Goal: Task Accomplishment & Management: Use online tool/utility

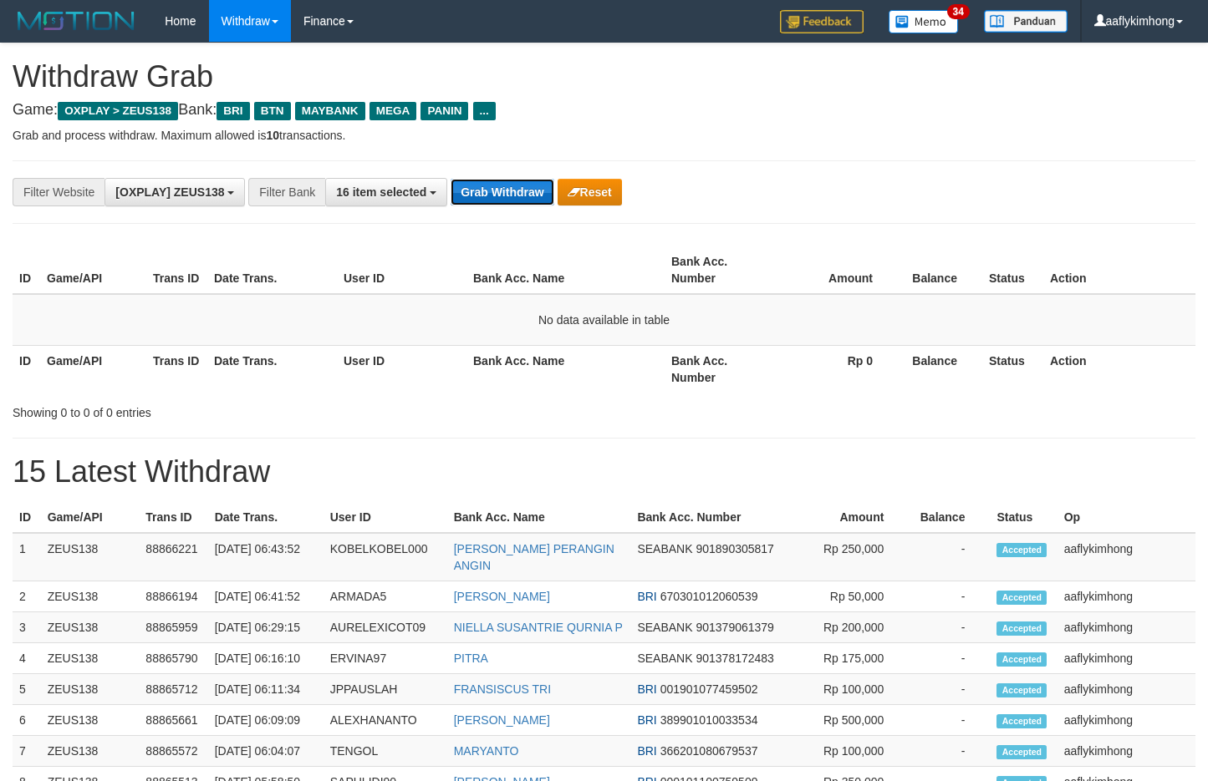
click at [499, 194] on button "Grab Withdraw" at bounding box center [501, 192] width 103 height 27
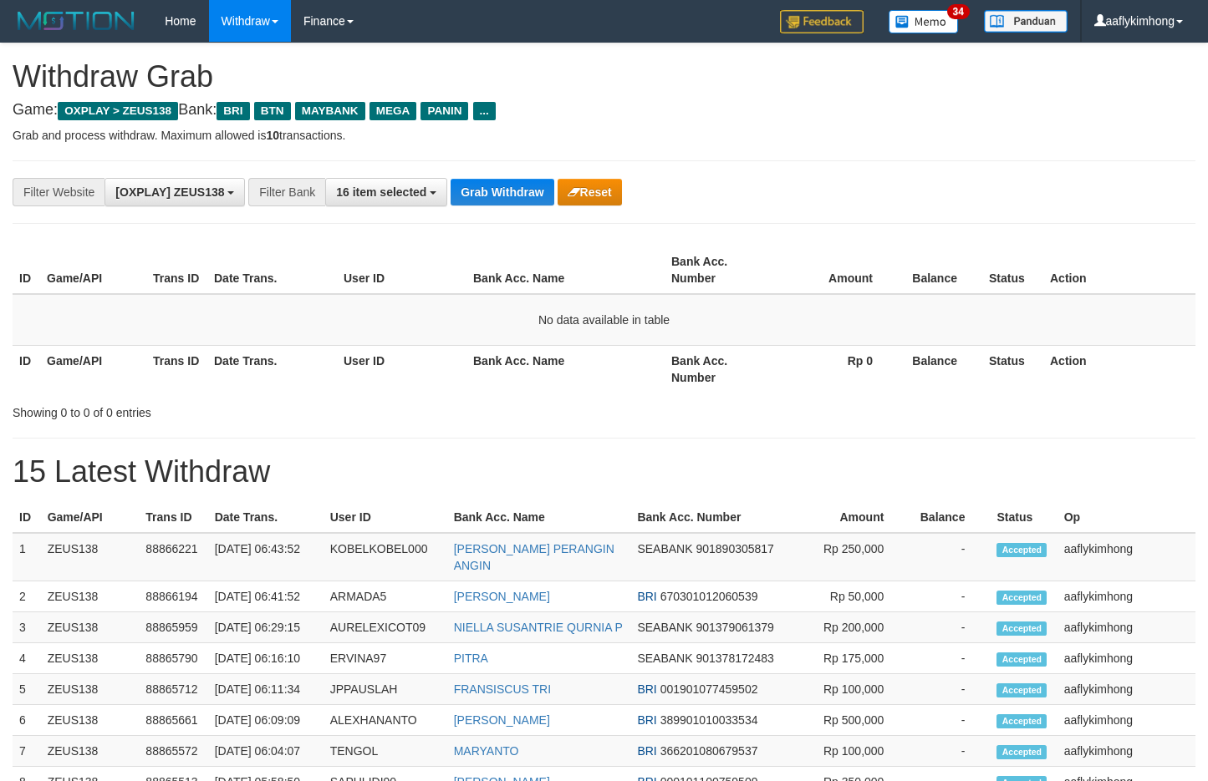
click at [499, 194] on button "Grab Withdraw" at bounding box center [501, 192] width 103 height 27
click at [544, 212] on div "**********" at bounding box center [604, 192] width 1183 height 64
drag, startPoint x: 544, startPoint y: 212, endPoint x: 534, endPoint y: 216, distance: 10.9
click at [534, 216] on div "**********" at bounding box center [604, 192] width 1183 height 64
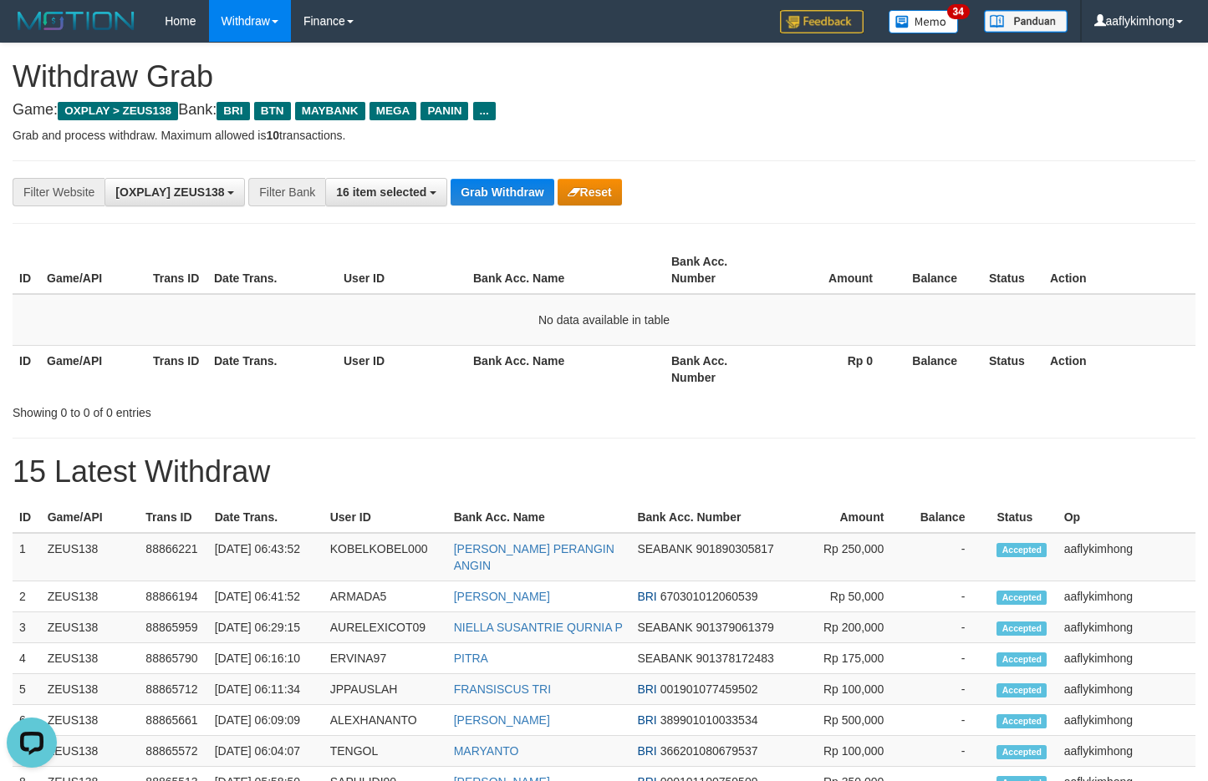
click at [493, 213] on div "**********" at bounding box center [604, 192] width 1183 height 64
click at [500, 202] on button "Grab Withdraw" at bounding box center [501, 192] width 103 height 27
drag, startPoint x: 500, startPoint y: 202, endPoint x: 507, endPoint y: 174, distance: 29.4
click at [506, 178] on div "**********" at bounding box center [503, 192] width 1006 height 28
click at [507, 174] on div "**********" at bounding box center [604, 192] width 1183 height 64
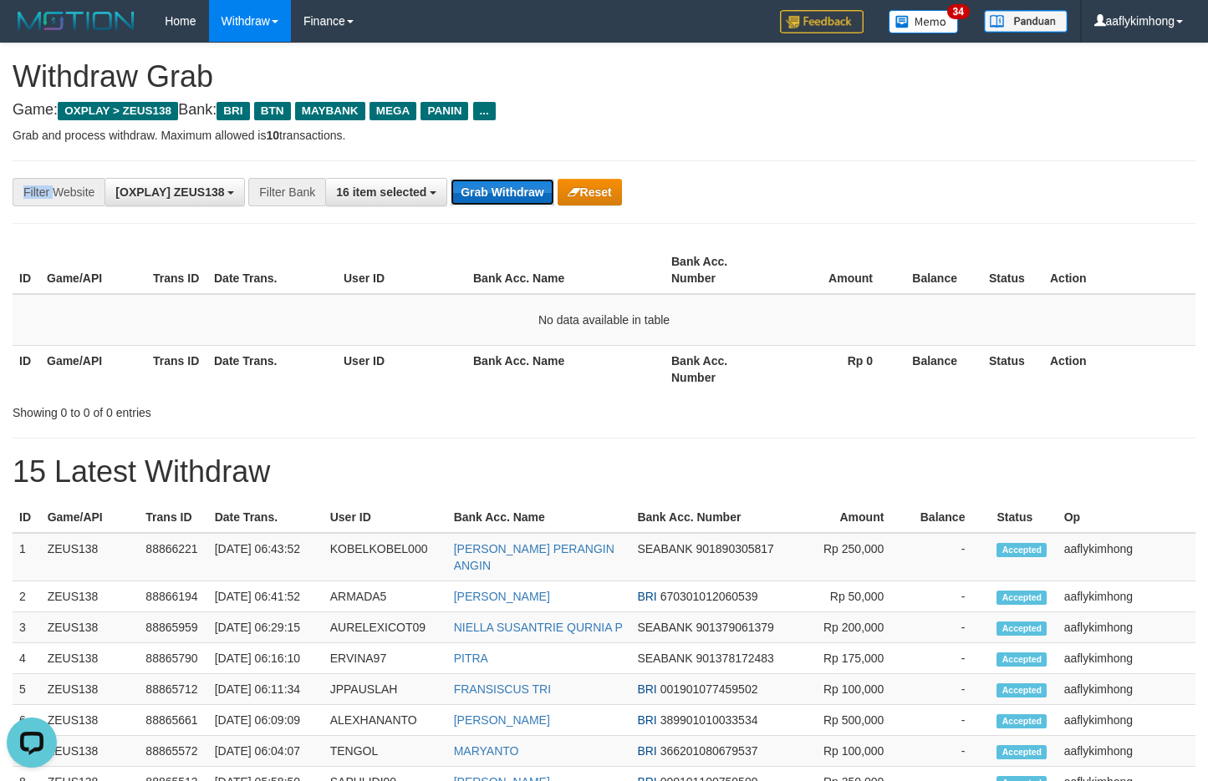
drag, startPoint x: 1219, startPoint y: 309, endPoint x: 503, endPoint y: 198, distance: 724.0
click at [503, 198] on button "Grab Withdraw" at bounding box center [501, 192] width 103 height 27
drag, startPoint x: 503, startPoint y: 198, endPoint x: 786, endPoint y: 183, distance: 282.9
click at [508, 197] on button "Grab Withdraw" at bounding box center [501, 192] width 103 height 27
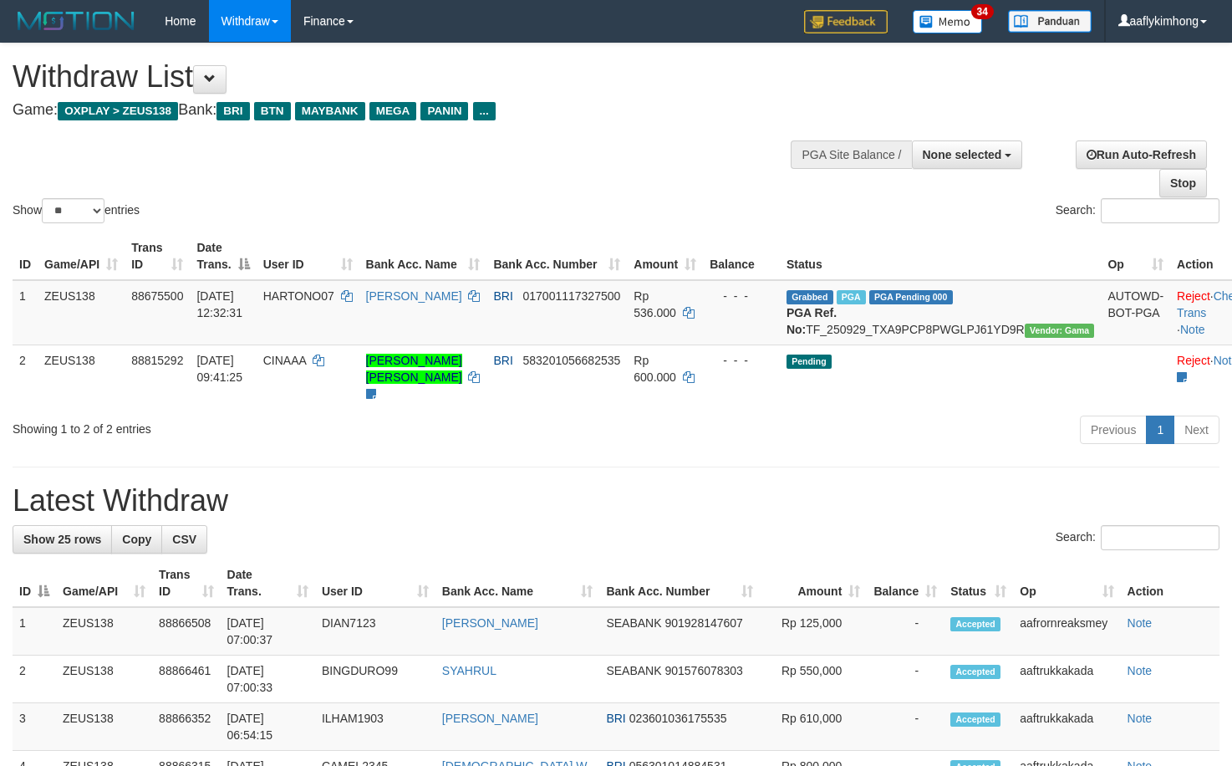
select select
select select "**"
drag, startPoint x: 170, startPoint y: 563, endPoint x: 443, endPoint y: 497, distance: 280.3
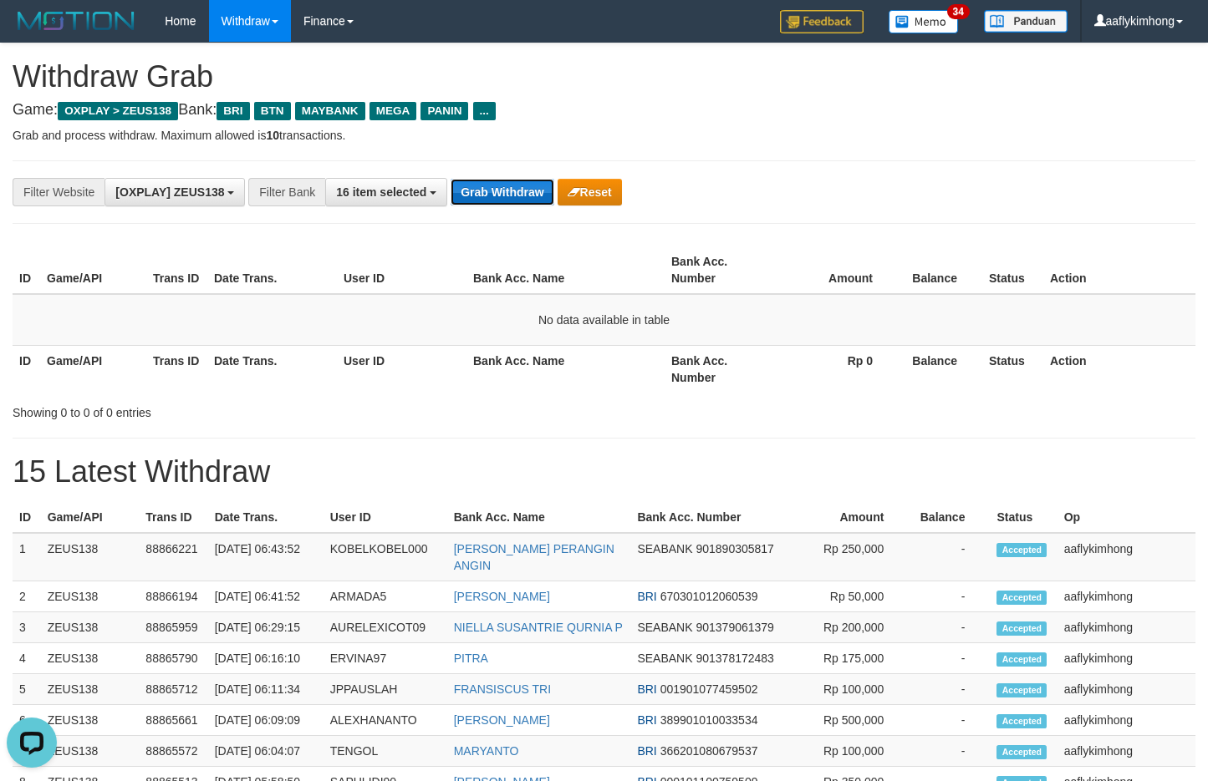
click at [491, 191] on button "Grab Withdraw" at bounding box center [501, 192] width 103 height 27
click at [510, 180] on div "**********" at bounding box center [604, 192] width 1183 height 64
click at [510, 180] on button "Grab Withdraw" at bounding box center [501, 192] width 103 height 27
click at [507, 230] on div "**********" at bounding box center [604, 746] width 1208 height 1406
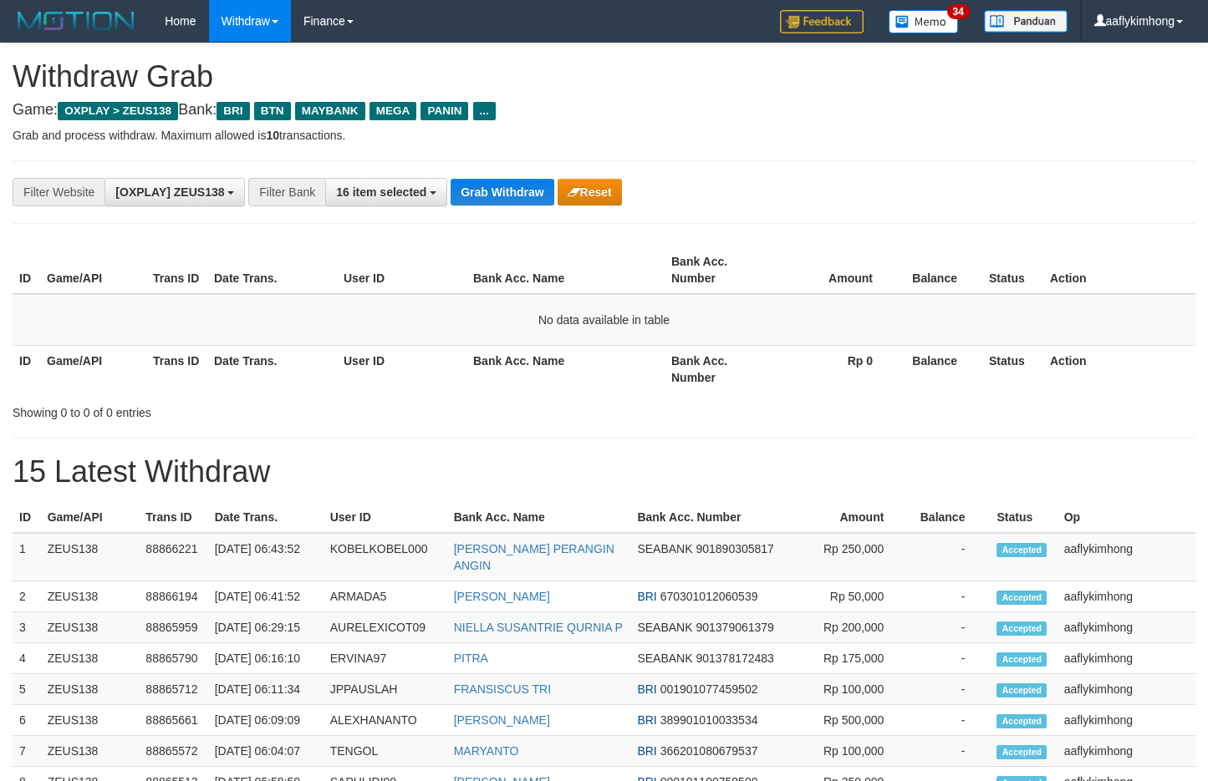
click at [501, 180] on button "Grab Withdraw" at bounding box center [501, 192] width 103 height 27
drag, startPoint x: 570, startPoint y: 197, endPoint x: 733, endPoint y: 42, distance: 225.2
click at [569, 197] on icon "button" at bounding box center [573, 192] width 13 height 12
click at [490, 195] on button "Grab Withdraw" at bounding box center [501, 192] width 103 height 27
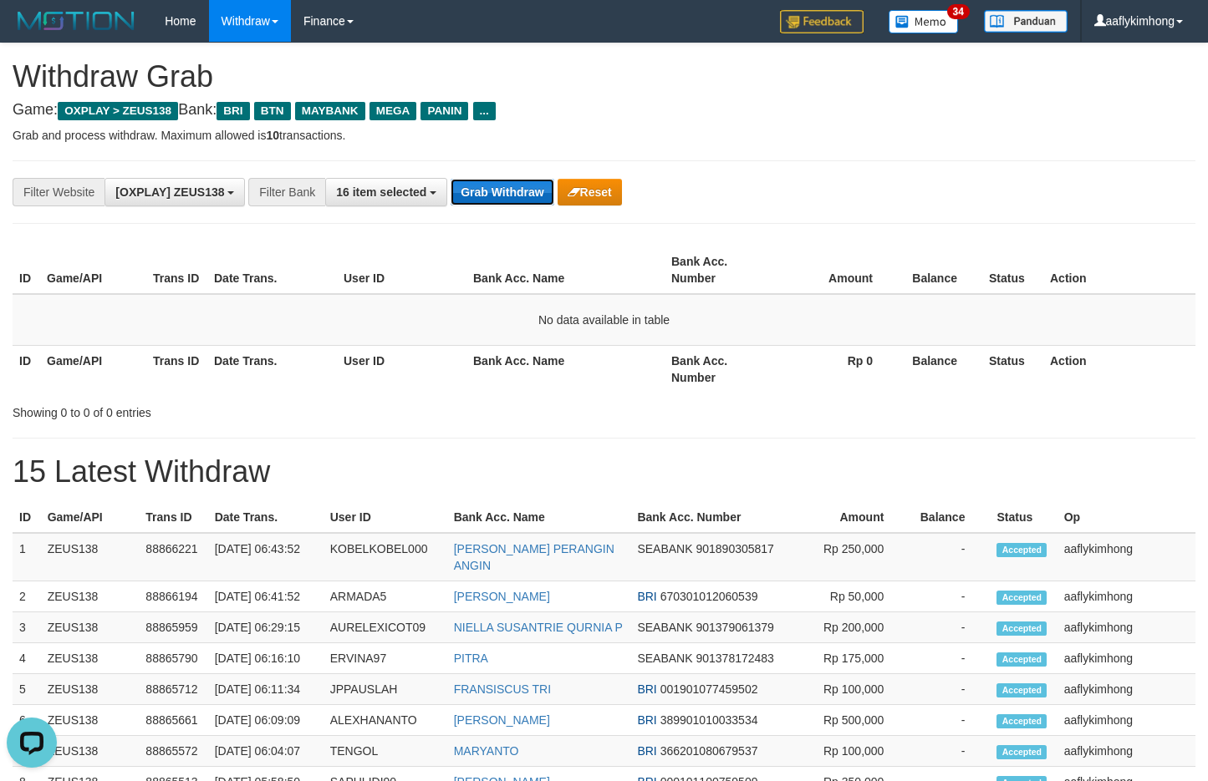
click at [490, 194] on button "Grab Withdraw" at bounding box center [501, 192] width 103 height 27
click at [490, 193] on button "Grab Withdraw" at bounding box center [501, 192] width 103 height 27
click at [529, 206] on div "**********" at bounding box center [604, 192] width 1183 height 64
click at [528, 206] on div "**********" at bounding box center [604, 192] width 1183 height 64
click at [501, 209] on div "**********" at bounding box center [604, 192] width 1183 height 64
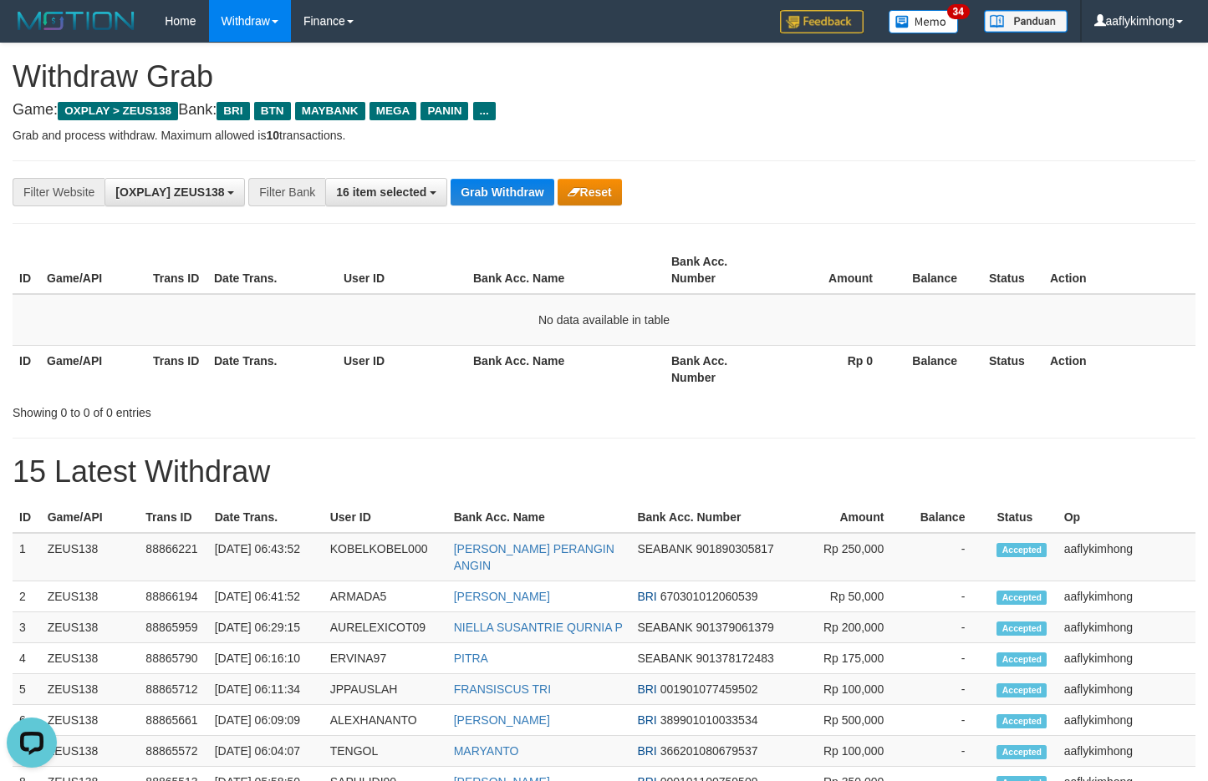
click at [501, 209] on div "**********" at bounding box center [604, 192] width 1183 height 64
click at [472, 201] on button "Grab Withdraw" at bounding box center [501, 192] width 103 height 27
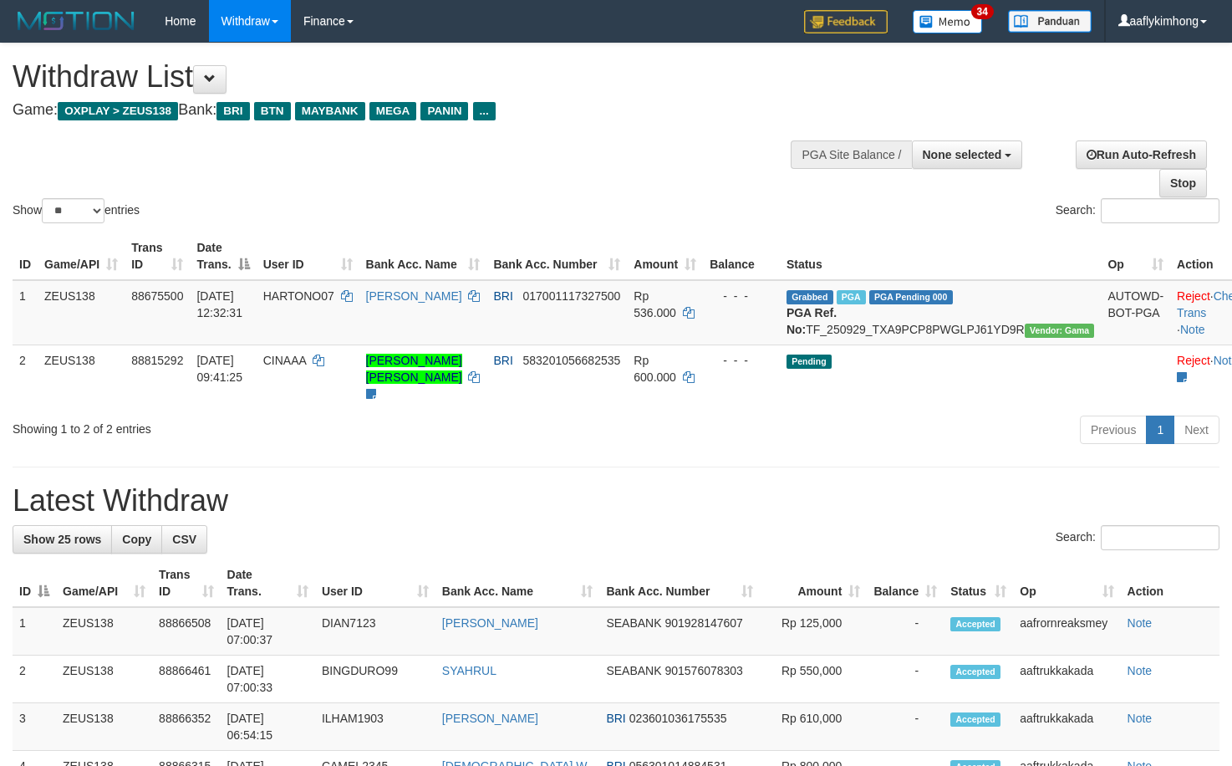
select select
select select "**"
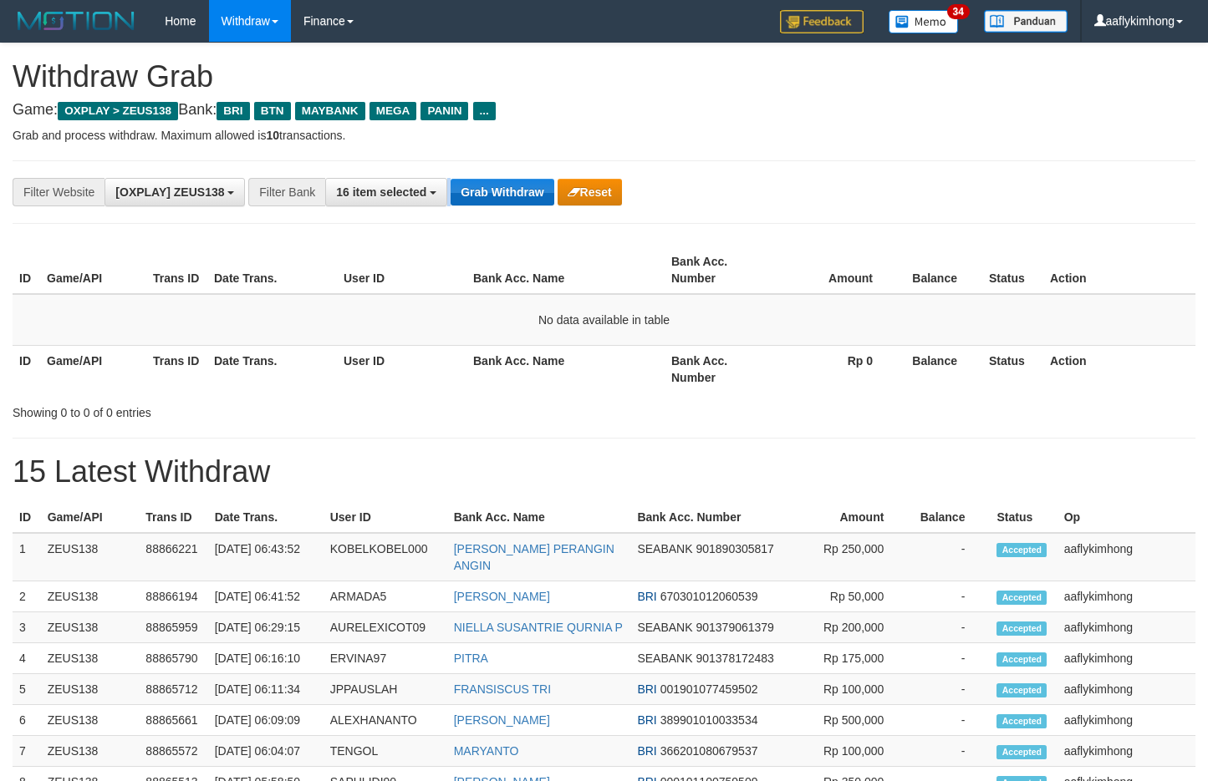
click at [453, 186] on div "**********" at bounding box center [503, 192] width 1006 height 28
click at [454, 186] on button "Grab Withdraw" at bounding box center [501, 192] width 103 height 27
click at [481, 171] on div "**********" at bounding box center [604, 192] width 1183 height 64
click at [534, 203] on button "Grab Withdraw" at bounding box center [501, 192] width 103 height 27
click at [522, 191] on button "Grab Withdraw" at bounding box center [501, 192] width 103 height 27
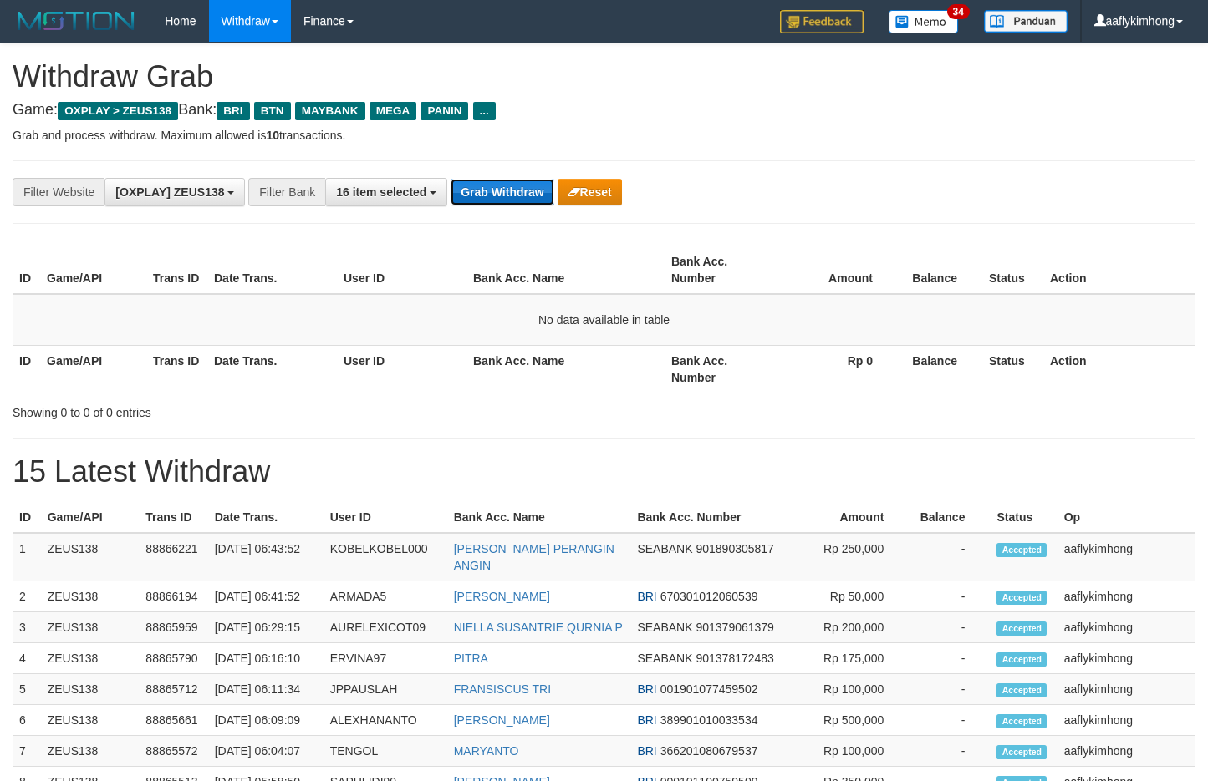
click at [521, 191] on button "Grab Withdraw" at bounding box center [501, 192] width 103 height 27
click at [519, 191] on button "Grab Withdraw" at bounding box center [501, 192] width 103 height 27
click at [475, 185] on button "Grab Withdraw" at bounding box center [501, 192] width 103 height 27
click at [473, 181] on button "Grab Withdraw" at bounding box center [501, 192] width 103 height 27
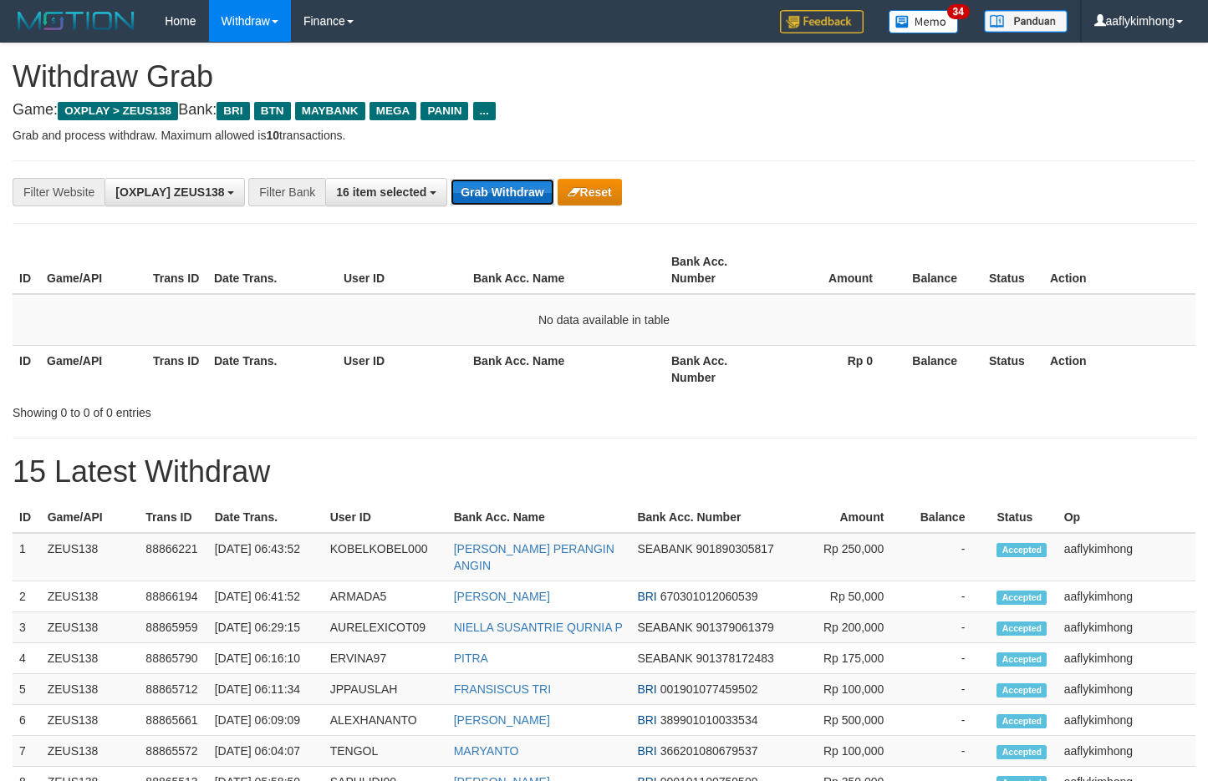
click at [473, 181] on button "Grab Withdraw" at bounding box center [501, 192] width 103 height 27
click at [457, 189] on button "Grab Withdraw" at bounding box center [501, 192] width 103 height 27
click at [472, 197] on button "Grab Withdraw" at bounding box center [501, 192] width 103 height 27
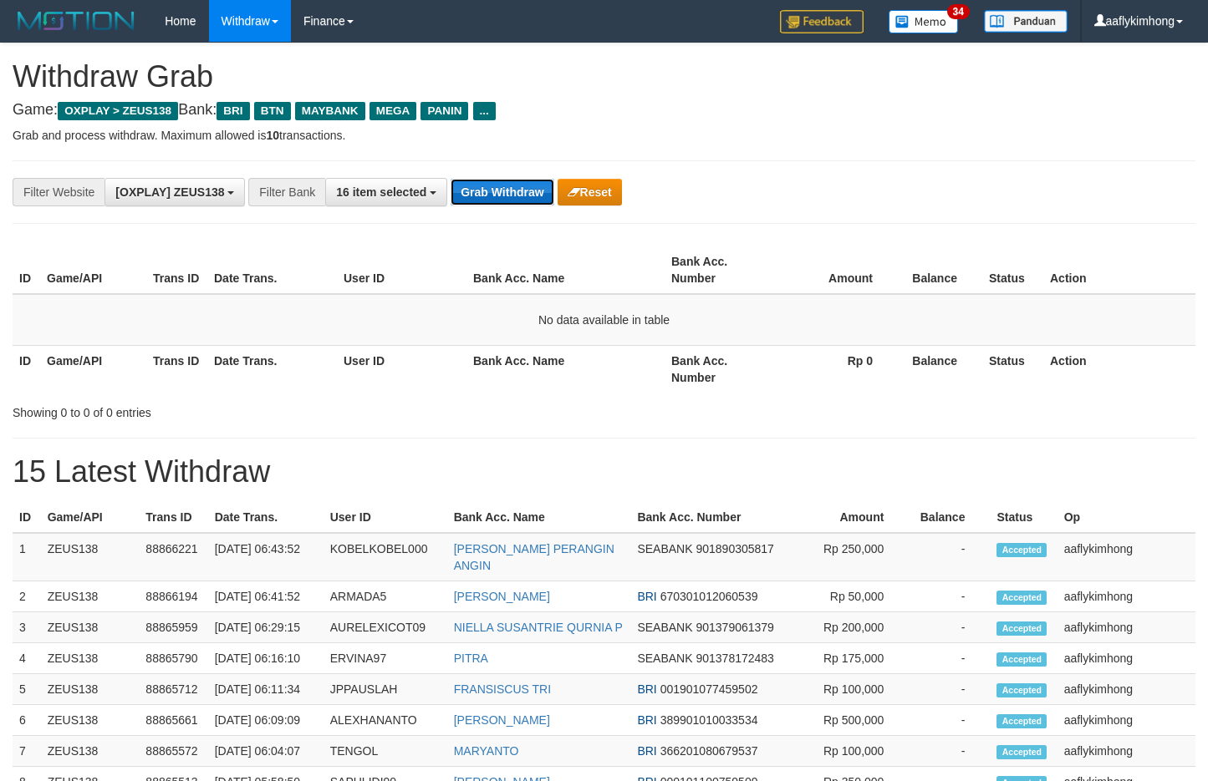
click at [472, 197] on button "Grab Withdraw" at bounding box center [501, 192] width 103 height 27
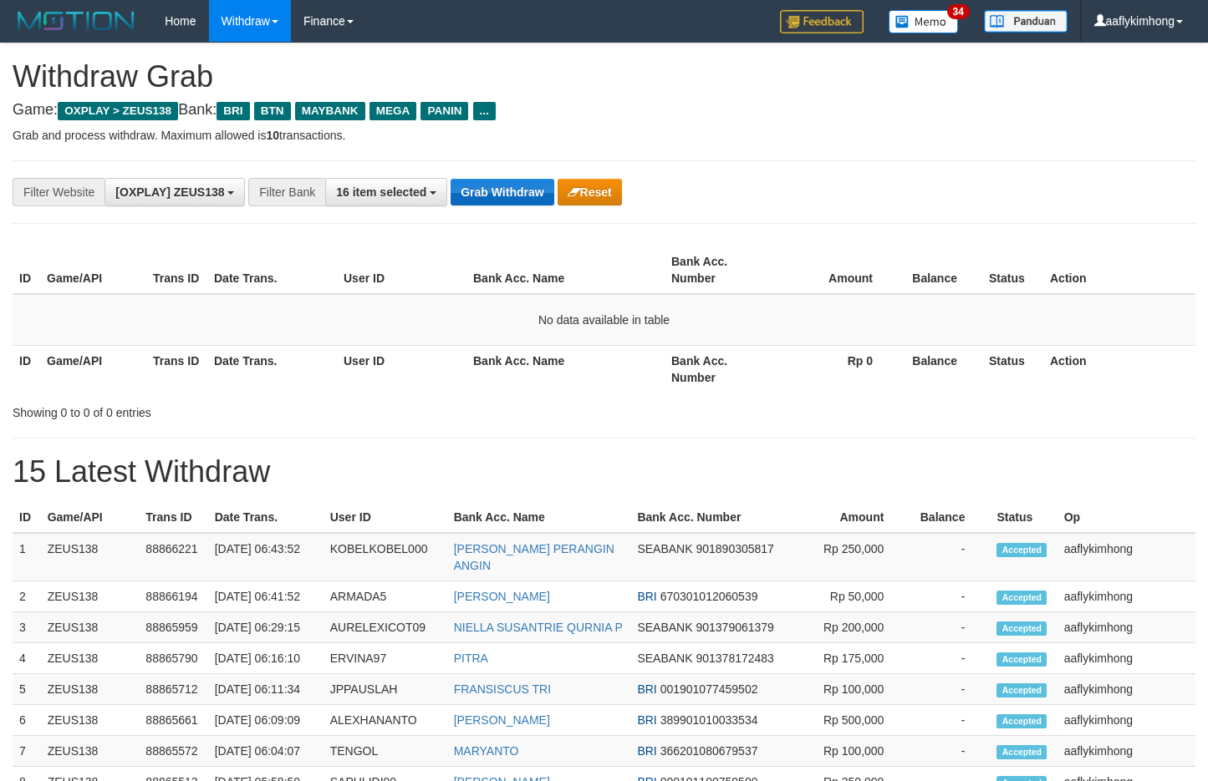
drag, startPoint x: 0, startPoint y: 0, endPoint x: 471, endPoint y: 197, distance: 510.2
click at [471, 197] on button "Grab Withdraw" at bounding box center [501, 192] width 103 height 27
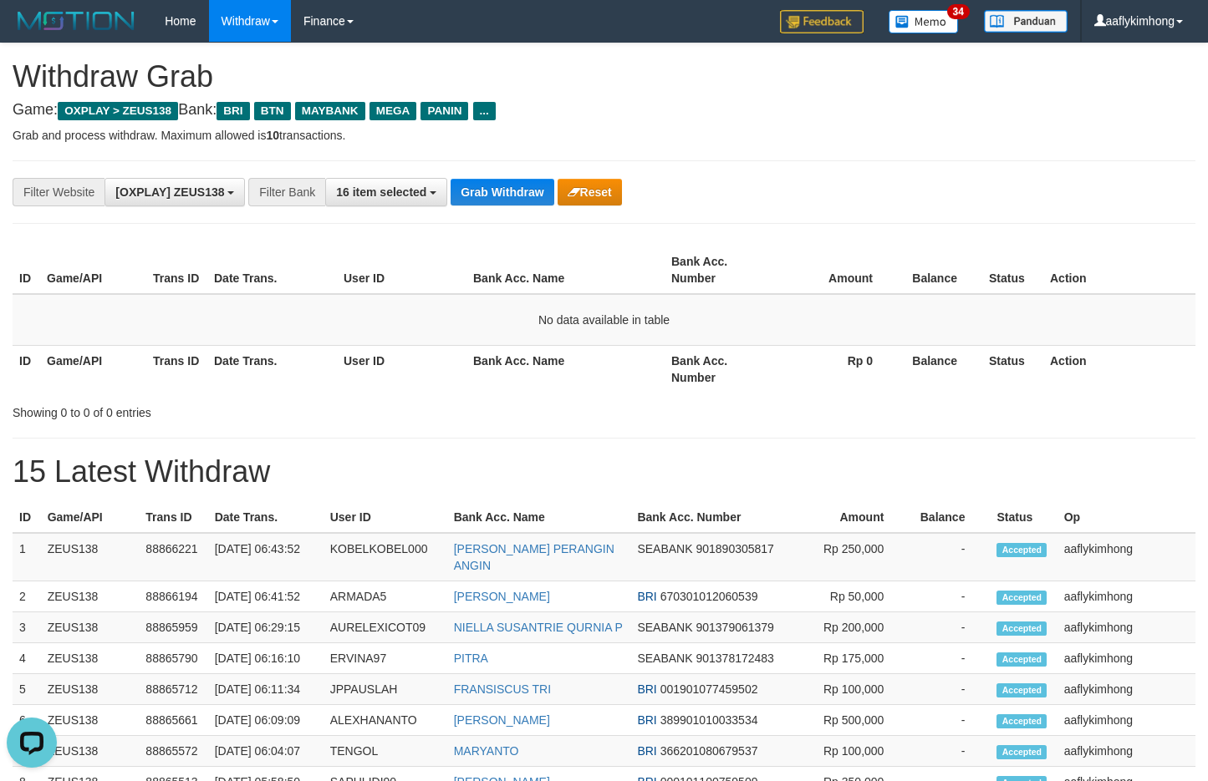
click at [471, 197] on button "Grab Withdraw" at bounding box center [501, 192] width 103 height 27
drag, startPoint x: 475, startPoint y: 231, endPoint x: 481, endPoint y: 197, distance: 33.9
click at [476, 221] on div "**********" at bounding box center [604, 746] width 1208 height 1406
click at [481, 195] on button "Grab Withdraw" at bounding box center [501, 192] width 103 height 27
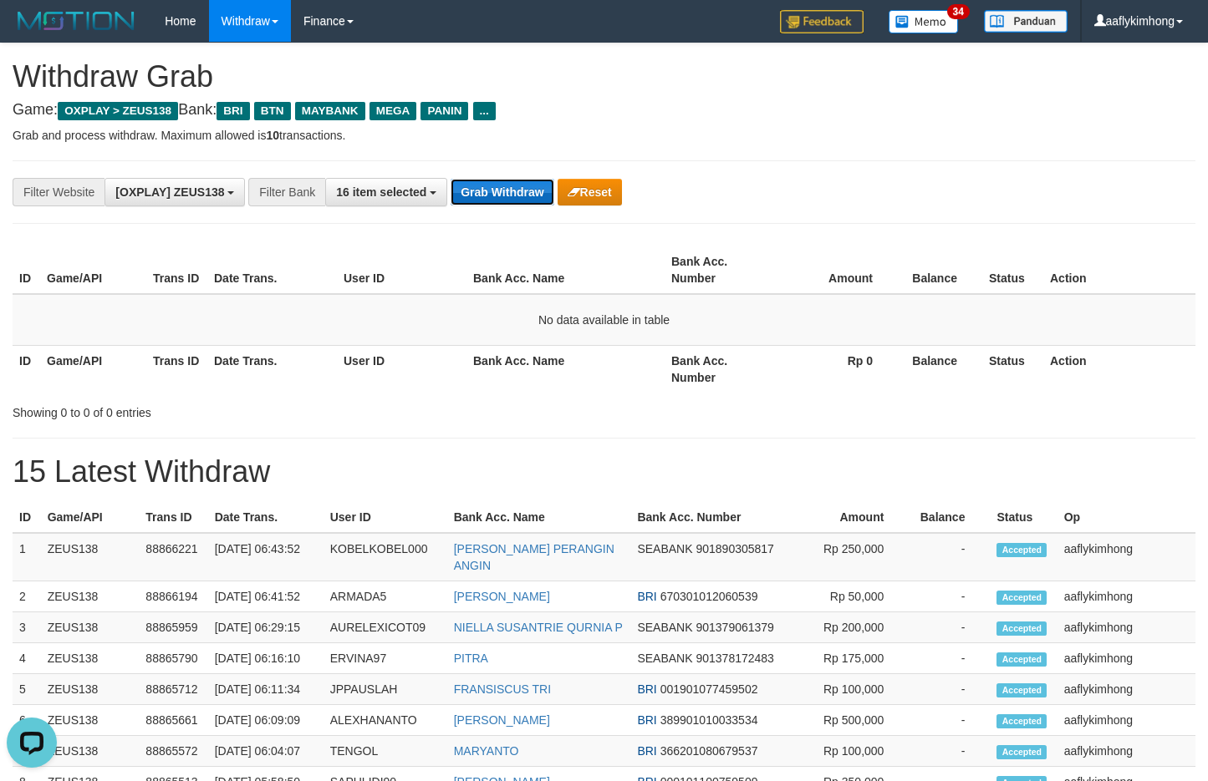
click at [481, 195] on button "Grab Withdraw" at bounding box center [501, 192] width 103 height 27
click at [487, 196] on button "Grab Withdraw" at bounding box center [501, 192] width 103 height 27
click at [487, 194] on button "Grab Withdraw" at bounding box center [501, 192] width 103 height 27
click at [508, 196] on button "Grab Withdraw" at bounding box center [501, 192] width 103 height 27
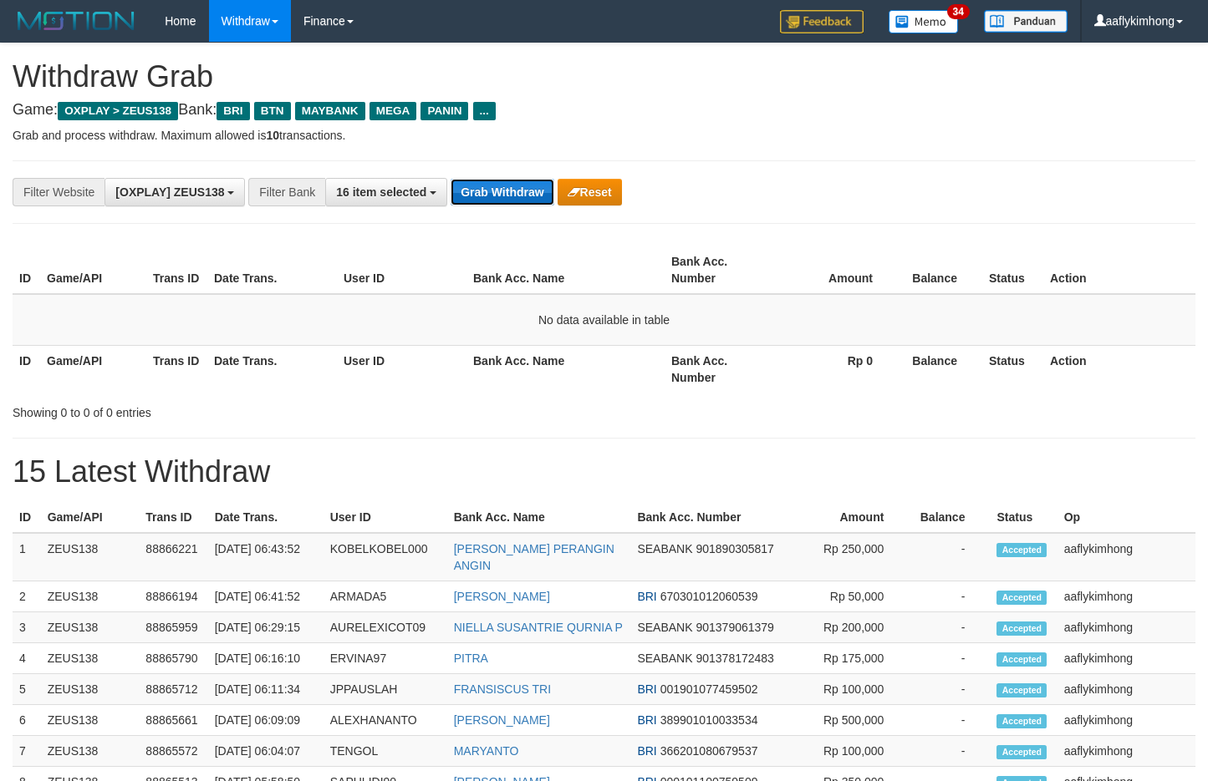
click at [506, 196] on button "Grab Withdraw" at bounding box center [501, 192] width 103 height 27
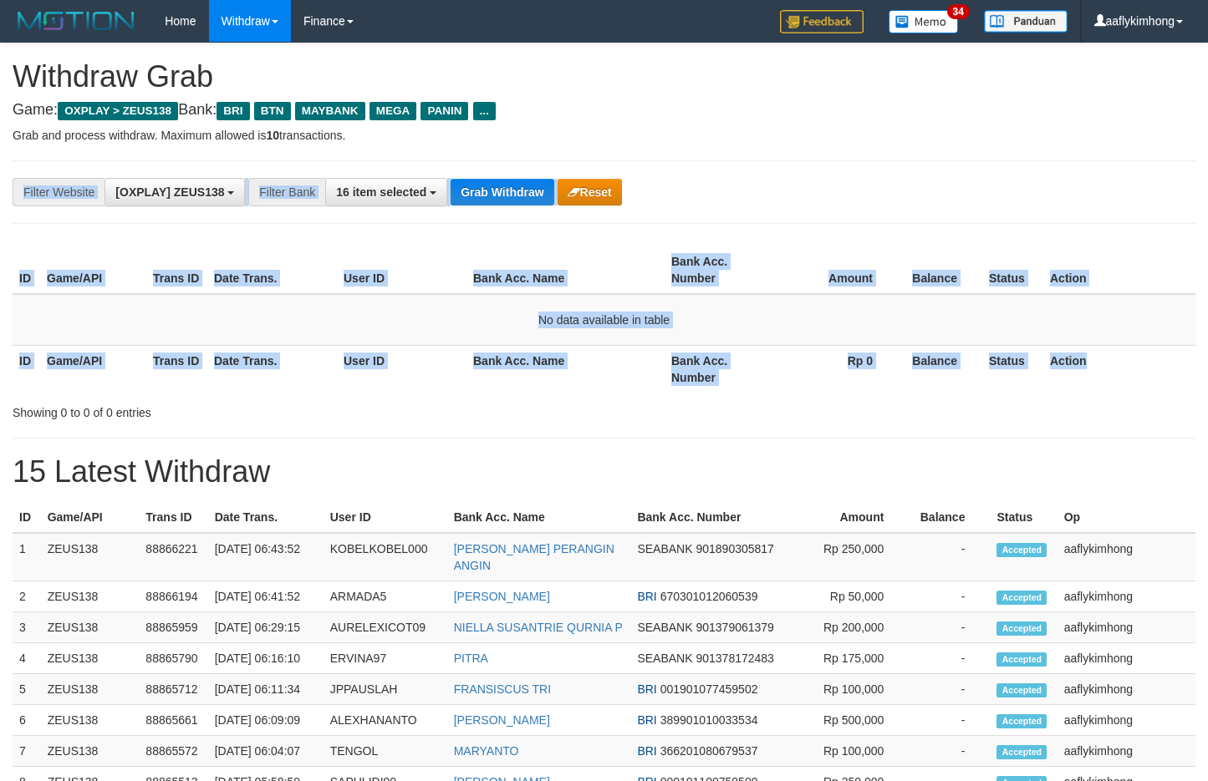
drag, startPoint x: 1148, startPoint y: 160, endPoint x: 1102, endPoint y: 366, distance: 211.5
click at [1103, 365] on div "**********" at bounding box center [604, 746] width 1208 height 1406
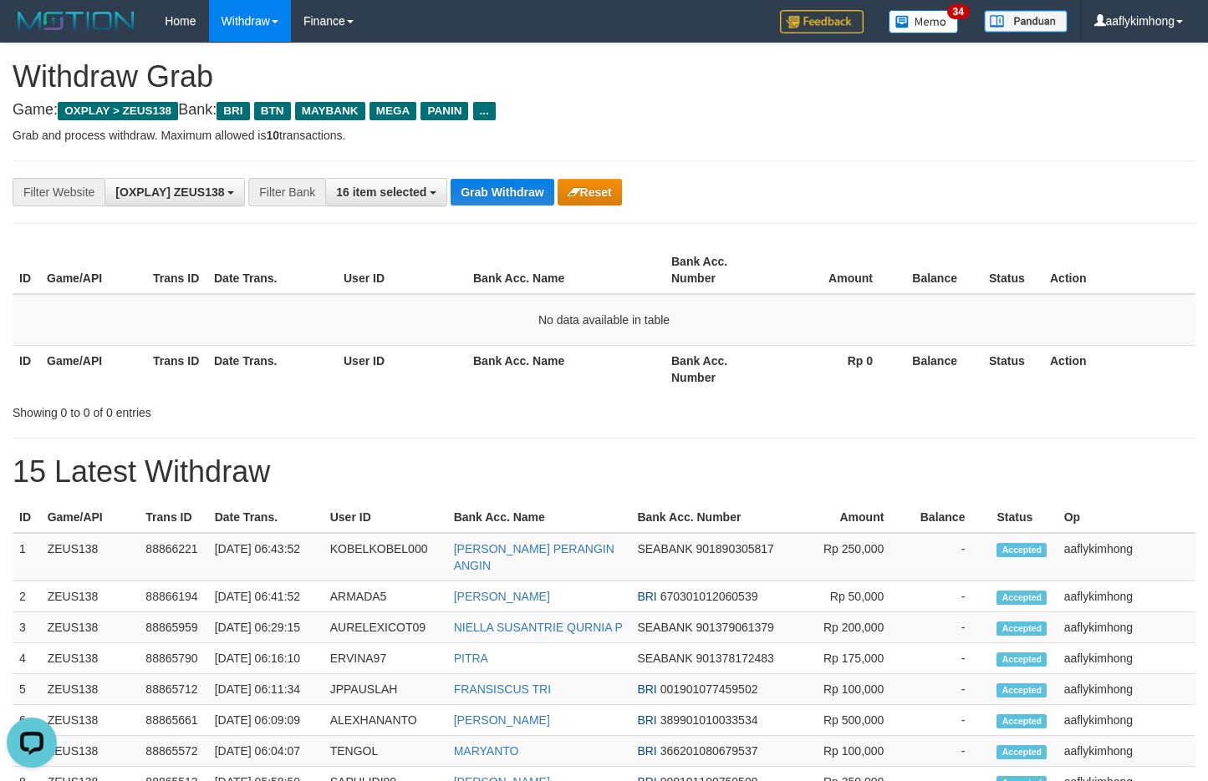
click at [992, 138] on p "Grab and process withdraw. Maximum allowed is 10 transactions." at bounding box center [604, 135] width 1183 height 17
drag, startPoint x: 565, startPoint y: 247, endPoint x: 515, endPoint y: 196, distance: 71.5
click at [564, 247] on th "Bank Acc. Name" at bounding box center [565, 271] width 198 height 48
click at [497, 178] on div "**********" at bounding box center [503, 192] width 1006 height 28
click at [491, 188] on button "Grab Withdraw" at bounding box center [501, 192] width 103 height 27
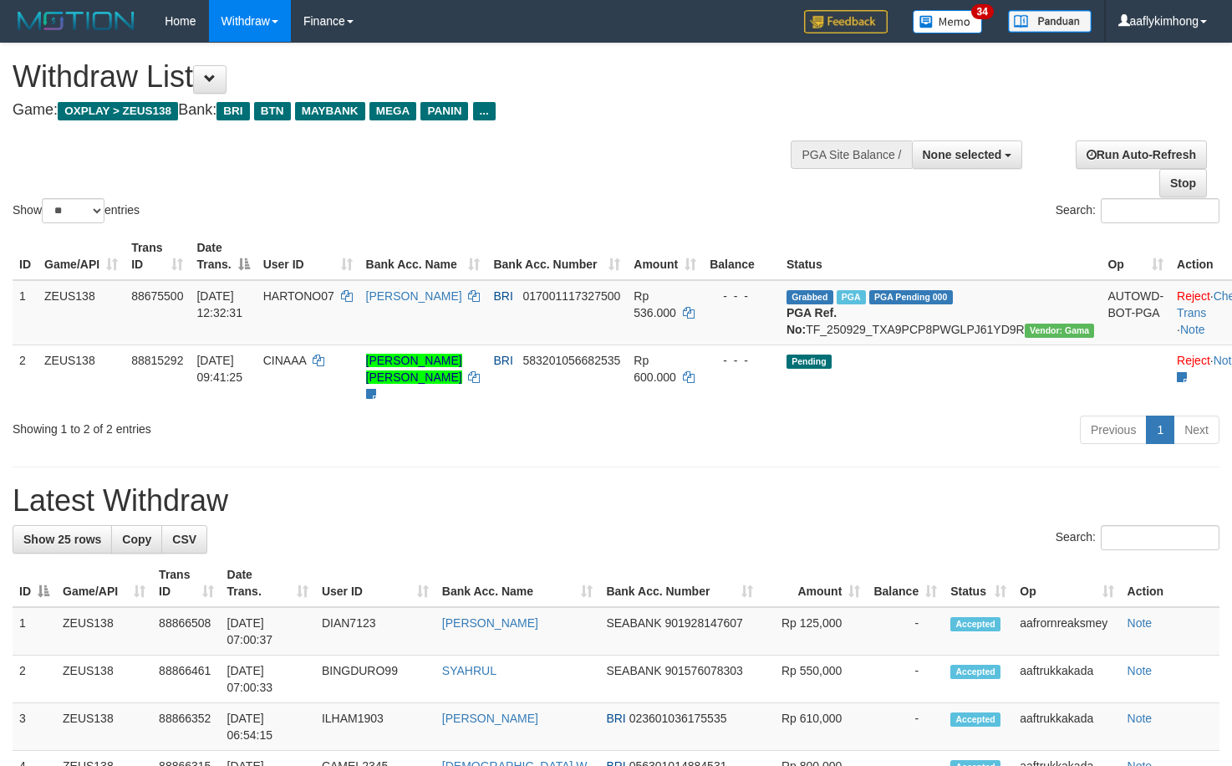
select select
select select "**"
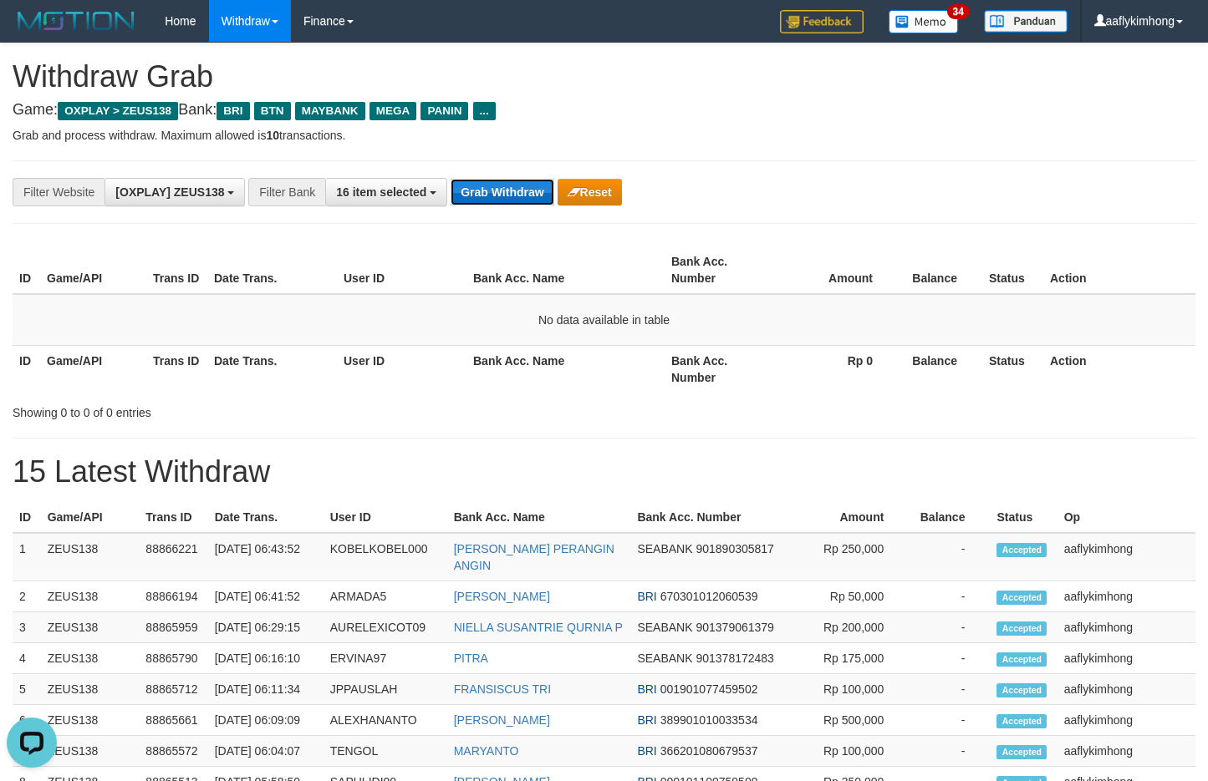
click at [529, 198] on button "Grab Withdraw" at bounding box center [501, 192] width 103 height 27
click at [527, 197] on button "Grab Withdraw" at bounding box center [501, 192] width 103 height 27
click at [486, 186] on button "Grab Withdraw" at bounding box center [501, 192] width 103 height 27
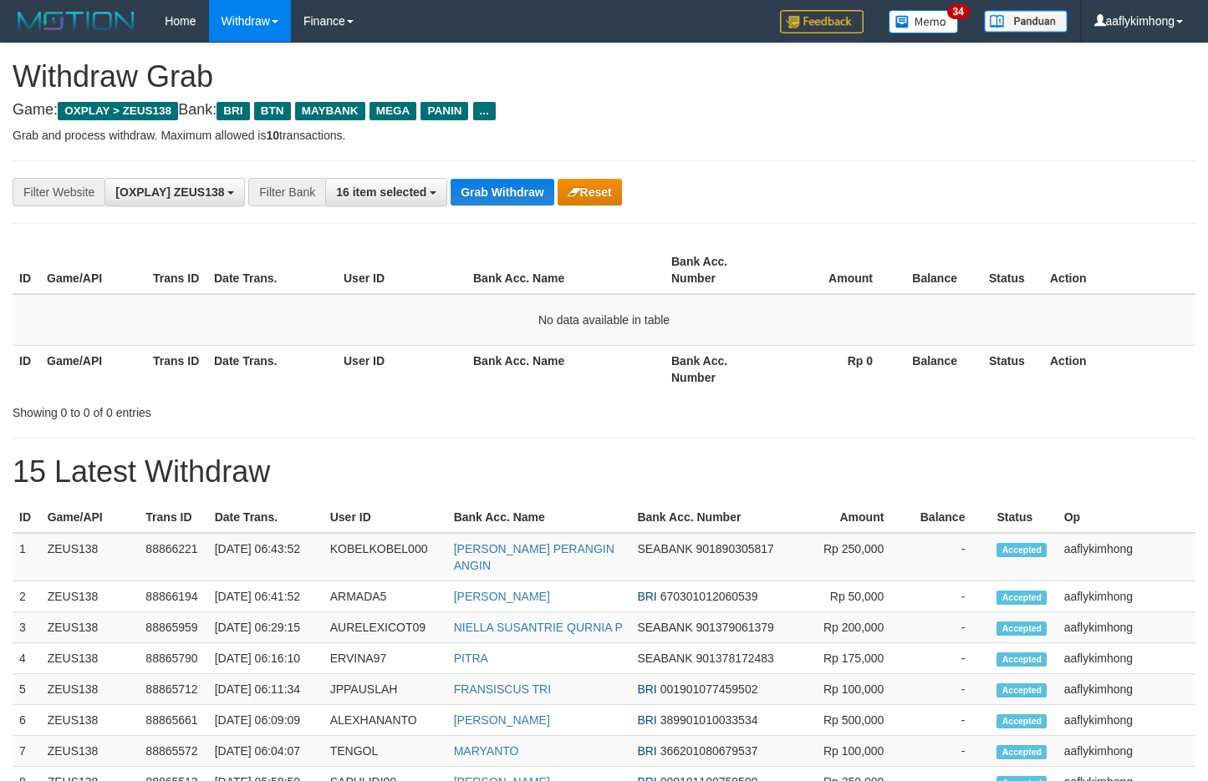
click at [486, 186] on button "Grab Withdraw" at bounding box center [501, 192] width 103 height 27
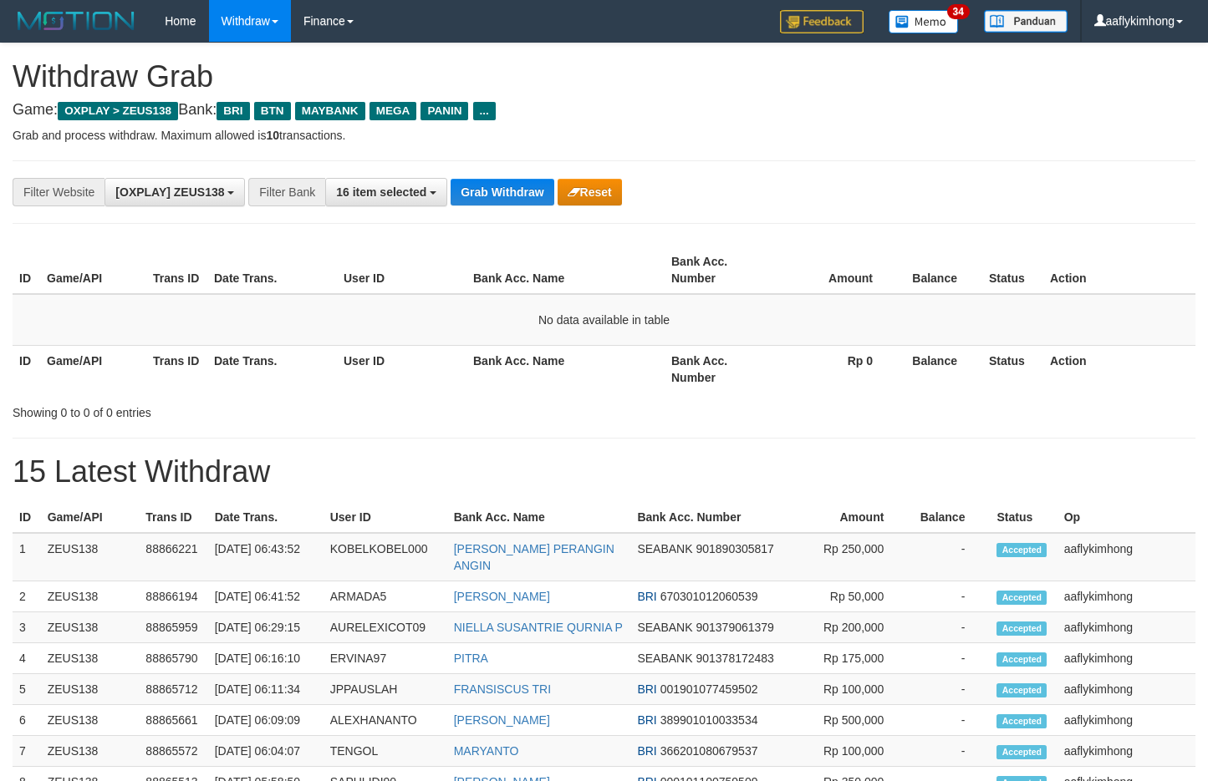
click at [486, 186] on button "Grab Withdraw" at bounding box center [501, 192] width 103 height 27
click at [532, 203] on button "Grab Withdraw" at bounding box center [501, 192] width 103 height 27
click at [532, 202] on button "Grab Withdraw" at bounding box center [501, 192] width 103 height 27
click at [504, 203] on button "Grab Withdraw" at bounding box center [501, 192] width 103 height 27
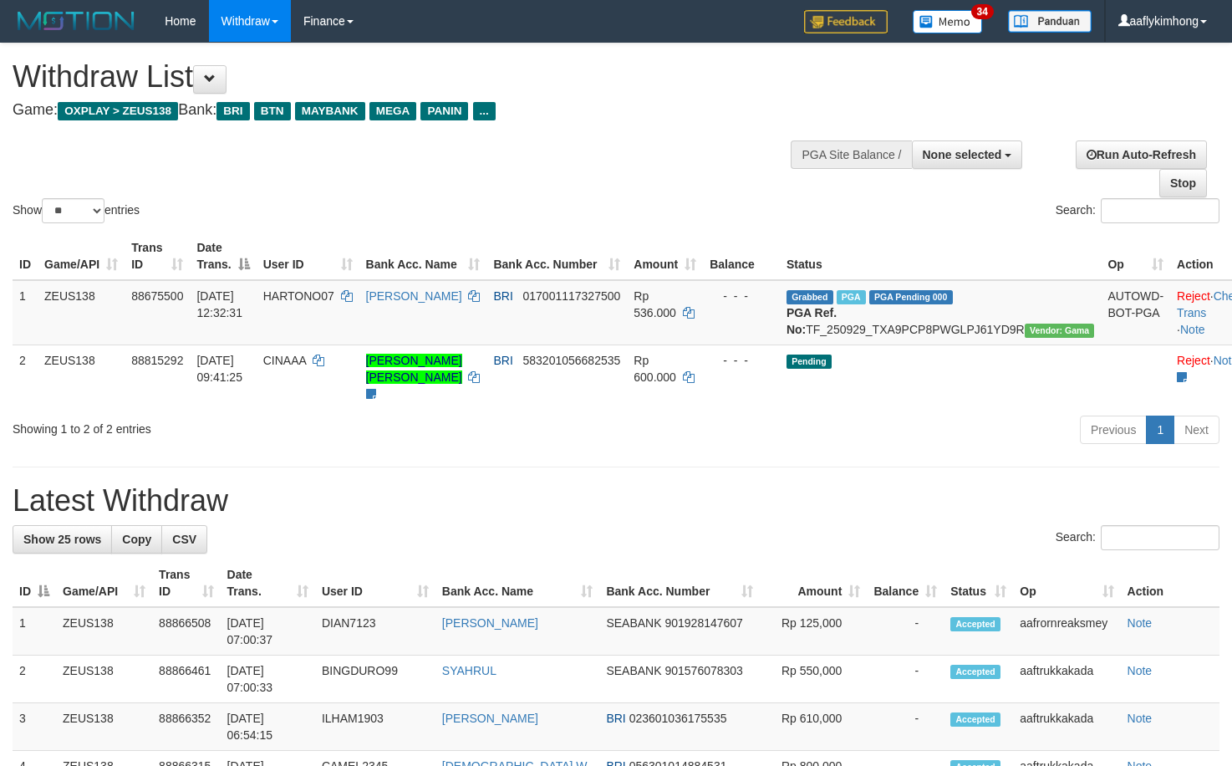
select select
select select "**"
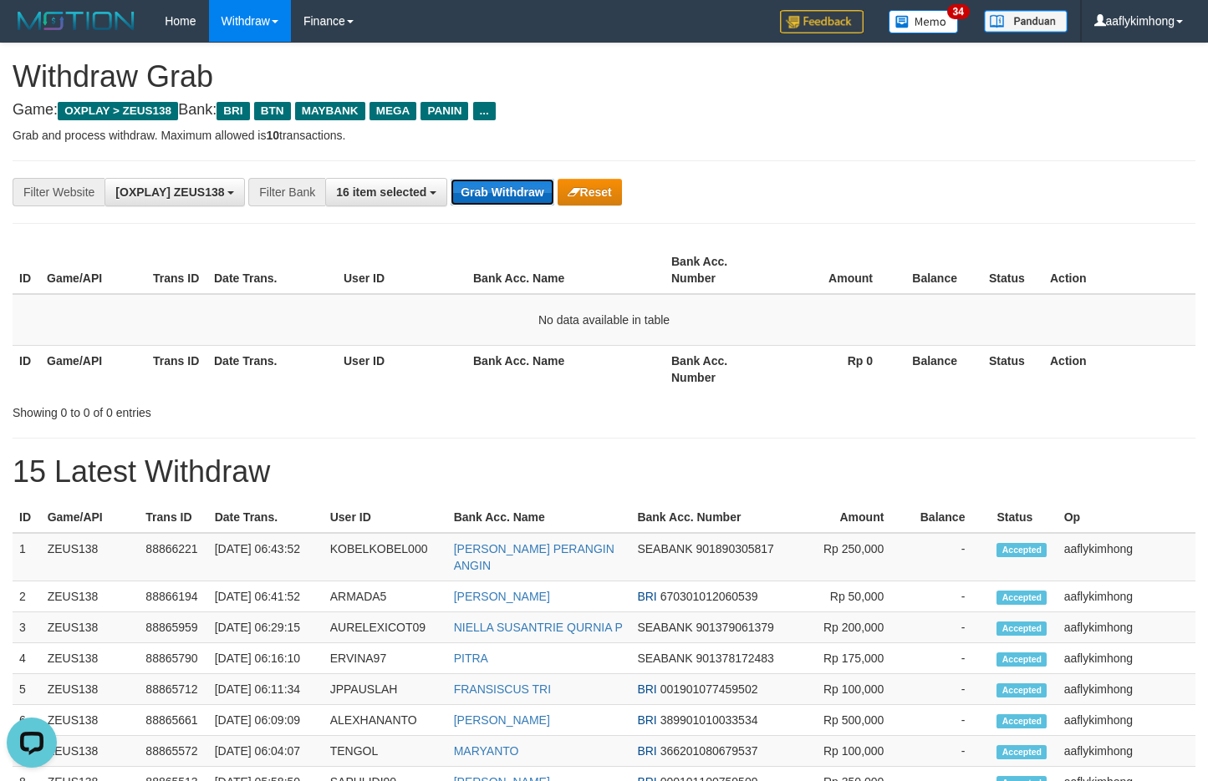
click at [507, 184] on button "Grab Withdraw" at bounding box center [501, 192] width 103 height 27
click at [506, 184] on button "Grab Withdraw" at bounding box center [501, 192] width 103 height 27
click at [520, 191] on button "Grab Withdraw" at bounding box center [501, 192] width 103 height 27
click at [527, 173] on div "**********" at bounding box center [604, 192] width 1183 height 64
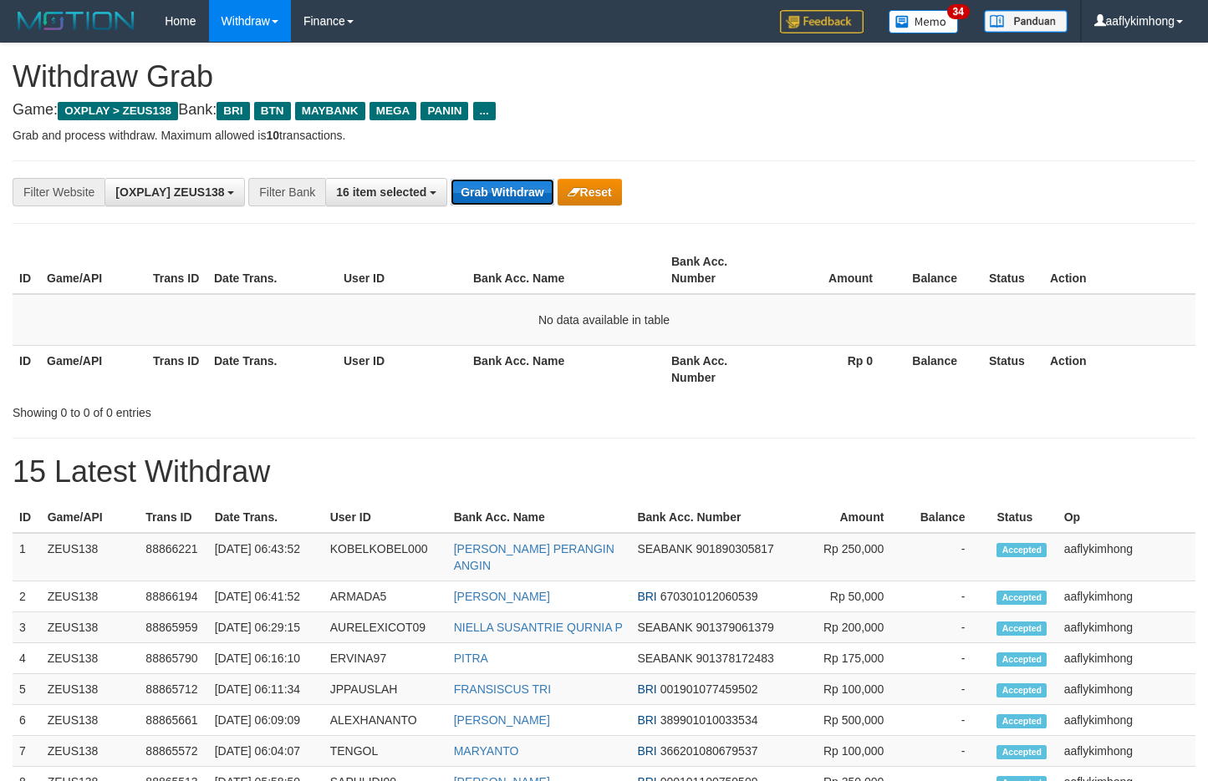
click at [515, 188] on button "Grab Withdraw" at bounding box center [501, 192] width 103 height 27
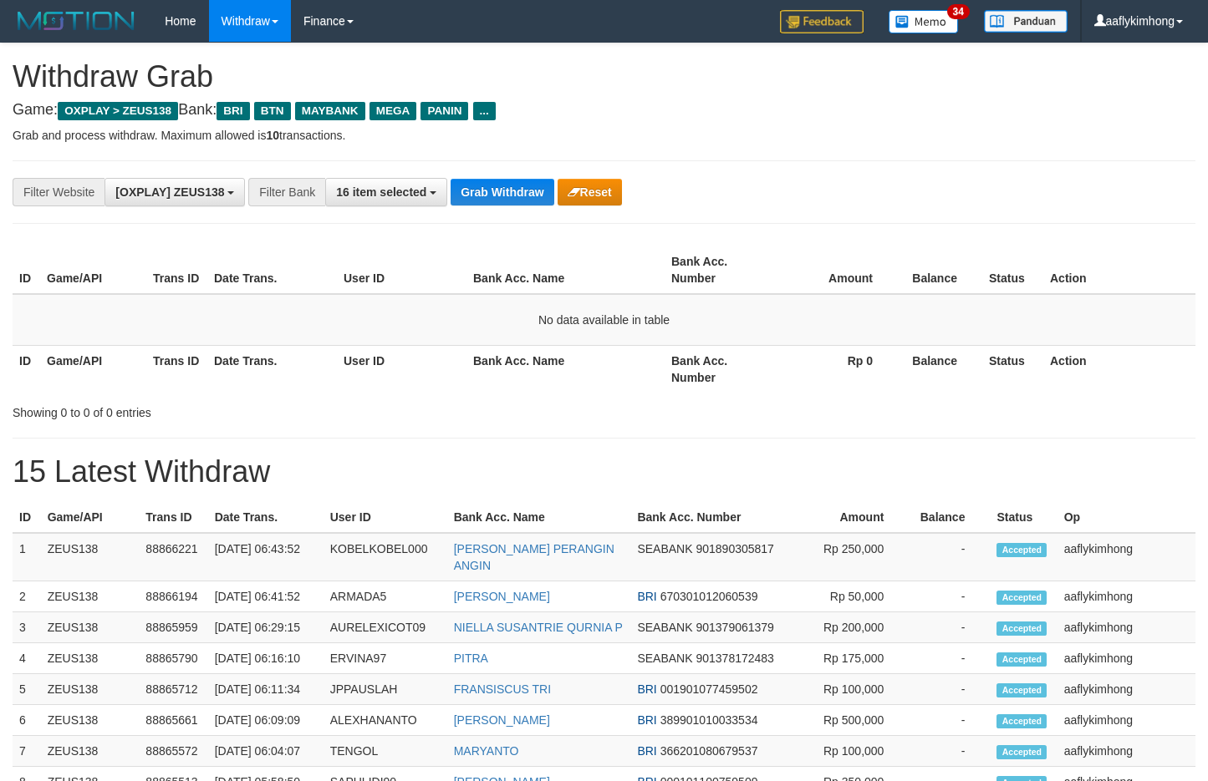
click at [515, 188] on button "Grab Withdraw" at bounding box center [501, 192] width 103 height 27
drag, startPoint x: 0, startPoint y: 0, endPoint x: 512, endPoint y: 189, distance: 546.0
click at [512, 189] on button "Grab Withdraw" at bounding box center [501, 192] width 103 height 27
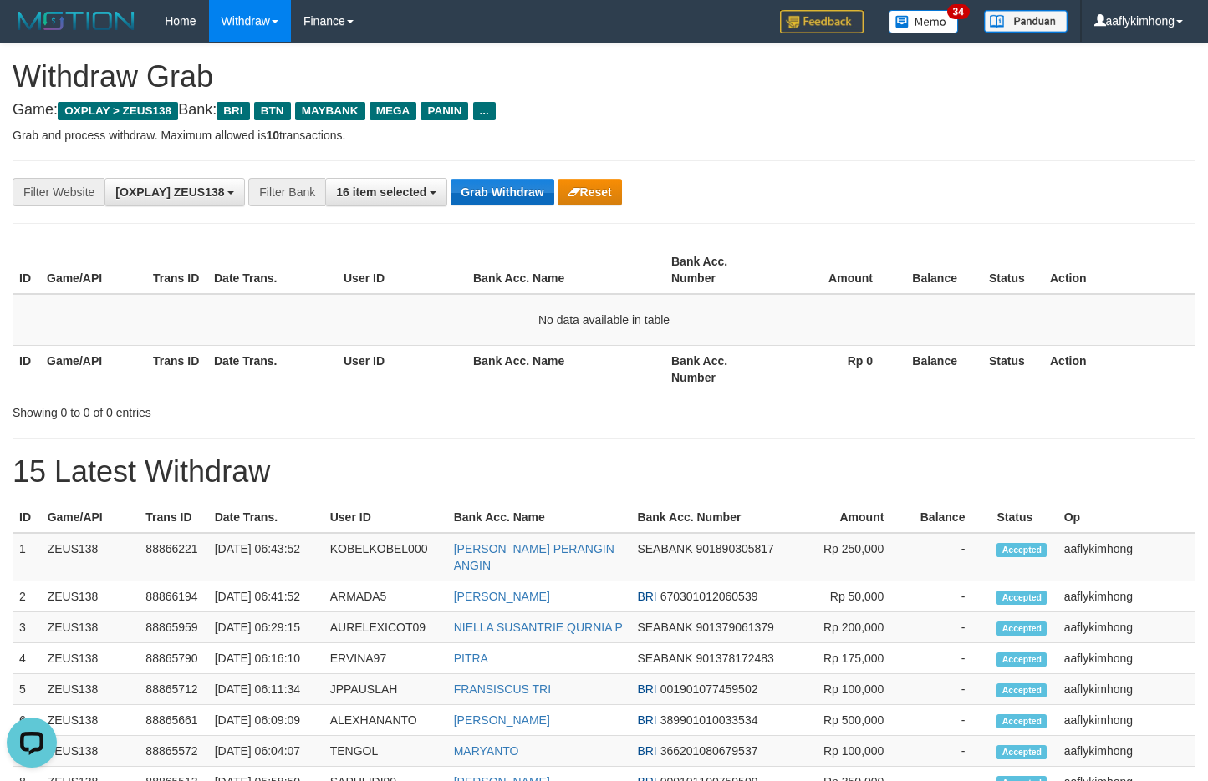
click at [512, 189] on button "Grab Withdraw" at bounding box center [501, 192] width 103 height 27
click at [497, 197] on button "Grab Withdraw" at bounding box center [501, 192] width 103 height 27
click at [492, 197] on button "Grab Withdraw" at bounding box center [501, 192] width 103 height 27
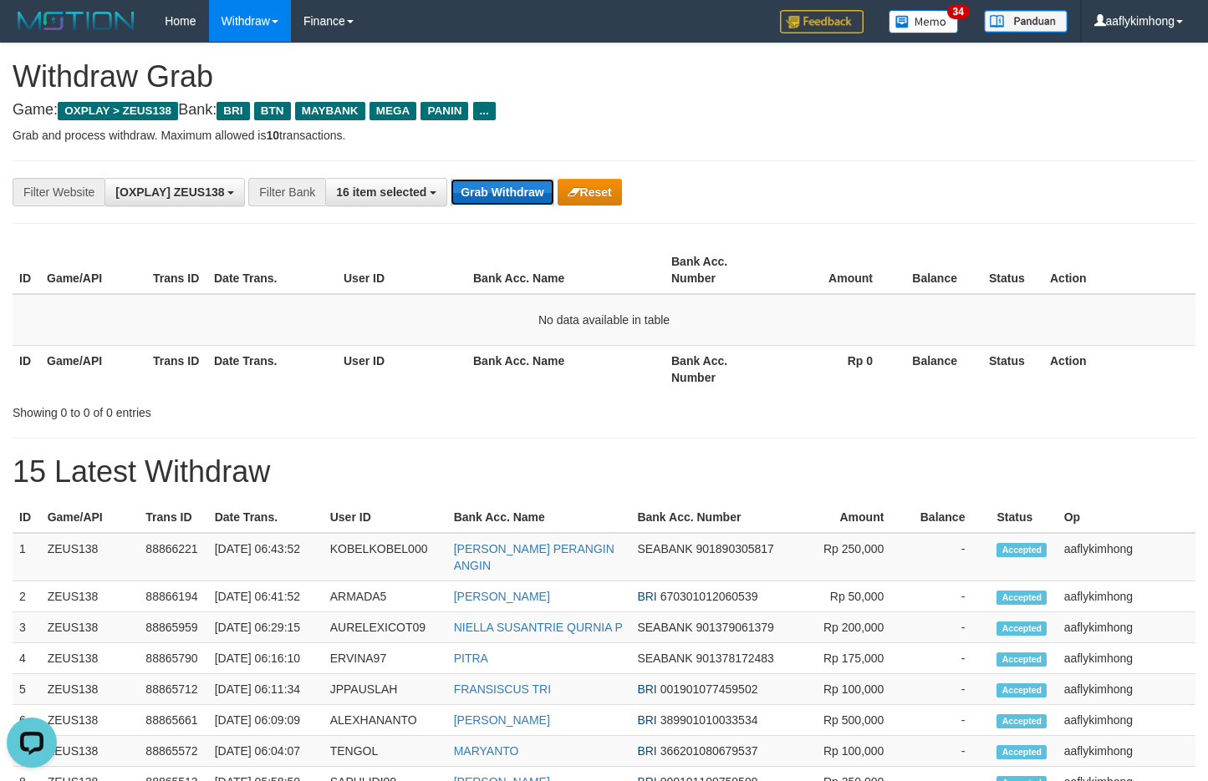
click at [492, 197] on button "Grab Withdraw" at bounding box center [501, 192] width 103 height 27
click at [490, 194] on button "Grab Withdraw" at bounding box center [501, 192] width 103 height 27
click at [506, 191] on button "Grab Withdraw" at bounding box center [501, 192] width 103 height 27
click at [506, 190] on button "Grab Withdraw" at bounding box center [501, 192] width 103 height 27
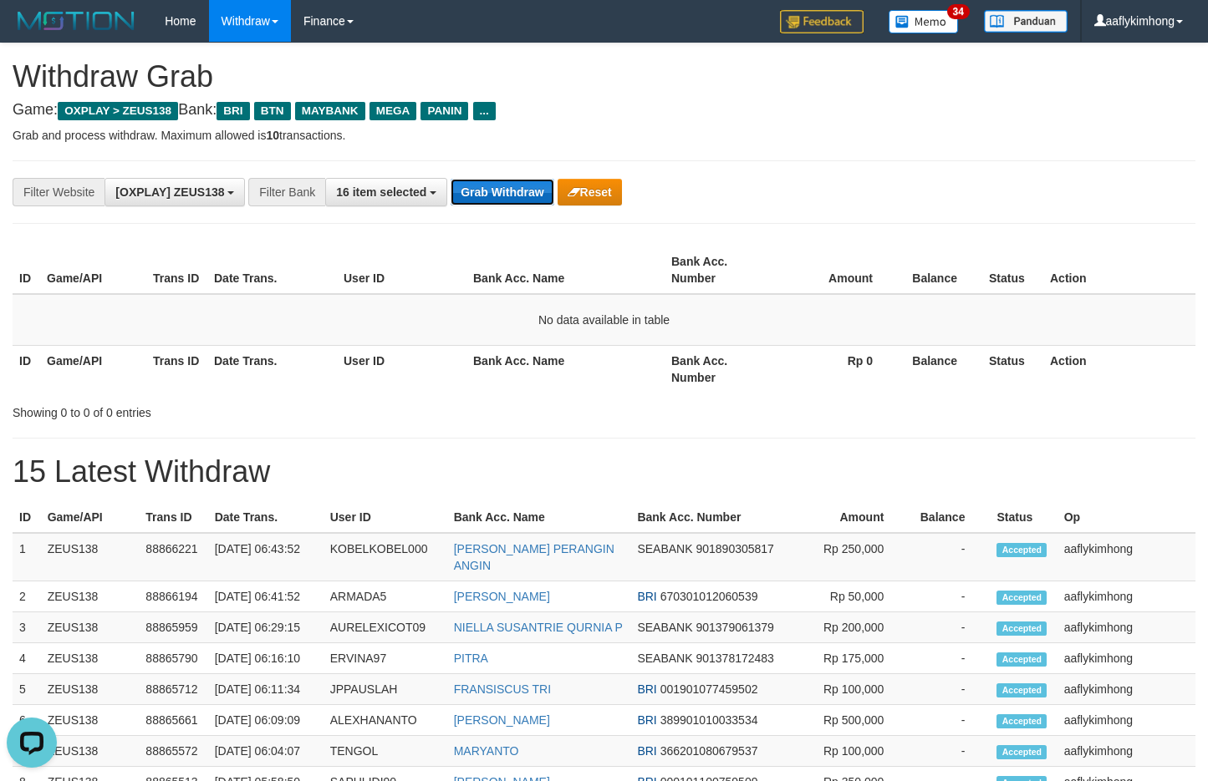
click at [475, 197] on button "Grab Withdraw" at bounding box center [501, 192] width 103 height 27
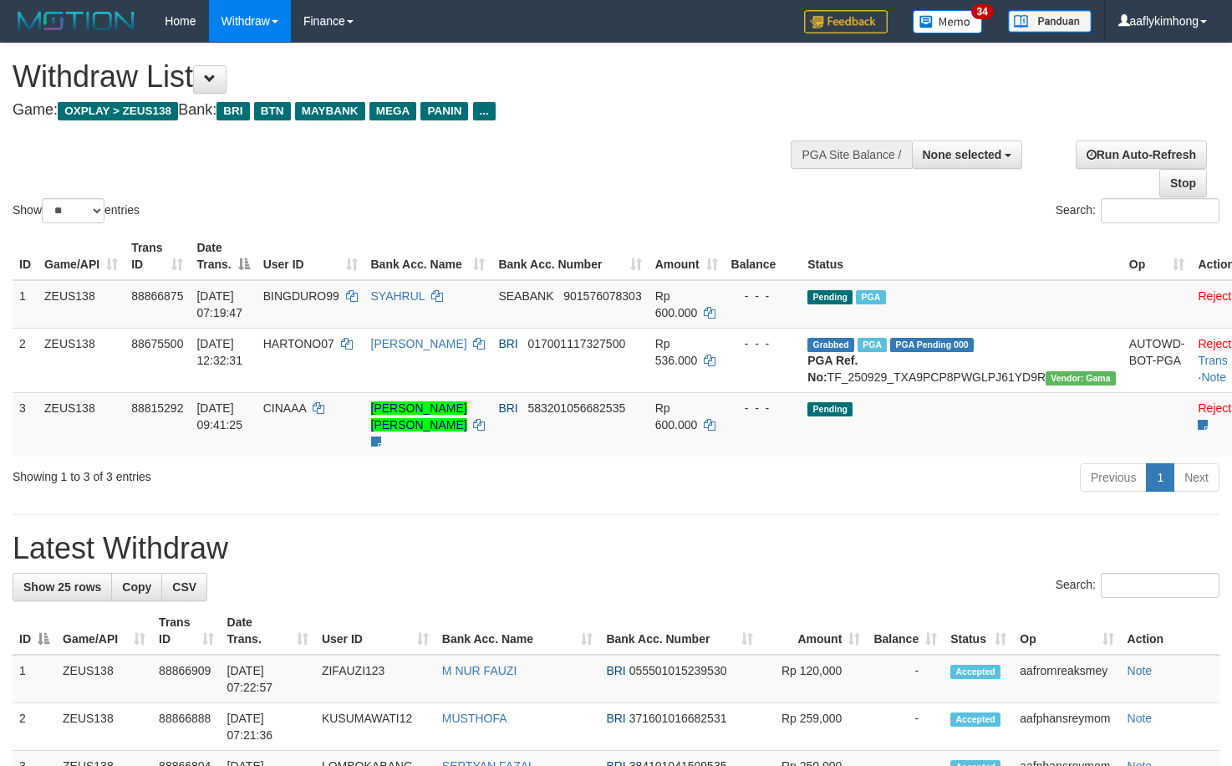
select select
select select "**"
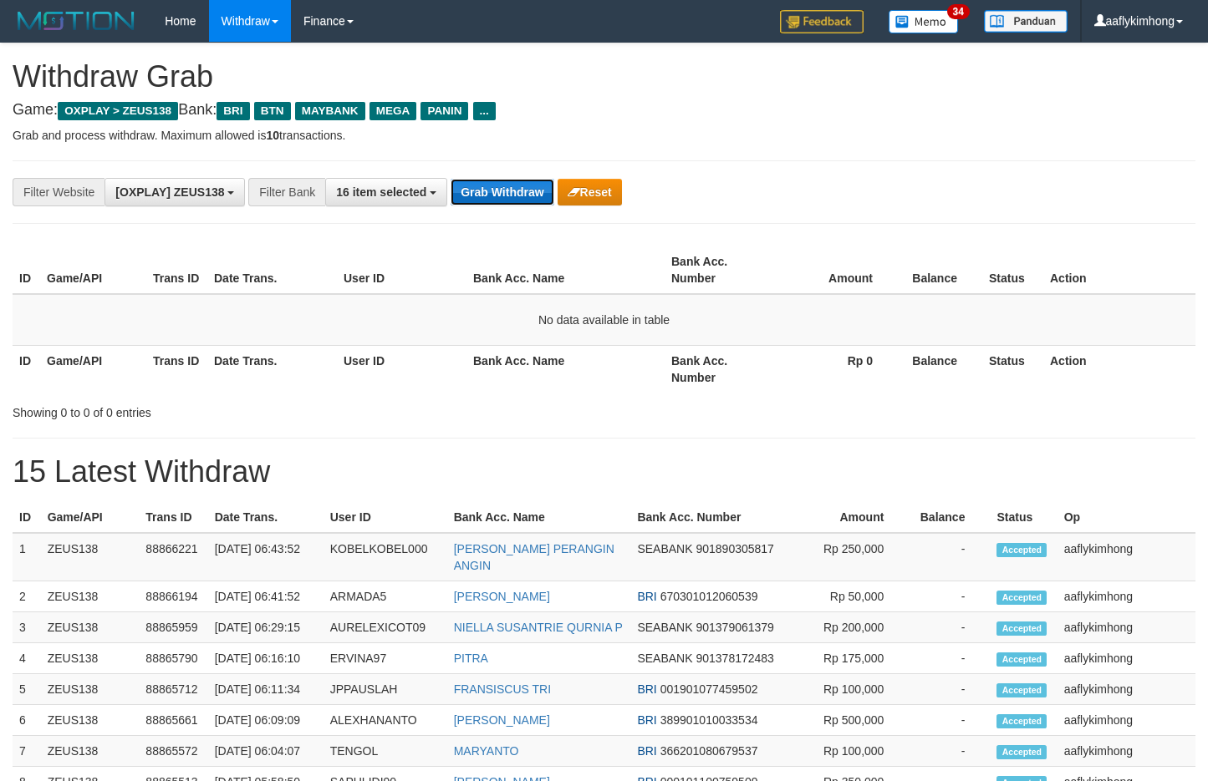
click at [511, 201] on button "Grab Withdraw" at bounding box center [501, 192] width 103 height 27
click at [511, 200] on button "Grab Withdraw" at bounding box center [501, 192] width 103 height 27
click at [447, 205] on div "16 item selected SELECT ALL - ALL - SELECT BANK BCA [GEOGRAPHIC_DATA] MANDIRION…" at bounding box center [386, 192] width 122 height 28
click at [475, 195] on button "Grab Withdraw" at bounding box center [501, 192] width 103 height 27
click at [475, 194] on button "Grab Withdraw" at bounding box center [501, 192] width 103 height 27
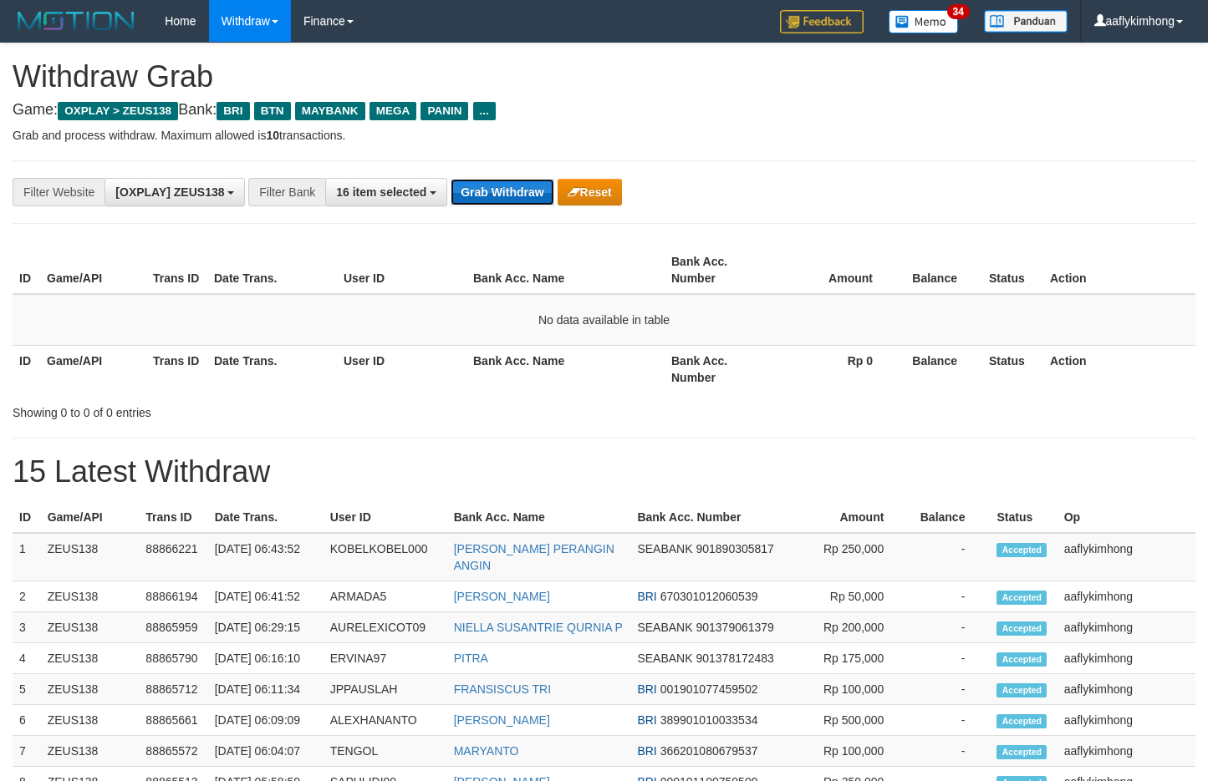
click at [475, 193] on button "Grab Withdraw" at bounding box center [501, 192] width 103 height 27
click at [475, 192] on button "Grab Withdraw" at bounding box center [501, 192] width 103 height 27
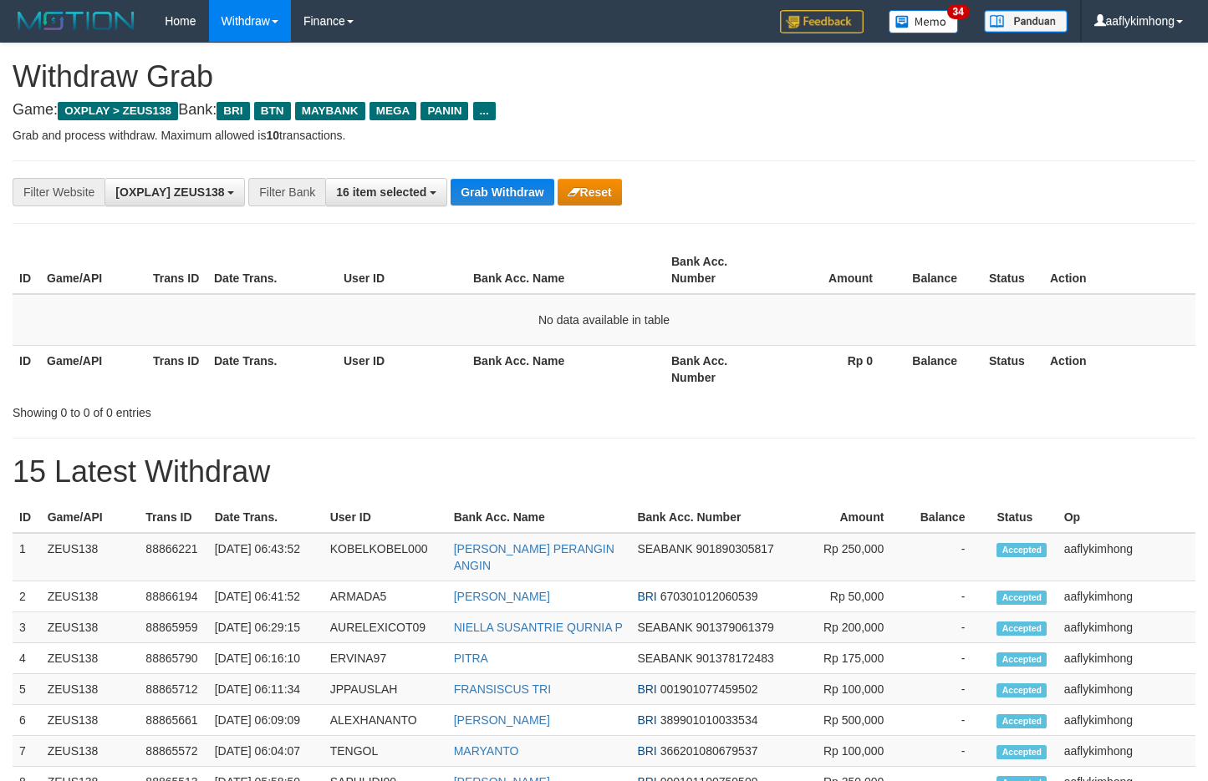
click at [475, 192] on button "Grab Withdraw" at bounding box center [501, 192] width 103 height 27
click at [475, 191] on button "Grab Withdraw" at bounding box center [501, 192] width 103 height 27
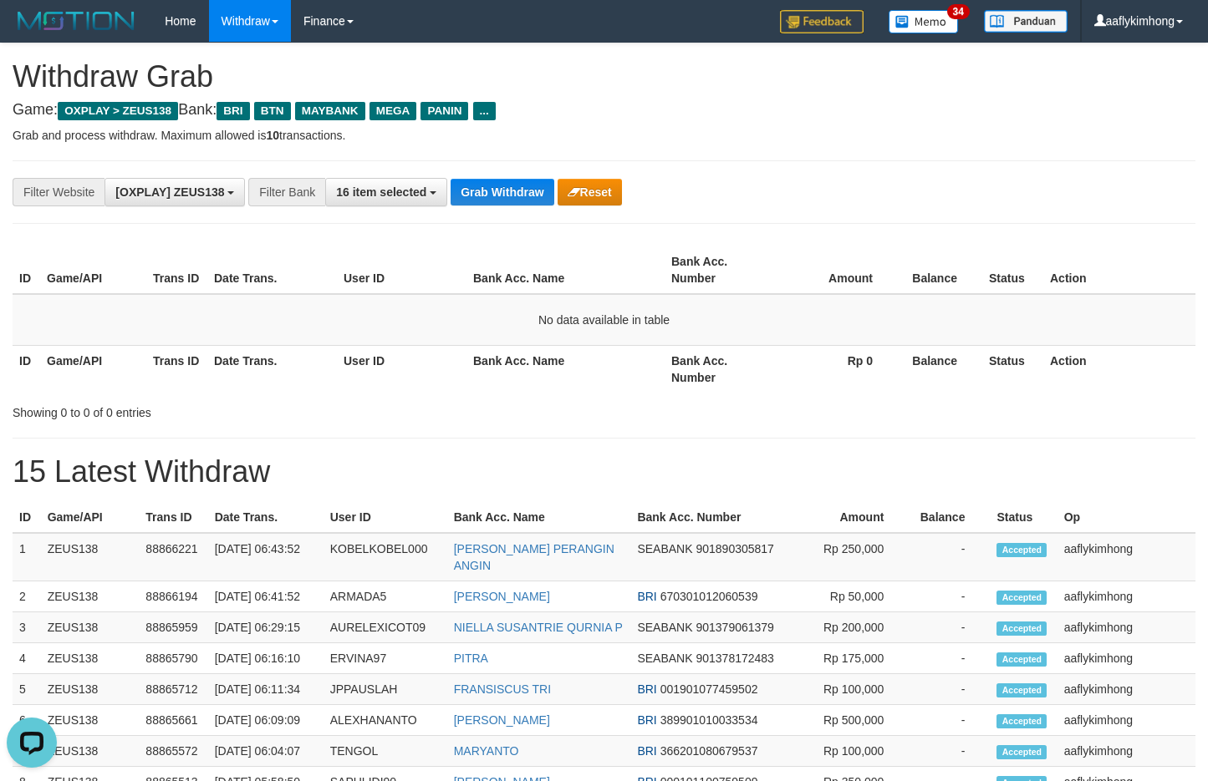
click at [475, 191] on button "Grab Withdraw" at bounding box center [501, 192] width 103 height 27
click at [478, 179] on button "Grab Withdraw" at bounding box center [501, 192] width 103 height 27
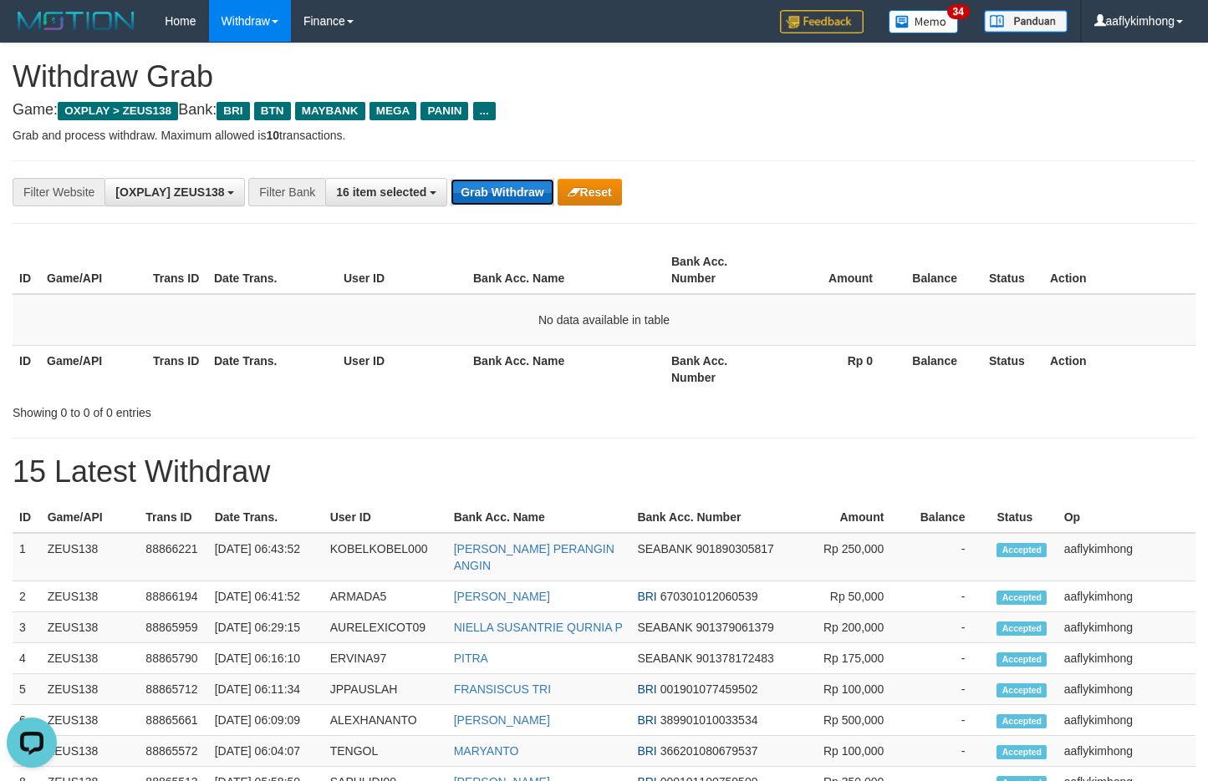
click at [478, 179] on button "Grab Withdraw" at bounding box center [501, 192] width 103 height 27
drag, startPoint x: 0, startPoint y: 0, endPoint x: 477, endPoint y: 178, distance: 509.3
click at [477, 179] on button "Grab Withdraw" at bounding box center [501, 192] width 103 height 27
click at [472, 188] on button "Grab Withdraw" at bounding box center [501, 192] width 103 height 27
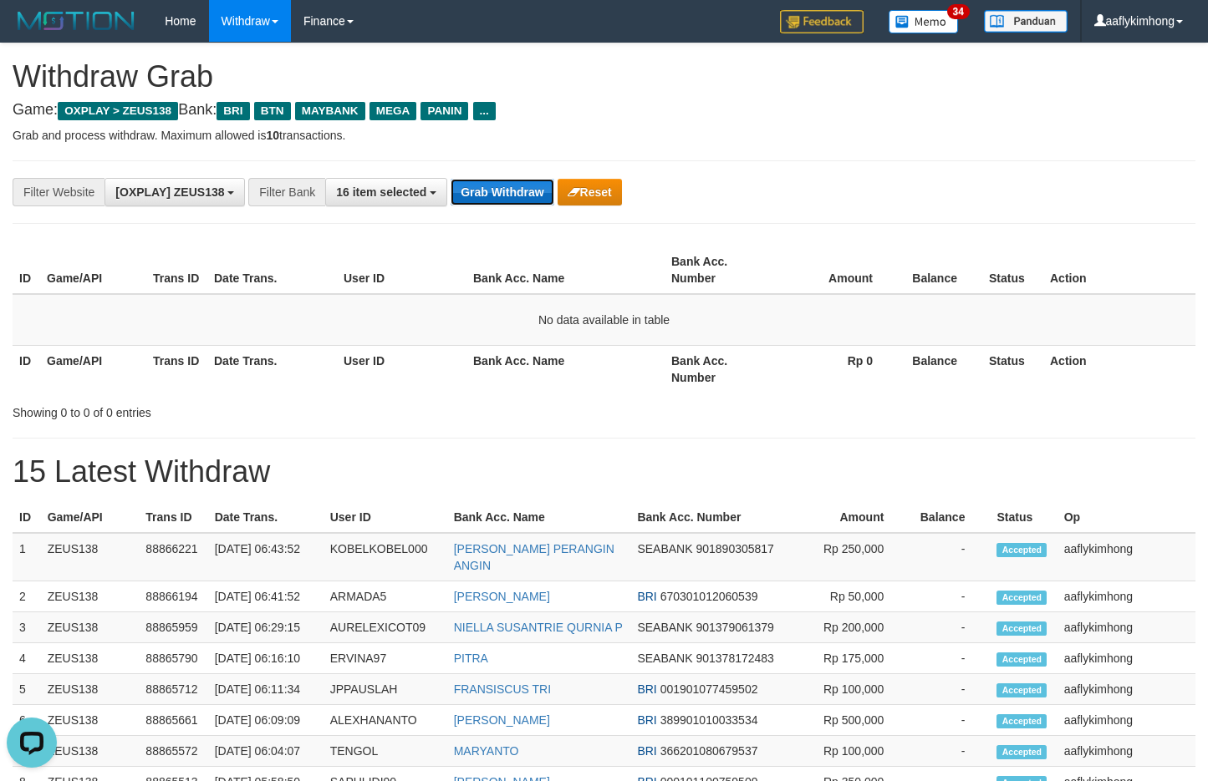
click at [472, 188] on button "Grab Withdraw" at bounding box center [501, 192] width 103 height 27
click at [472, 187] on button "Grab Withdraw" at bounding box center [501, 192] width 103 height 27
click at [510, 174] on div "**********" at bounding box center [604, 192] width 1183 height 64
click at [509, 174] on div "**********" at bounding box center [604, 192] width 1183 height 64
click at [506, 174] on div "**********" at bounding box center [604, 192] width 1183 height 64
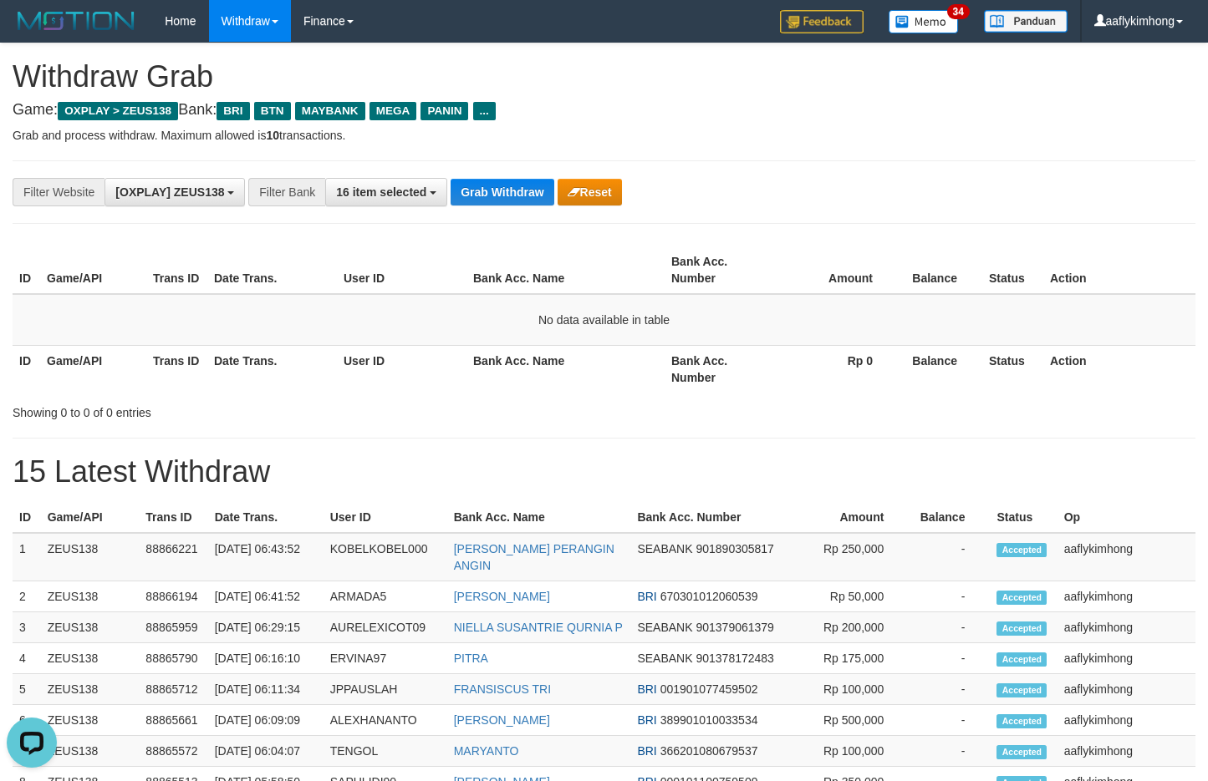
click at [481, 174] on div "**********" at bounding box center [604, 192] width 1183 height 64
click at [482, 195] on button "Grab Withdraw" at bounding box center [501, 192] width 103 height 27
click at [481, 195] on button "Grab Withdraw" at bounding box center [501, 192] width 103 height 27
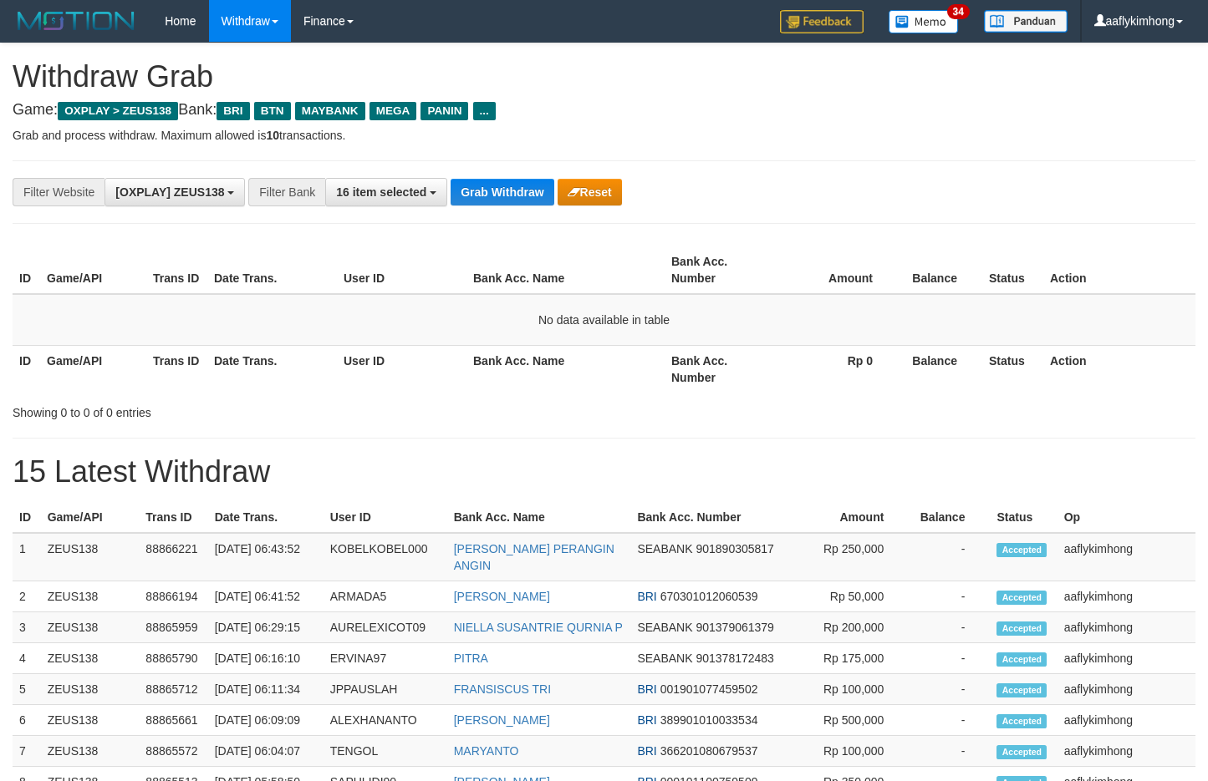
click at [481, 195] on button "Grab Withdraw" at bounding box center [501, 192] width 103 height 27
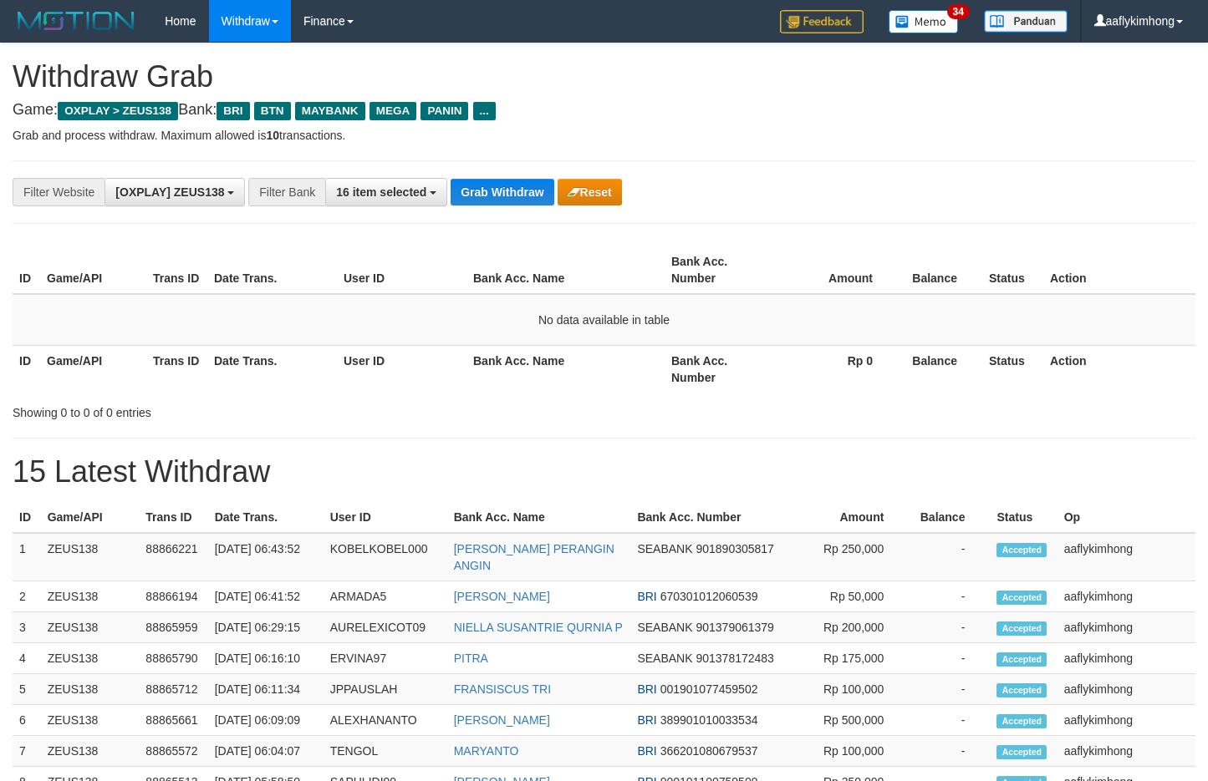
click at [481, 195] on button "Grab Withdraw" at bounding box center [501, 192] width 103 height 27
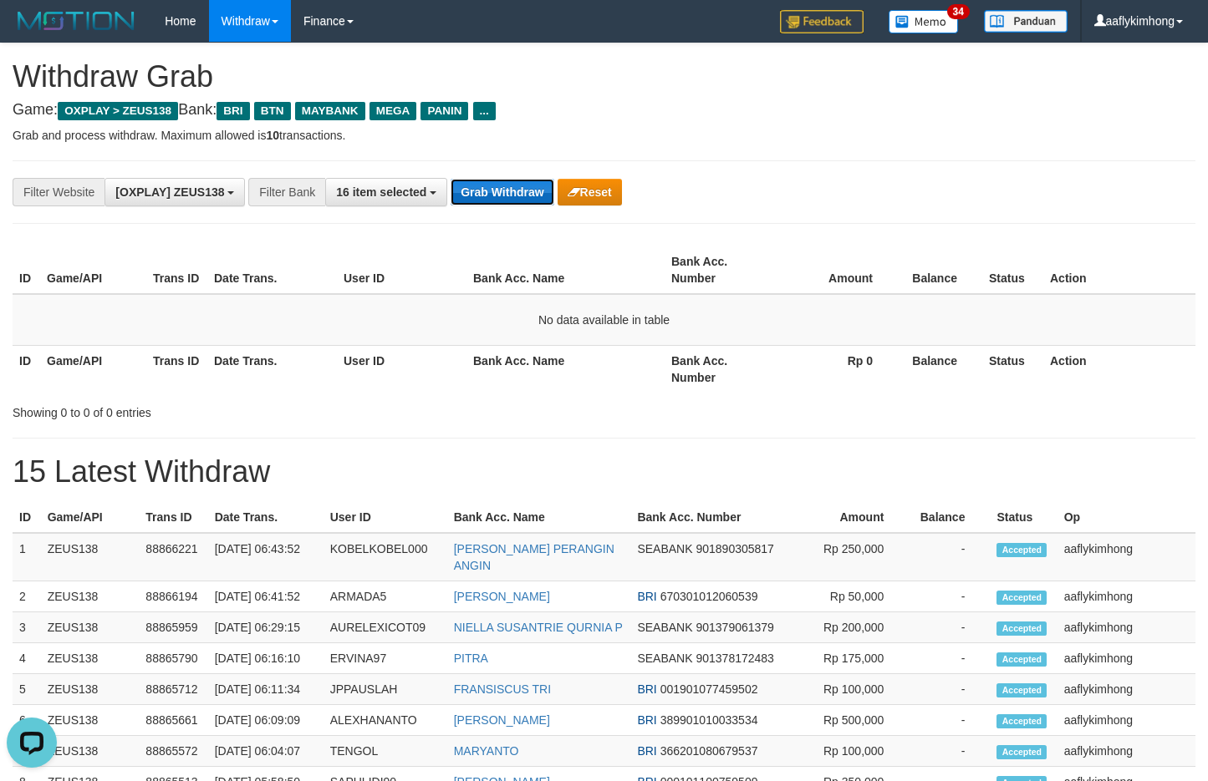
click at [522, 192] on button "Grab Withdraw" at bounding box center [501, 192] width 103 height 27
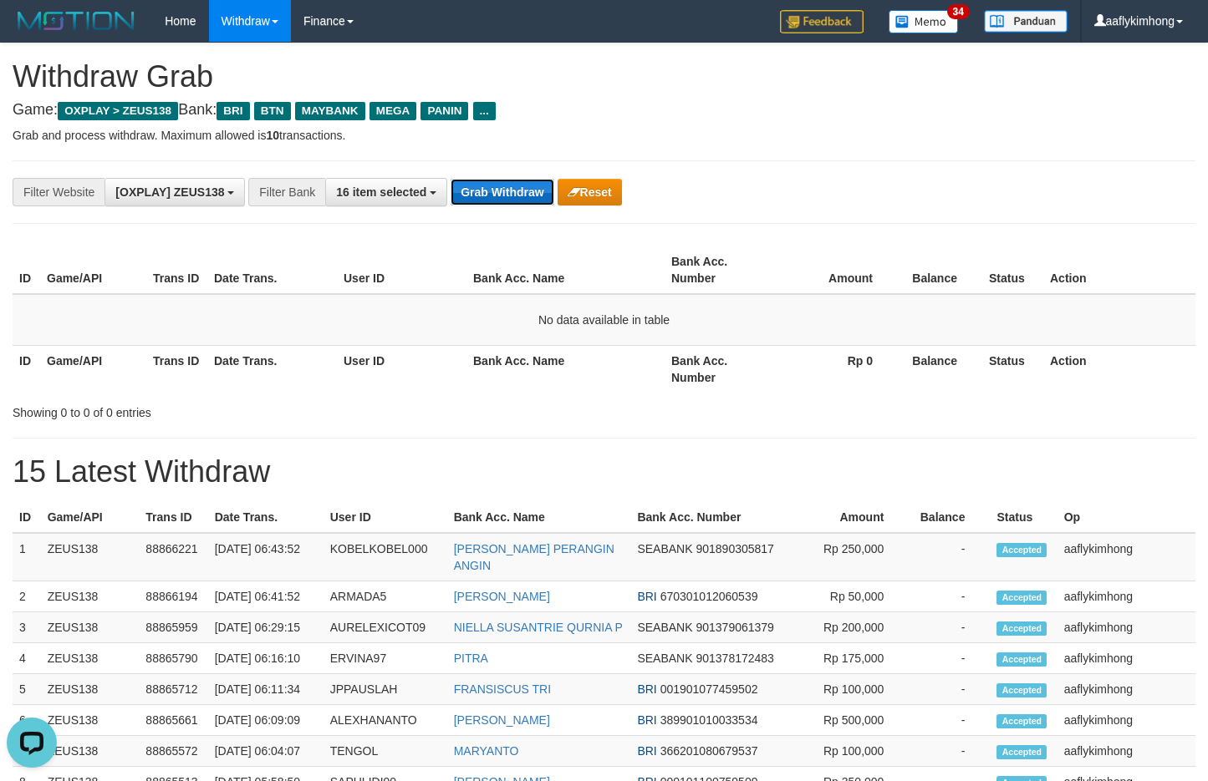
click at [522, 192] on button "Grab Withdraw" at bounding box center [501, 192] width 103 height 27
click at [500, 181] on button "Grab Withdraw" at bounding box center [501, 192] width 103 height 27
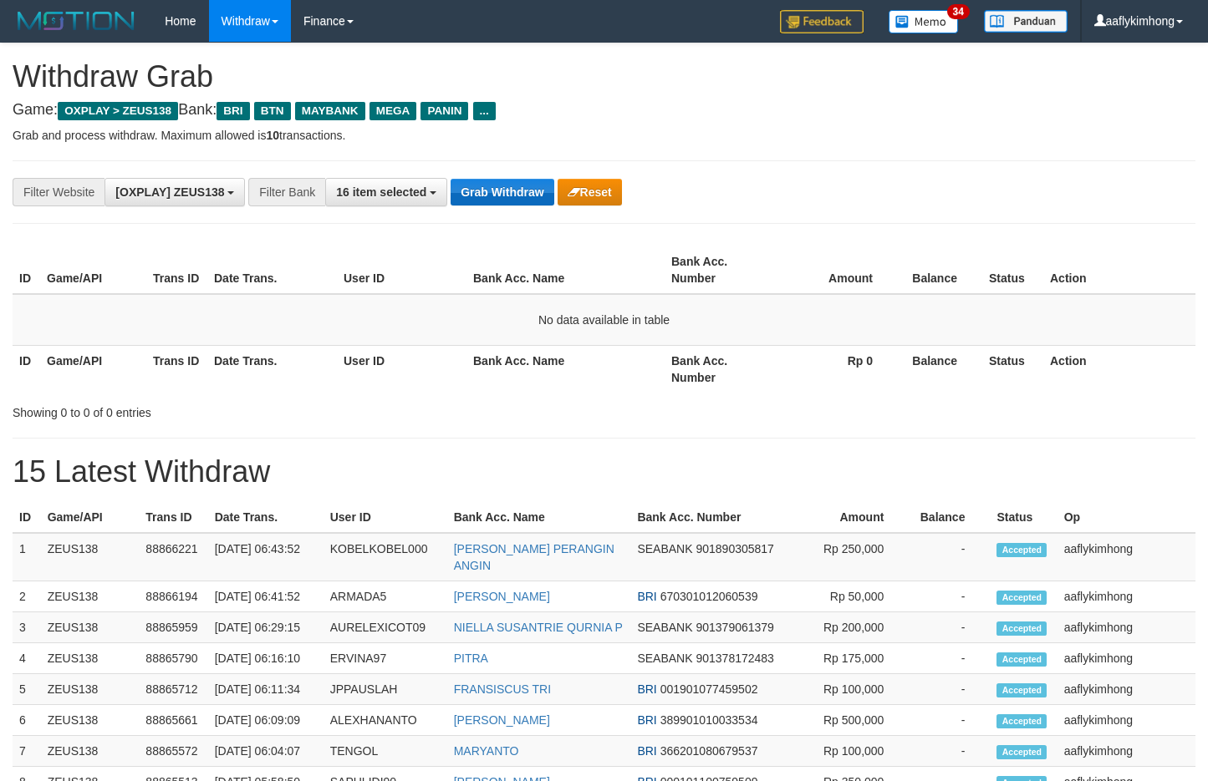
click at [500, 180] on button "Grab Withdraw" at bounding box center [501, 192] width 103 height 27
click at [500, 179] on button "Grab Withdraw" at bounding box center [501, 192] width 103 height 27
click at [501, 176] on div "**********" at bounding box center [604, 192] width 1183 height 64
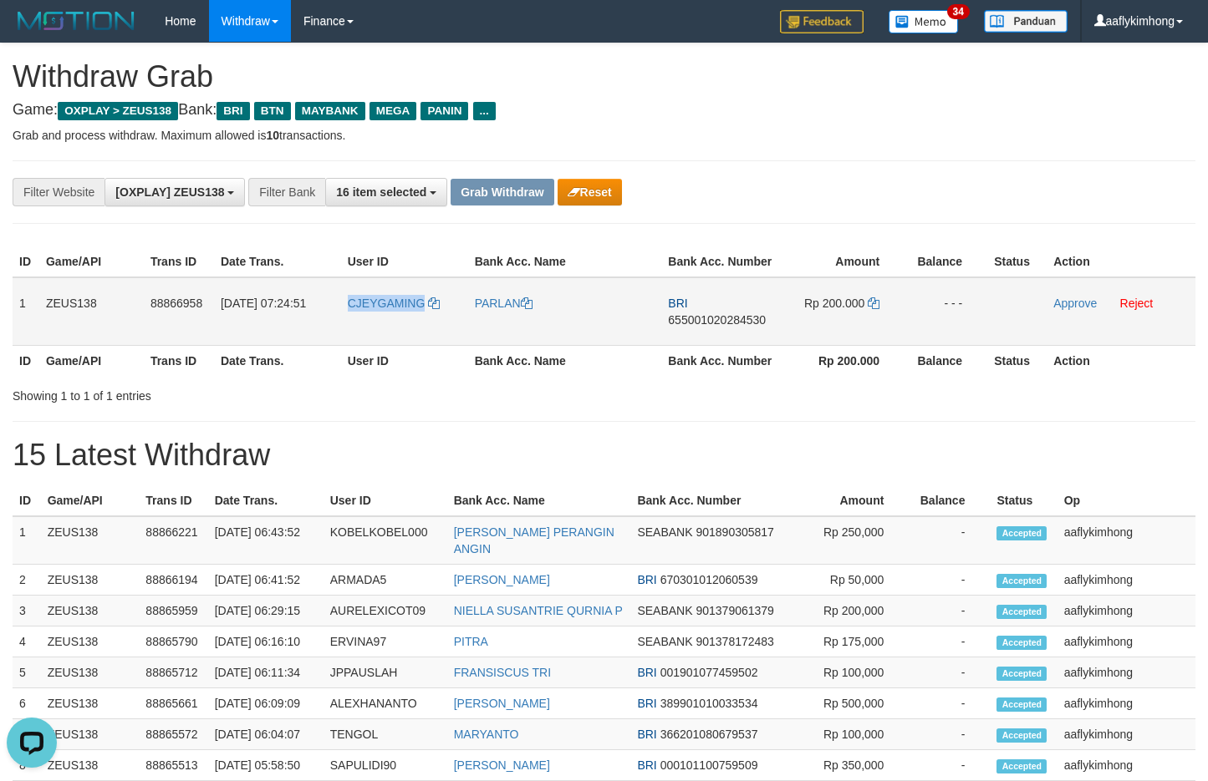
drag, startPoint x: 336, startPoint y: 321, endPoint x: 425, endPoint y: 313, distance: 89.0
click at [425, 313] on tr "1 ZEUS138 88866958 [DATE] 07:24:51 CJEYGAMING PARLAN BRI 655001020284530 Rp 200…" at bounding box center [604, 311] width 1183 height 69
drag, startPoint x: 23, startPoint y: 288, endPoint x: 420, endPoint y: 327, distance: 398.9
click at [506, 309] on tr "1 ZEUS138 88866958 01/10/2025 07:24:51 CJEYGAMING PARLAN BRI 655001020284530 Rp…" at bounding box center [604, 311] width 1183 height 69
click at [3, 296] on div "ID Game/API Trans ID Date Trans. User ID Bank Acc. Name Bank Acc. Number Amount…" at bounding box center [604, 312] width 1208 height 140
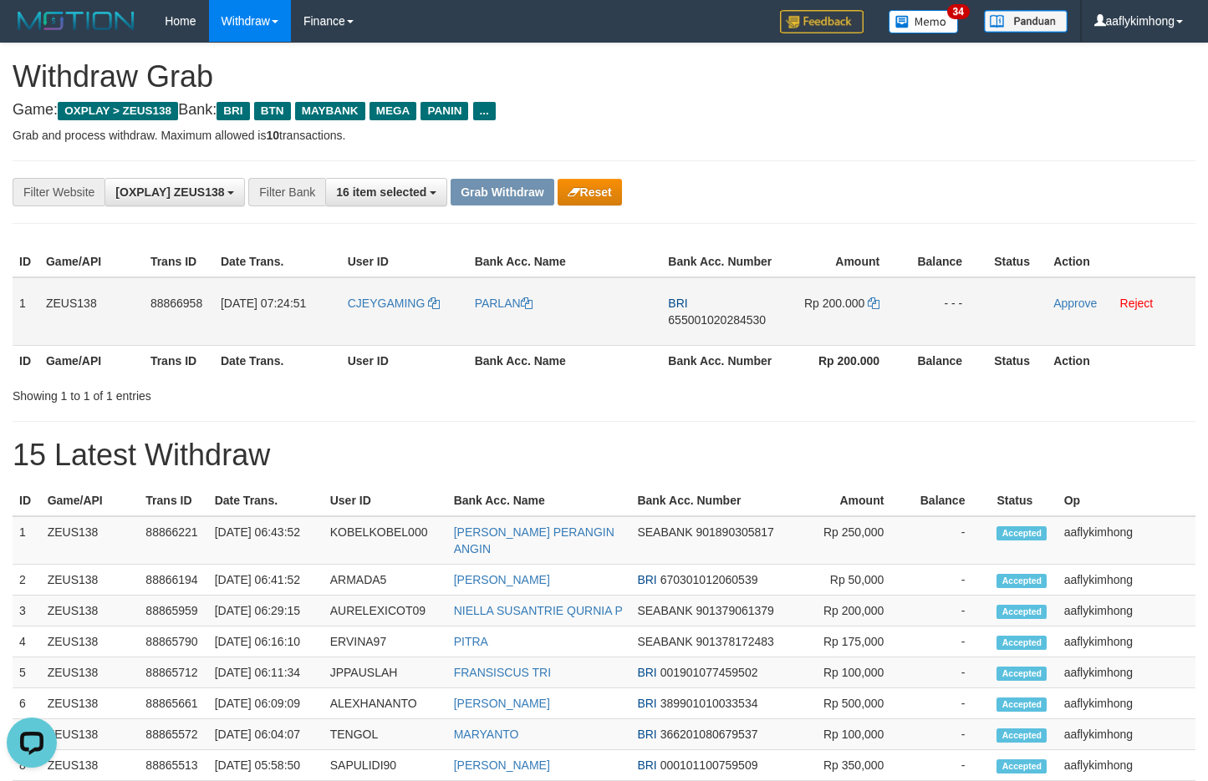
click at [23, 288] on td "1" at bounding box center [26, 311] width 27 height 69
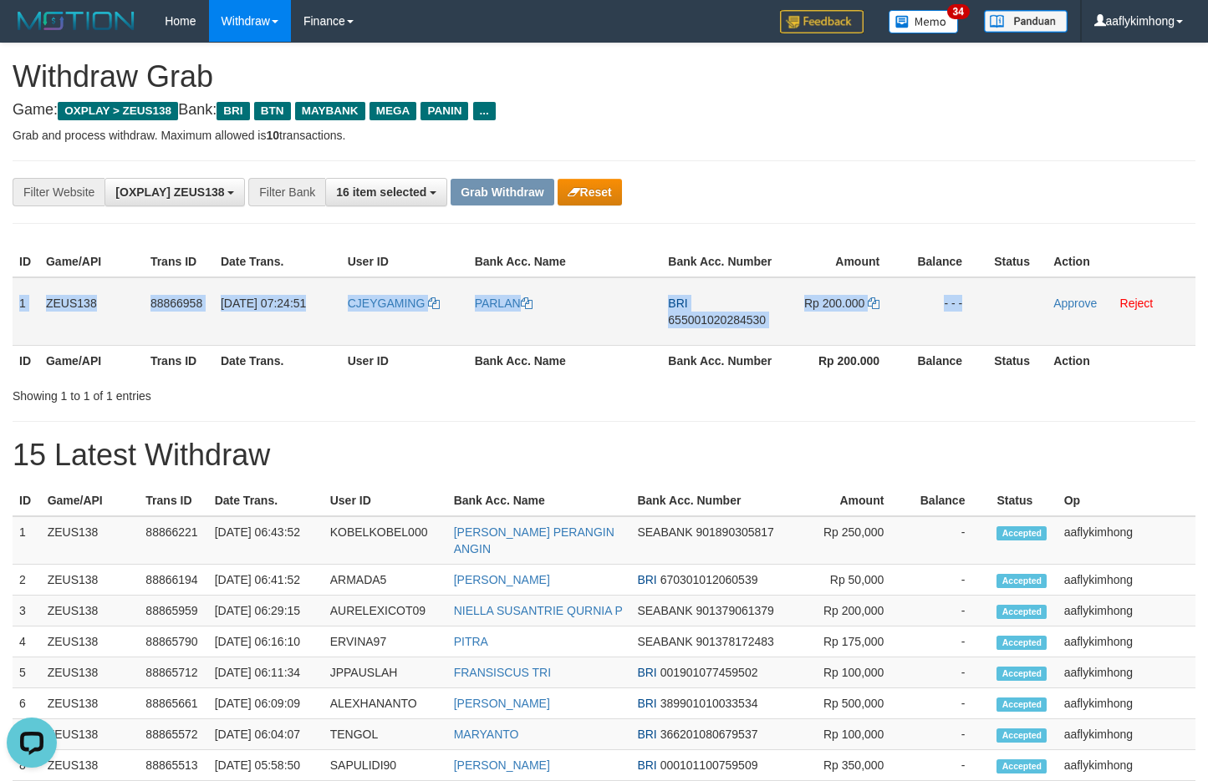
copy tr "1 ZEUS138 88866958 01/10/2025 07:24:51 CJEYGAMING PARLAN BRI 655001020284530 Rp…"
drag, startPoint x: 23, startPoint y: 288, endPoint x: 1124, endPoint y: 320, distance: 1102.0
click at [1124, 320] on tr "1 ZEUS138 88866958 01/10/2025 07:24:51 CJEYGAMING PARLAN BRI 655001020284530 Rp…" at bounding box center [604, 311] width 1183 height 69
copy table "1 ZEUS138 88866958 01/10/2025 07:24:51 CJEYGAMING PARLAN BRI 655001020284530 Rp…"
click at [695, 315] on span "655001020284530" at bounding box center [717, 319] width 98 height 13
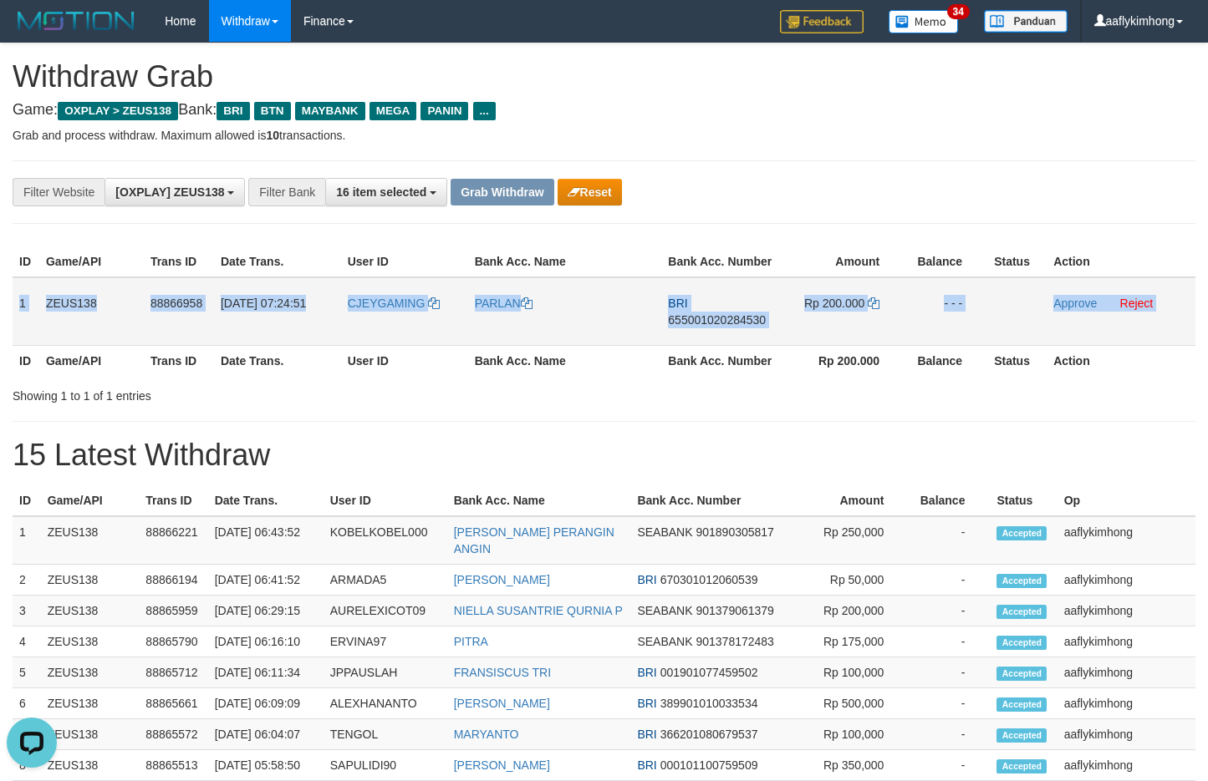
copy table "1 ZEUS138 88866958 01/10/2025 07:24:51 CJEYGAMING PARLAN BRI 655001020284530 Rp…"
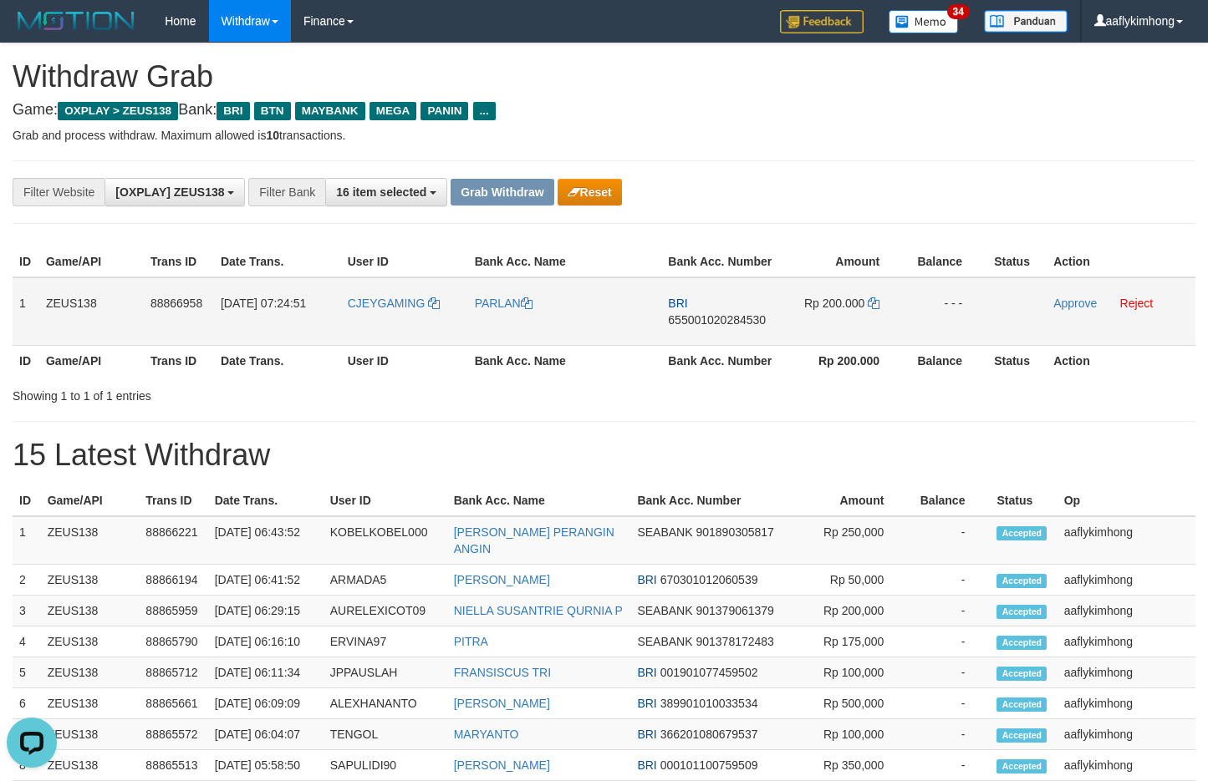
click at [695, 315] on span "655001020284530" at bounding box center [717, 319] width 98 height 13
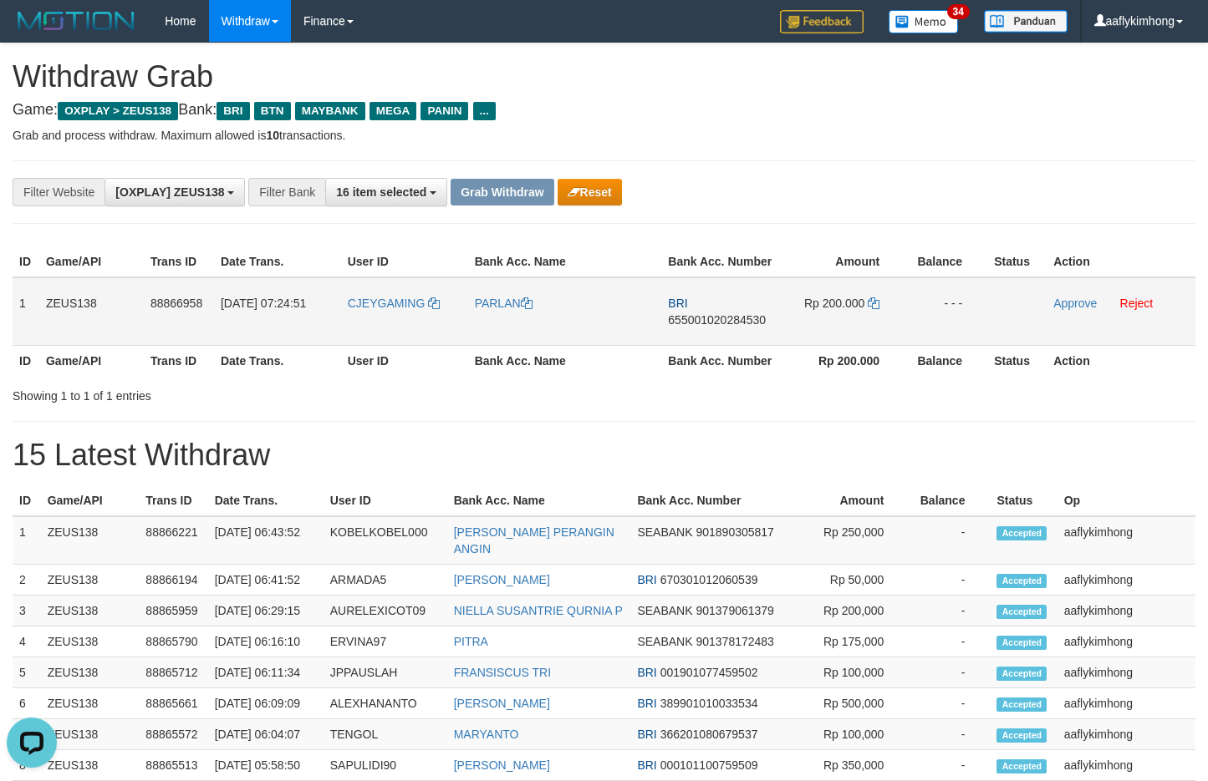
click at [867, 303] on td "Rp 200.000" at bounding box center [843, 311] width 124 height 69
click at [872, 299] on icon at bounding box center [874, 304] width 12 height 12
click at [1060, 304] on link "Approve" at bounding box center [1074, 303] width 43 height 13
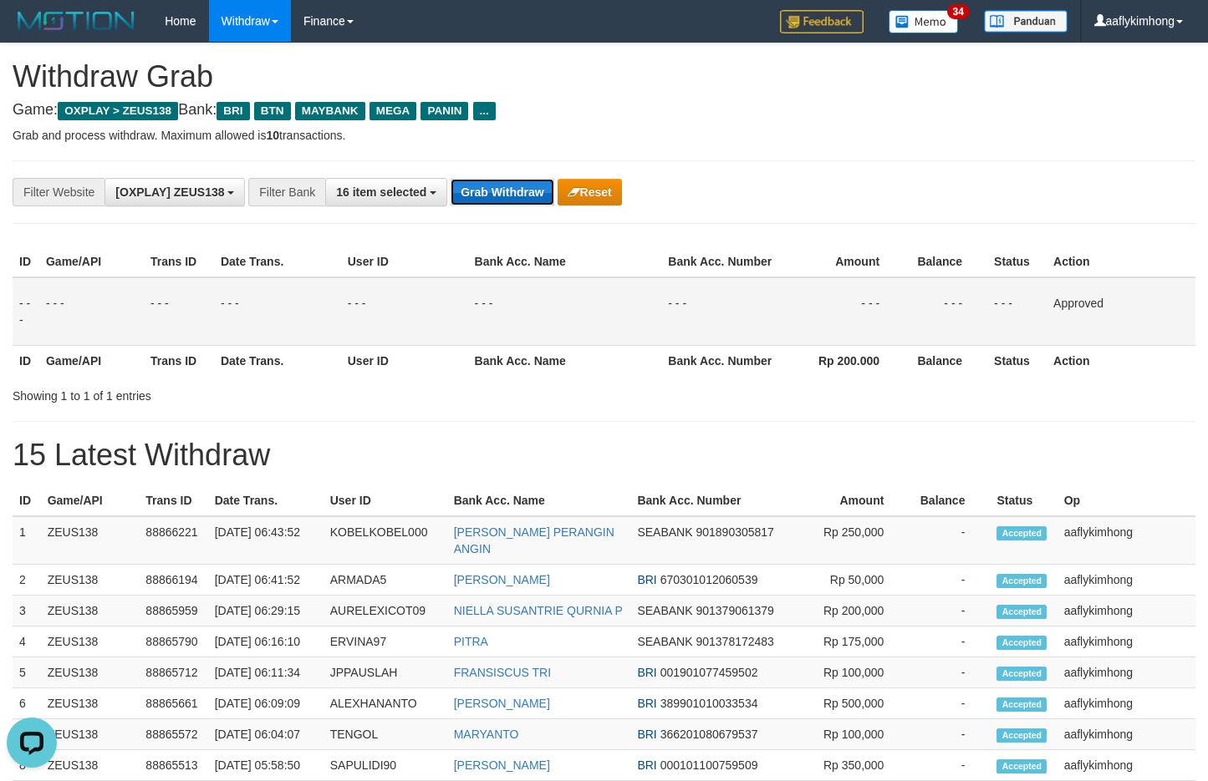
click at [452, 190] on button "Grab Withdraw" at bounding box center [501, 192] width 103 height 27
click at [451, 190] on button "Grab Withdraw" at bounding box center [501, 192] width 103 height 27
click at [451, 189] on button "Grab Withdraw" at bounding box center [501, 192] width 103 height 27
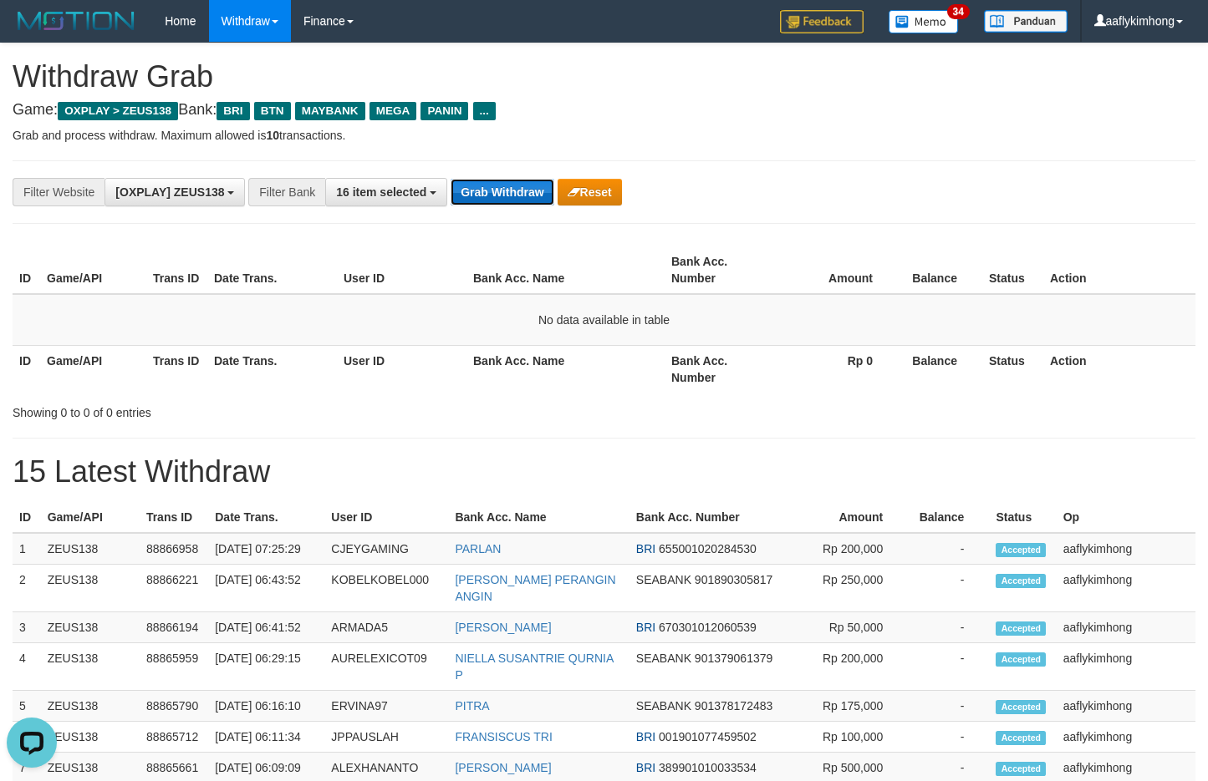
click at [517, 187] on button "Grab Withdraw" at bounding box center [501, 192] width 103 height 27
drag, startPoint x: 0, startPoint y: 0, endPoint x: 483, endPoint y: 199, distance: 522.4
click at [482, 199] on button "Grab Withdraw" at bounding box center [501, 192] width 103 height 27
drag, startPoint x: 584, startPoint y: 223, endPoint x: 564, endPoint y: 214, distance: 22.1
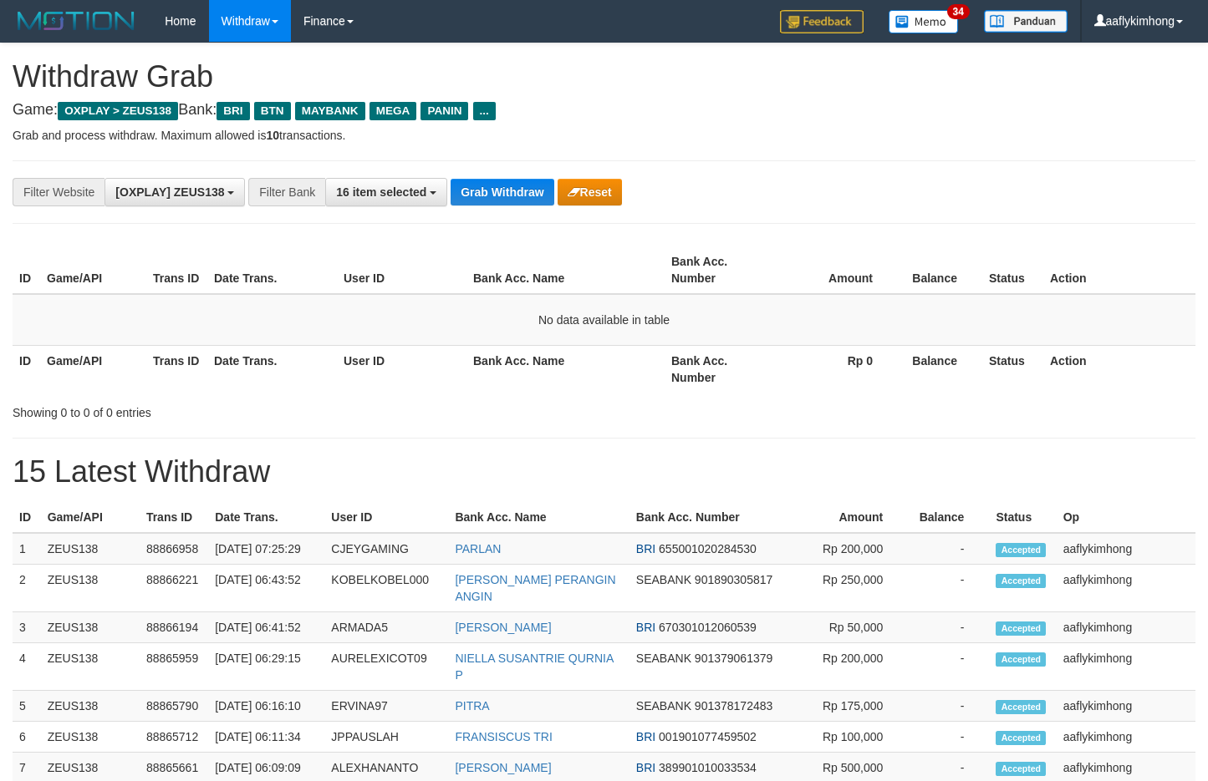
click at [568, 215] on div "**********" at bounding box center [604, 192] width 1183 height 64
click at [533, 202] on button "Grab Withdraw" at bounding box center [501, 192] width 103 height 27
drag, startPoint x: 539, startPoint y: 204, endPoint x: 518, endPoint y: 194, distance: 23.2
click at [538, 204] on div "**********" at bounding box center [604, 192] width 1183 height 64
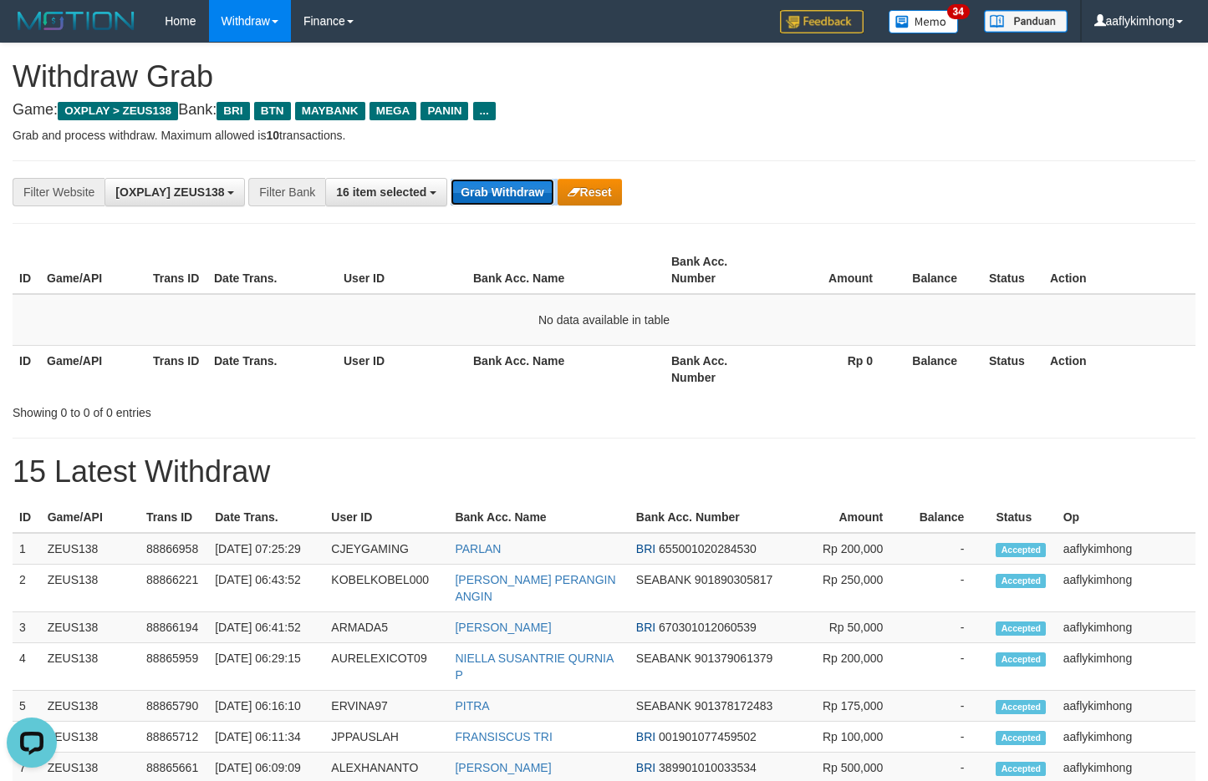
click at [516, 193] on button "Grab Withdraw" at bounding box center [501, 192] width 103 height 27
click at [515, 193] on button "Grab Withdraw" at bounding box center [501, 192] width 103 height 27
click at [509, 206] on div "**********" at bounding box center [604, 192] width 1183 height 64
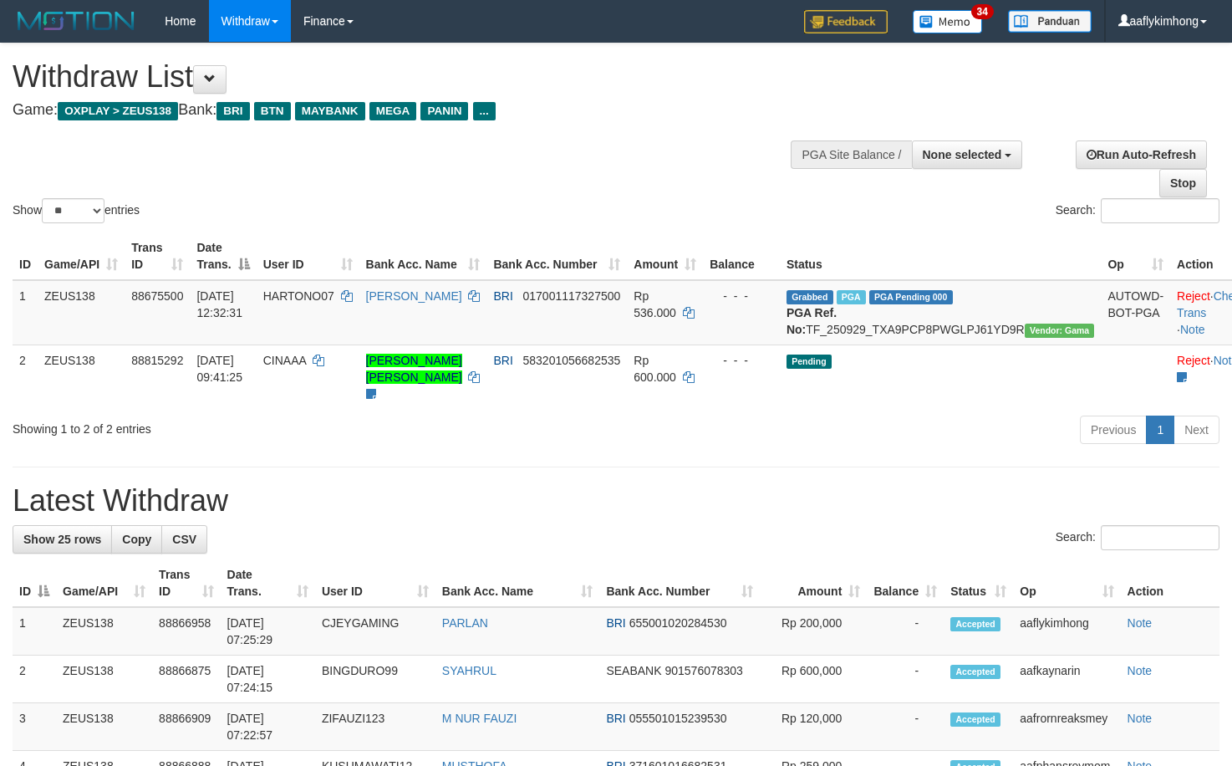
select select
select select "**"
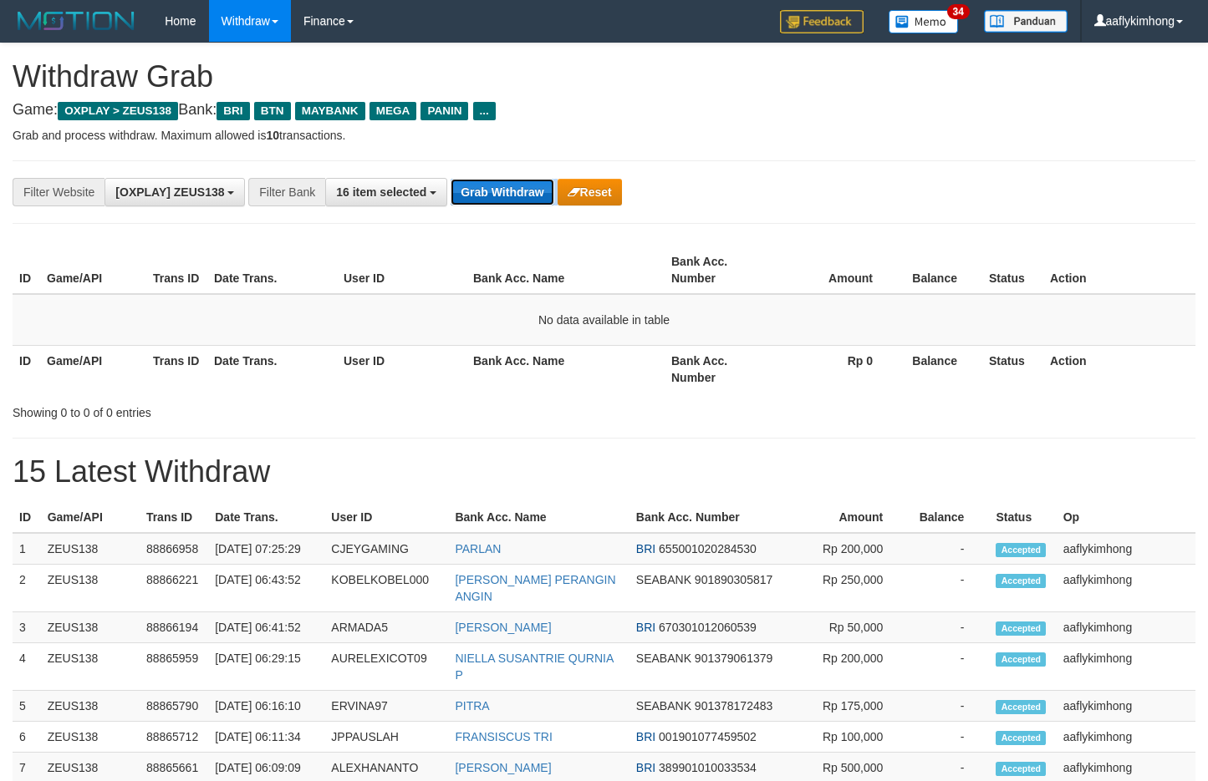
click at [506, 201] on button "Grab Withdraw" at bounding box center [501, 192] width 103 height 27
click at [528, 187] on button "Grab Withdraw" at bounding box center [501, 192] width 103 height 27
click at [527, 187] on button "Grab Withdraw" at bounding box center [501, 192] width 103 height 27
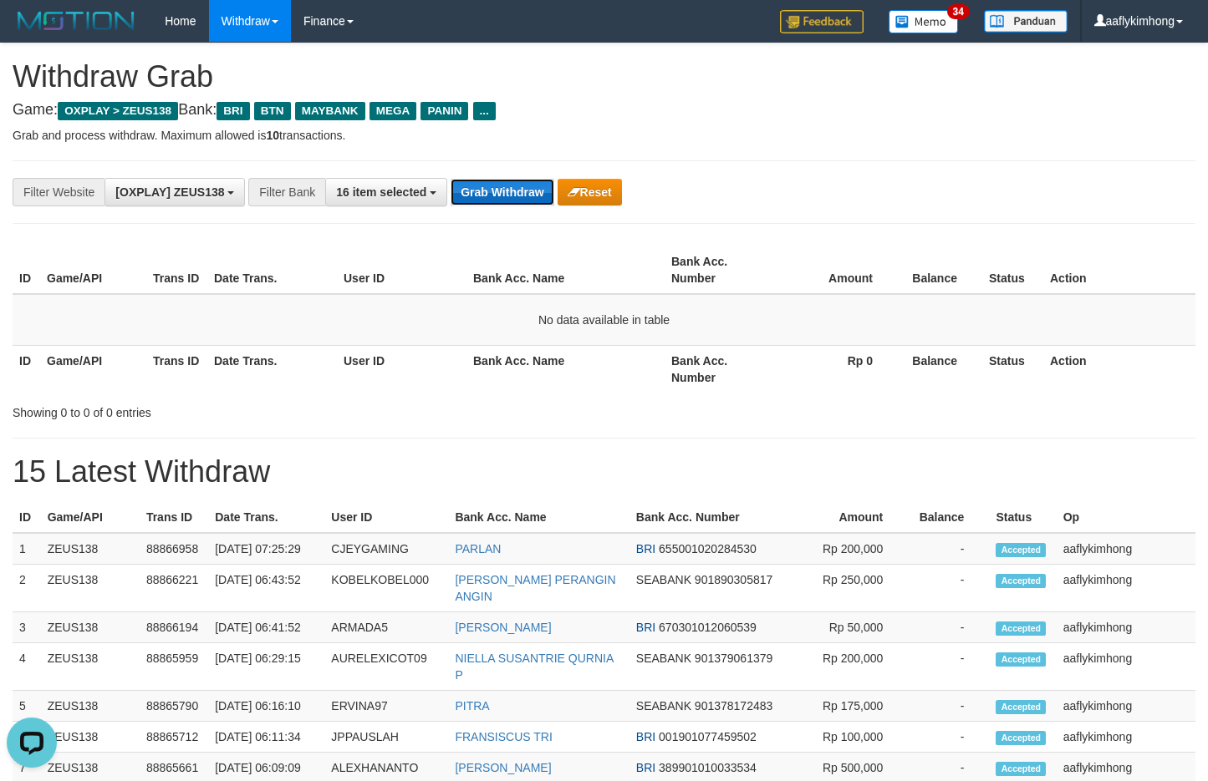
click at [522, 186] on button "Grab Withdraw" at bounding box center [501, 192] width 103 height 27
click at [484, 198] on button "Grab Withdraw" at bounding box center [501, 192] width 103 height 27
click at [484, 196] on button "Grab Withdraw" at bounding box center [501, 192] width 103 height 27
click at [534, 194] on button "Grab Withdraw" at bounding box center [501, 192] width 103 height 27
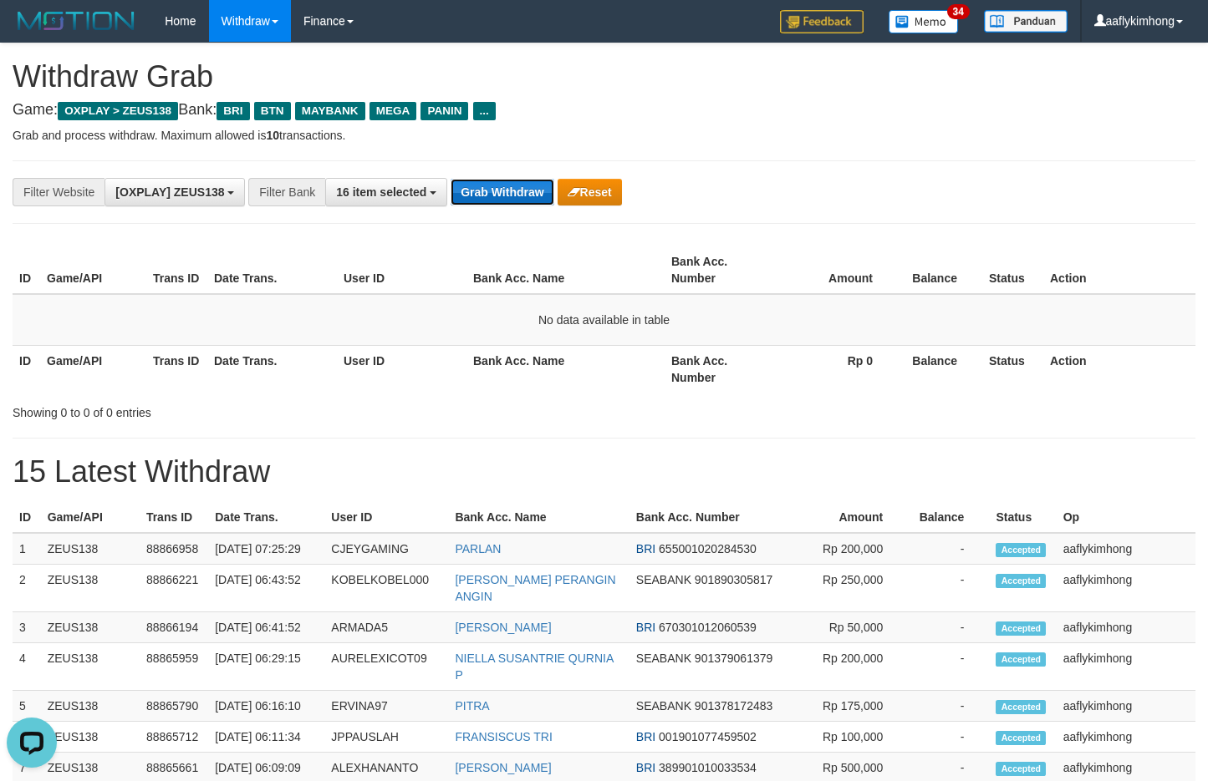
click at [529, 180] on button "Grab Withdraw" at bounding box center [501, 192] width 103 height 27
click at [511, 188] on button "Grab Withdraw" at bounding box center [501, 192] width 103 height 27
drag, startPoint x: 0, startPoint y: 0, endPoint x: 509, endPoint y: 185, distance: 541.5
click at [509, 185] on button "Grab Withdraw" at bounding box center [501, 192] width 103 height 27
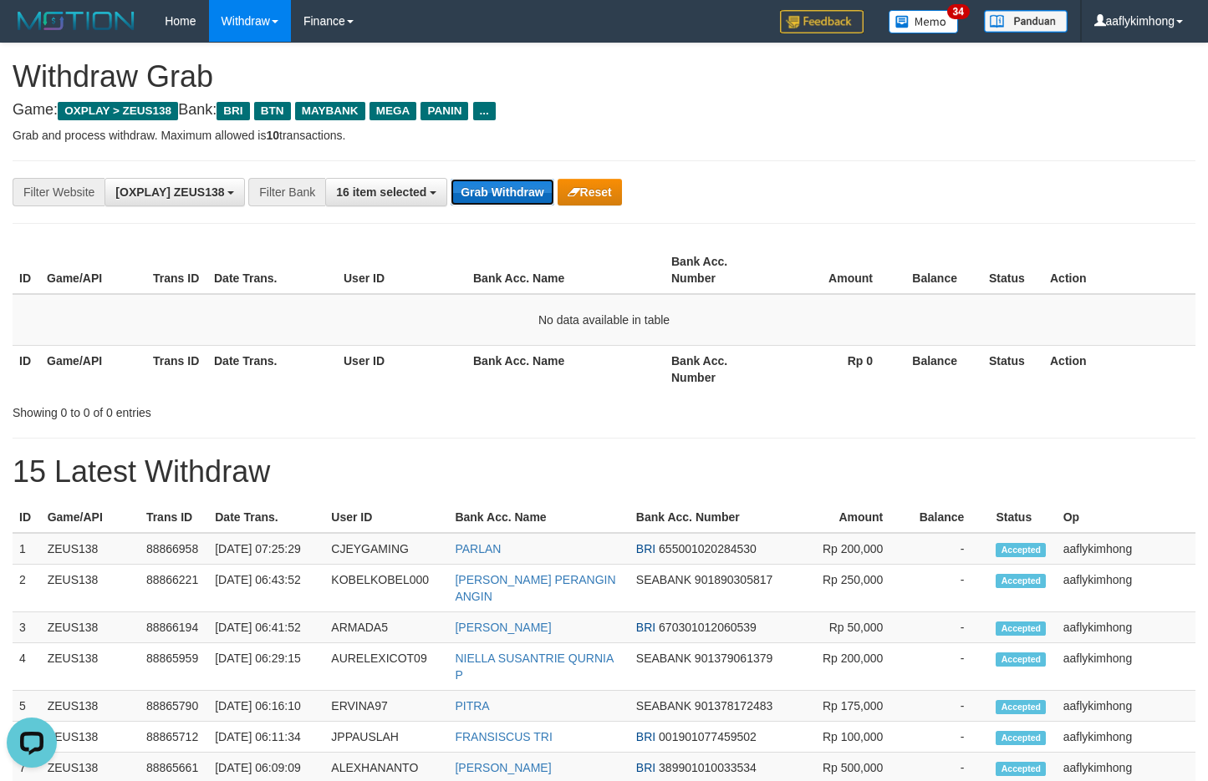
click at [517, 188] on button "Grab Withdraw" at bounding box center [501, 192] width 103 height 27
click at [515, 188] on button "Grab Withdraw" at bounding box center [501, 192] width 103 height 27
click at [515, 180] on button "Grab Withdraw" at bounding box center [501, 192] width 103 height 27
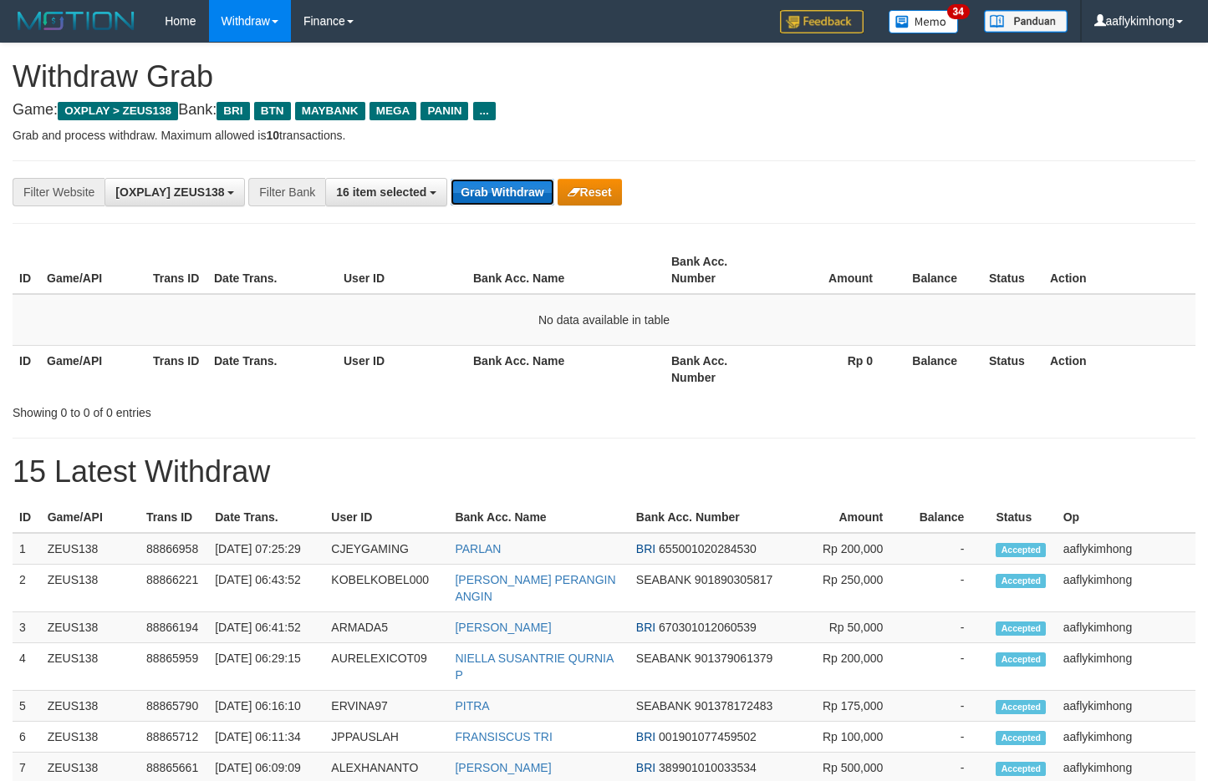
click at [515, 180] on button "Grab Withdraw" at bounding box center [501, 192] width 103 height 27
click at [515, 175] on div "**********" at bounding box center [604, 192] width 1183 height 64
drag, startPoint x: 0, startPoint y: 0, endPoint x: 514, endPoint y: 175, distance: 542.9
click at [514, 175] on div "**********" at bounding box center [604, 192] width 1183 height 64
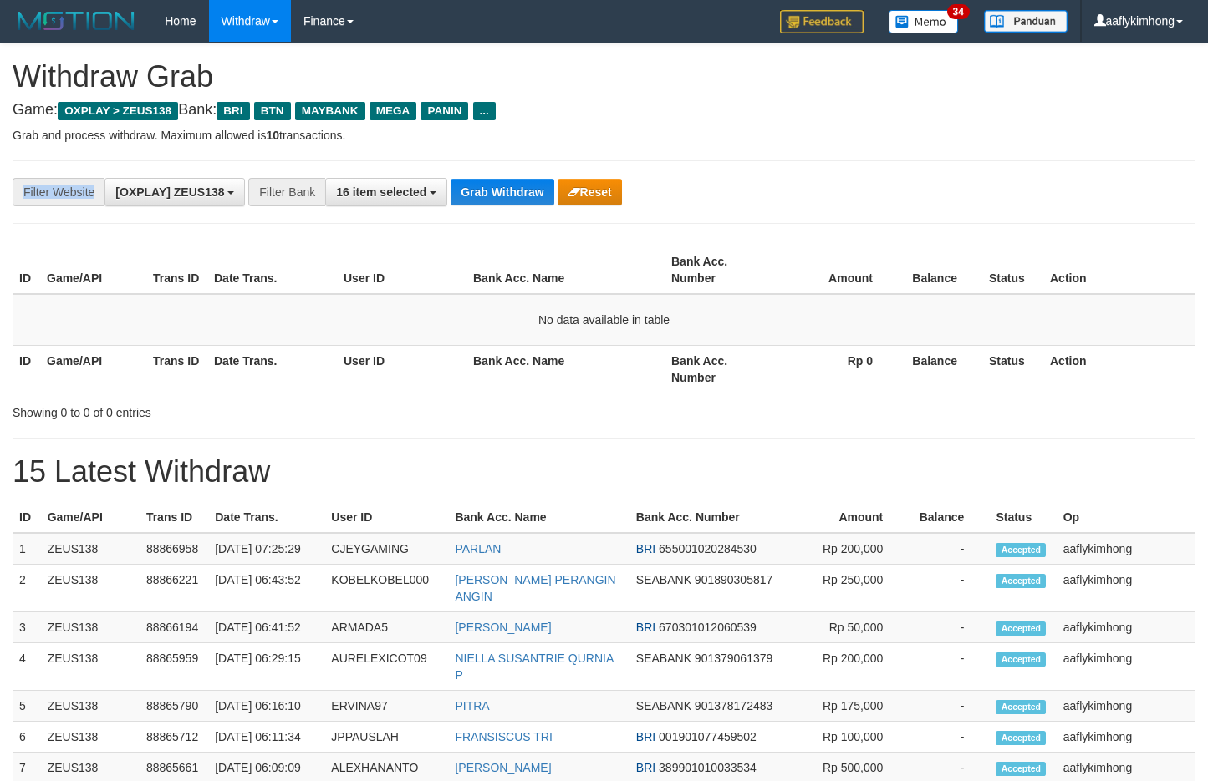
click at [514, 175] on div "**********" at bounding box center [604, 192] width 1183 height 64
click at [514, 176] on div "**********" at bounding box center [604, 192] width 1183 height 64
click at [513, 180] on button "Grab Withdraw" at bounding box center [501, 192] width 103 height 27
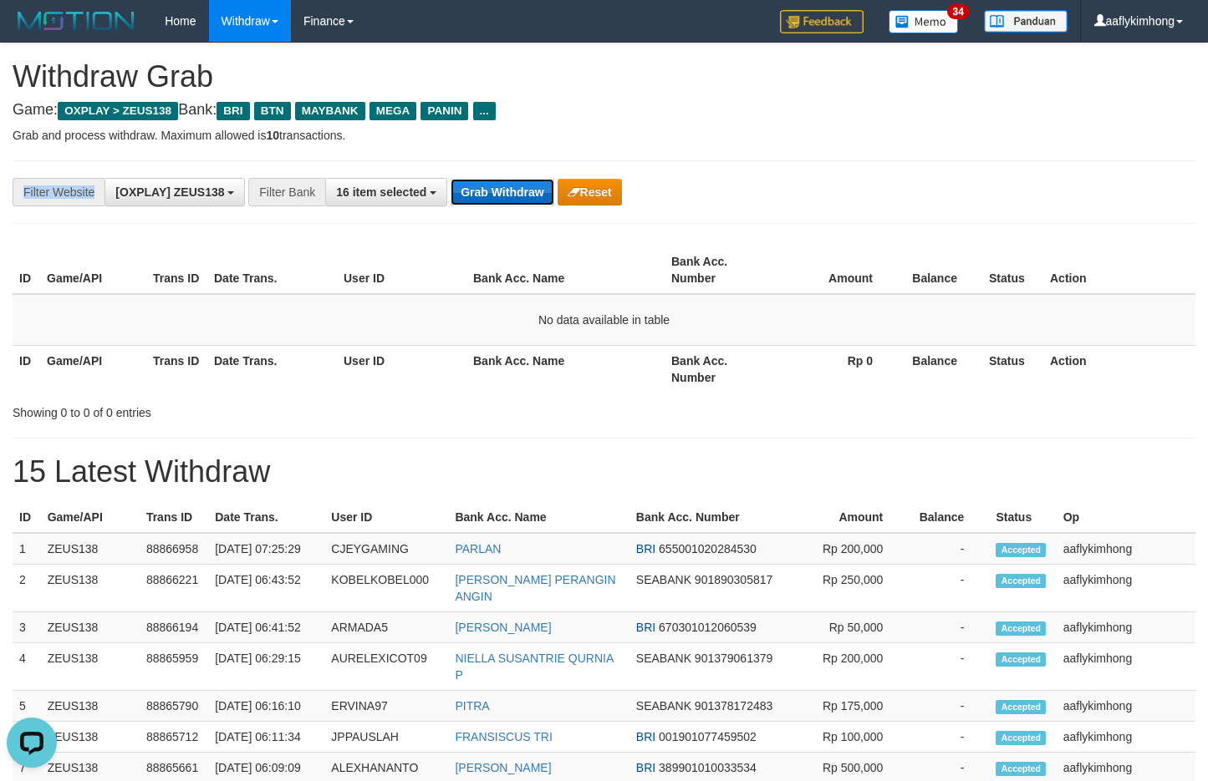
click at [513, 180] on button "Grab Withdraw" at bounding box center [501, 192] width 103 height 27
click at [484, 179] on button "Grab Withdraw" at bounding box center [501, 192] width 103 height 27
click at [483, 179] on button "Grab Withdraw" at bounding box center [501, 192] width 103 height 27
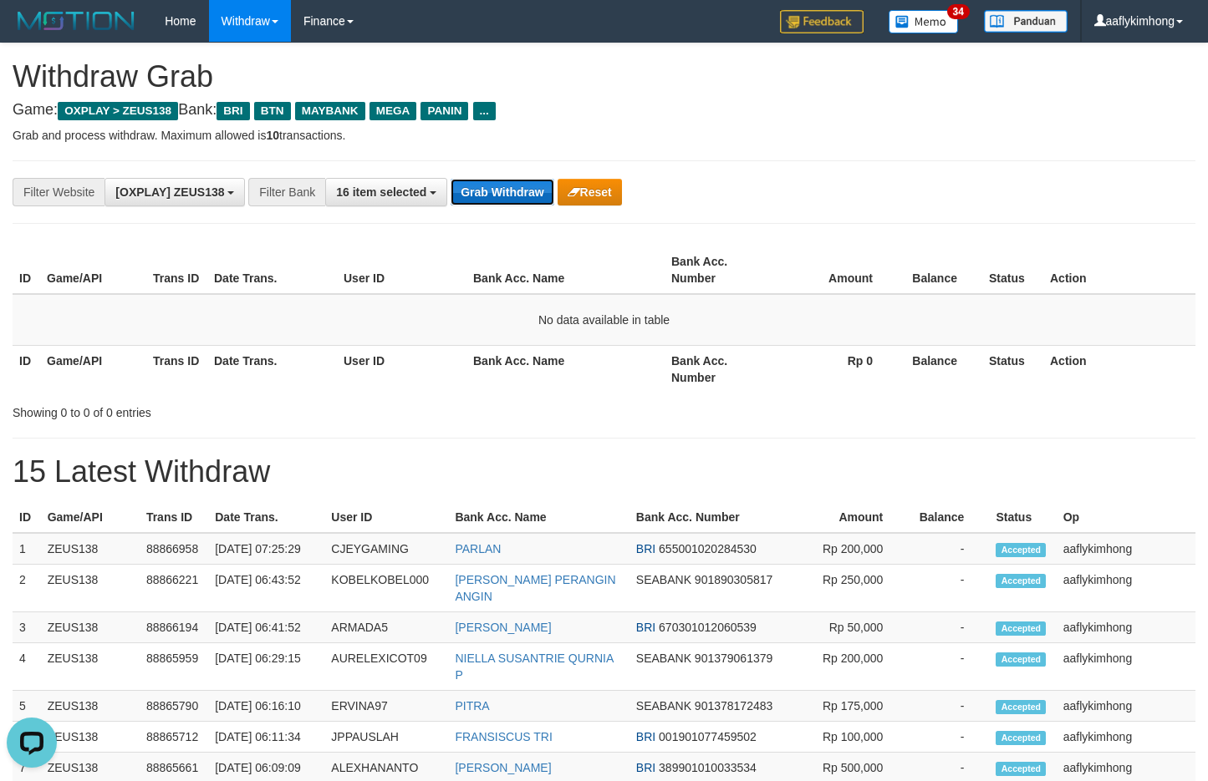
click at [478, 187] on button "Grab Withdraw" at bounding box center [501, 192] width 103 height 27
click at [376, 199] on button "16 item selected" at bounding box center [386, 192] width 122 height 28
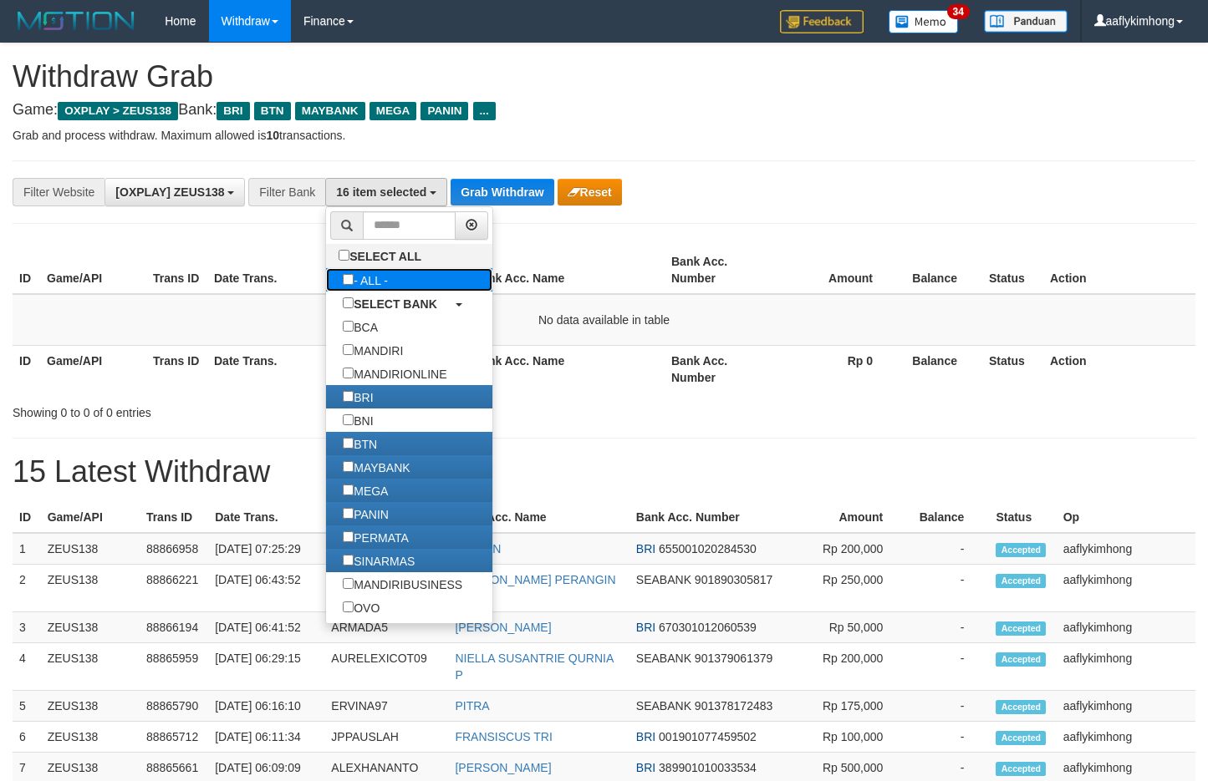
click at [366, 273] on label "- ALL -" at bounding box center [365, 279] width 79 height 23
select select "***"
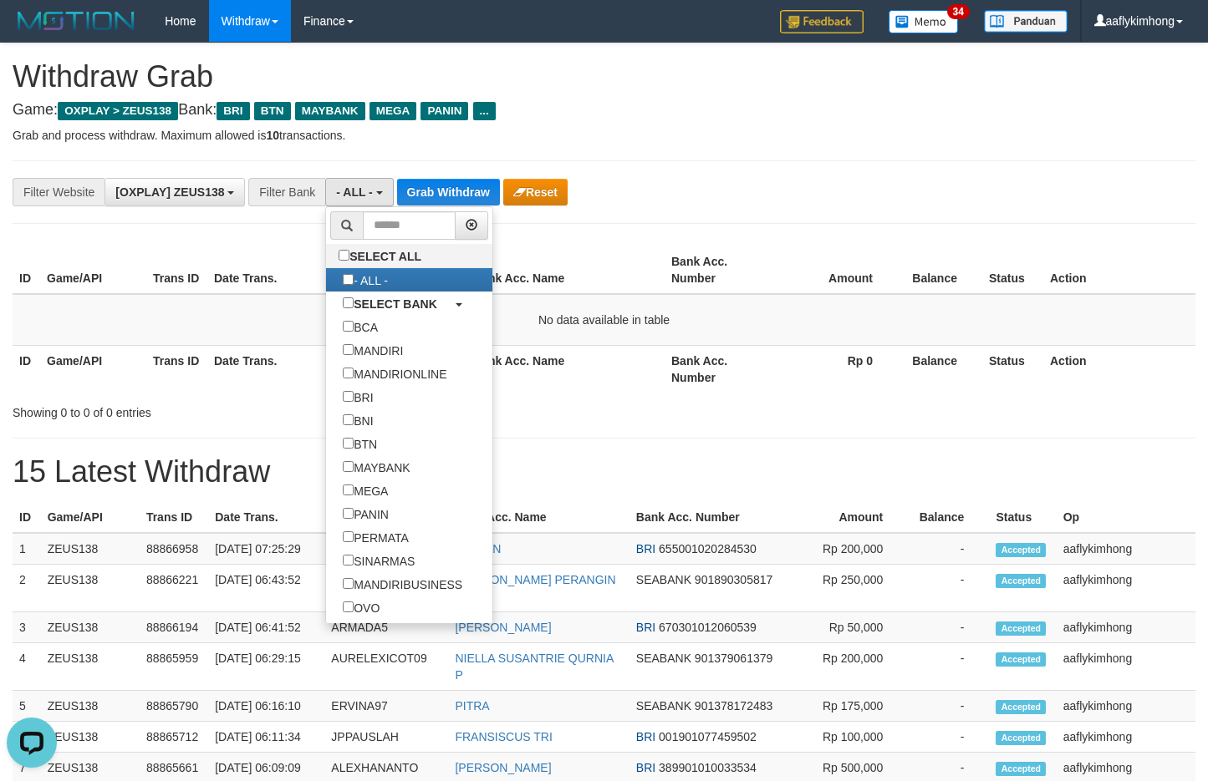
click at [425, 210] on li at bounding box center [409, 225] width 166 height 37
click at [432, 201] on button "Grab Withdraw" at bounding box center [448, 192] width 103 height 27
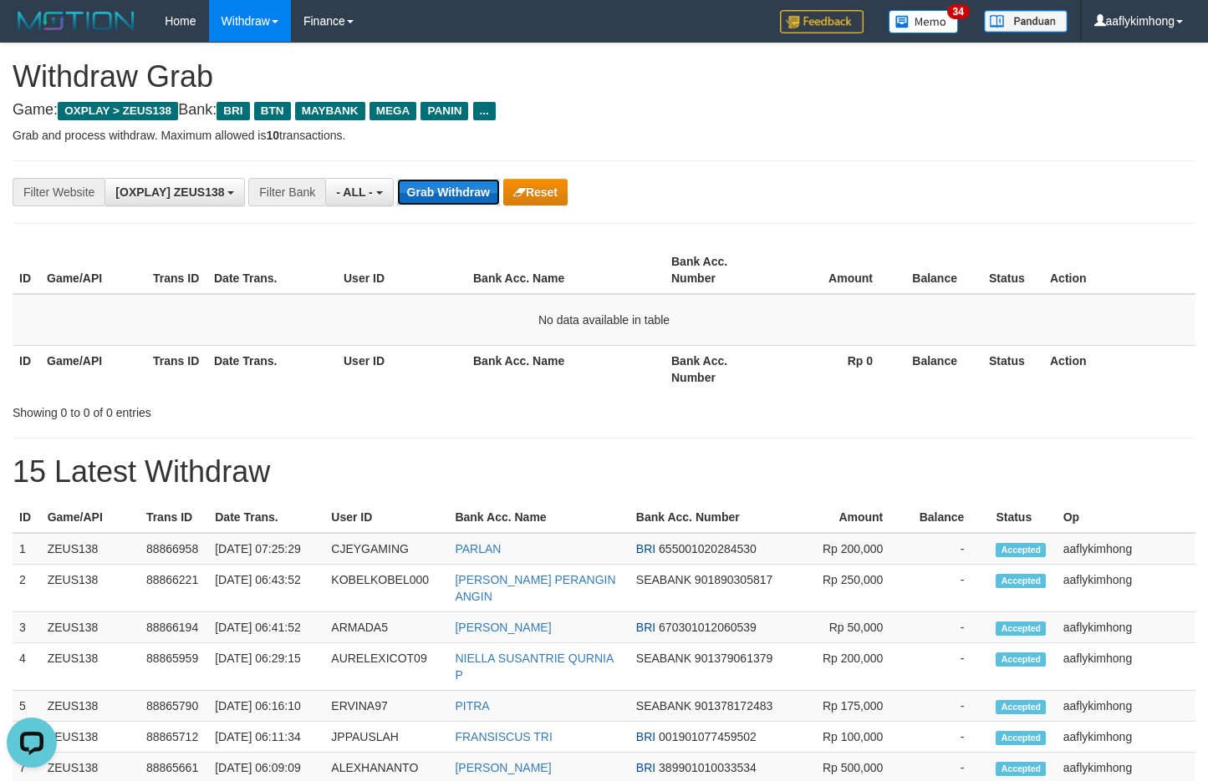
click at [436, 193] on button "Grab Withdraw" at bounding box center [448, 192] width 103 height 27
click at [477, 201] on button "Grab Withdraw" at bounding box center [501, 192] width 103 height 27
click at [477, 199] on button "Grab Withdraw" at bounding box center [501, 192] width 103 height 27
drag, startPoint x: 562, startPoint y: 158, endPoint x: 492, endPoint y: 190, distance: 77.1
click at [551, 167] on div "**********" at bounding box center [604, 746] width 1208 height 1406
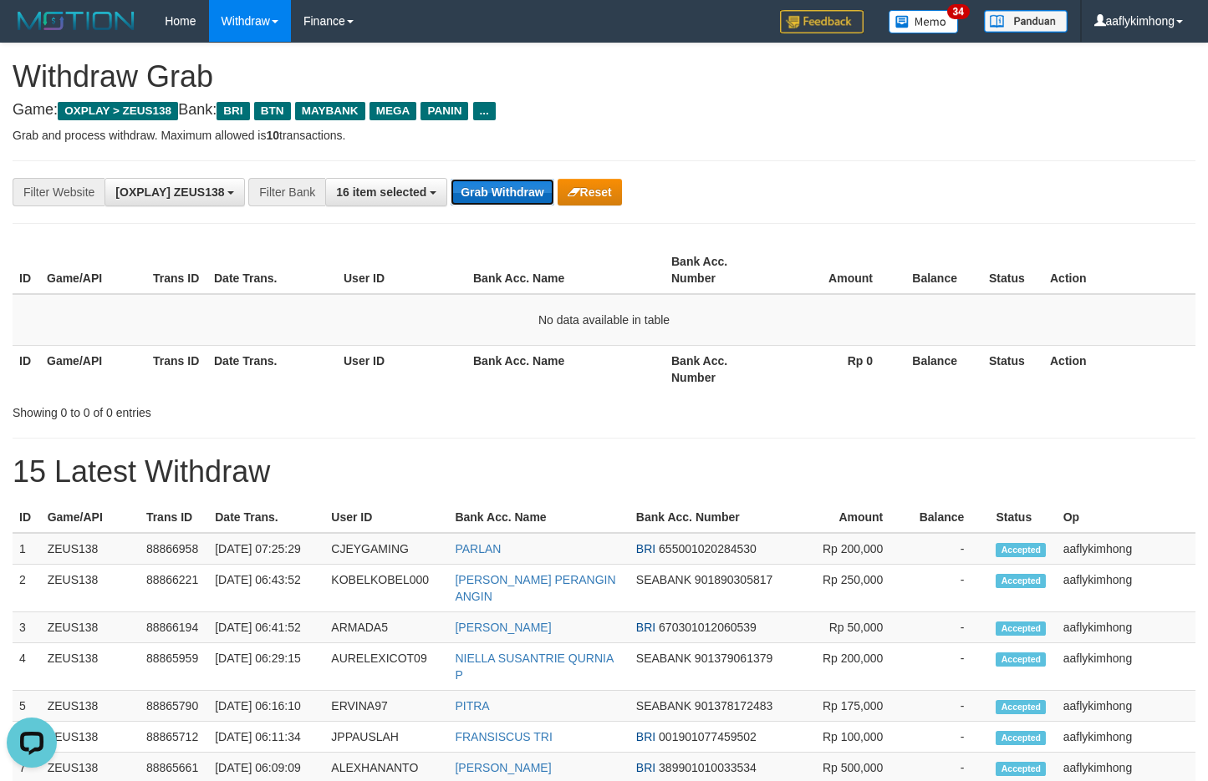
click at [487, 180] on button "Grab Withdraw" at bounding box center [501, 192] width 103 height 27
click at [518, 182] on button "Grab Withdraw" at bounding box center [501, 192] width 103 height 27
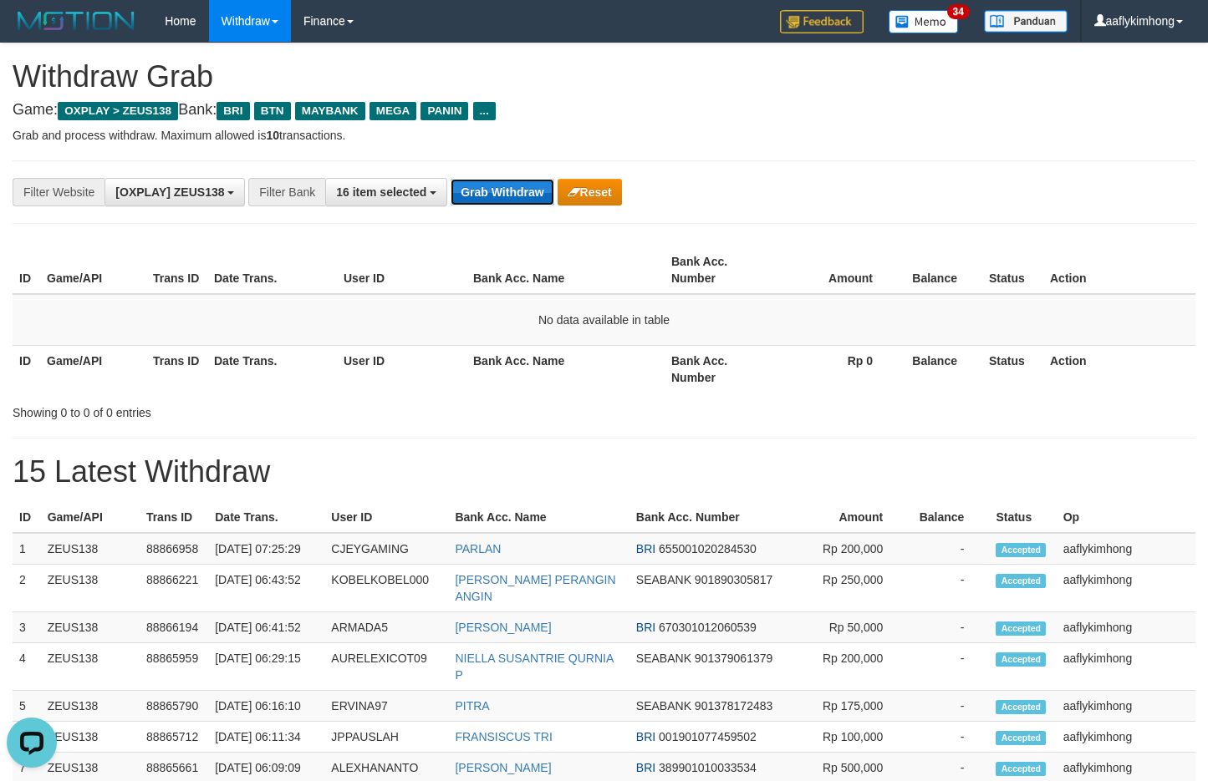
click at [515, 193] on button "Grab Withdraw" at bounding box center [501, 192] width 103 height 27
drag, startPoint x: 512, startPoint y: 184, endPoint x: 1218, endPoint y: 306, distance: 715.9
click at [522, 183] on button "Grab Withdraw" at bounding box center [501, 192] width 103 height 27
click at [522, 184] on button "Grab Withdraw" at bounding box center [501, 192] width 103 height 27
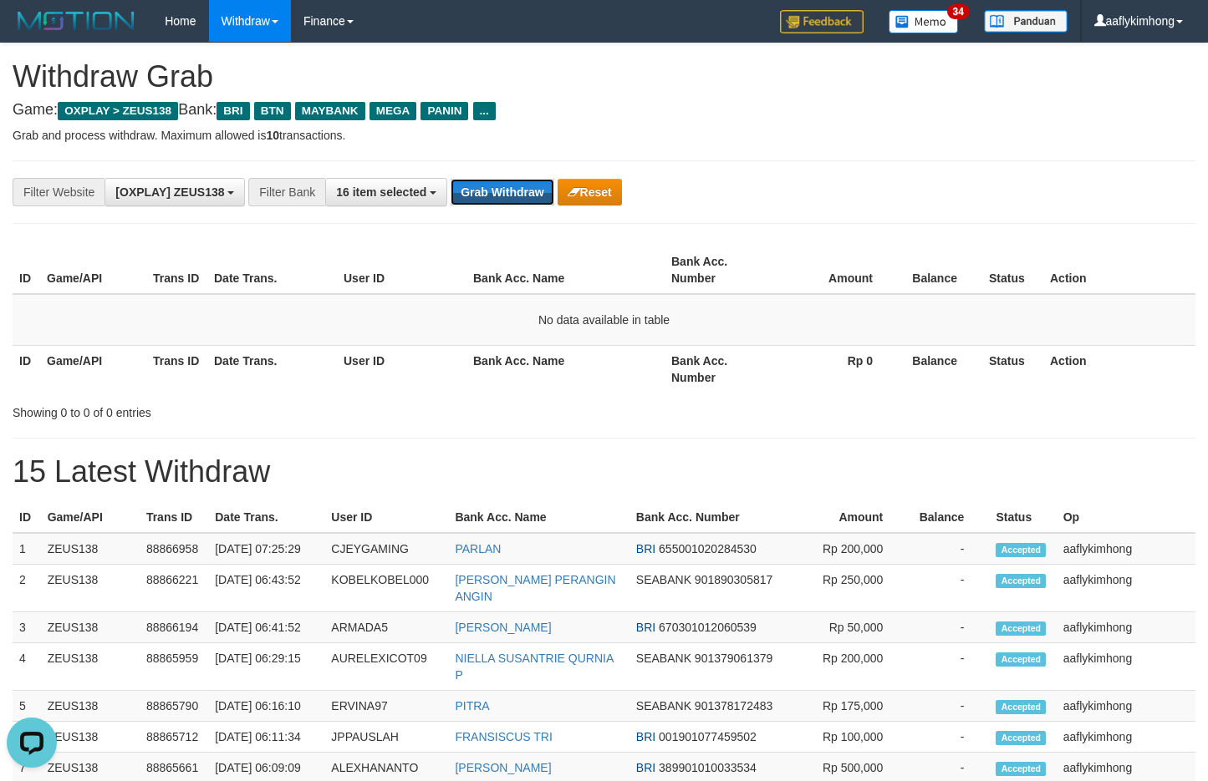
drag, startPoint x: 522, startPoint y: 184, endPoint x: 507, endPoint y: 176, distance: 16.5
click at [521, 183] on button "Grab Withdraw" at bounding box center [501, 192] width 103 height 27
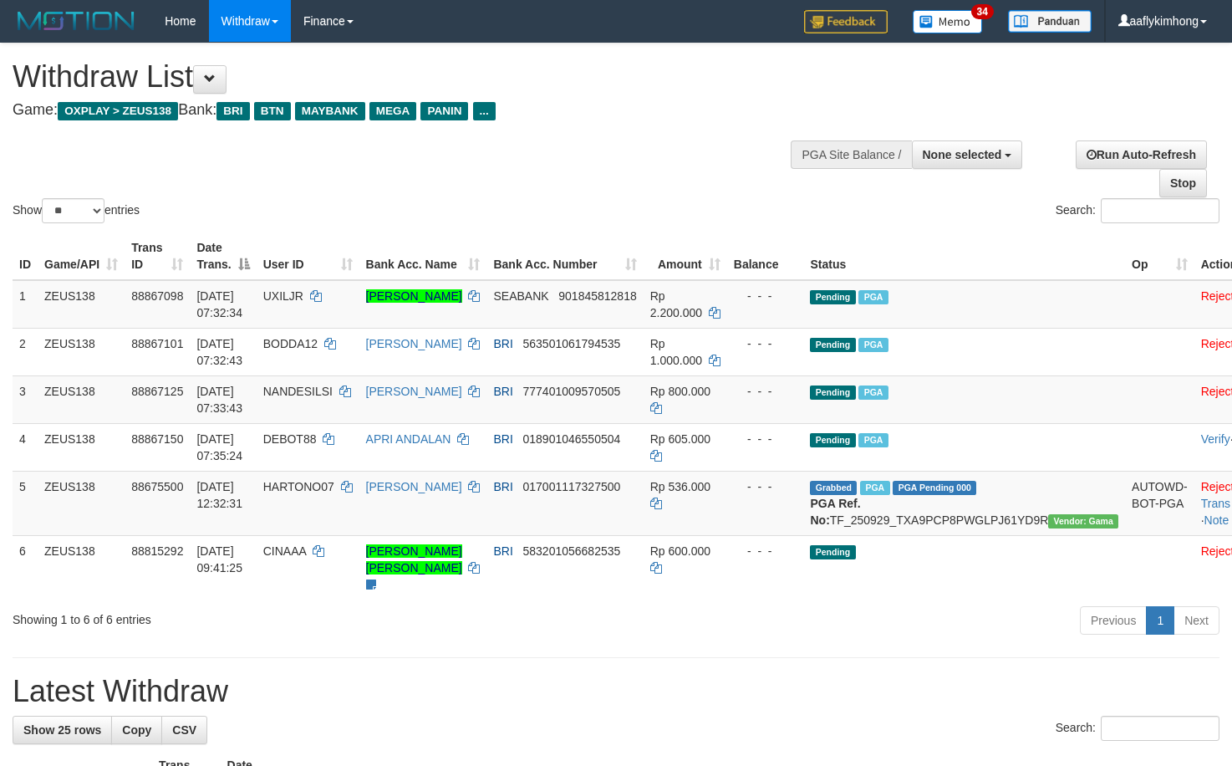
select select
select select "**"
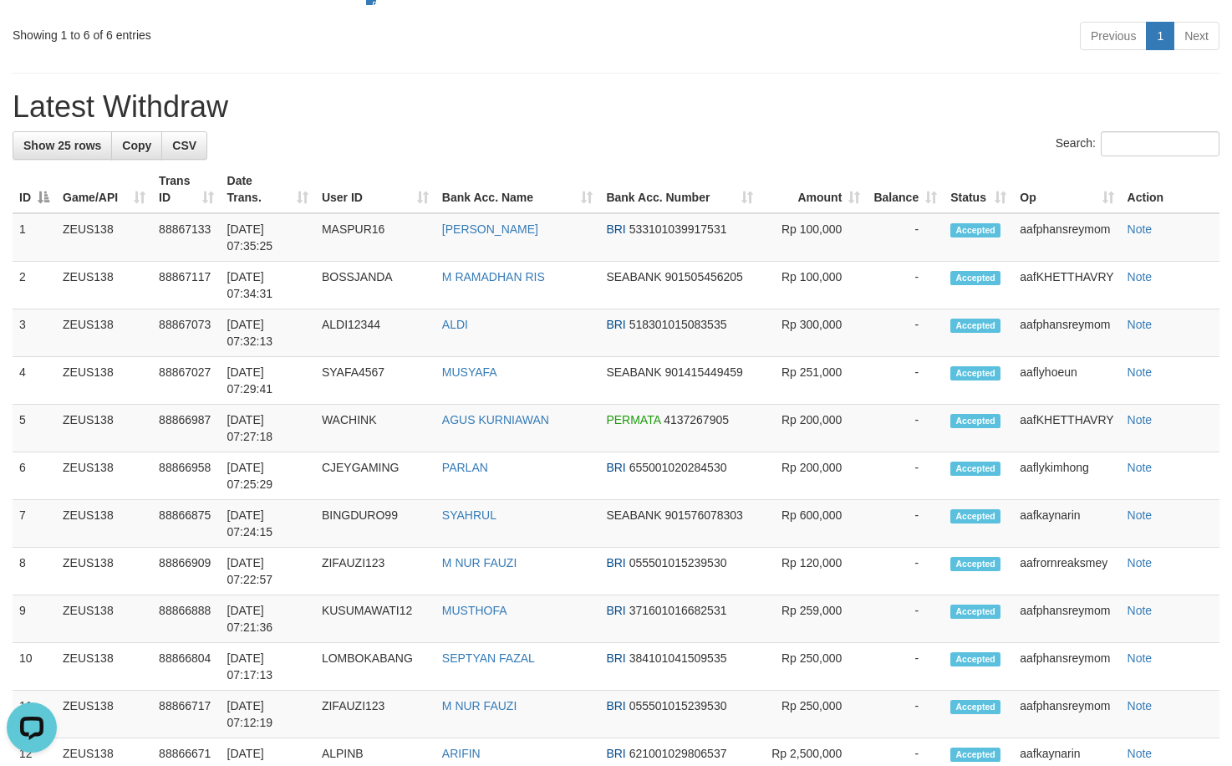
scroll to position [585, 0]
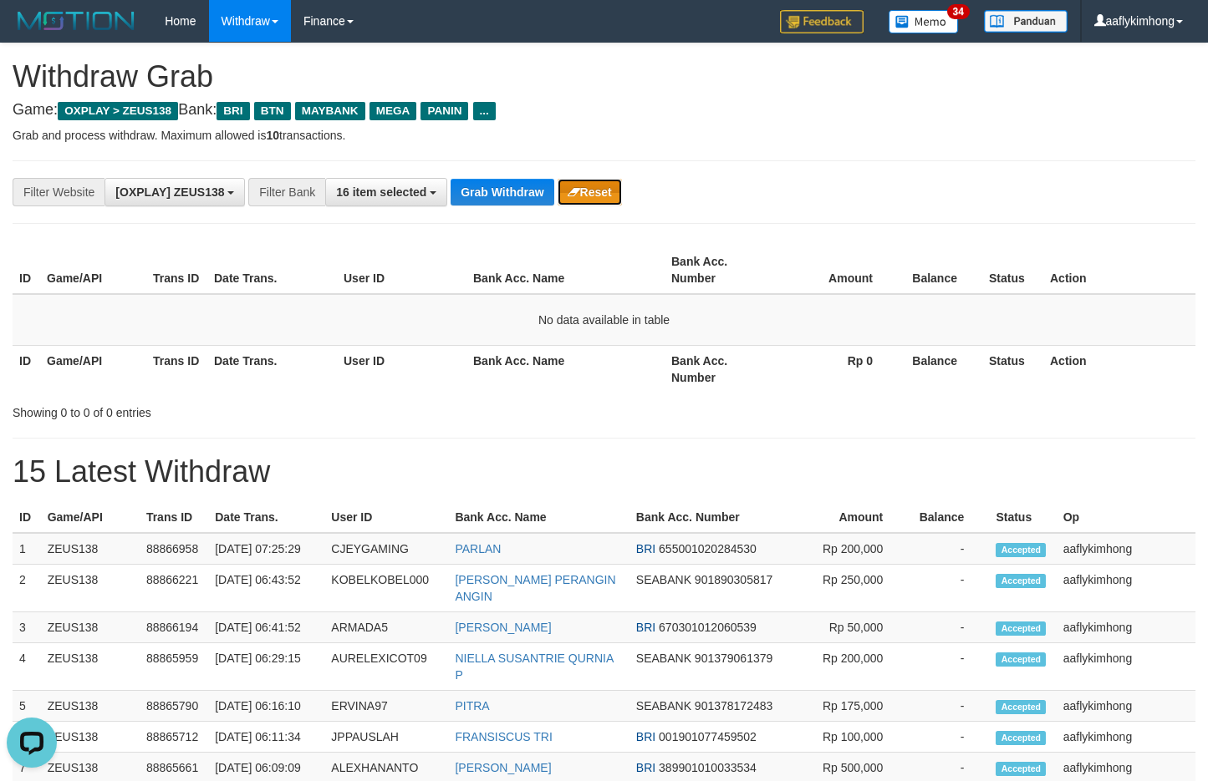
drag, startPoint x: 558, startPoint y: 198, endPoint x: 739, endPoint y: 63, distance: 225.7
click at [557, 198] on button "Reset" at bounding box center [589, 192] width 64 height 27
drag, startPoint x: 579, startPoint y: 217, endPoint x: 569, endPoint y: 216, distance: 10.1
click at [571, 216] on div "**********" at bounding box center [604, 192] width 1183 height 64
click at [518, 191] on button "Grab Withdraw" at bounding box center [501, 192] width 103 height 27
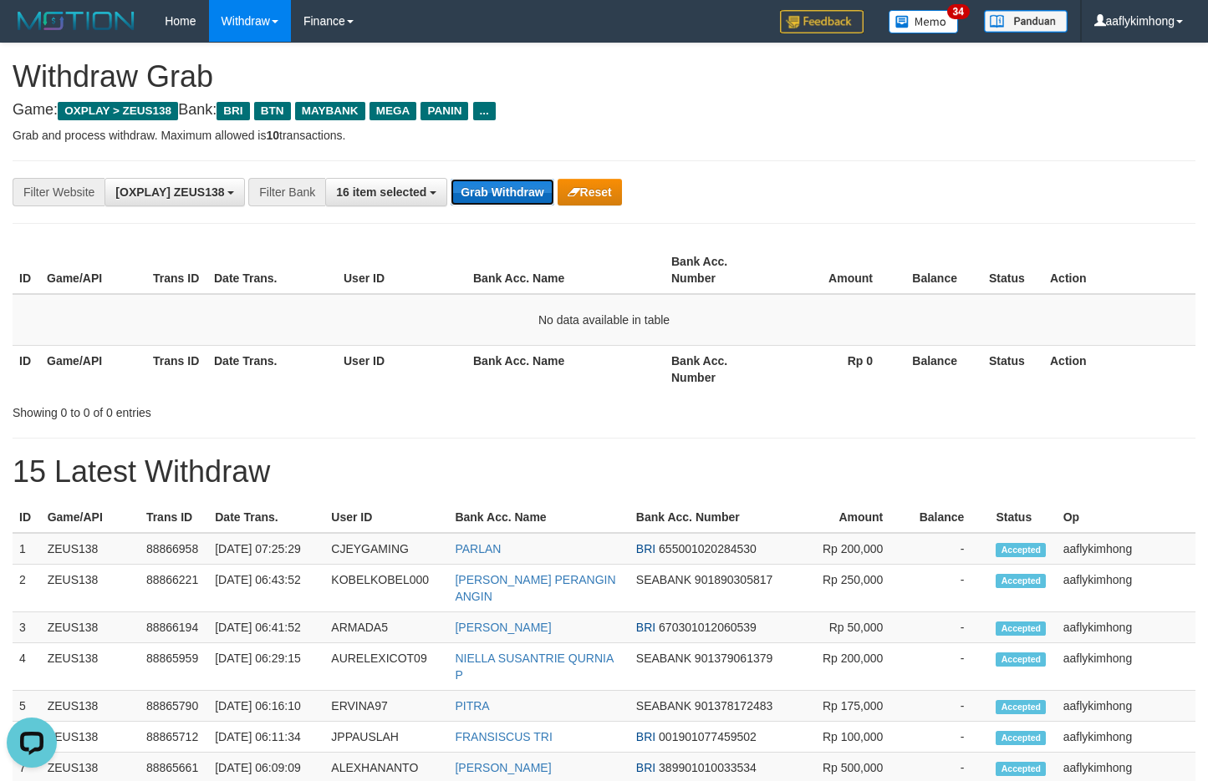
click at [518, 191] on button "Grab Withdraw" at bounding box center [501, 192] width 103 height 27
click at [509, 201] on div "**********" at bounding box center [604, 192] width 1183 height 64
click at [509, 201] on button "Grab Withdraw" at bounding box center [501, 192] width 103 height 27
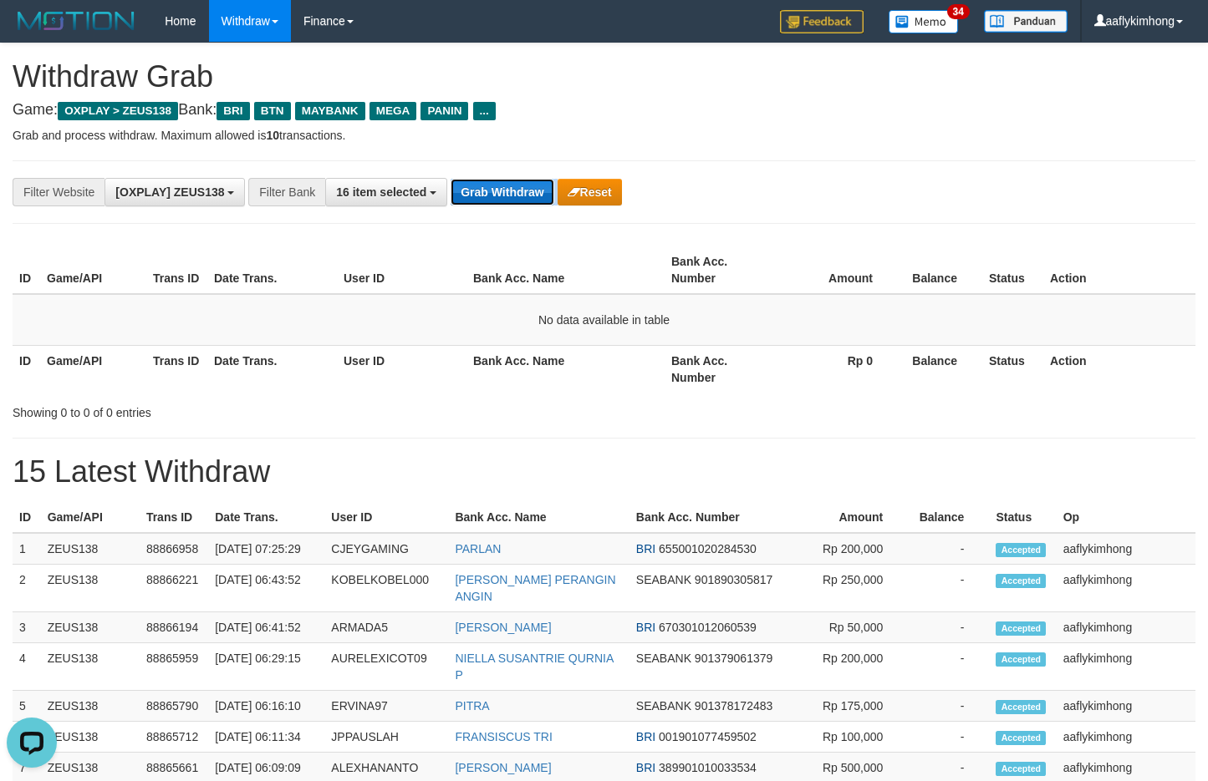
click at [509, 201] on button "Grab Withdraw" at bounding box center [501, 192] width 103 height 27
click at [522, 211] on div "**********" at bounding box center [604, 192] width 1183 height 64
click at [526, 191] on button "Grab Withdraw" at bounding box center [501, 192] width 103 height 27
drag, startPoint x: 526, startPoint y: 191, endPoint x: 592, endPoint y: 182, distance: 66.6
click at [528, 190] on button "Grab Withdraw" at bounding box center [501, 192] width 103 height 27
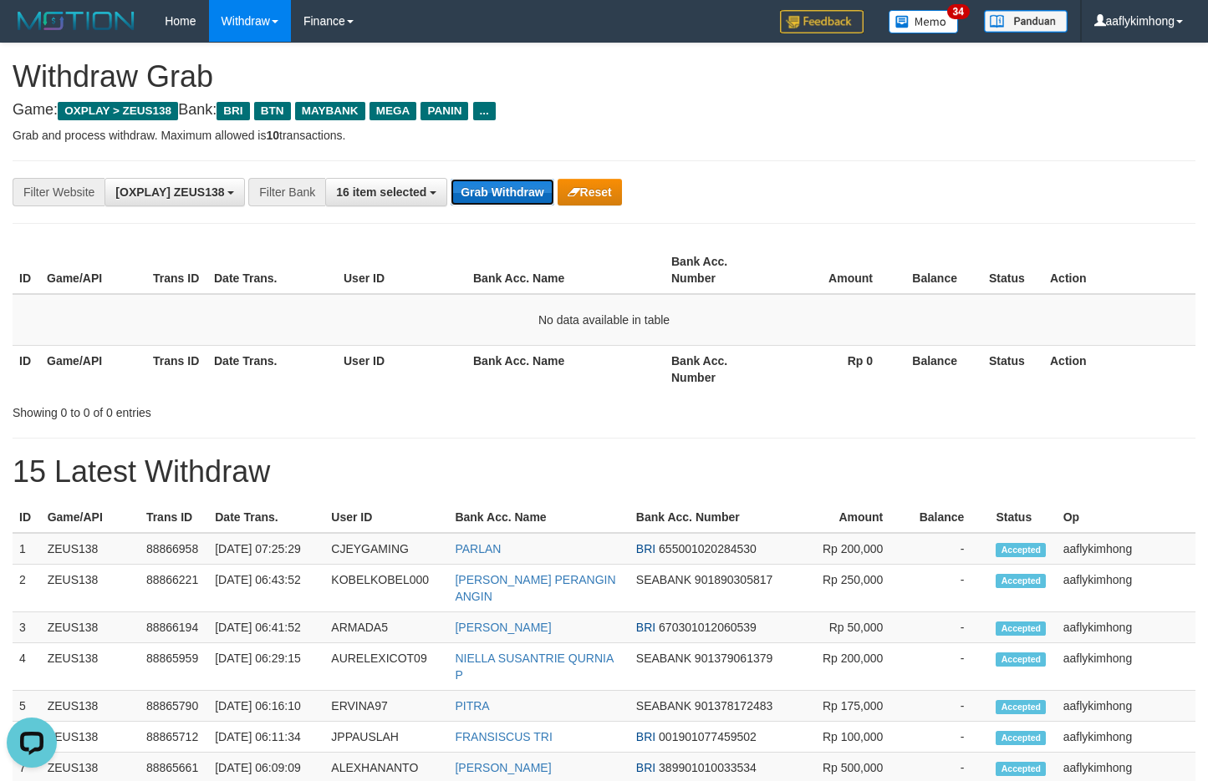
click at [544, 190] on button "Grab Withdraw" at bounding box center [501, 192] width 103 height 27
click at [544, 189] on button "Grab Withdraw" at bounding box center [501, 192] width 103 height 27
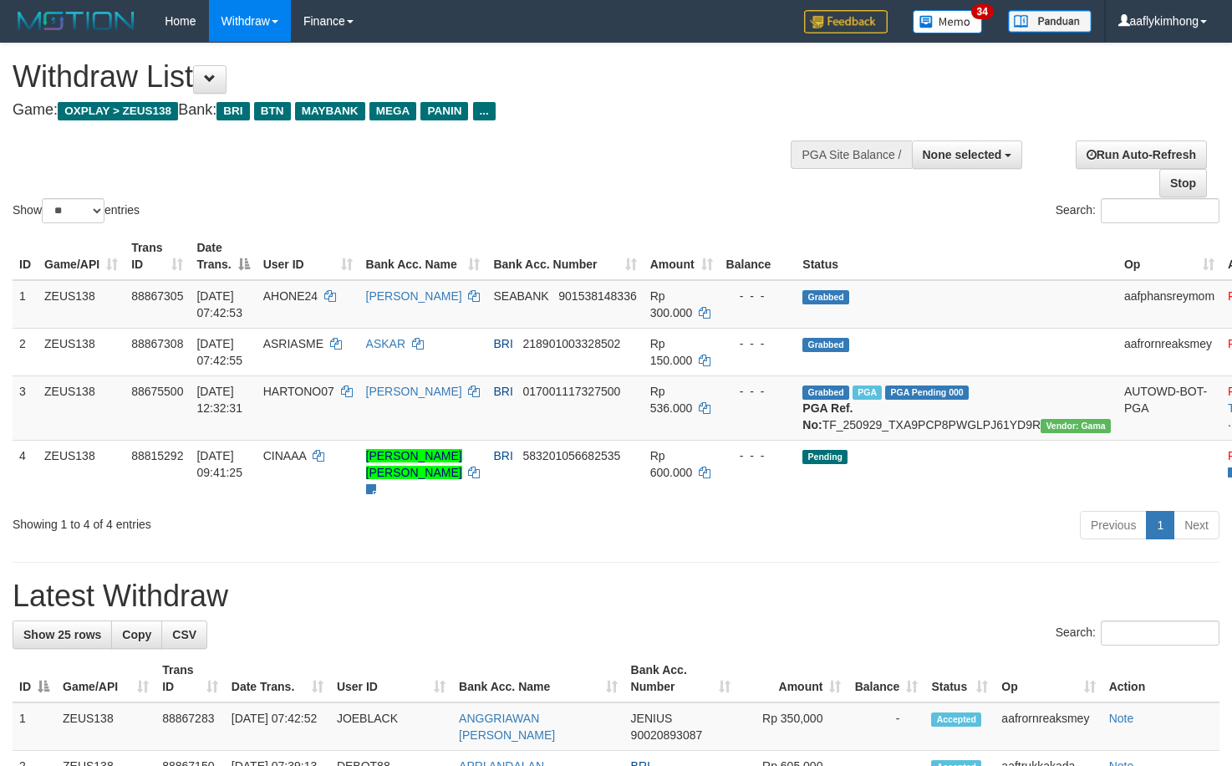
select select
select select "**"
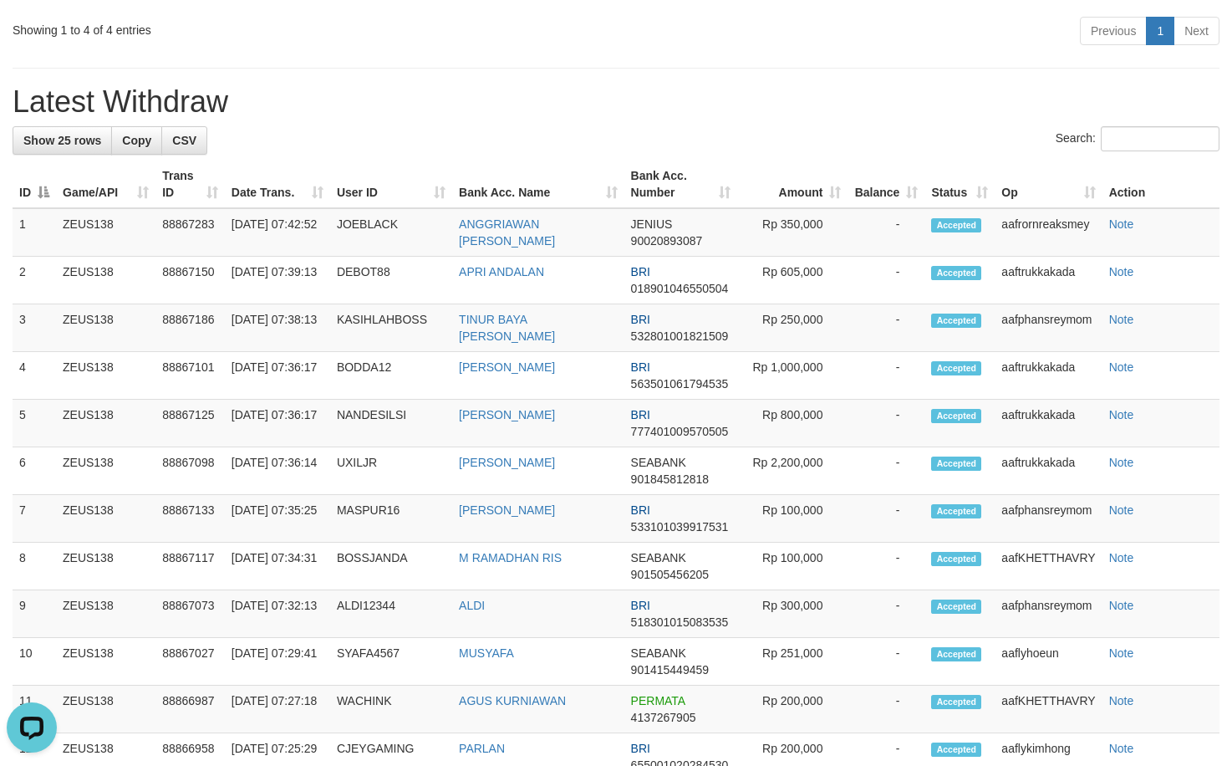
scroll to position [501, 0]
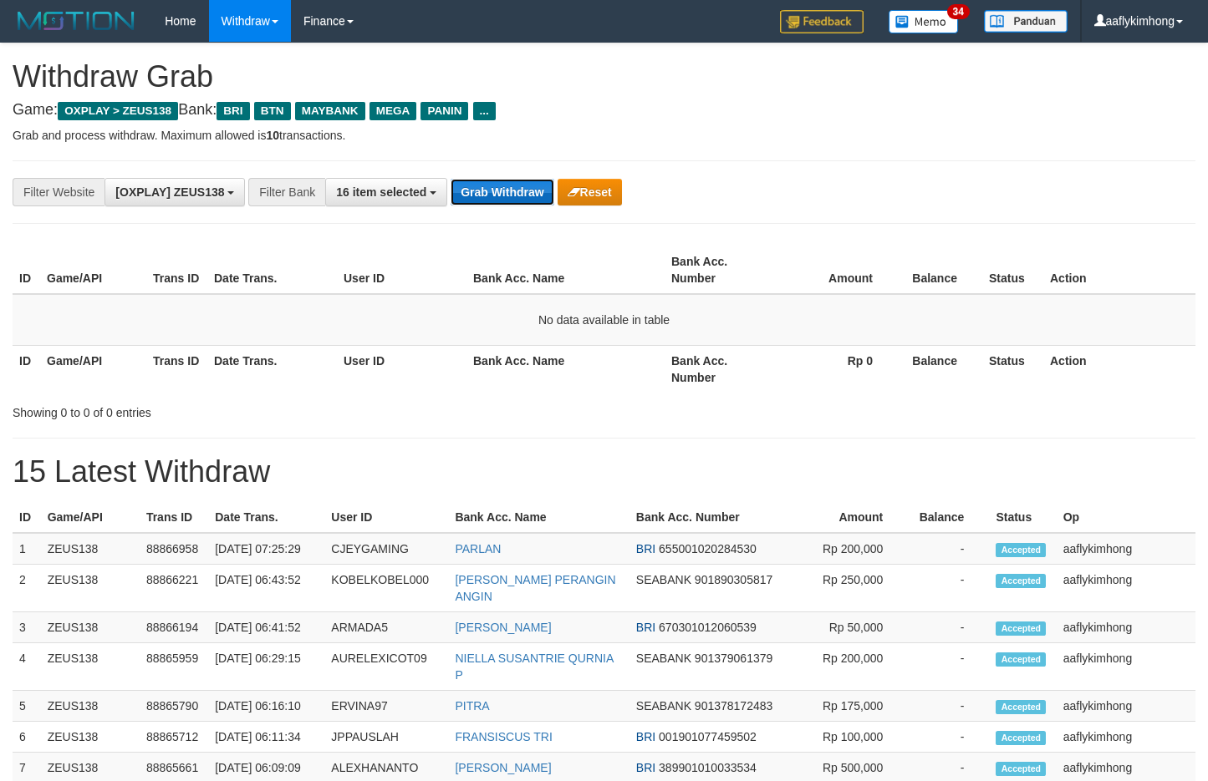
click at [497, 191] on button "Grab Withdraw" at bounding box center [501, 192] width 103 height 27
drag, startPoint x: 497, startPoint y: 191, endPoint x: 1178, endPoint y: 233, distance: 682.4
click at [498, 191] on button "Grab Withdraw" at bounding box center [501, 192] width 103 height 27
click at [493, 181] on button "Grab Withdraw" at bounding box center [501, 192] width 103 height 27
click at [491, 181] on button "Grab Withdraw" at bounding box center [501, 192] width 103 height 27
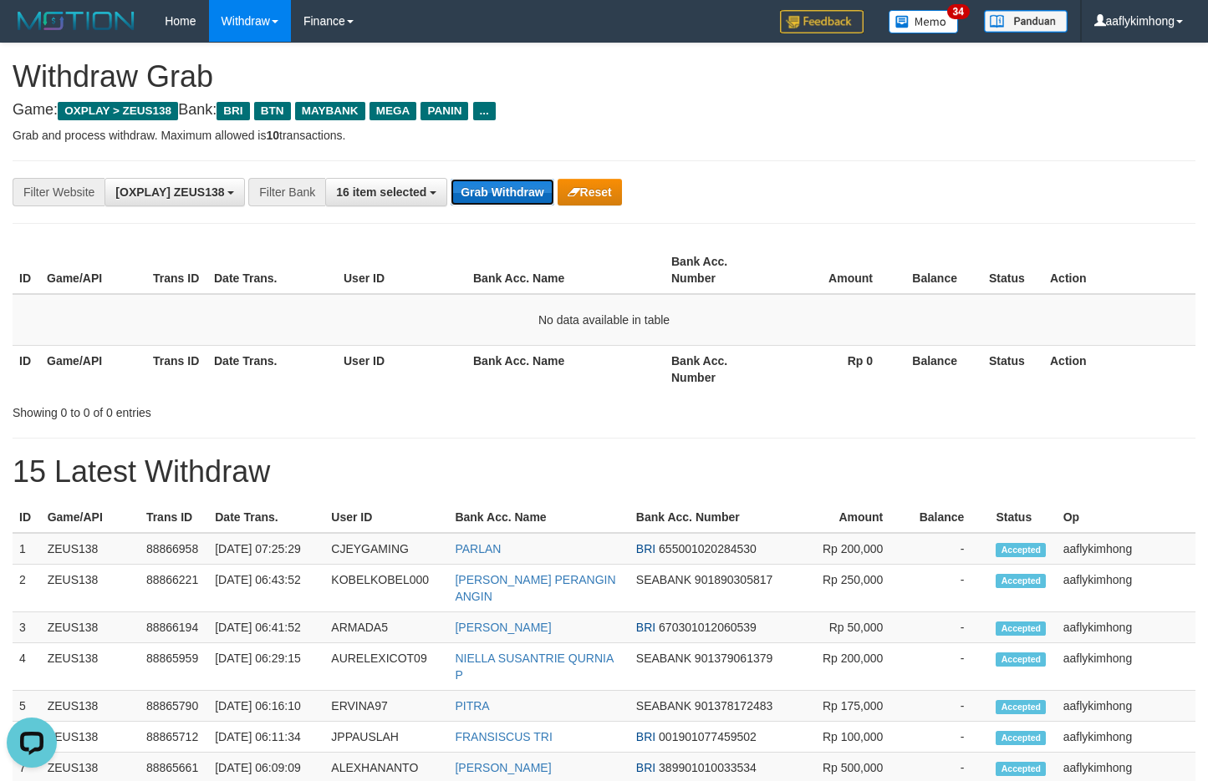
drag, startPoint x: 491, startPoint y: 181, endPoint x: 1212, endPoint y: 261, distance: 725.6
click at [491, 181] on button "Grab Withdraw" at bounding box center [501, 192] width 103 height 27
drag, startPoint x: 511, startPoint y: 187, endPoint x: 512, endPoint y: 176, distance: 10.9
click at [512, 179] on button "Grab Withdraw" at bounding box center [501, 192] width 103 height 27
click at [512, 176] on div "**********" at bounding box center [604, 192] width 1183 height 64
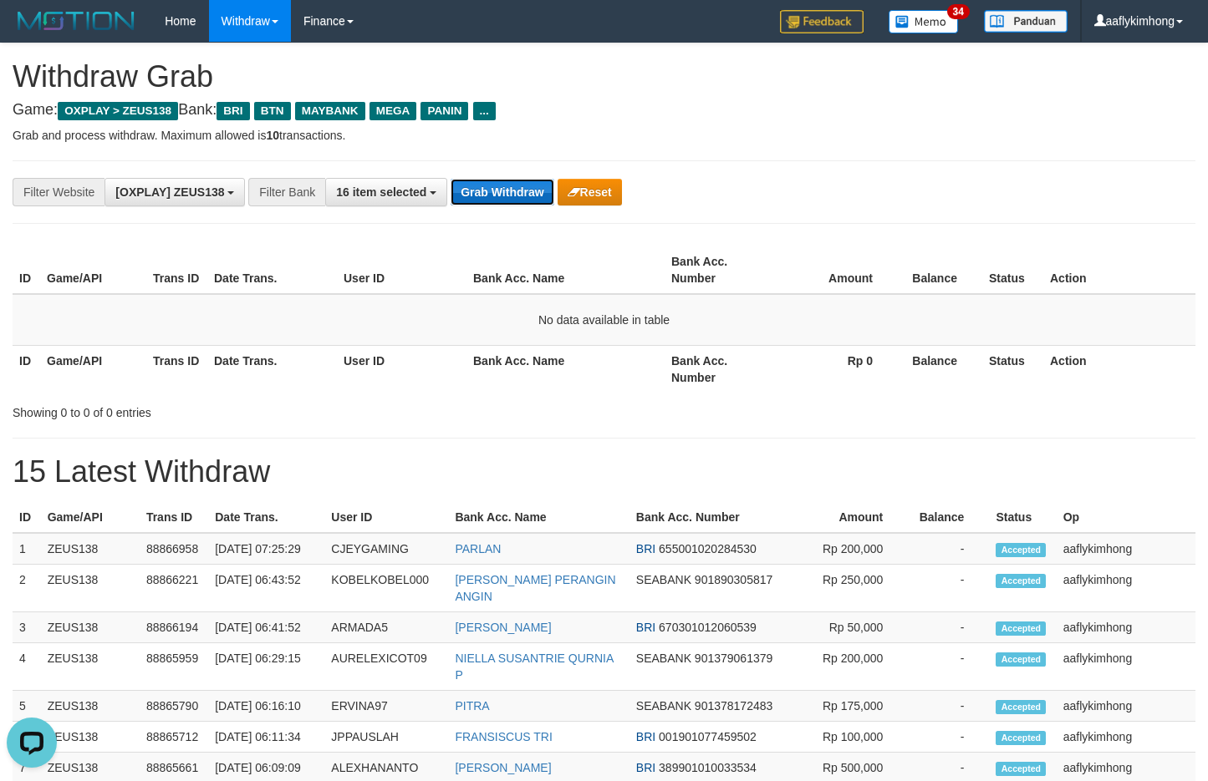
click at [519, 179] on button "Grab Withdraw" at bounding box center [501, 192] width 103 height 27
click at [518, 179] on button "Grab Withdraw" at bounding box center [501, 192] width 103 height 27
click at [511, 179] on button "Grab Withdraw" at bounding box center [501, 192] width 103 height 27
click at [511, 169] on div "**********" at bounding box center [604, 192] width 1183 height 64
click at [487, 192] on button "Grab Withdraw" at bounding box center [501, 192] width 103 height 27
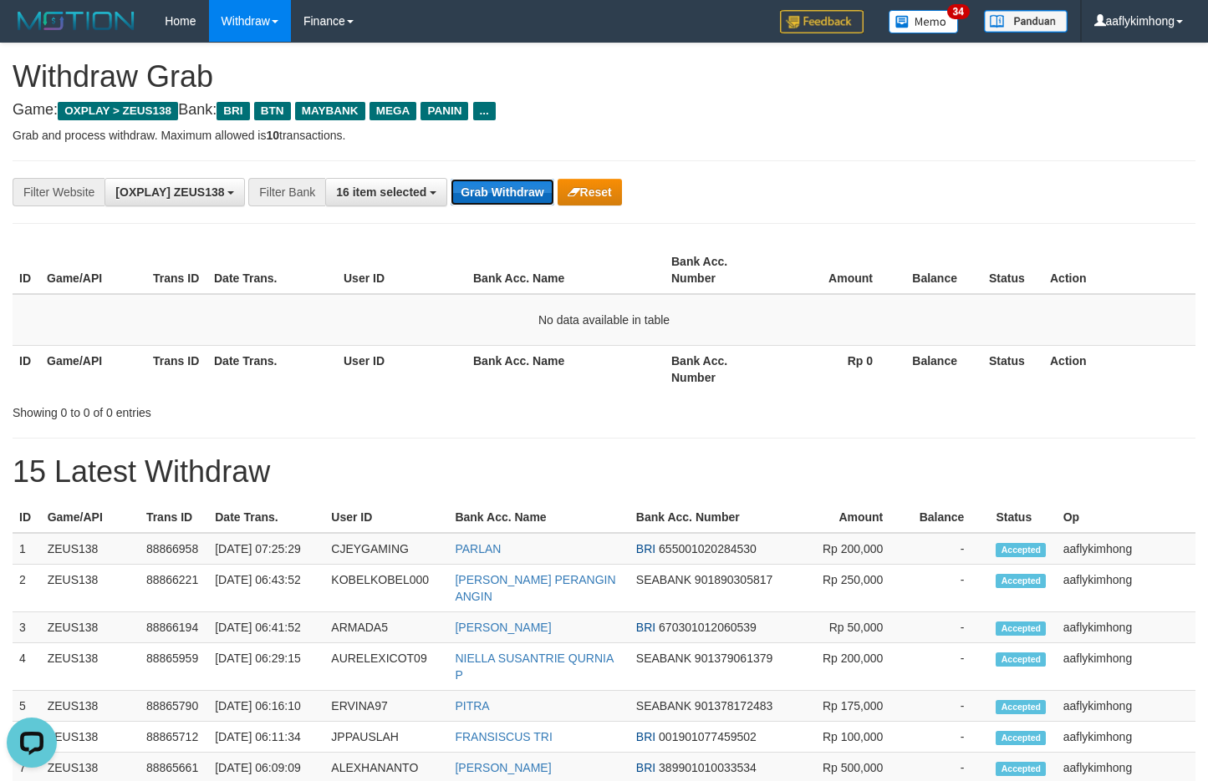
click at [485, 191] on button "Grab Withdraw" at bounding box center [501, 192] width 103 height 27
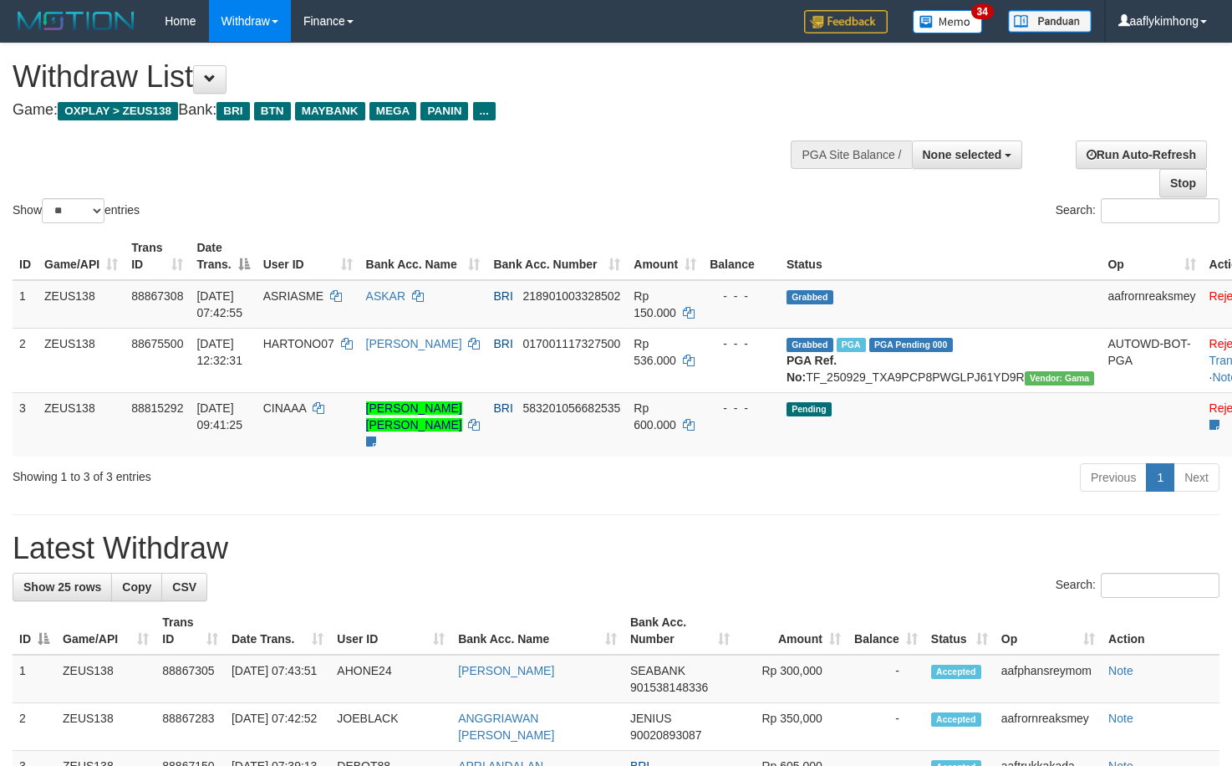
select select
select select "**"
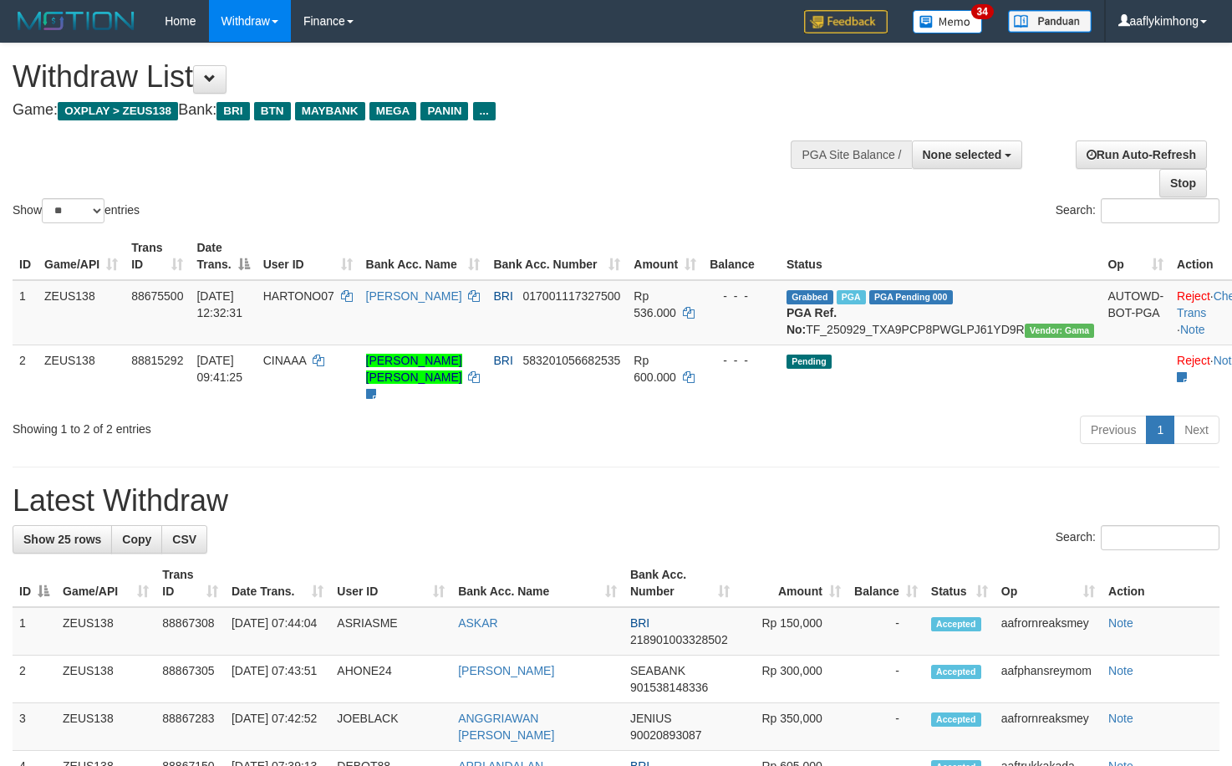
select select
select select "**"
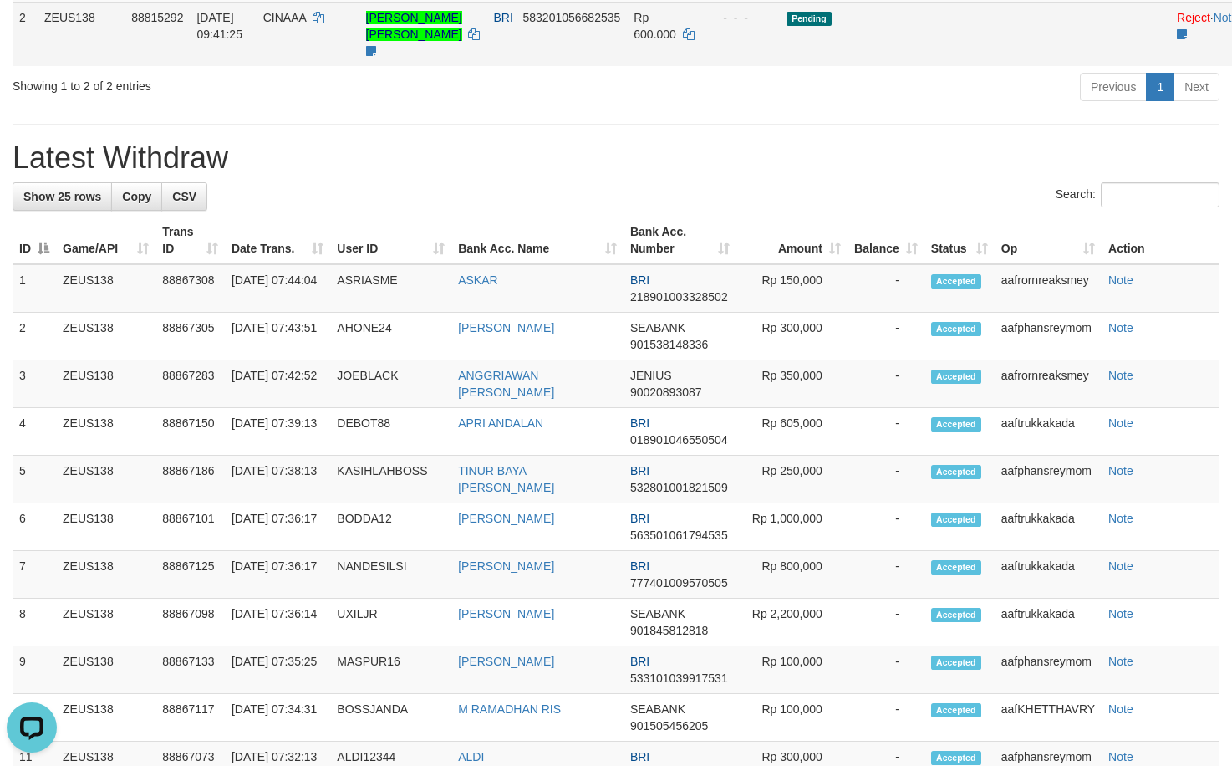
scroll to position [334, 0]
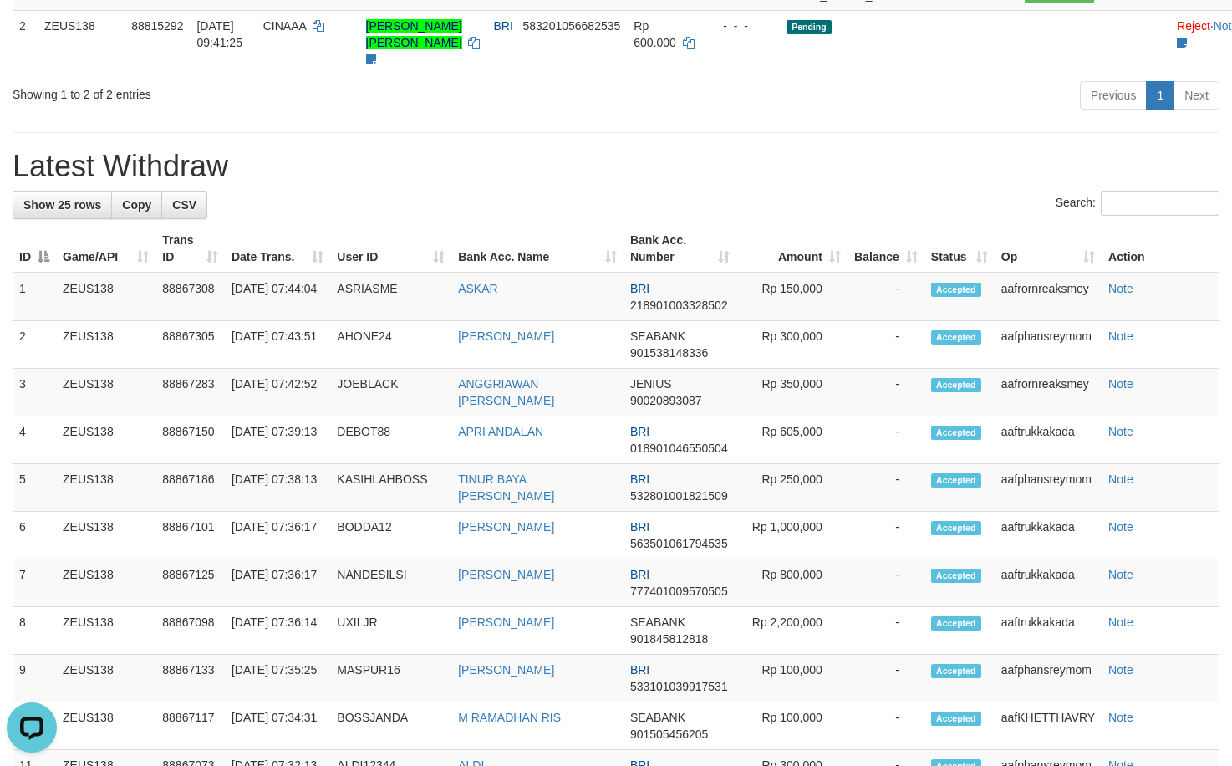
click at [516, 147] on div "**********" at bounding box center [616, 642] width 1232 height 1866
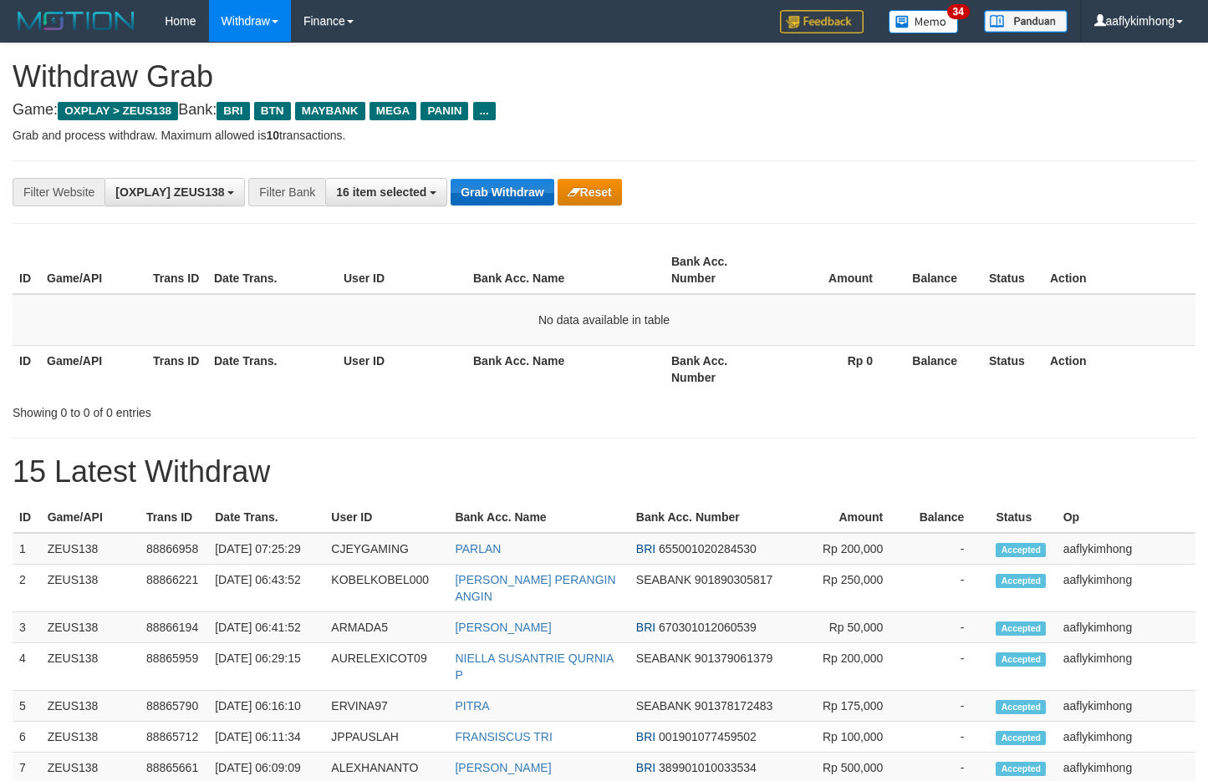
drag, startPoint x: 0, startPoint y: 0, endPoint x: 481, endPoint y: 189, distance: 517.1
click at [481, 189] on button "Grab Withdraw" at bounding box center [501, 192] width 103 height 27
click at [479, 188] on button "Grab Withdraw" at bounding box center [501, 192] width 103 height 27
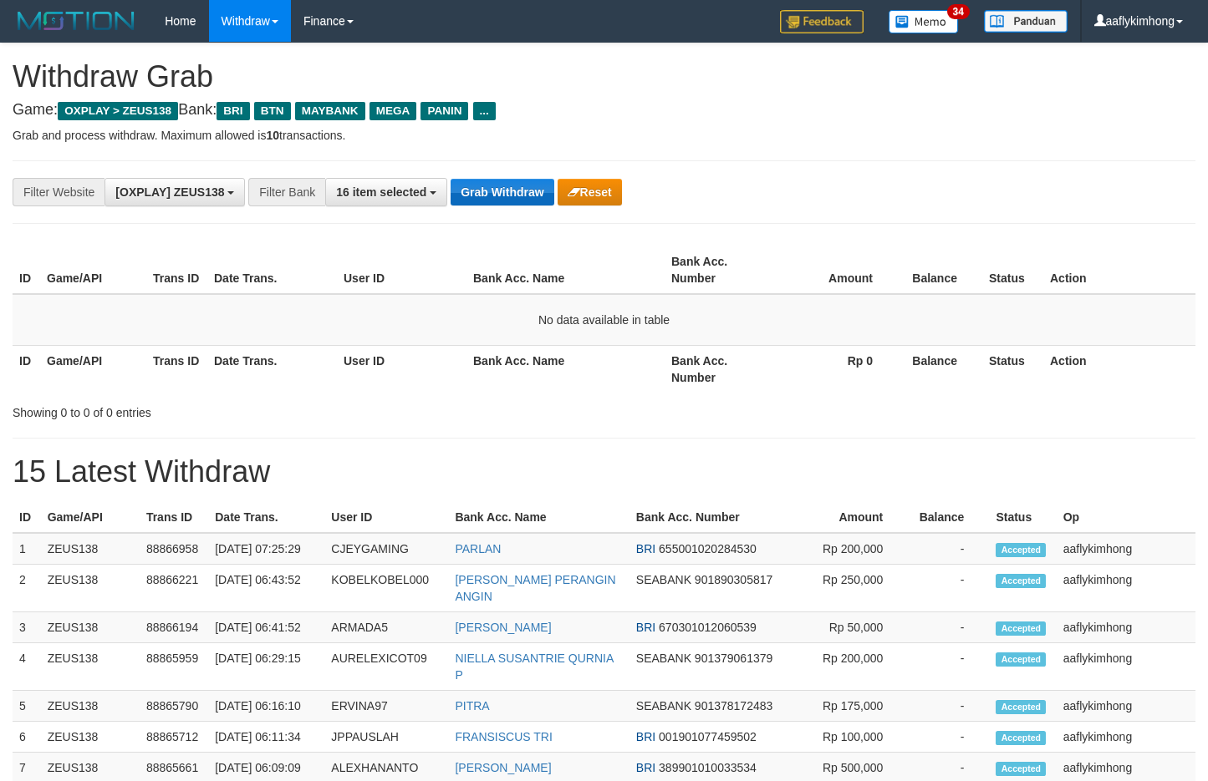
click at [479, 188] on button "Grab Withdraw" at bounding box center [501, 192] width 103 height 27
click at [478, 188] on button "Grab Withdraw" at bounding box center [501, 192] width 103 height 27
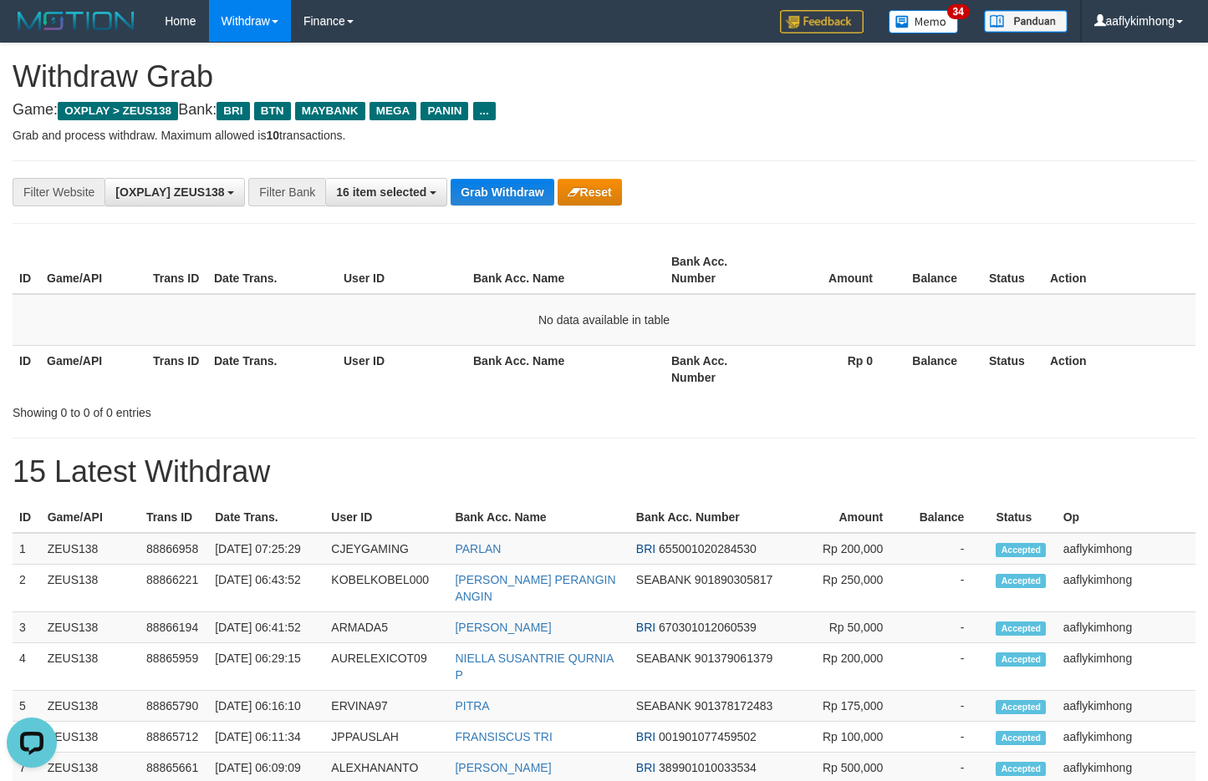
click at [517, 223] on hr at bounding box center [604, 223] width 1183 height 1
click at [461, 165] on div "**********" at bounding box center [604, 192] width 1183 height 64
drag, startPoint x: 461, startPoint y: 165, endPoint x: 782, endPoint y: 185, distance: 322.3
click at [467, 163] on div "**********" at bounding box center [604, 192] width 1183 height 64
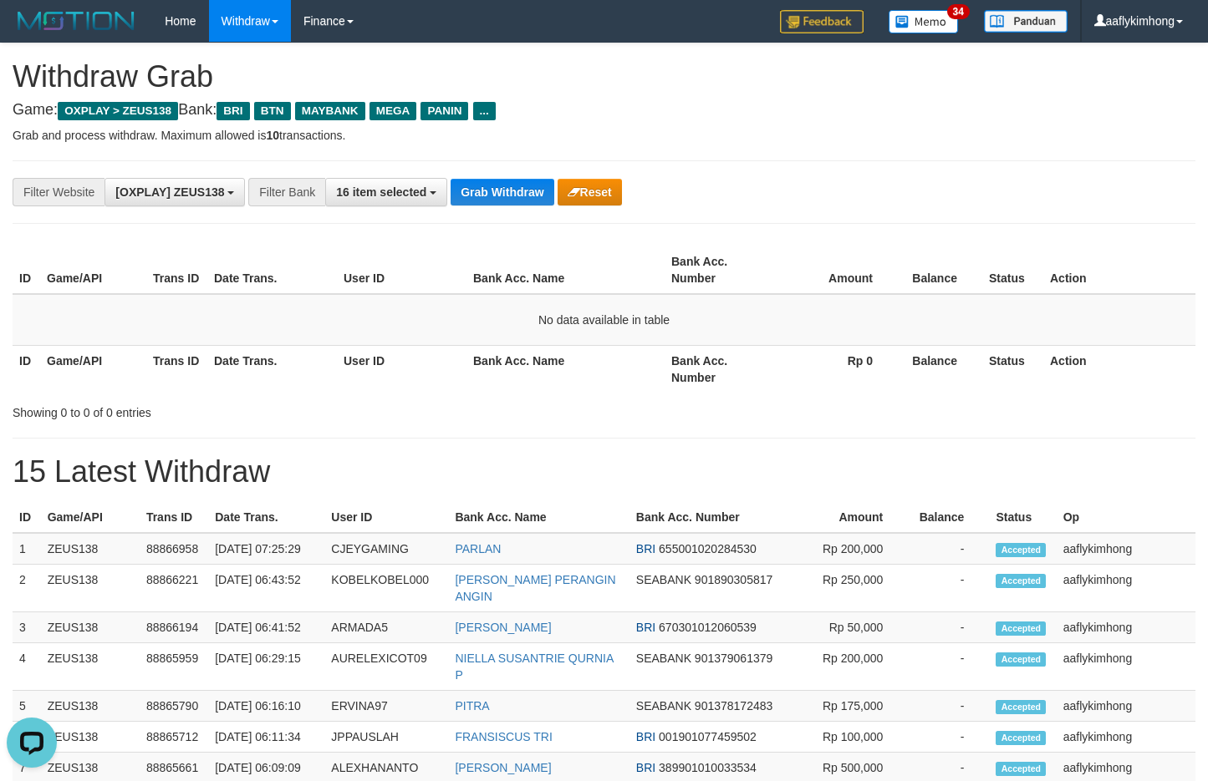
click at [467, 209] on div "**********" at bounding box center [604, 192] width 1183 height 64
drag, startPoint x: 467, startPoint y: 207, endPoint x: 469, endPoint y: 196, distance: 11.8
click at [469, 196] on div "**********" at bounding box center [604, 192] width 1183 height 64
click at [470, 191] on button "Grab Withdraw" at bounding box center [501, 192] width 103 height 27
click at [471, 190] on button "Grab Withdraw" at bounding box center [501, 192] width 103 height 27
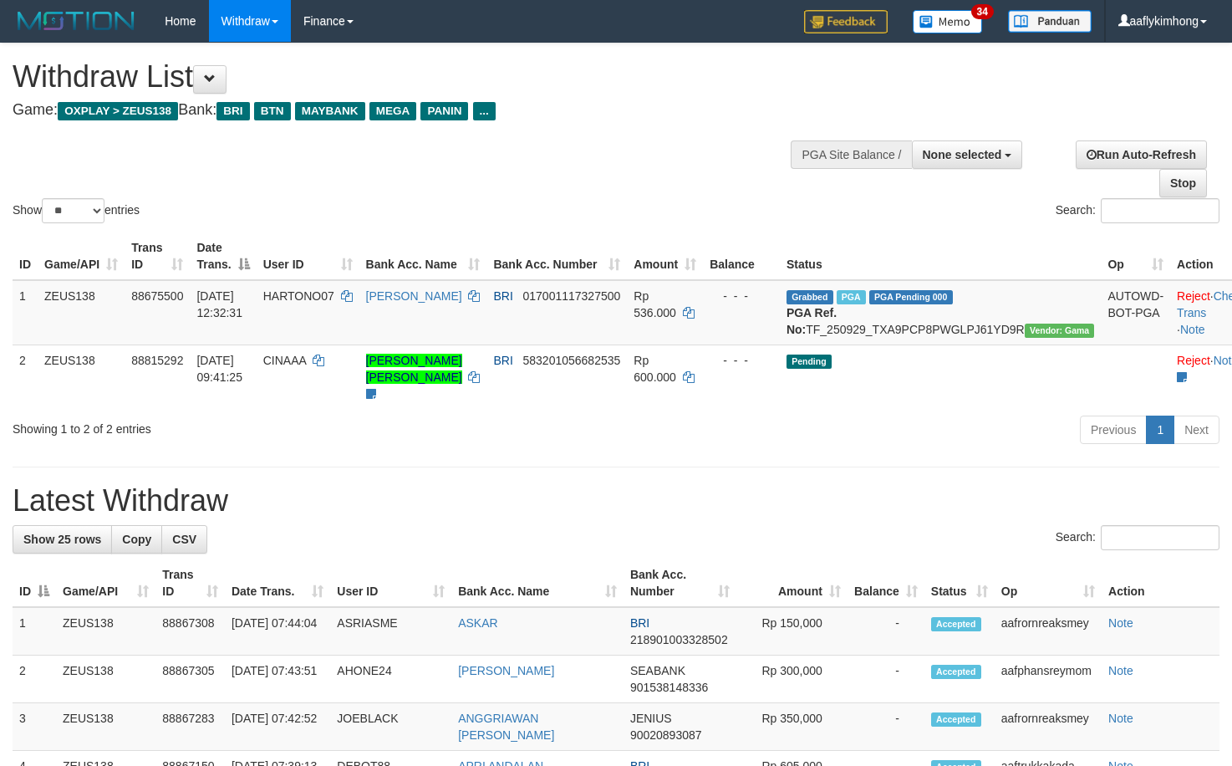
select select
select select "**"
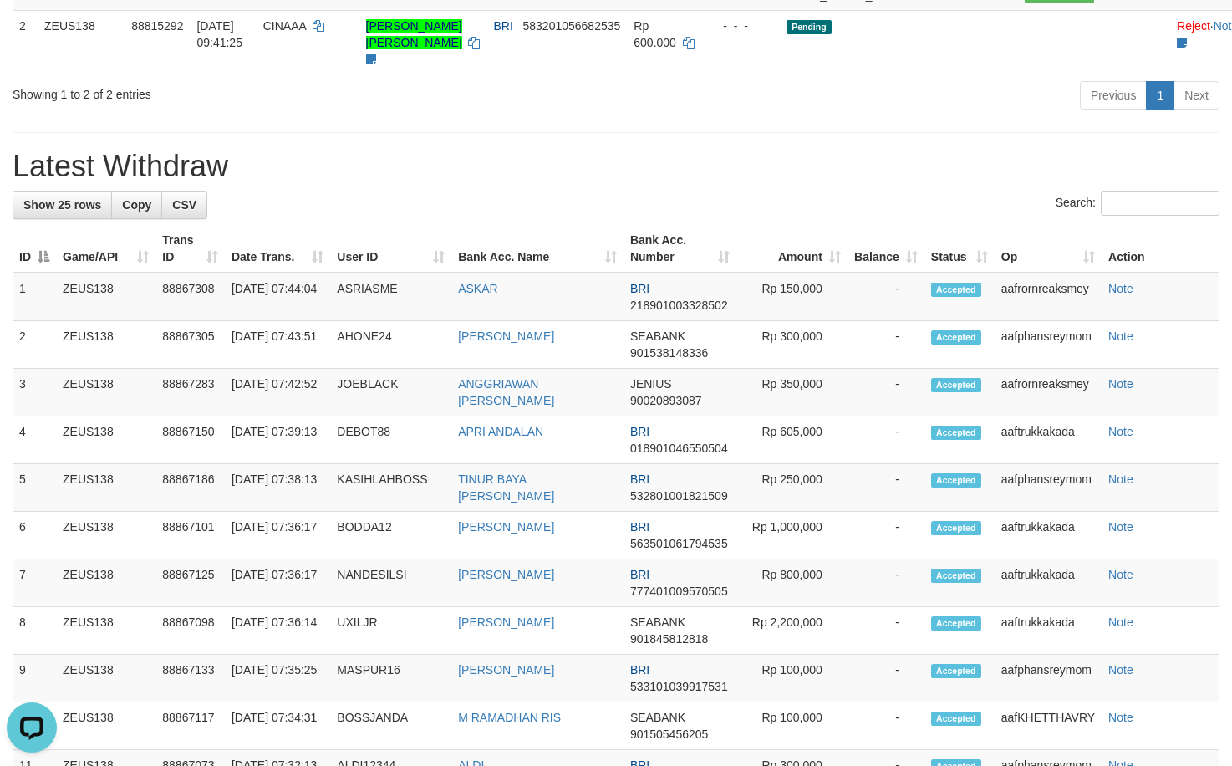
click at [369, 183] on h1 "Latest Withdraw" at bounding box center [616, 166] width 1207 height 33
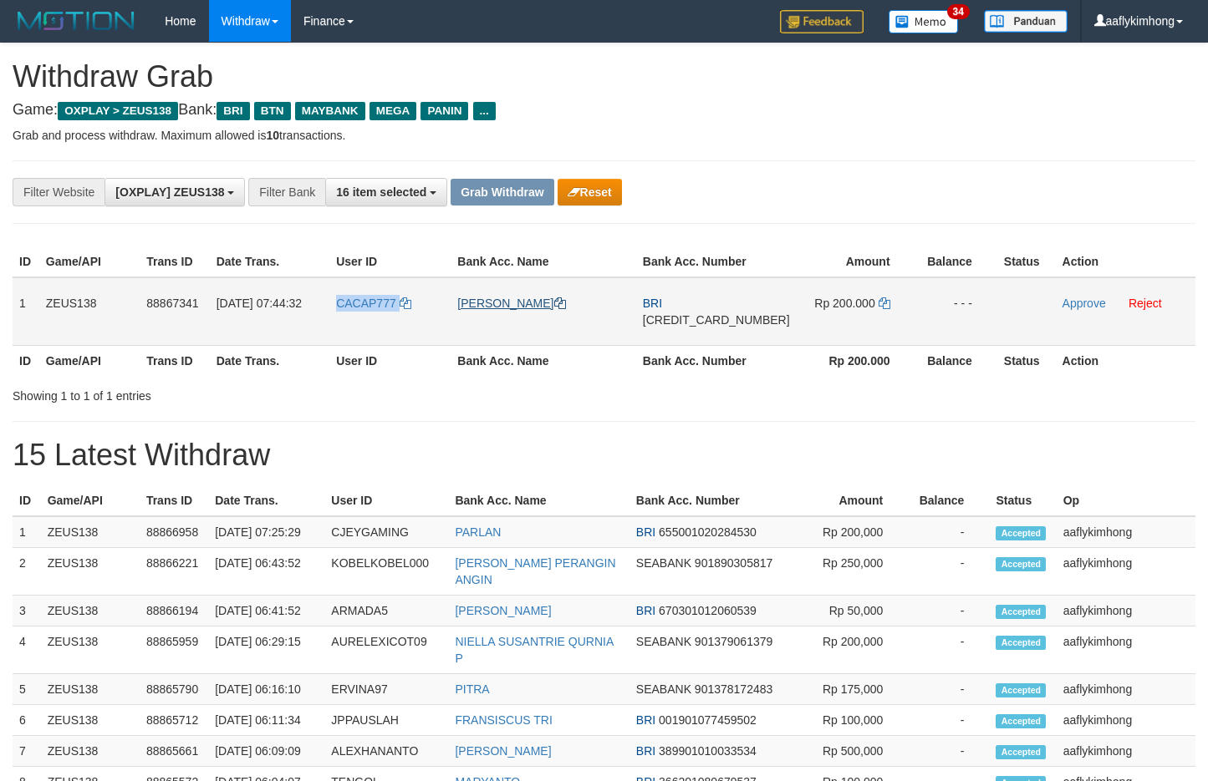
copy tr "CACAP777"
drag, startPoint x: 339, startPoint y: 325, endPoint x: 477, endPoint y: 308, distance: 138.9
click at [477, 308] on tr "1 ZEUS138 88867341 [DATE] 07:44:32 CACAP777 [PERSON_NAME] BRI [CREDIT_CARD_NUMB…" at bounding box center [604, 311] width 1183 height 69
click at [18, 298] on td "1" at bounding box center [26, 311] width 27 height 69
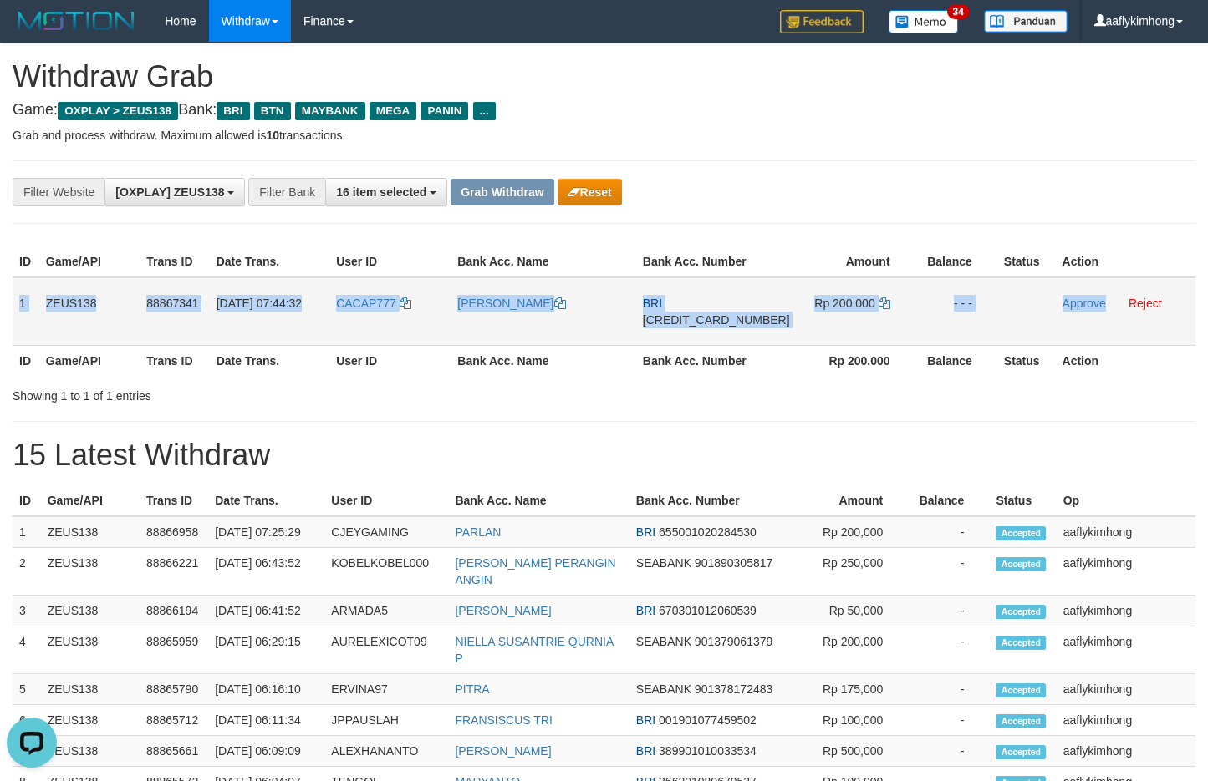
copy tr "1 ZEUS138 88867341 [DATE] 07:44:32 CACAP777 [PERSON_NAME] BRI [CREDIT_CARD_NUMB…"
drag, startPoint x: 18, startPoint y: 298, endPoint x: 1072, endPoint y: 316, distance: 1054.1
click at [1072, 316] on tr "1 ZEUS138 88867341 [DATE] 07:44:32 CACAP777 [PERSON_NAME] BRI [CREDIT_CARD_NUMB…" at bounding box center [604, 311] width 1183 height 69
click at [709, 311] on td "BRI [CREDIT_CARD_NUMBER]" at bounding box center [716, 311] width 160 height 69
click at [701, 317] on span "[CREDIT_CARD_NUMBER]" at bounding box center [716, 319] width 147 height 13
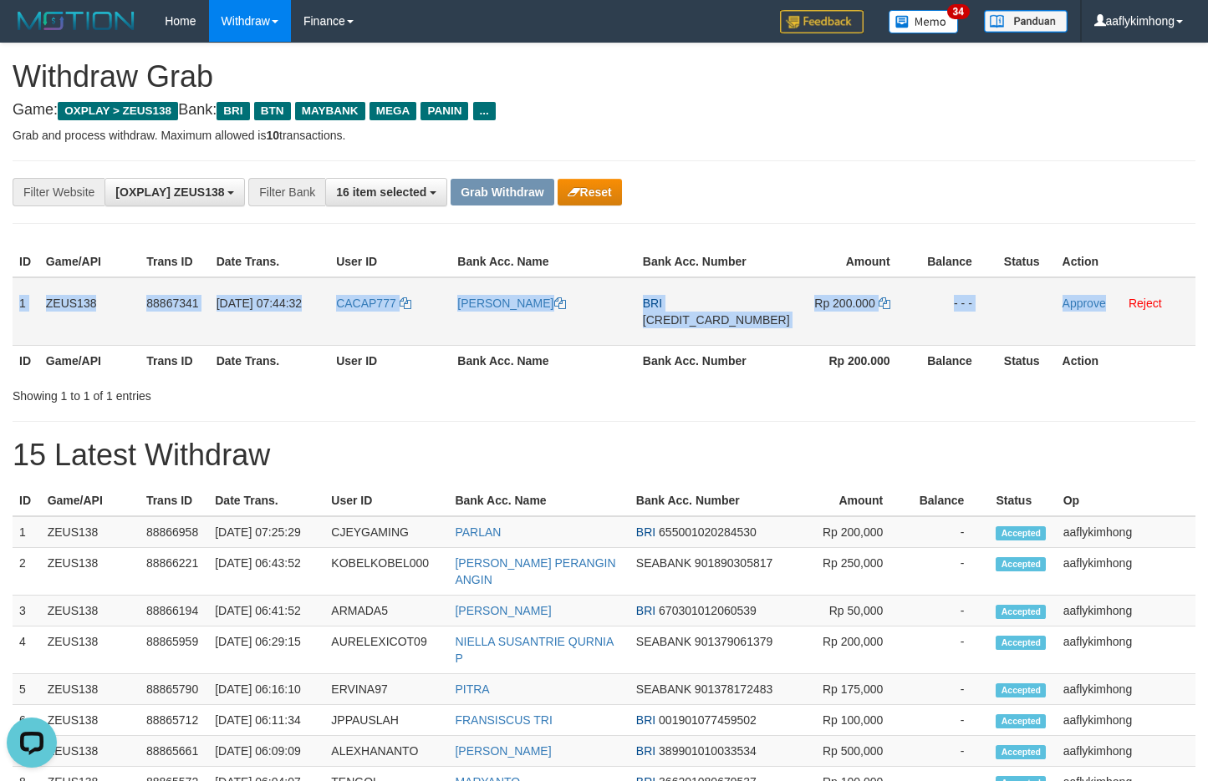
copy tr "1 ZEUS138 88867341 [DATE] 07:44:32 CACAP777 [PERSON_NAME] BRI [CREDIT_CARD_NUMB…"
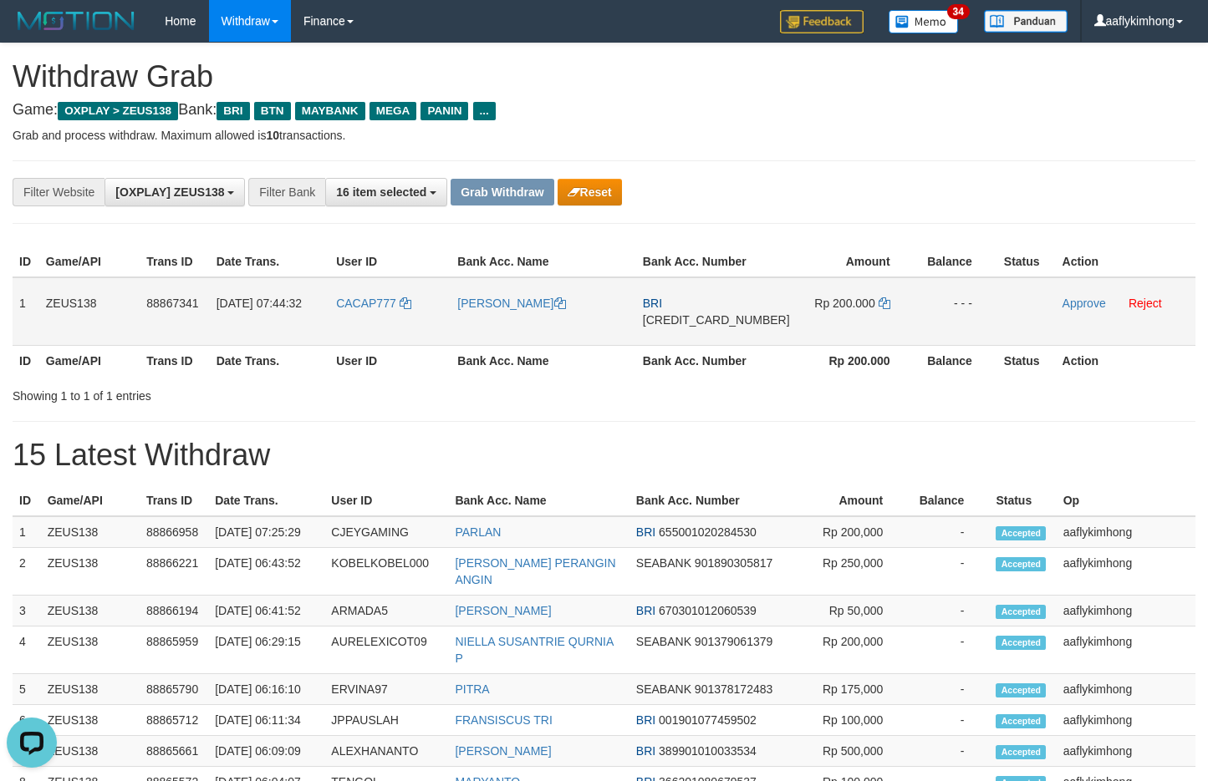
click at [701, 317] on span "[CREDIT_CARD_NUMBER]" at bounding box center [716, 319] width 147 height 13
click at [863, 292] on td "Rp 200.000" at bounding box center [855, 311] width 119 height 69
click at [872, 298] on td "Rp 200.000" at bounding box center [855, 311] width 119 height 69
click at [878, 307] on icon at bounding box center [884, 304] width 12 height 12
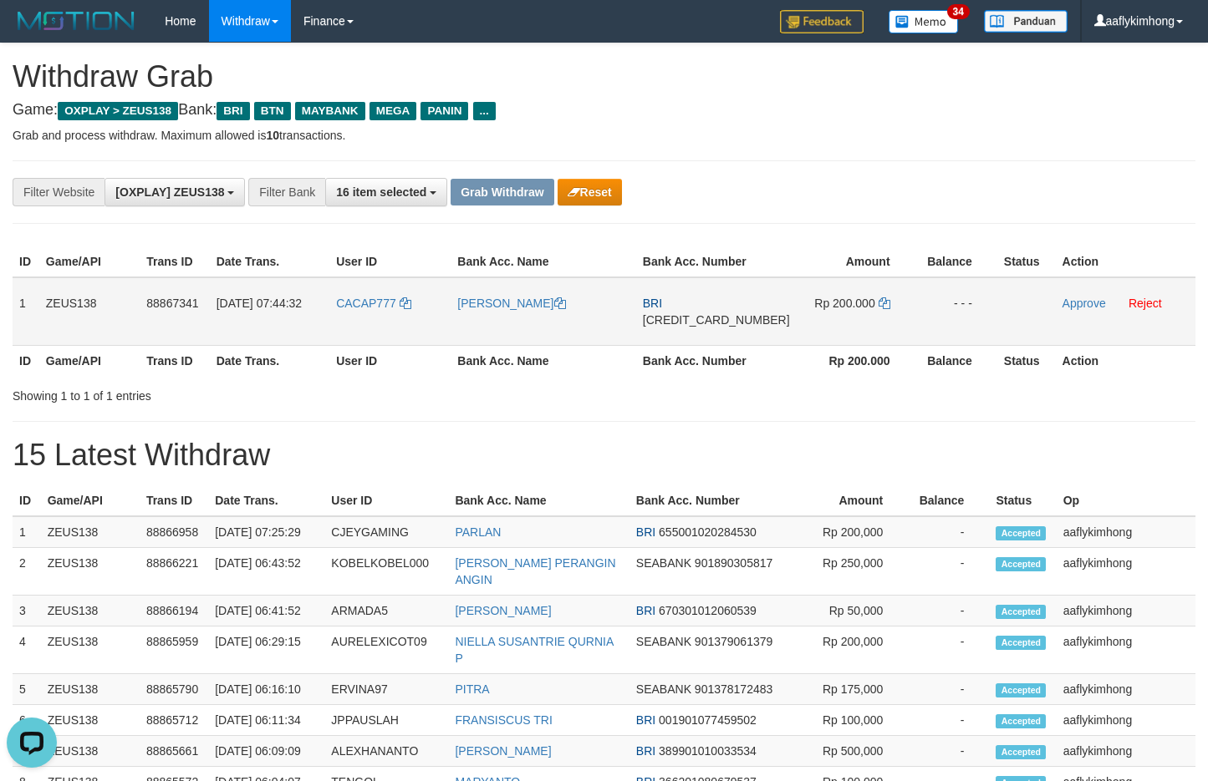
click at [873, 296] on td "Rp 200.000" at bounding box center [855, 311] width 119 height 69
click at [878, 299] on icon at bounding box center [884, 304] width 12 height 12
click at [878, 300] on icon at bounding box center [884, 304] width 12 height 12
drag, startPoint x: 1061, startPoint y: 300, endPoint x: 680, endPoint y: 175, distance: 400.4
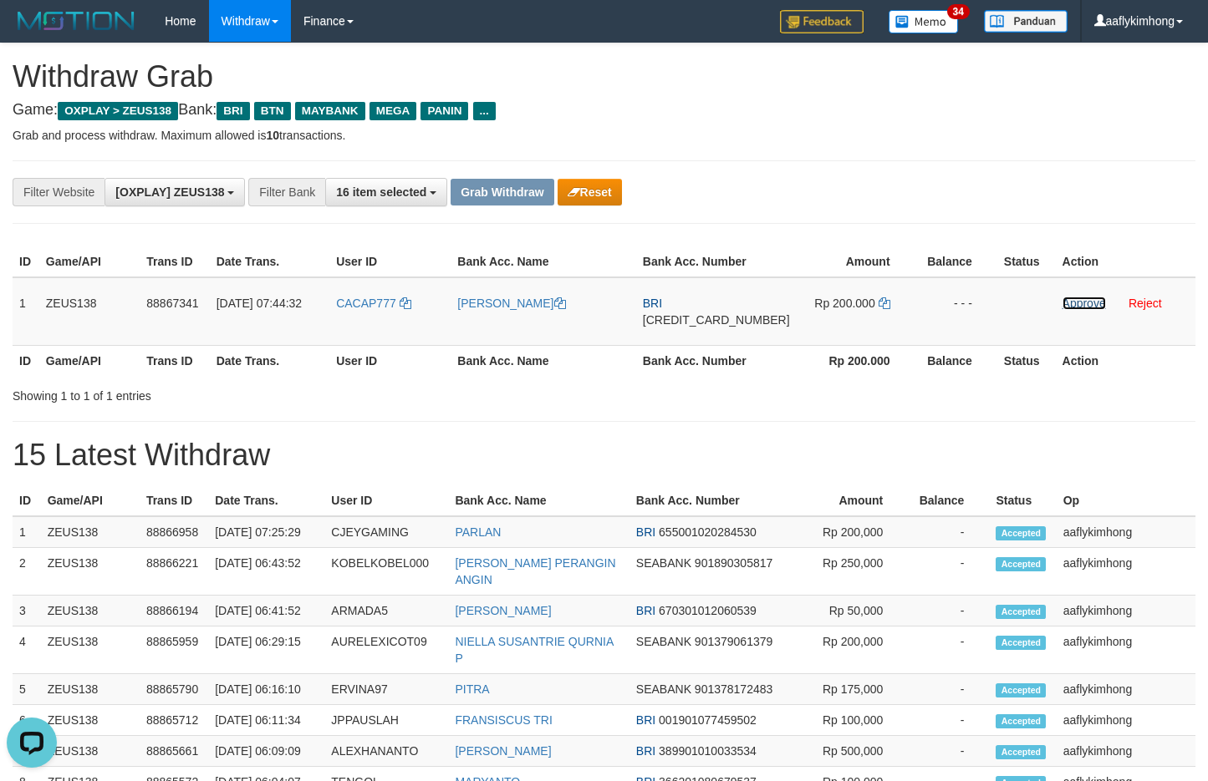
click at [1062, 300] on link "Approve" at bounding box center [1083, 303] width 43 height 13
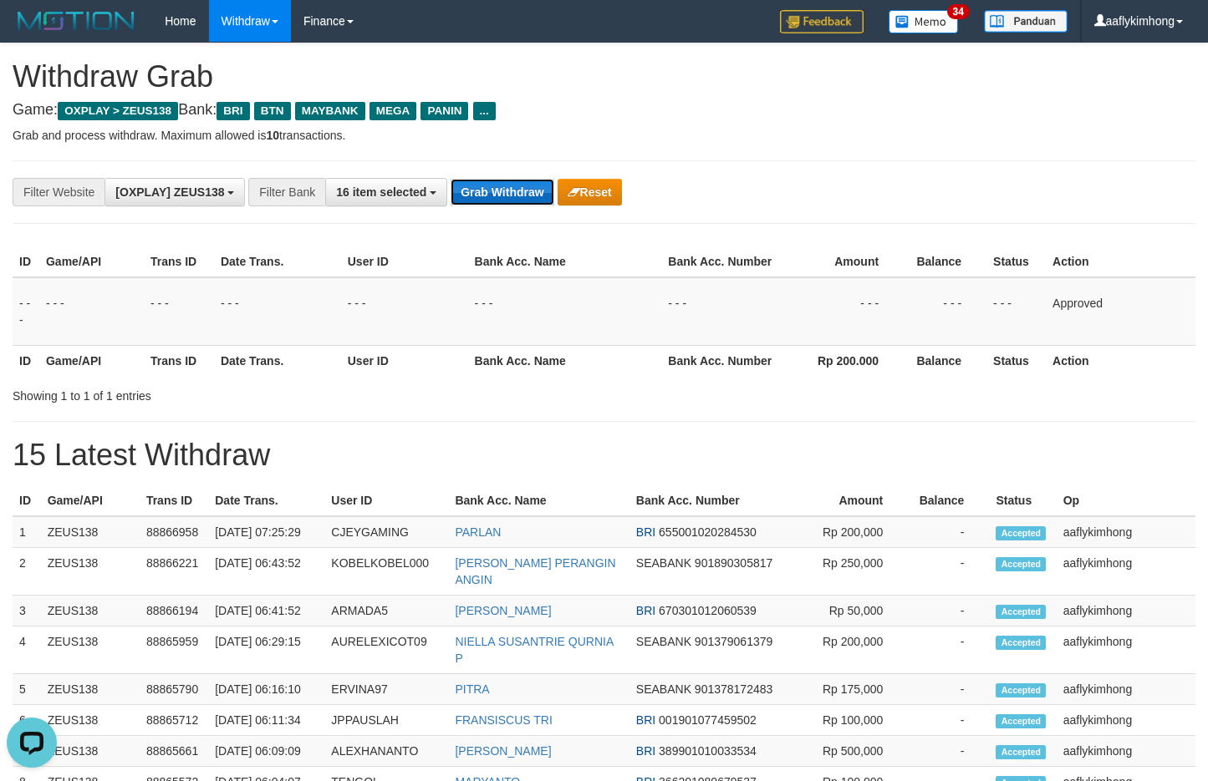
click at [491, 182] on button "Grab Withdraw" at bounding box center [501, 192] width 103 height 27
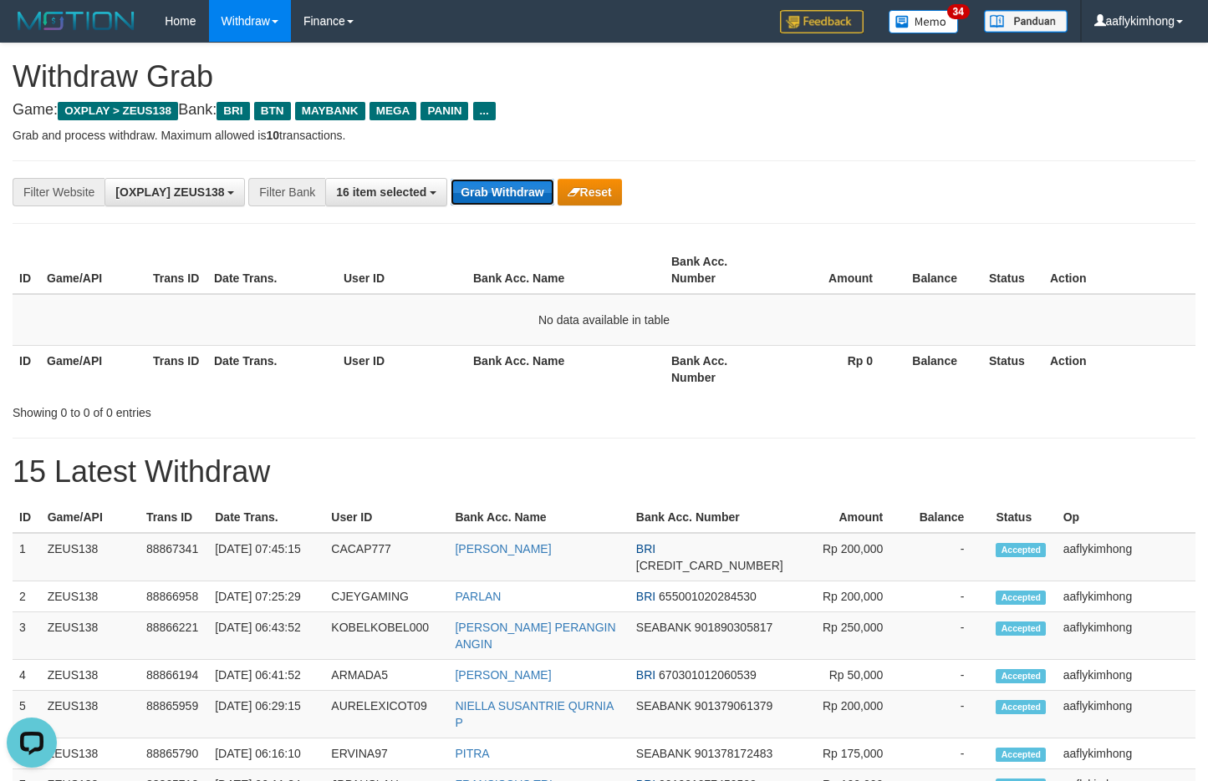
click at [467, 185] on button "Grab Withdraw" at bounding box center [501, 192] width 103 height 27
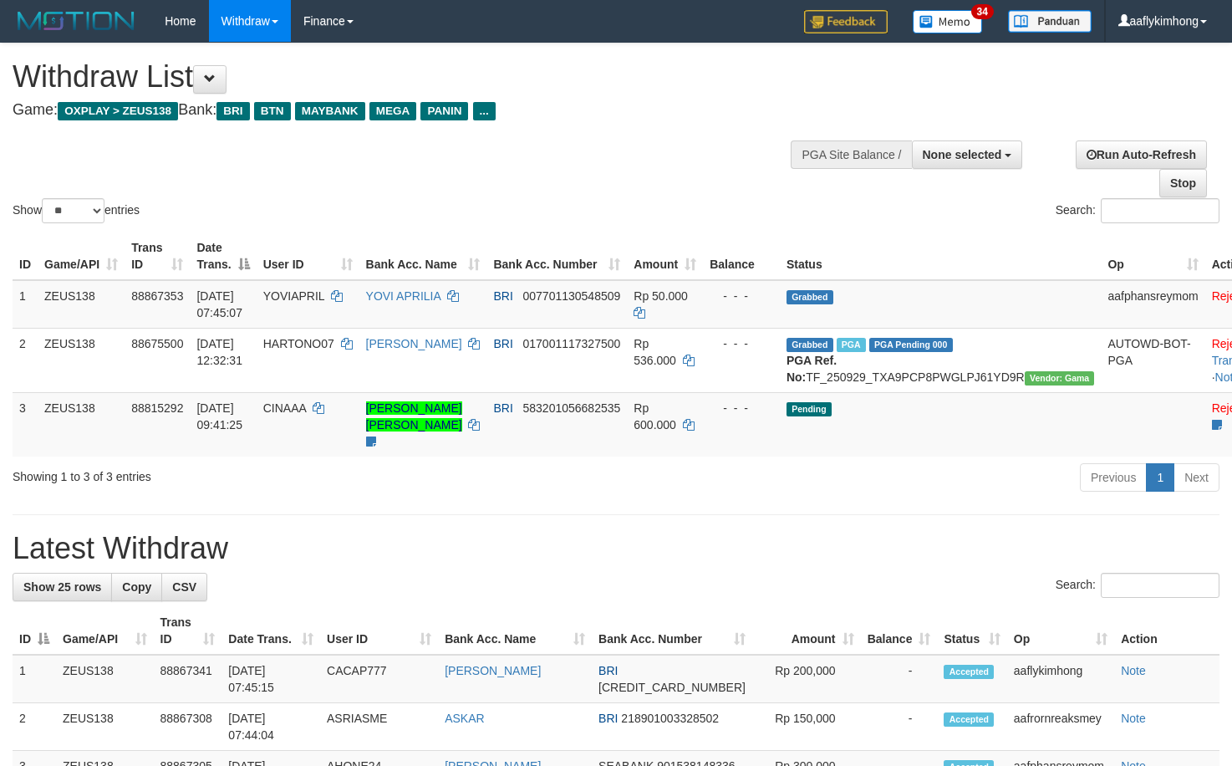
select select
select select "**"
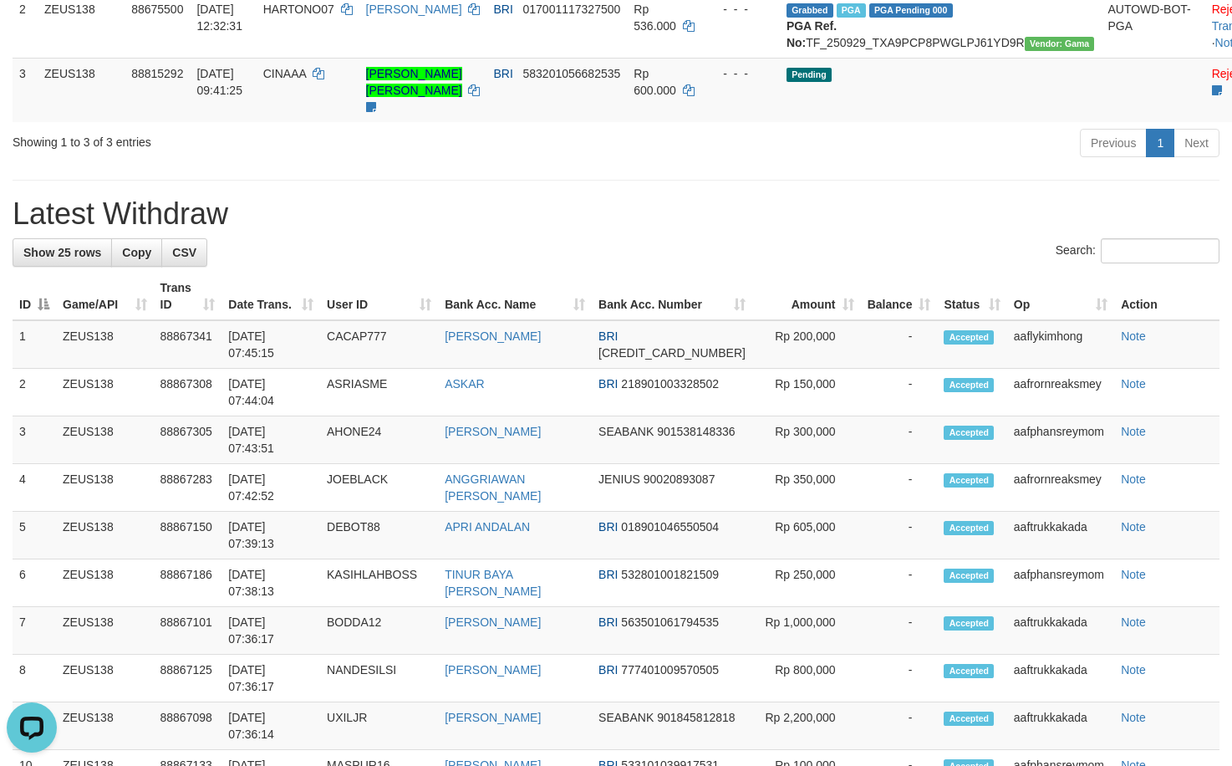
click at [355, 224] on h1 "Latest Withdraw" at bounding box center [616, 213] width 1207 height 33
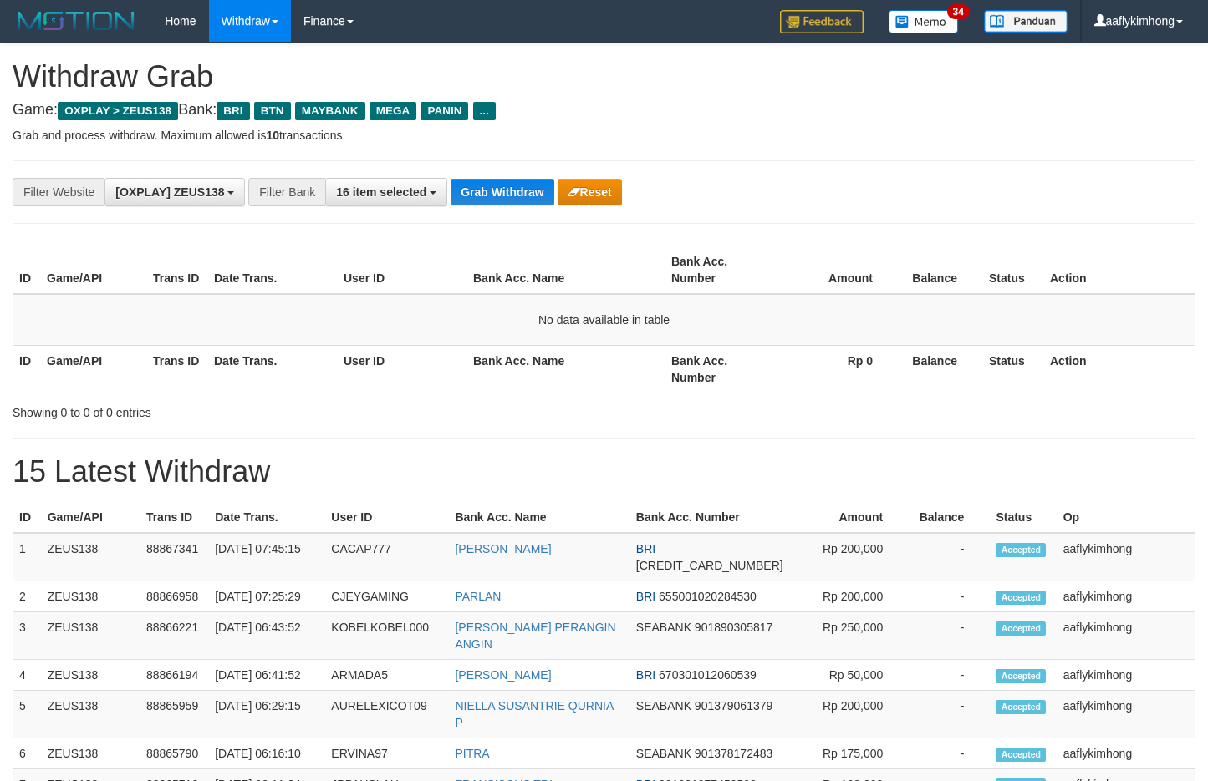
click at [461, 215] on div "**********" at bounding box center [604, 192] width 1183 height 64
click at [479, 195] on button "Grab Withdraw" at bounding box center [501, 192] width 103 height 27
drag, startPoint x: 481, startPoint y: 191, endPoint x: 905, endPoint y: 173, distance: 425.0
click at [481, 192] on button "Grab Withdraw" at bounding box center [501, 192] width 103 height 27
click at [512, 184] on button "Grab Withdraw" at bounding box center [501, 192] width 103 height 27
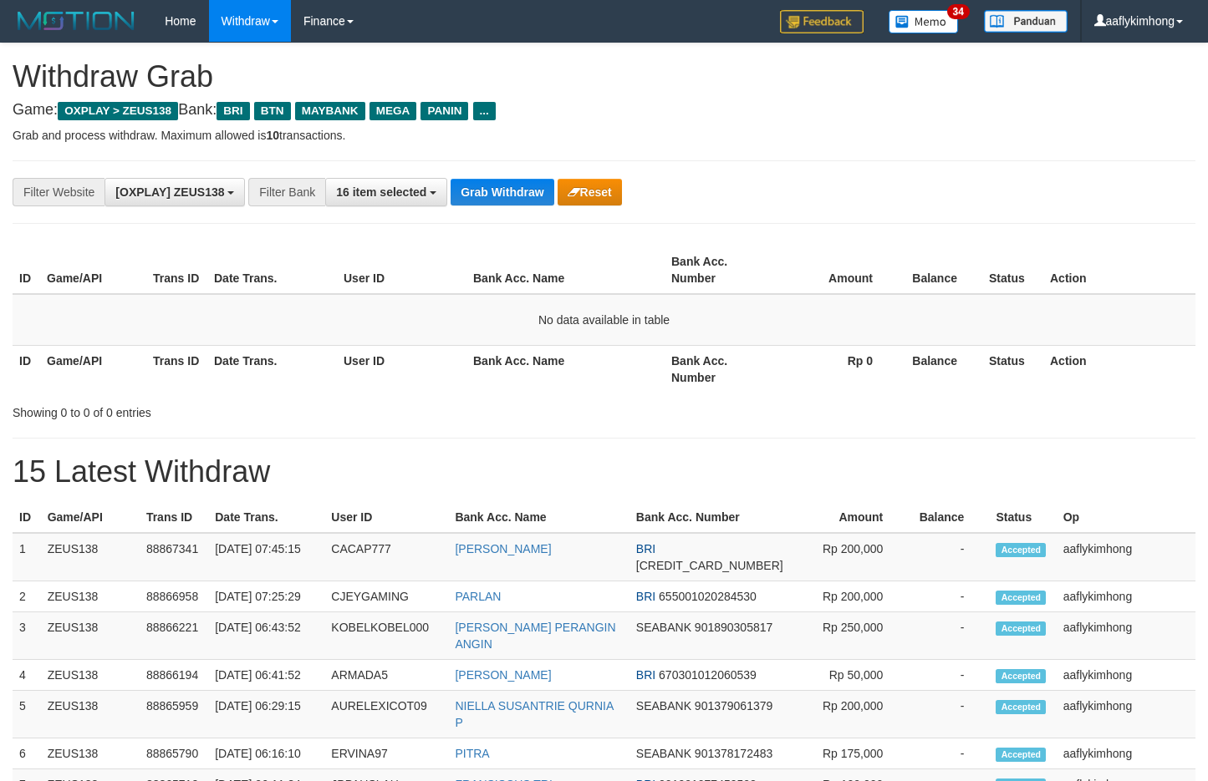
click at [513, 185] on button "Grab Withdraw" at bounding box center [501, 192] width 103 height 27
click at [532, 196] on button "Grab Withdraw" at bounding box center [501, 192] width 103 height 27
click at [532, 190] on button "Grab Withdraw" at bounding box center [501, 192] width 103 height 27
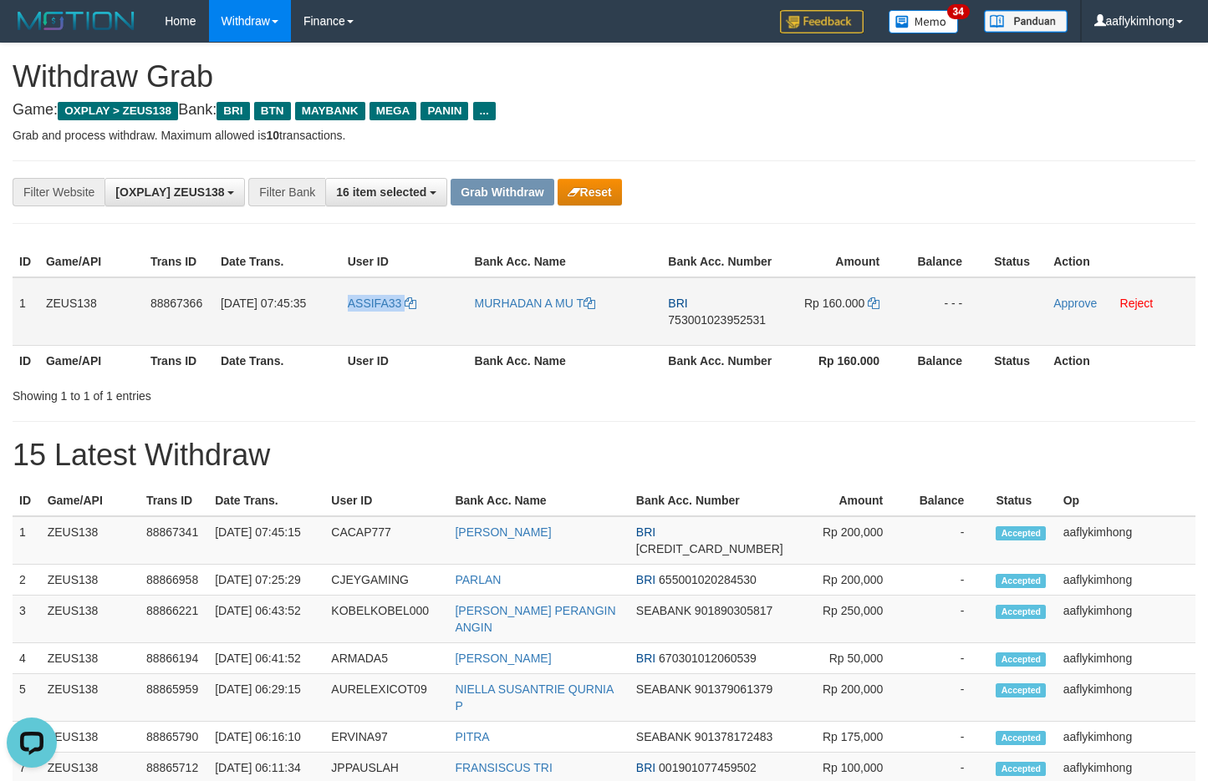
copy tr "ASSIFA33"
drag, startPoint x: 329, startPoint y: 323, endPoint x: 441, endPoint y: 344, distance: 113.9
click at [441, 344] on tr "1 ZEUS138 88867366 [DATE] 07:45:35 ASSIFA33 MURHADAN A MU T BRI 753001023952531…" at bounding box center [604, 311] width 1183 height 69
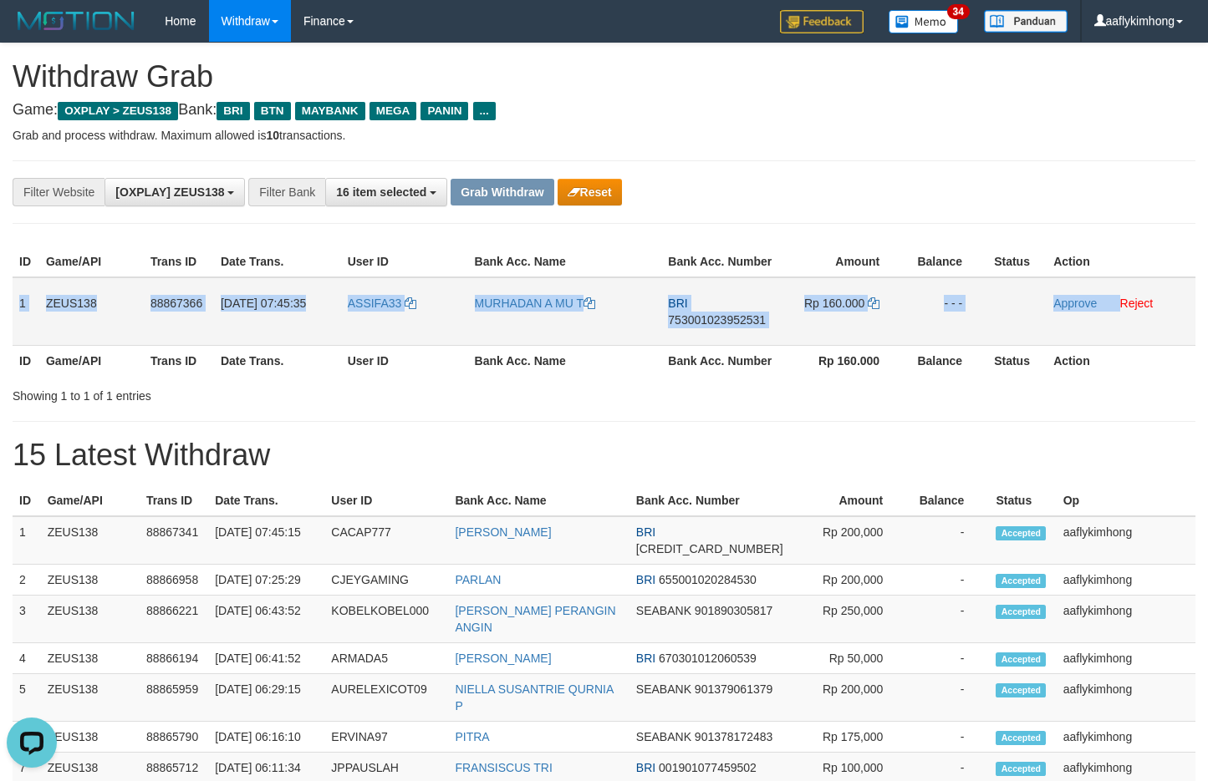
copy tr "1 ZEUS138 88867366 [DATE] 07:45:35 ASSIFA33 MURHADAN A MU T BRI 753001023952531…"
drag, startPoint x: 15, startPoint y: 293, endPoint x: 1122, endPoint y: 288, distance: 1106.6
click at [1122, 288] on tr "1 ZEUS138 88867366 [DATE] 07:45:35 ASSIFA33 MURHADAN A MU T BRI 753001023952531…" at bounding box center [604, 311] width 1183 height 69
click at [710, 322] on span "753001023952531" at bounding box center [717, 319] width 98 height 13
copy tr "1 ZEUS138 88867366 [DATE] 07:45:35 ASSIFA33 MURHADAN A MU T BRI 753001023952531…"
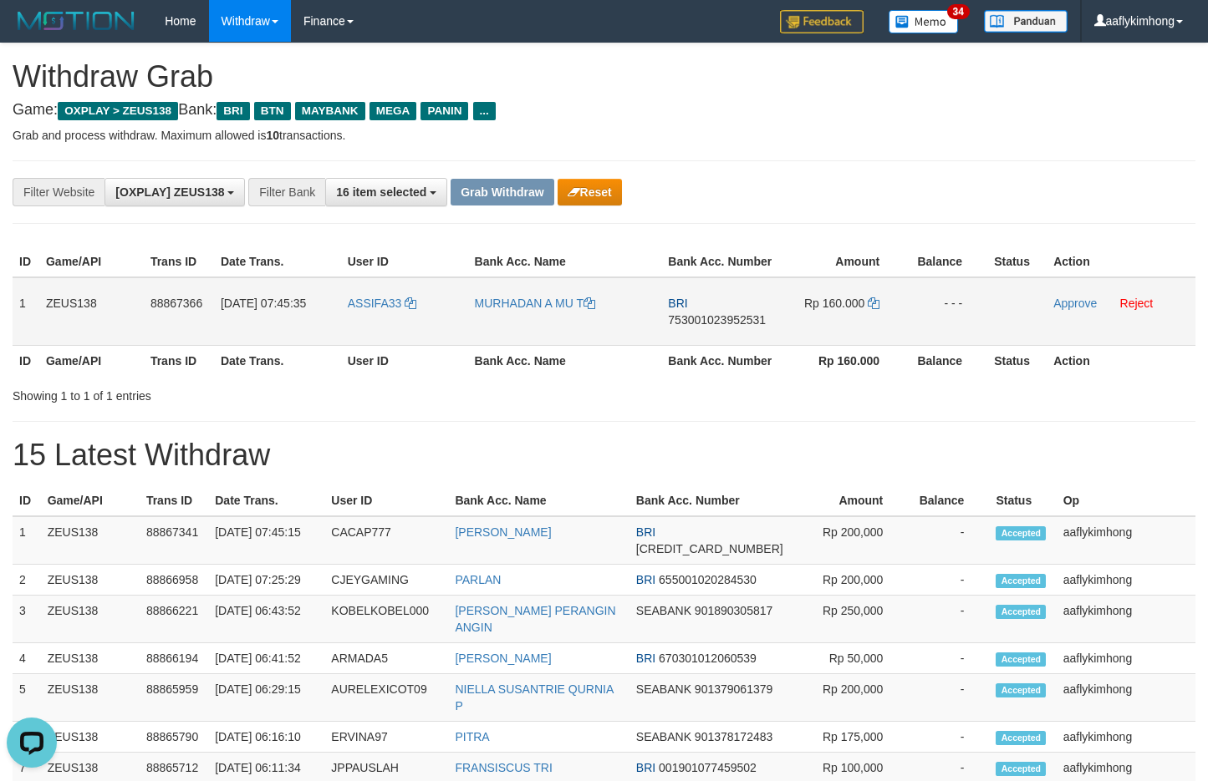
click at [710, 322] on span "753001023952531" at bounding box center [717, 319] width 98 height 13
click at [874, 306] on icon at bounding box center [874, 304] width 12 height 12
drag, startPoint x: 874, startPoint y: 306, endPoint x: 874, endPoint y: 294, distance: 11.7
click at [874, 305] on icon at bounding box center [874, 304] width 12 height 12
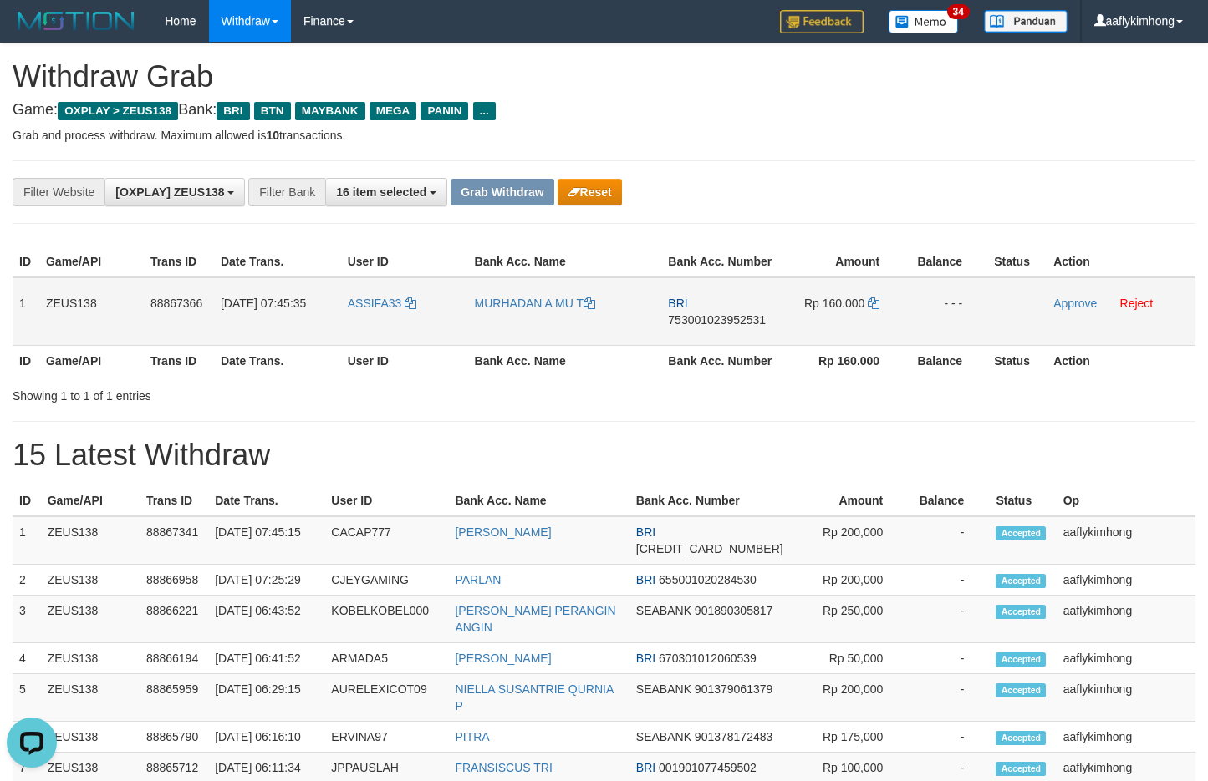
click at [874, 294] on td "Rp 160.000" at bounding box center [843, 311] width 124 height 69
click at [873, 299] on icon at bounding box center [874, 304] width 12 height 12
click at [1070, 310] on td "Approve Reject" at bounding box center [1120, 311] width 149 height 69
click at [1069, 308] on link "Approve" at bounding box center [1074, 303] width 43 height 13
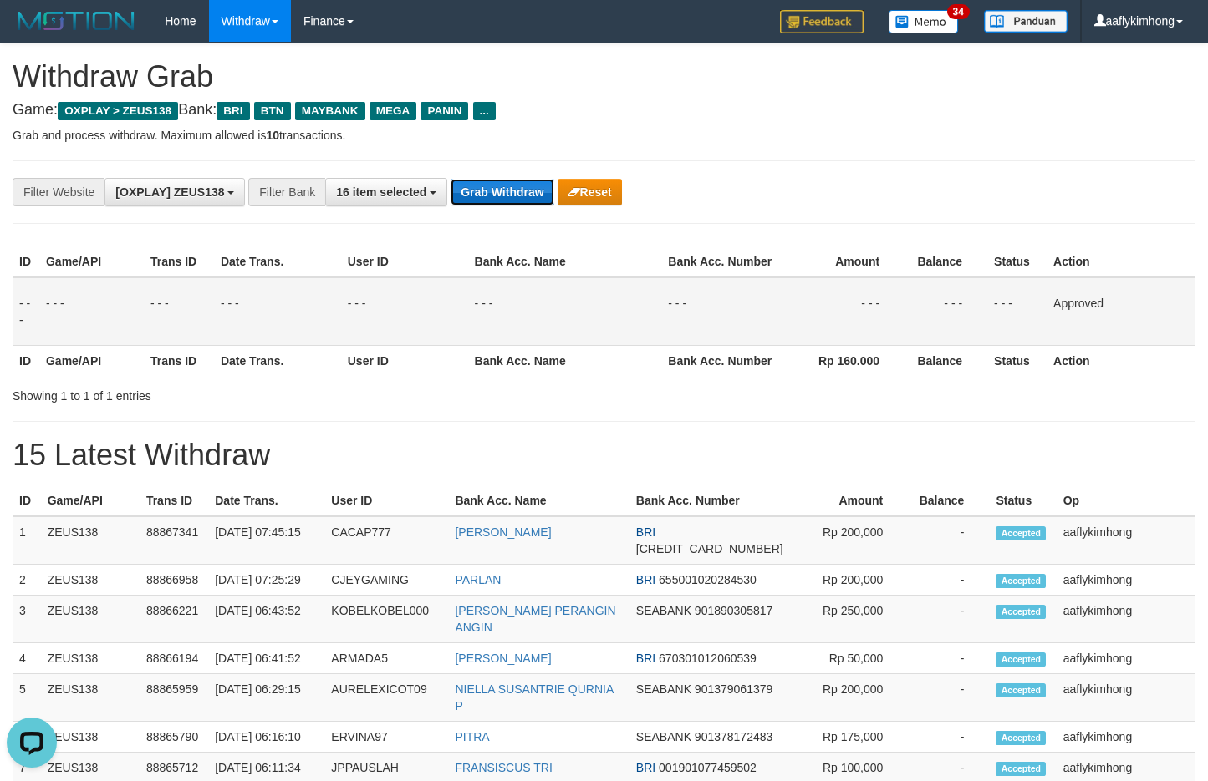
click at [496, 179] on button "Grab Withdraw" at bounding box center [501, 192] width 103 height 27
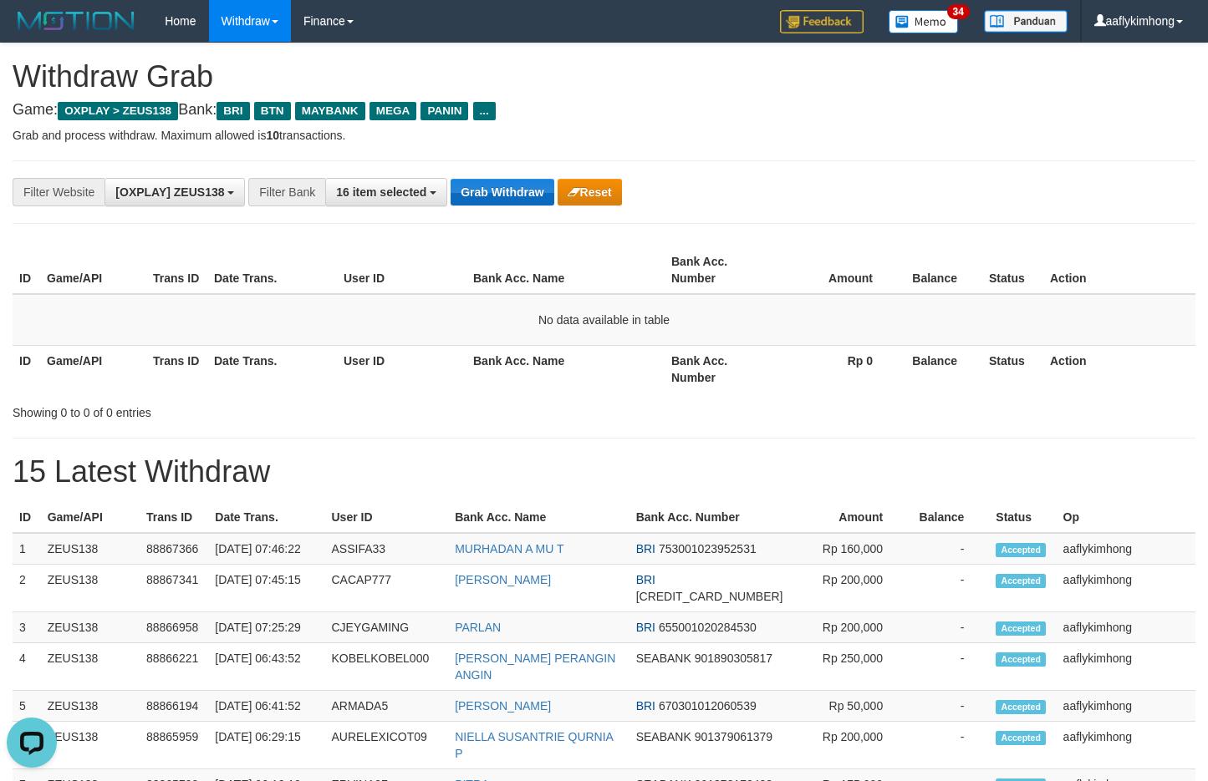
drag, startPoint x: 483, startPoint y: 170, endPoint x: 479, endPoint y: 182, distance: 13.2
click at [482, 170] on div "**********" at bounding box center [604, 192] width 1183 height 64
click at [476, 183] on button "Grab Withdraw" at bounding box center [501, 192] width 103 height 27
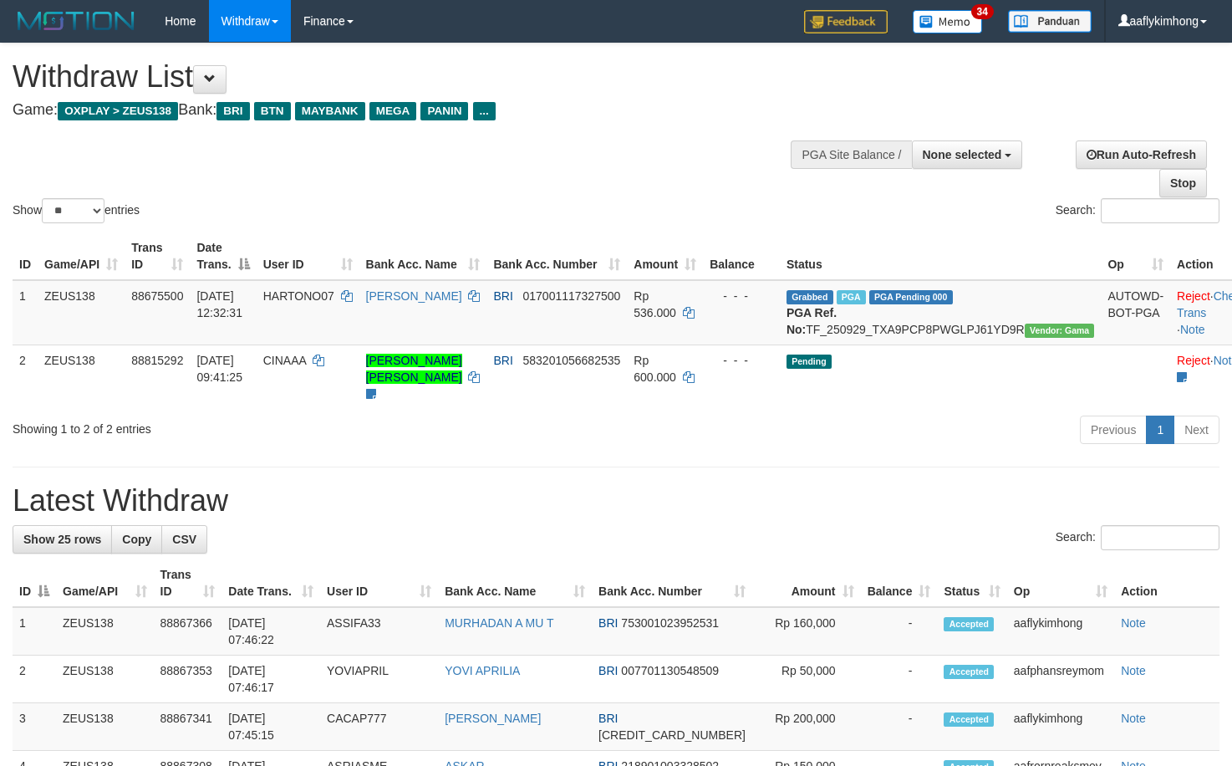
select select
select select "**"
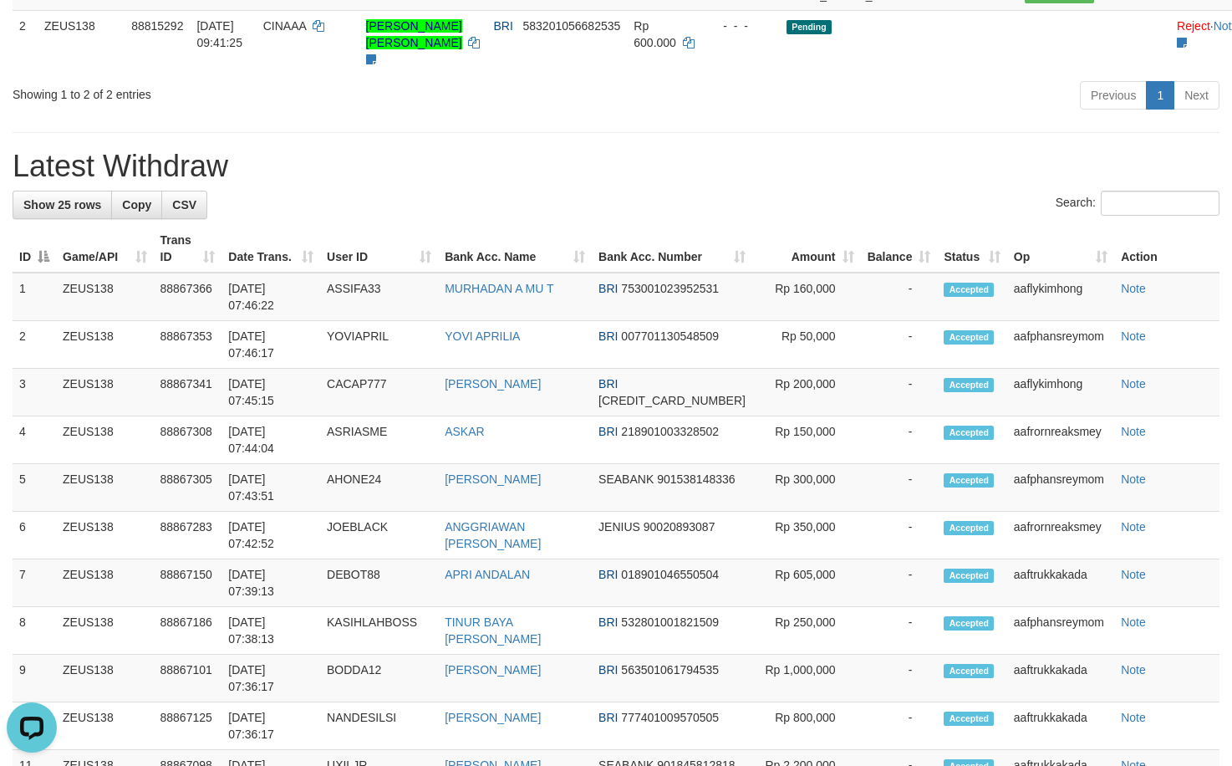
click at [1076, 183] on h1 "Latest Withdraw" at bounding box center [616, 166] width 1207 height 33
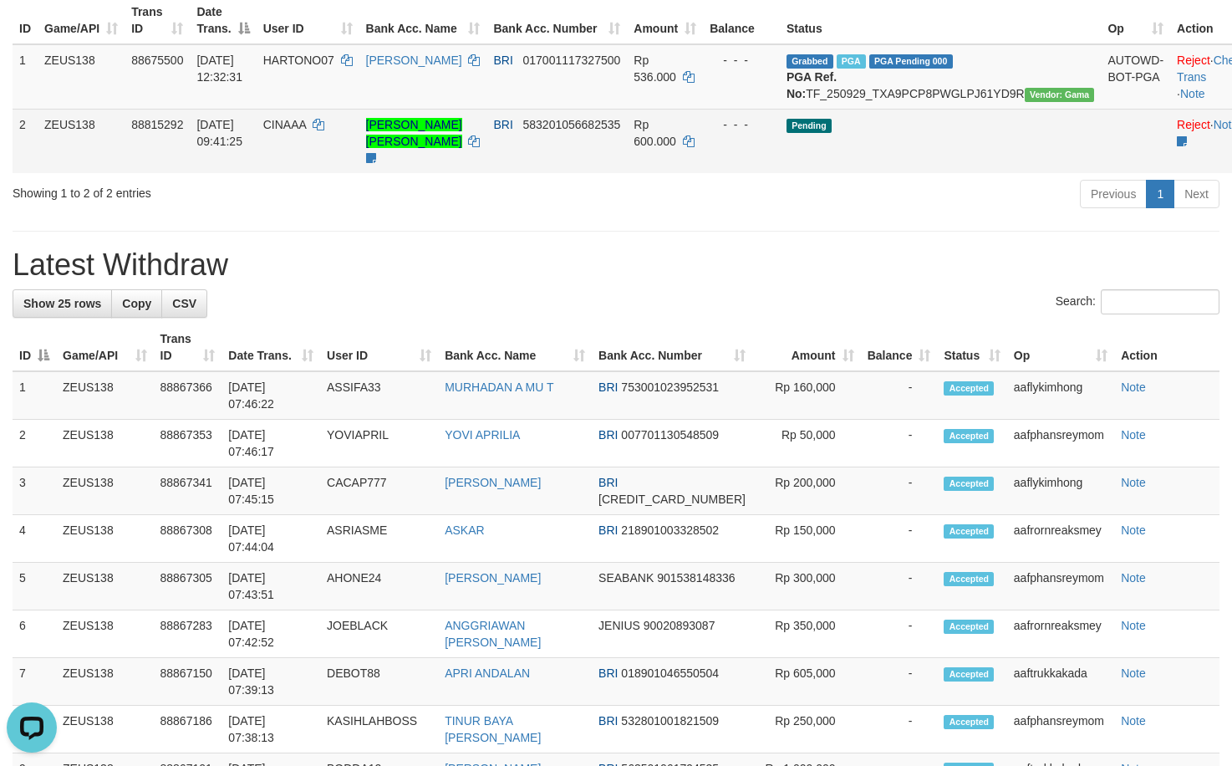
scroll to position [167, 0]
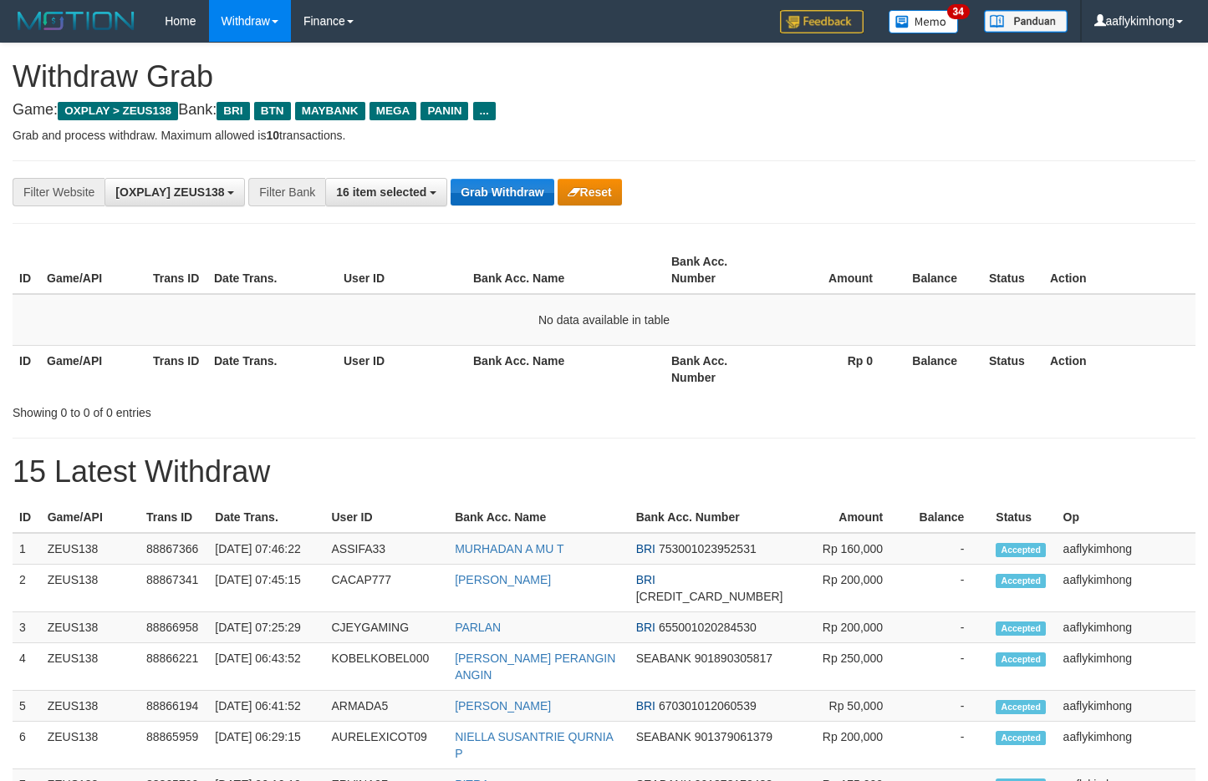
click at [459, 196] on button "Grab Withdraw" at bounding box center [501, 192] width 103 height 27
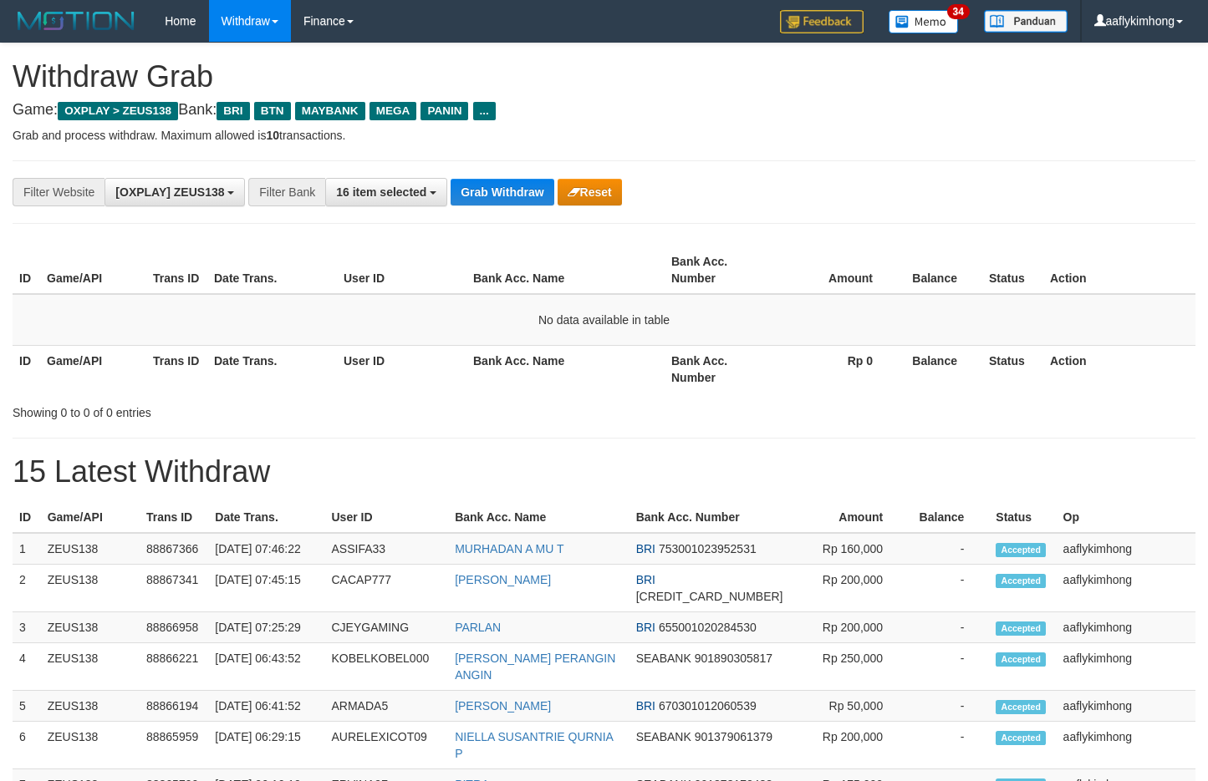
click at [459, 196] on button "Grab Withdraw" at bounding box center [501, 192] width 103 height 27
click at [511, 200] on button "Grab Withdraw" at bounding box center [501, 192] width 103 height 27
click at [512, 195] on button "Grab Withdraw" at bounding box center [501, 192] width 103 height 27
click at [508, 190] on button "Grab Withdraw" at bounding box center [501, 192] width 103 height 27
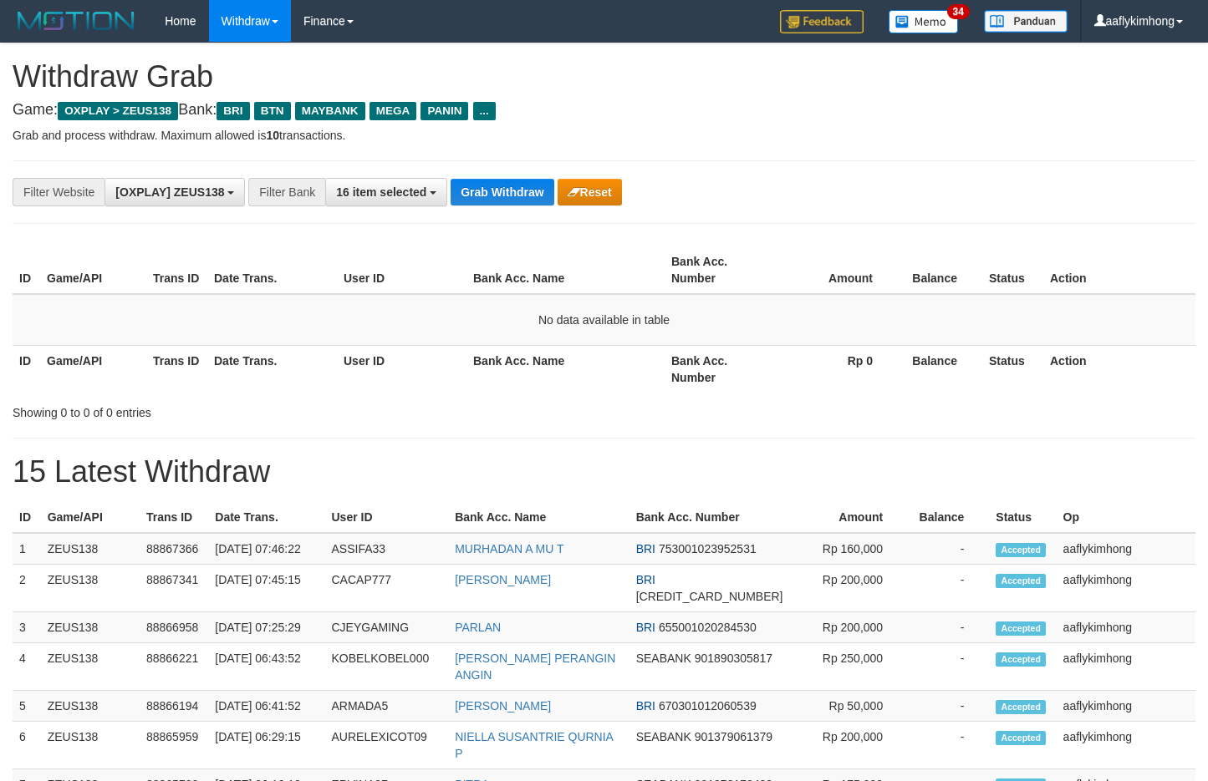
click at [508, 190] on button "Grab Withdraw" at bounding box center [501, 192] width 103 height 27
drag, startPoint x: 471, startPoint y: 173, endPoint x: 468, endPoint y: 191, distance: 17.7
click at [468, 176] on div "**********" at bounding box center [604, 192] width 1183 height 64
click at [472, 189] on button "Grab Withdraw" at bounding box center [501, 192] width 103 height 27
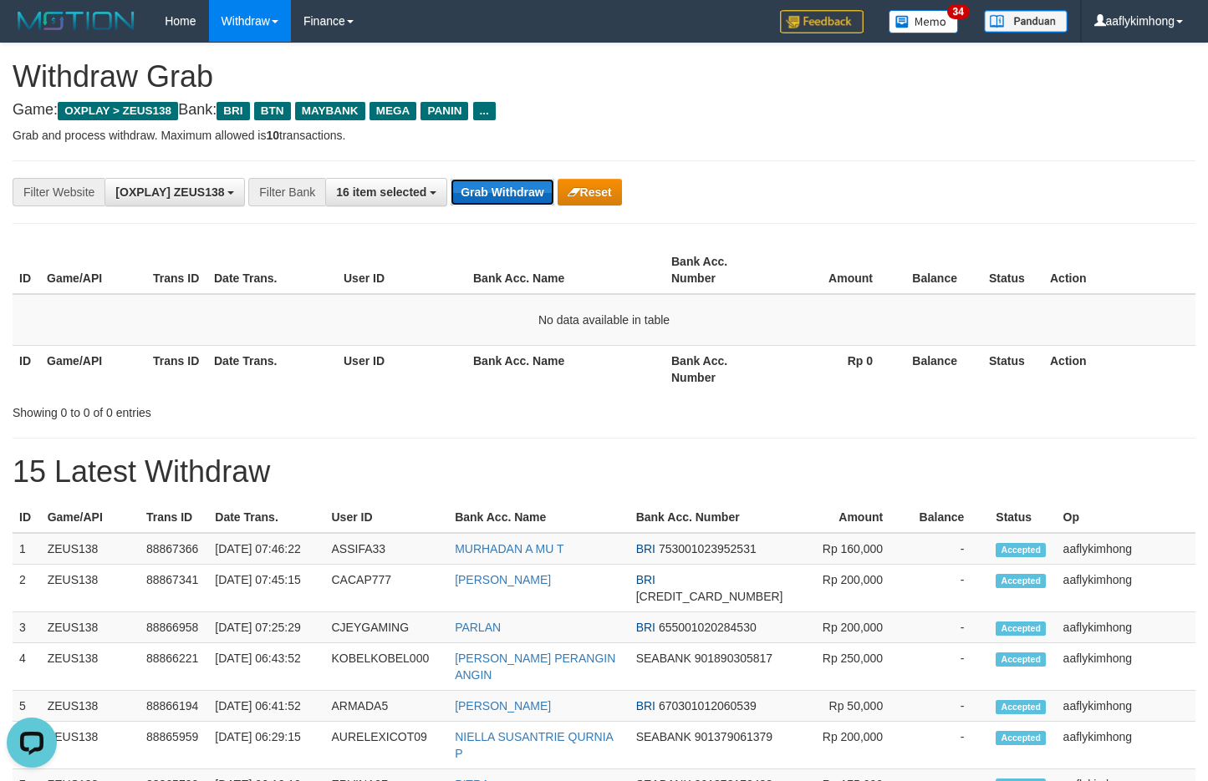
click at [472, 189] on button "Grab Withdraw" at bounding box center [501, 192] width 103 height 27
click at [486, 199] on button "Grab Withdraw" at bounding box center [501, 192] width 103 height 27
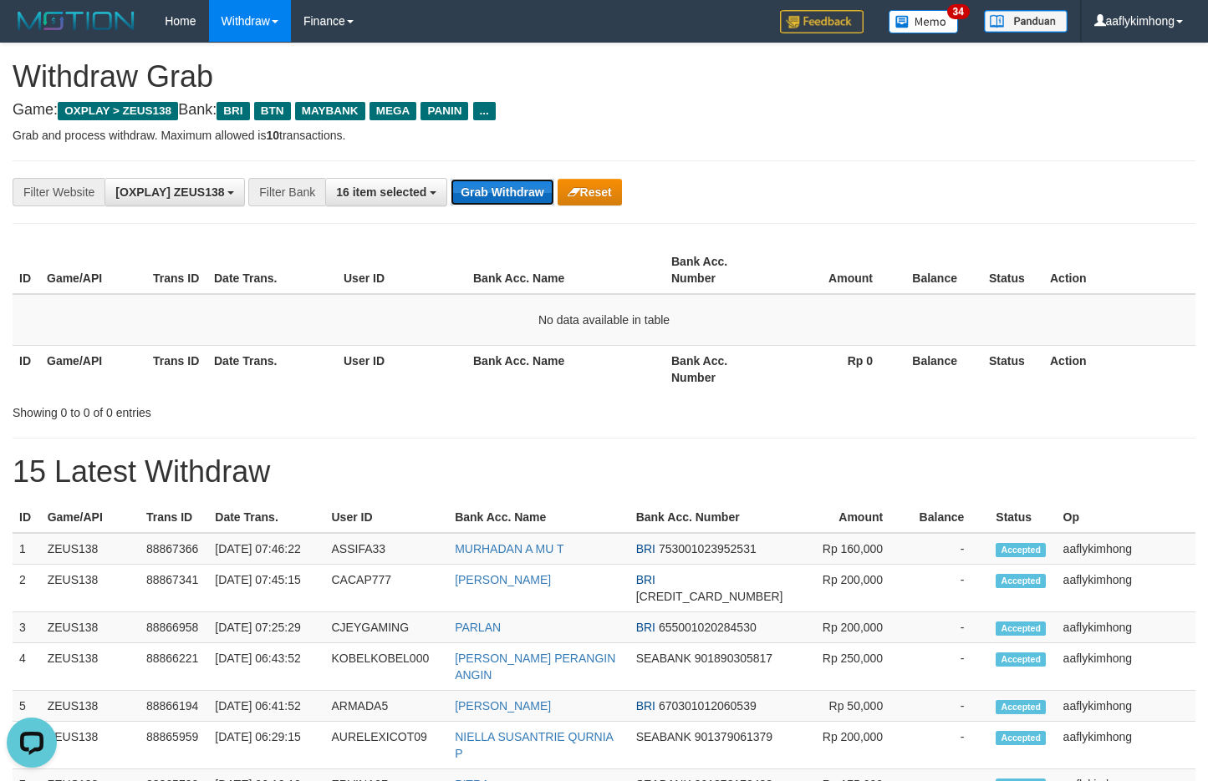
click at [486, 199] on button "Grab Withdraw" at bounding box center [501, 192] width 103 height 27
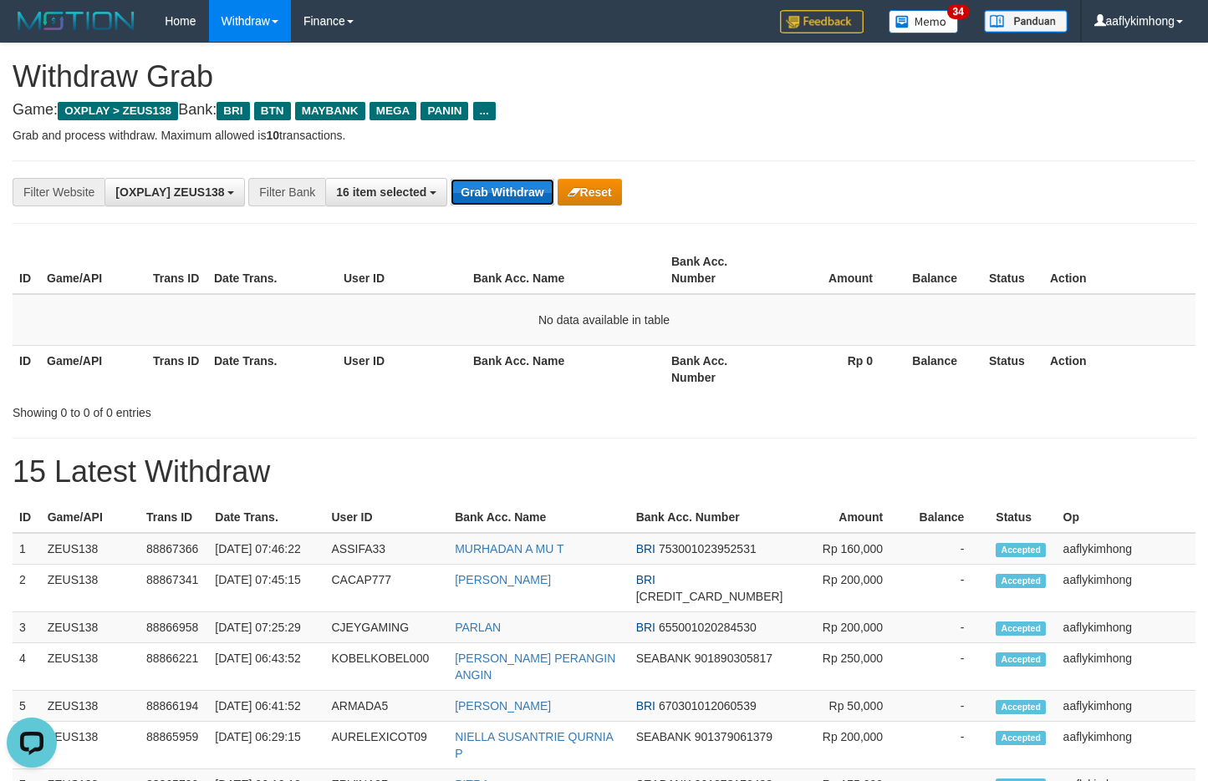
click at [486, 199] on button "Grab Withdraw" at bounding box center [501, 192] width 103 height 27
click at [486, 197] on button "Grab Withdraw" at bounding box center [501, 192] width 103 height 27
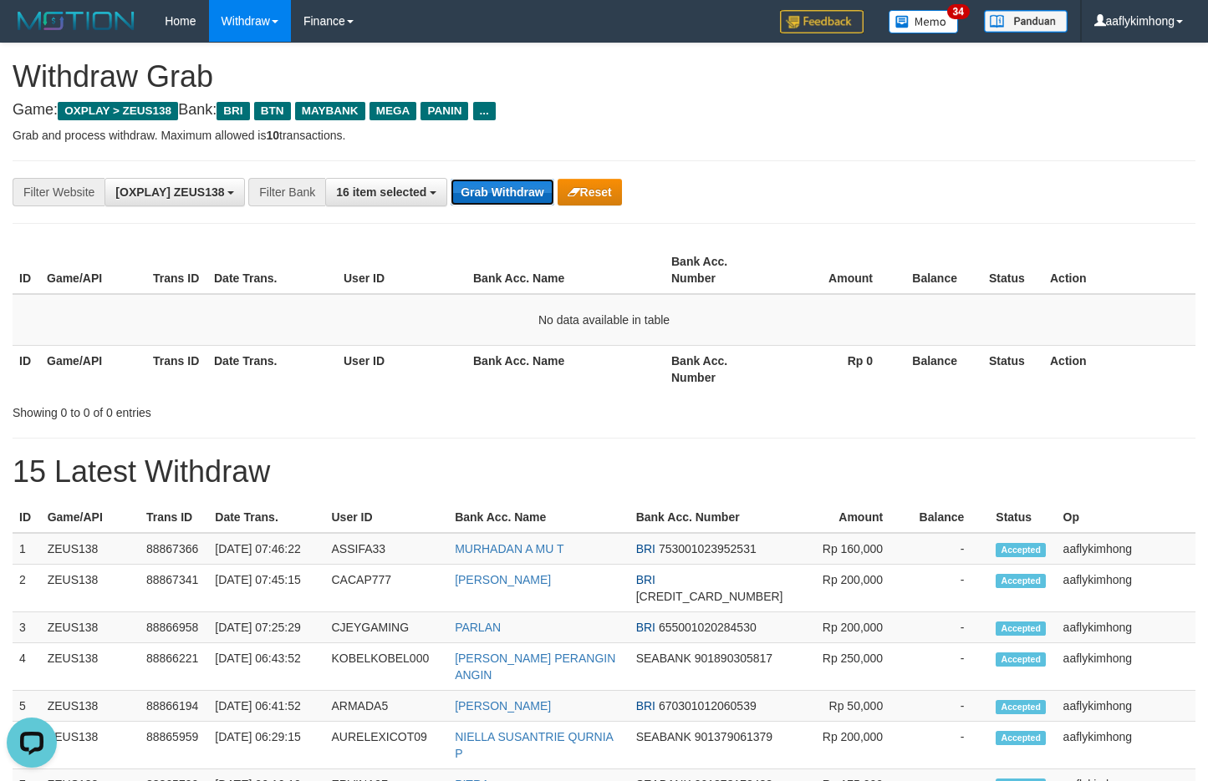
click at [486, 197] on button "Grab Withdraw" at bounding box center [501, 192] width 103 height 27
click at [486, 191] on button "Grab Withdraw" at bounding box center [501, 192] width 103 height 27
click at [487, 188] on button "Grab Withdraw" at bounding box center [501, 192] width 103 height 27
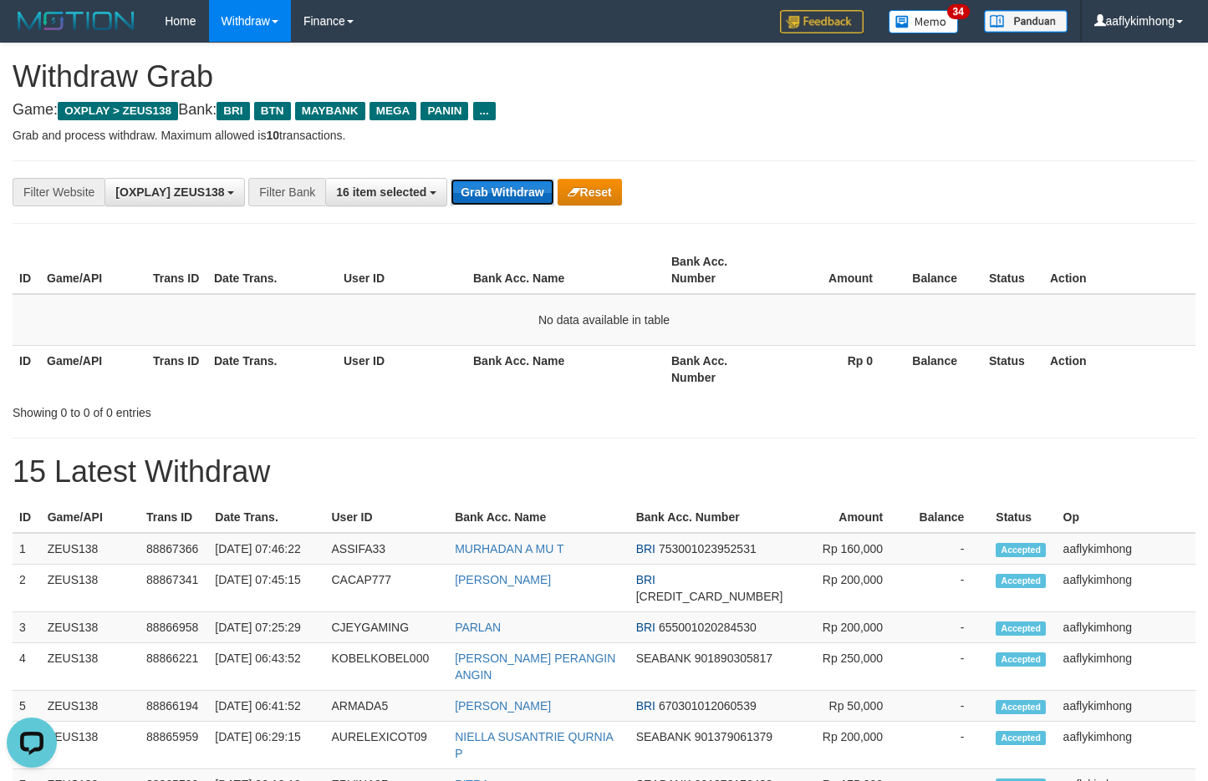
click at [487, 188] on button "Grab Withdraw" at bounding box center [501, 192] width 103 height 27
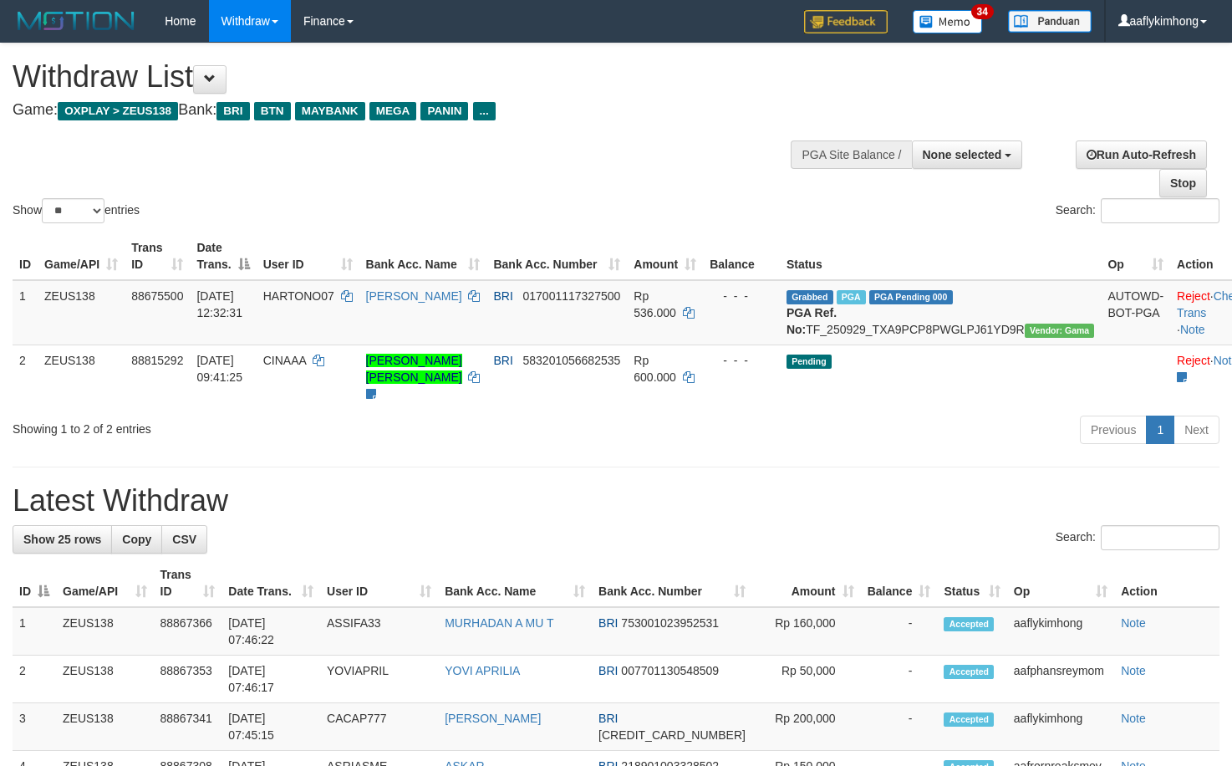
select select
select select "**"
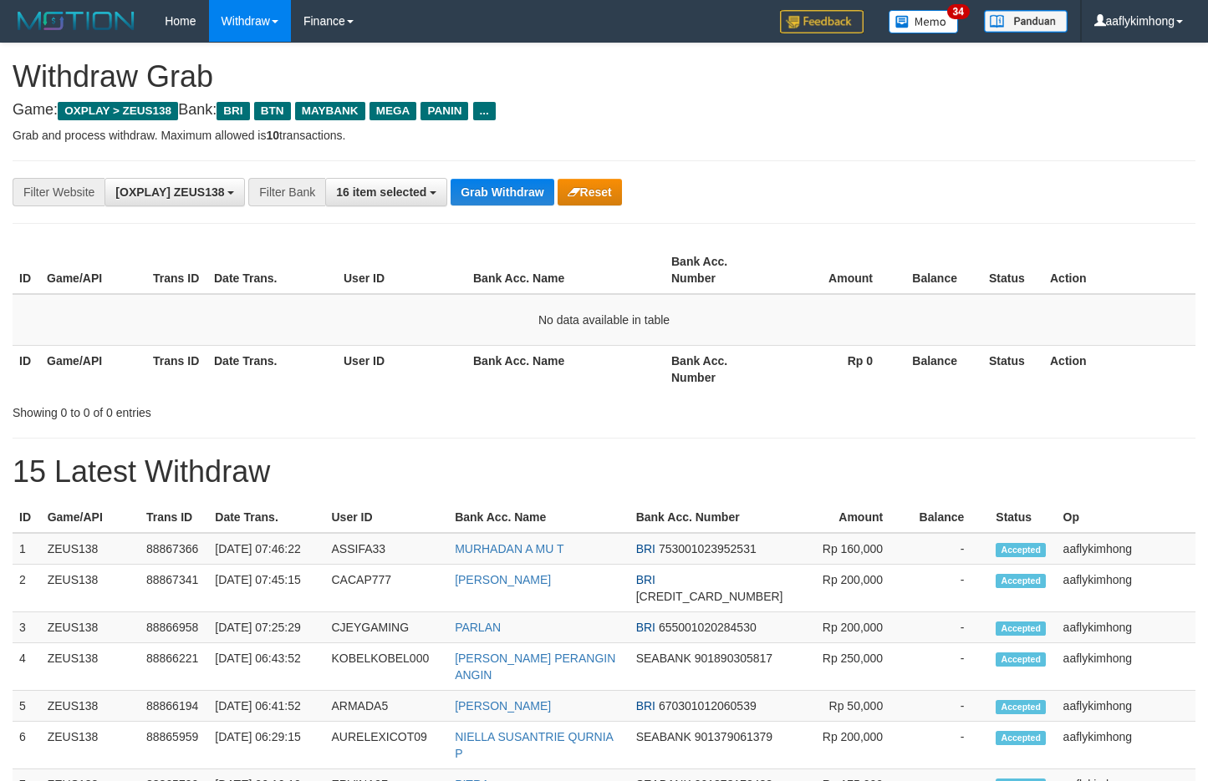
click at [487, 183] on button "Grab Withdraw" at bounding box center [501, 192] width 103 height 27
click at [486, 181] on button "Grab Withdraw" at bounding box center [501, 192] width 103 height 27
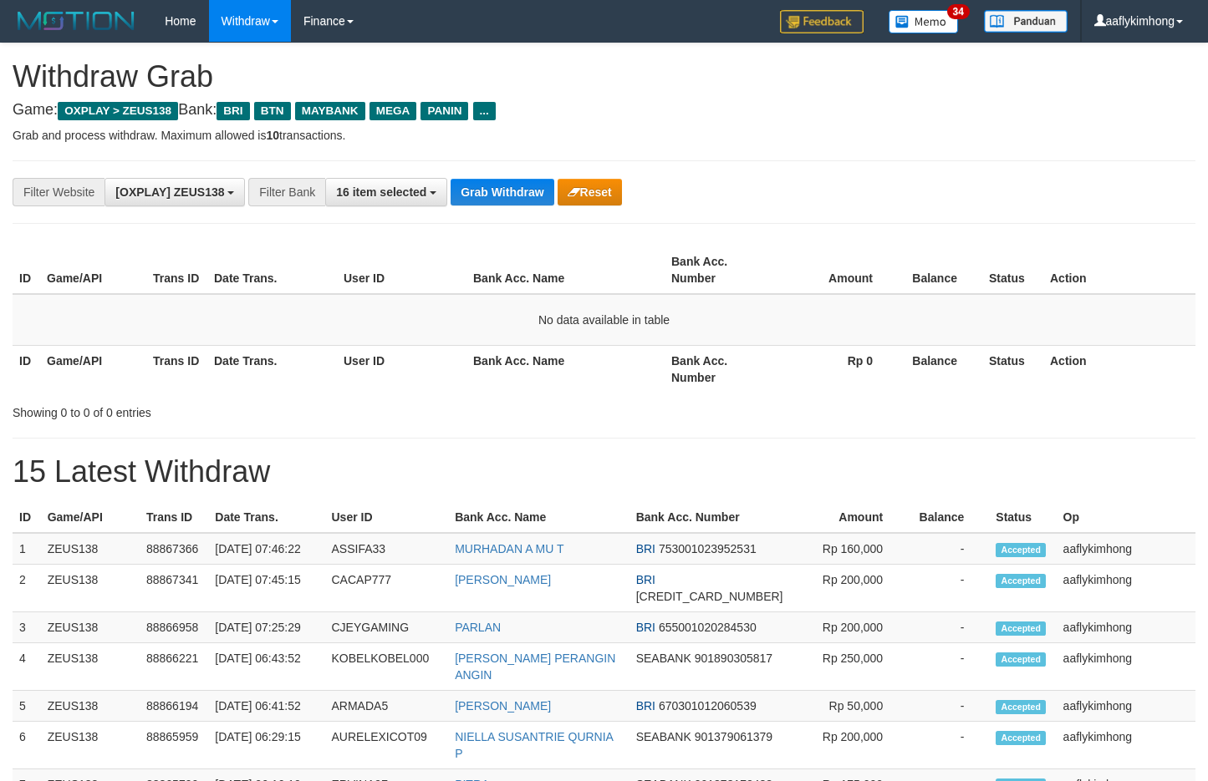
click at [486, 181] on button "Grab Withdraw" at bounding box center [501, 192] width 103 height 27
click at [481, 206] on div "**********" at bounding box center [604, 192] width 1183 height 64
click at [485, 196] on button "Grab Withdraw" at bounding box center [501, 192] width 103 height 27
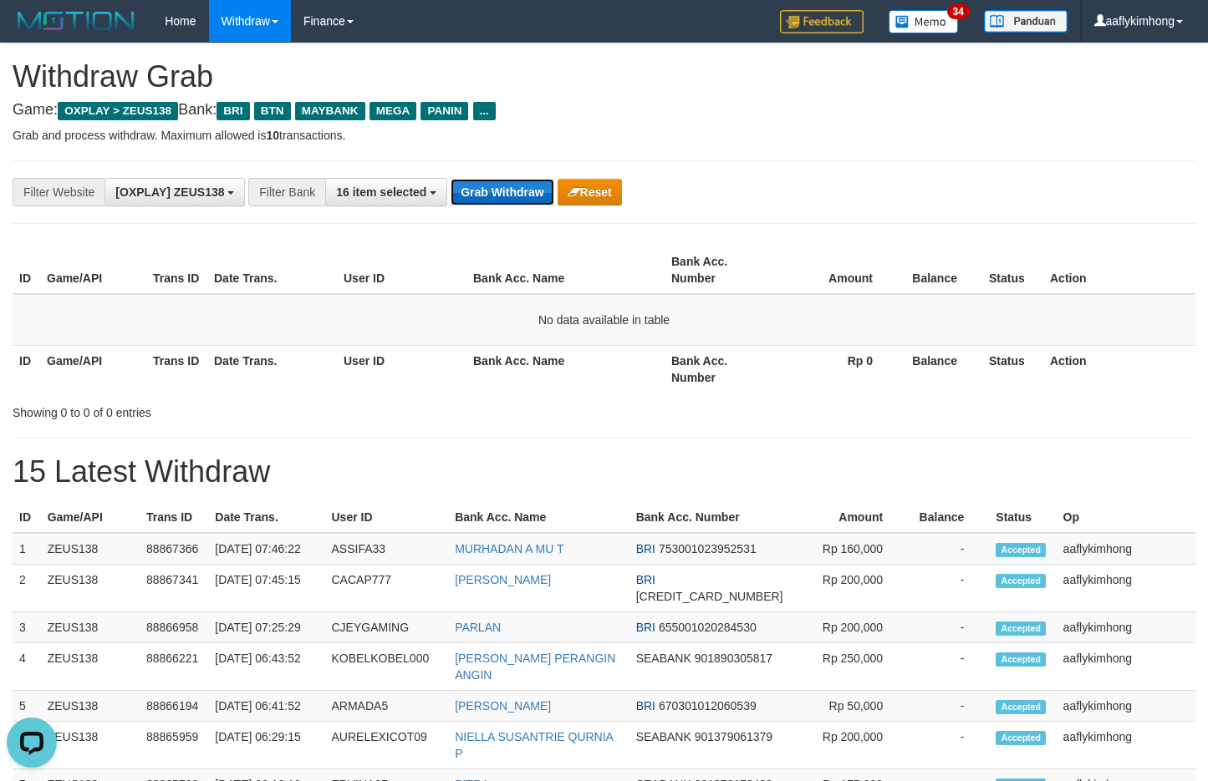
click at [511, 186] on button "Grab Withdraw" at bounding box center [501, 192] width 103 height 27
click at [511, 185] on button "Grab Withdraw" at bounding box center [501, 192] width 103 height 27
click at [501, 199] on button "Grab Withdraw" at bounding box center [501, 192] width 103 height 27
click at [489, 232] on div "**********" at bounding box center [604, 754] width 1208 height 1422
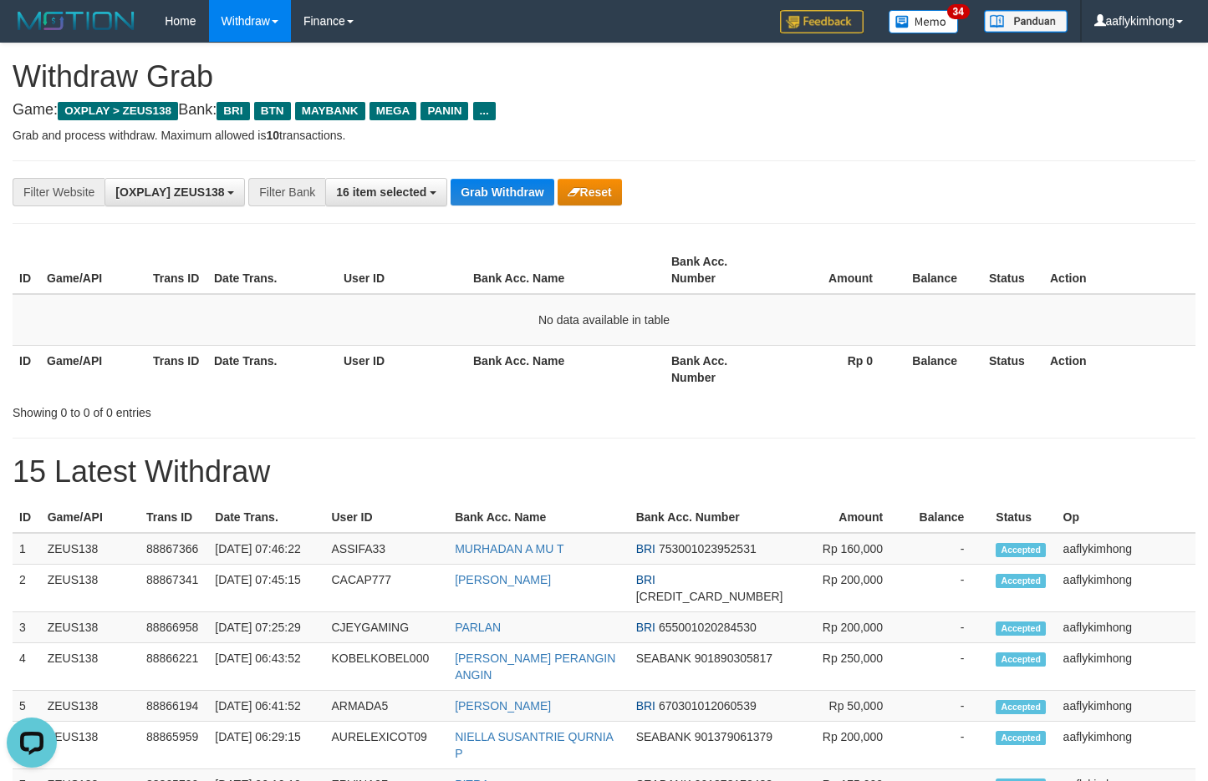
click at [494, 215] on div "**********" at bounding box center [604, 192] width 1183 height 64
click at [512, 186] on button "Grab Withdraw" at bounding box center [501, 192] width 103 height 27
drag, startPoint x: 512, startPoint y: 186, endPoint x: 1217, endPoint y: 369, distance: 728.2
click at [513, 186] on button "Grab Withdraw" at bounding box center [501, 192] width 103 height 27
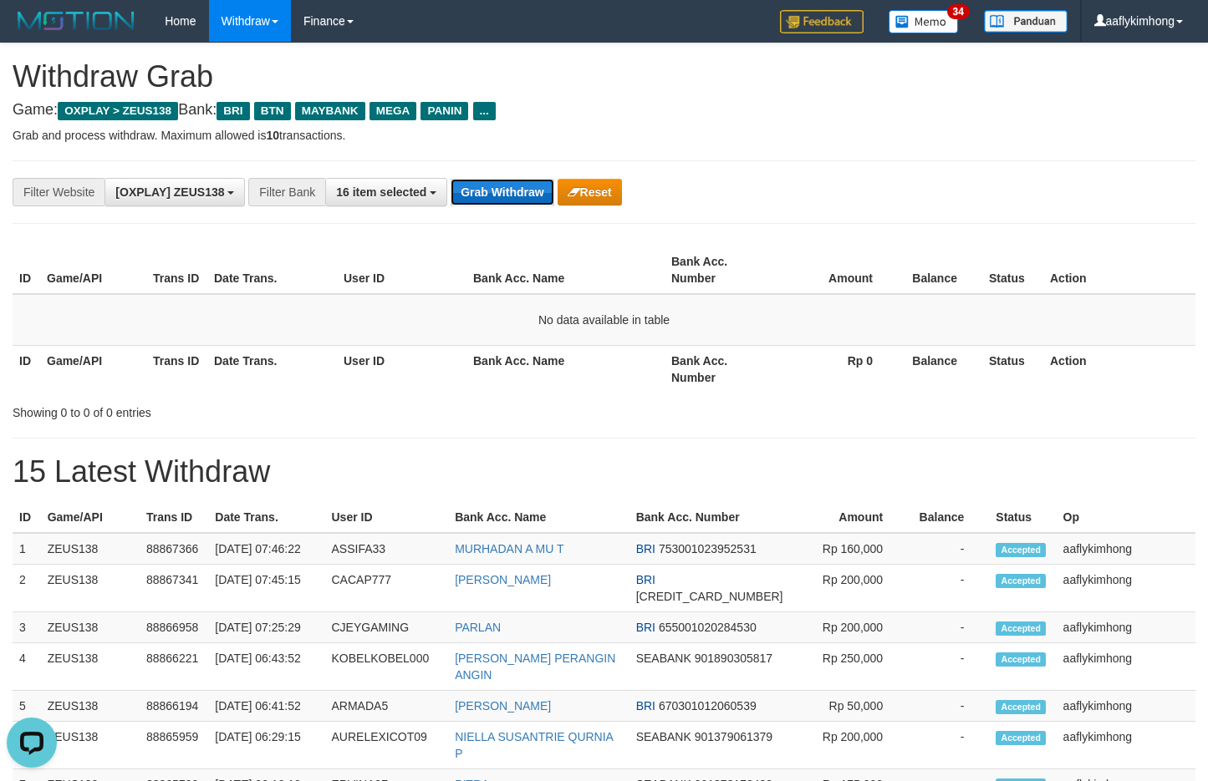
click at [519, 181] on button "Grab Withdraw" at bounding box center [501, 192] width 103 height 27
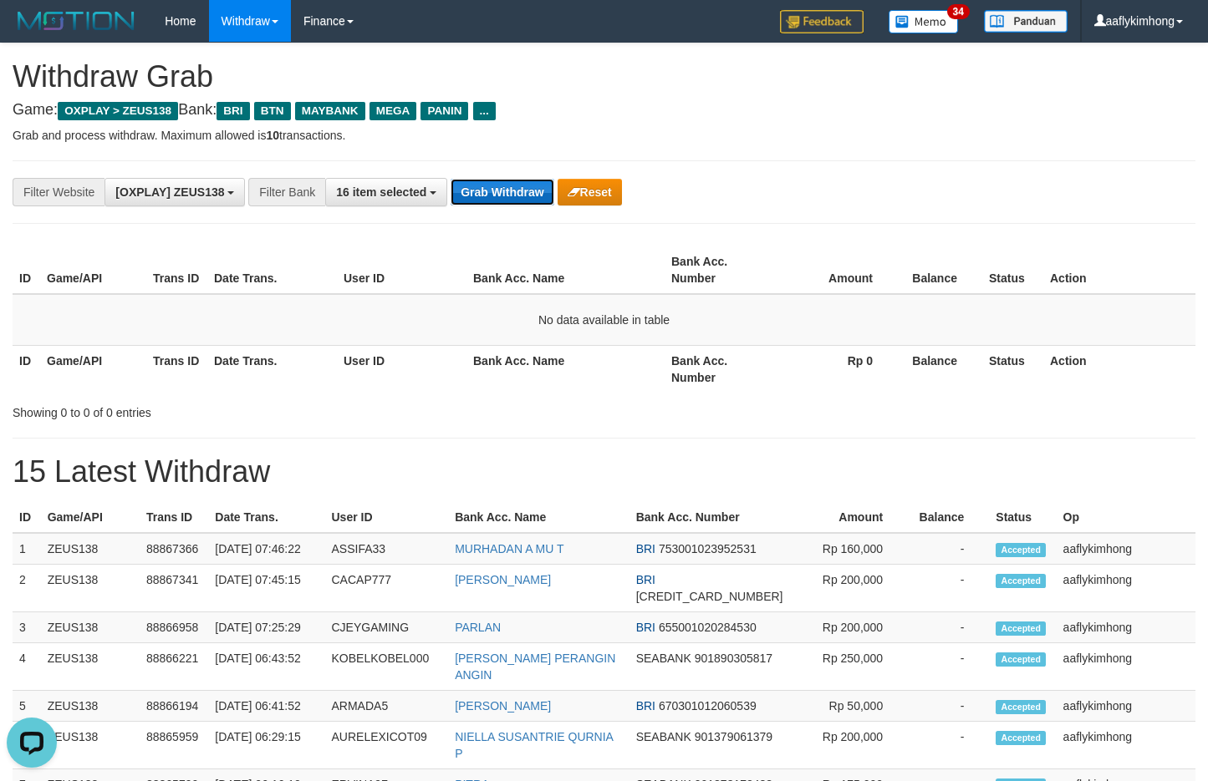
click at [519, 181] on button "Grab Withdraw" at bounding box center [501, 192] width 103 height 27
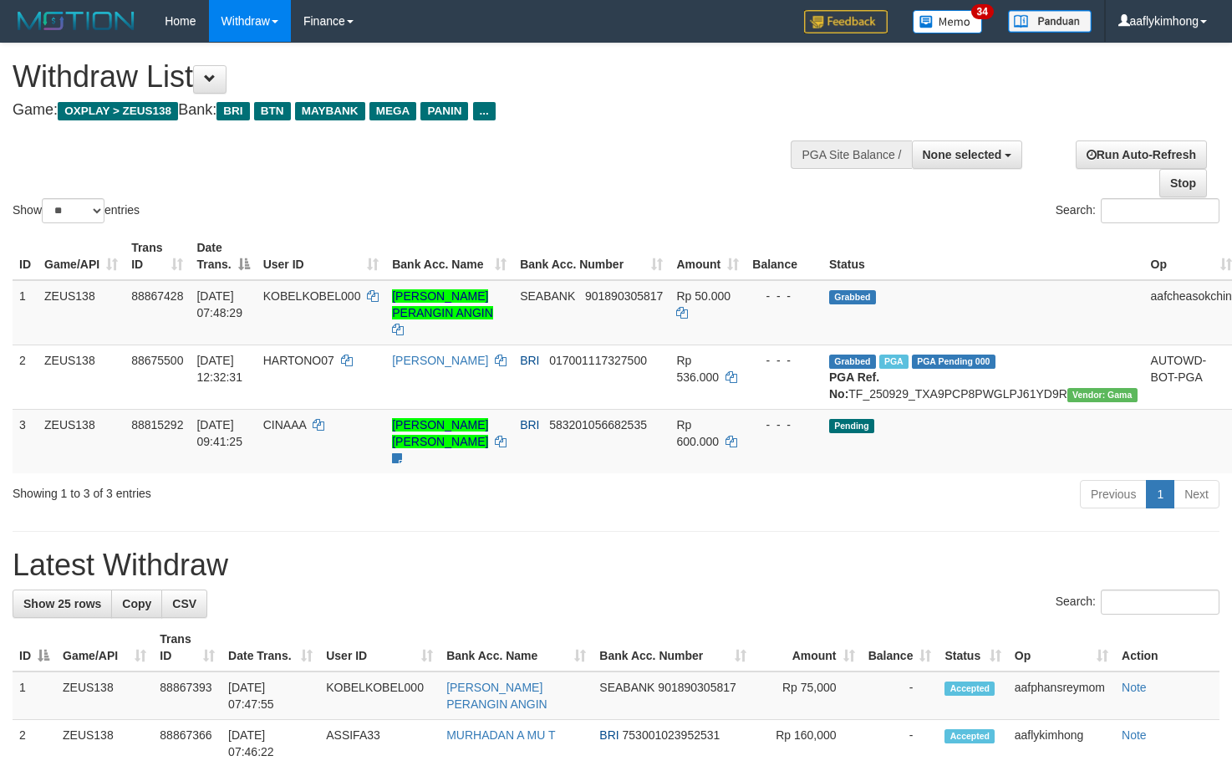
select select
select select "**"
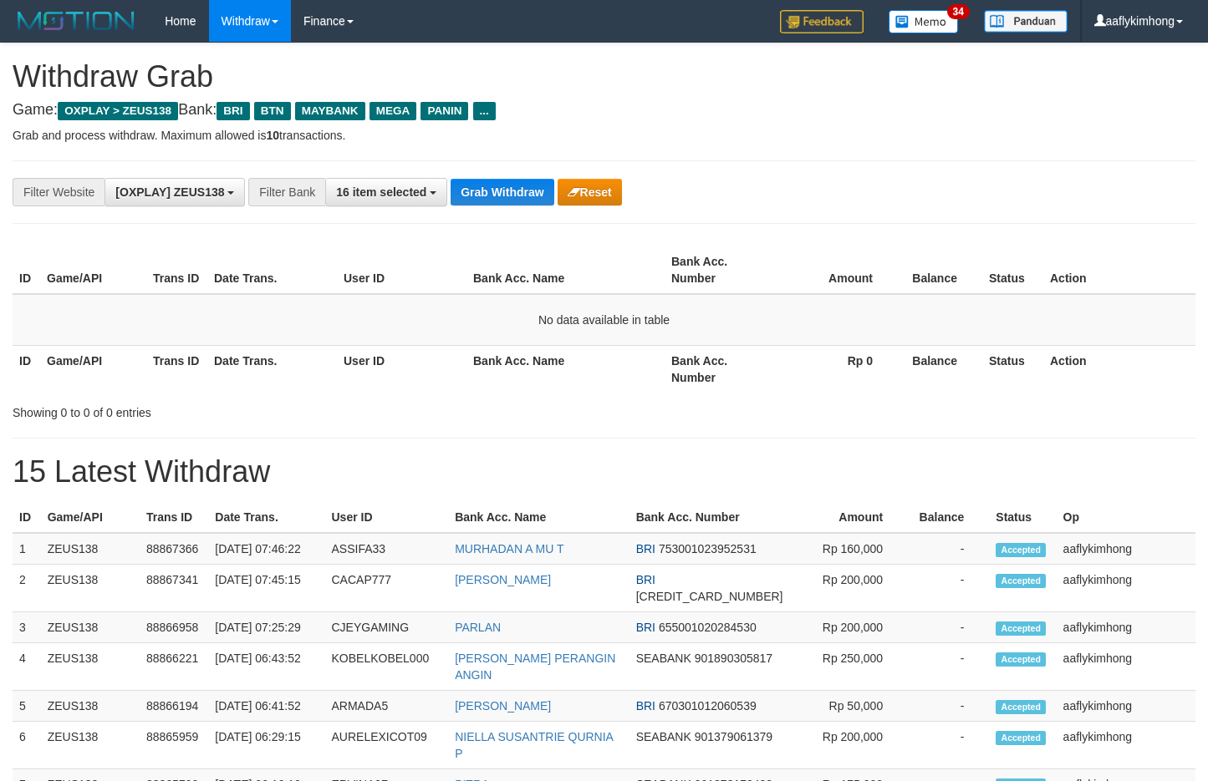
click at [514, 148] on div "**********" at bounding box center [604, 754] width 1208 height 1422
drag, startPoint x: 0, startPoint y: 0, endPoint x: 506, endPoint y: 155, distance: 528.8
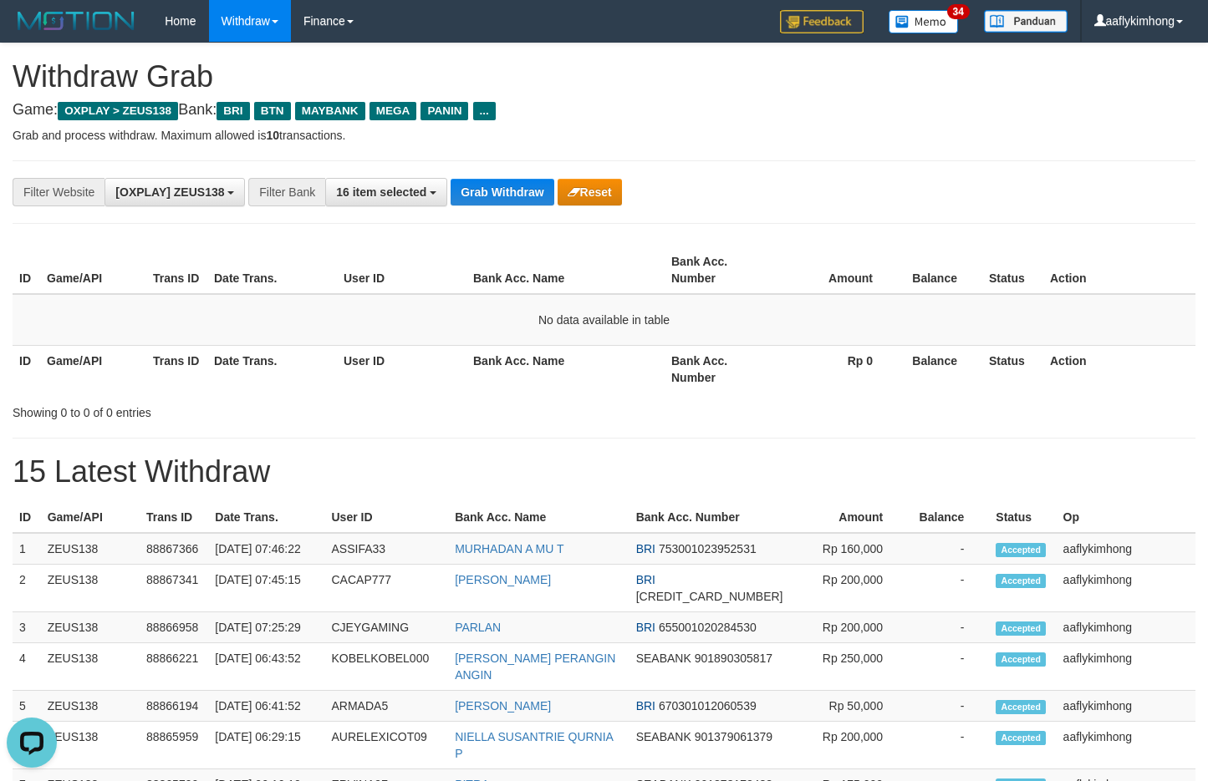
click at [506, 155] on div "**********" at bounding box center [604, 754] width 1208 height 1422
click at [507, 188] on button "Grab Withdraw" at bounding box center [501, 192] width 103 height 27
drag, startPoint x: 506, startPoint y: 187, endPoint x: 1218, endPoint y: 251, distance: 714.1
click at [511, 187] on button "Grab Withdraw" at bounding box center [501, 192] width 103 height 27
click at [546, 223] on hr at bounding box center [604, 223] width 1183 height 1
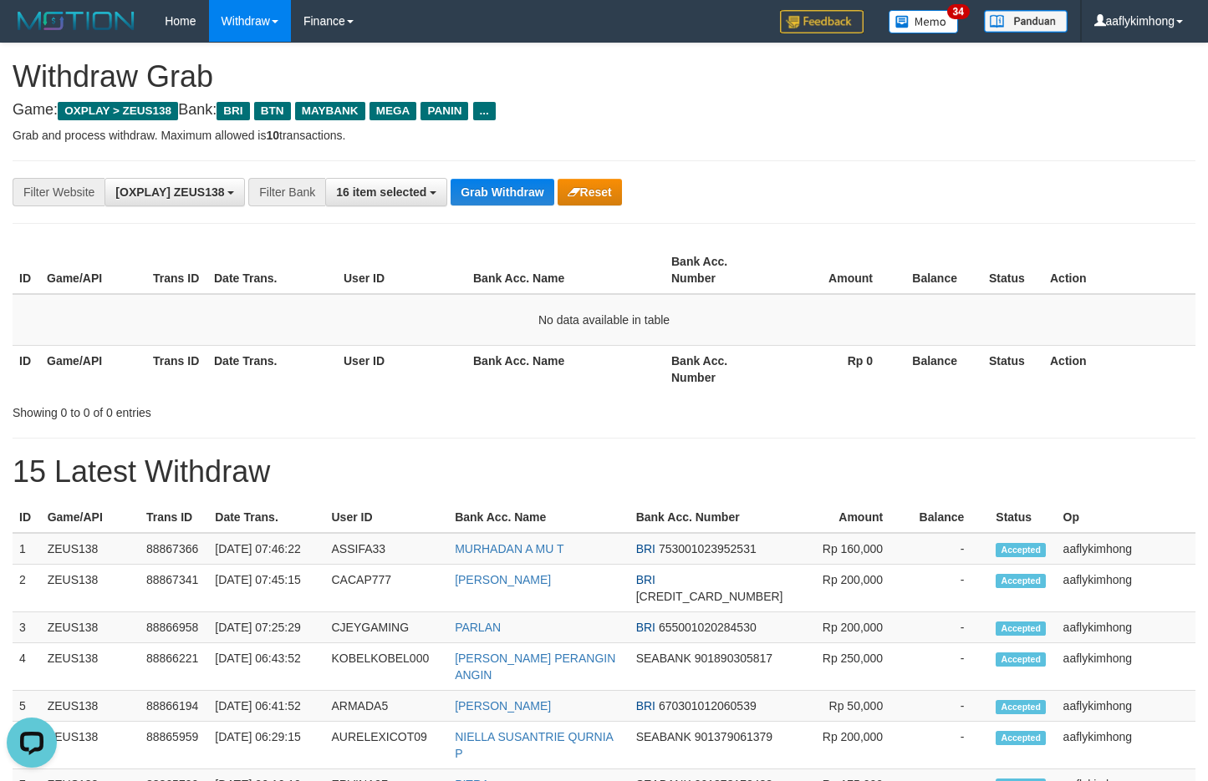
click at [541, 211] on div "**********" at bounding box center [604, 192] width 1183 height 64
click at [538, 209] on div "**********" at bounding box center [604, 192] width 1183 height 64
click at [527, 194] on button "Grab Withdraw" at bounding box center [501, 192] width 103 height 27
click at [525, 191] on button "Grab Withdraw" at bounding box center [501, 192] width 103 height 27
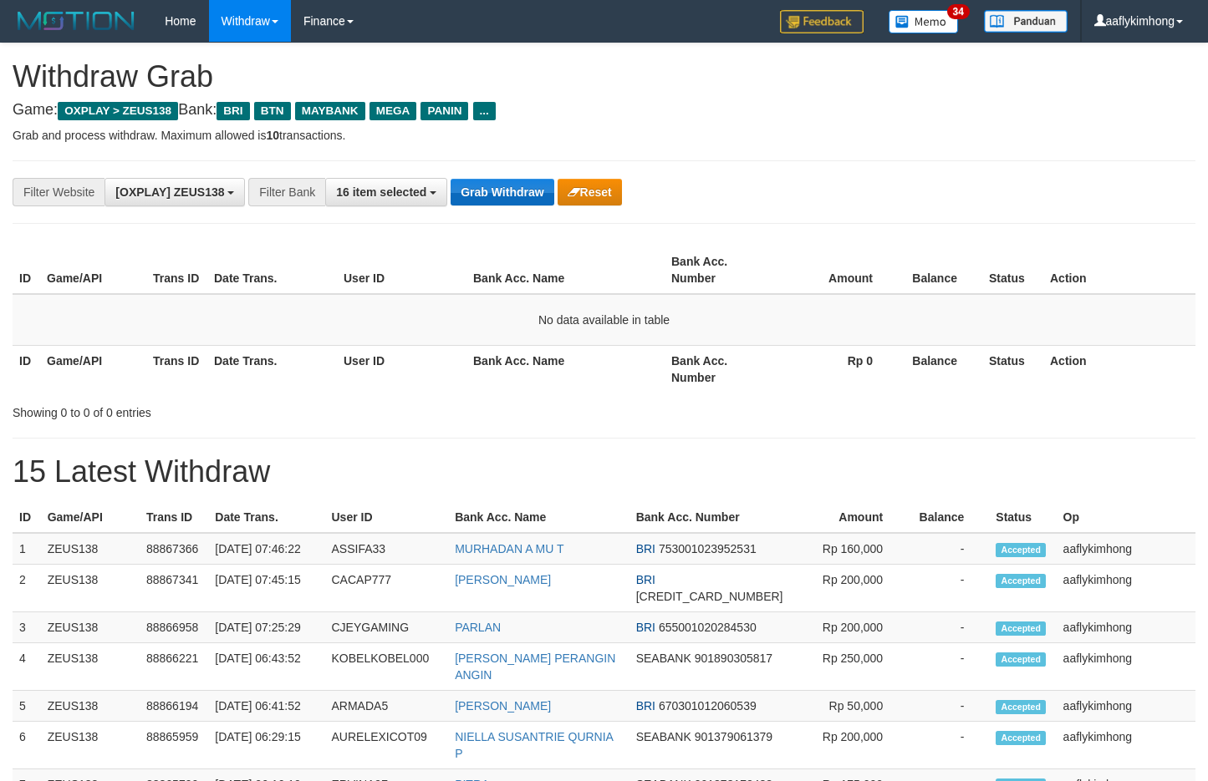
click at [524, 189] on button "Grab Withdraw" at bounding box center [501, 192] width 103 height 27
click at [522, 186] on button "Grab Withdraw" at bounding box center [501, 192] width 103 height 27
click at [567, 200] on button "Reset" at bounding box center [589, 192] width 64 height 27
click at [455, 196] on button "Grab Withdraw" at bounding box center [501, 192] width 103 height 27
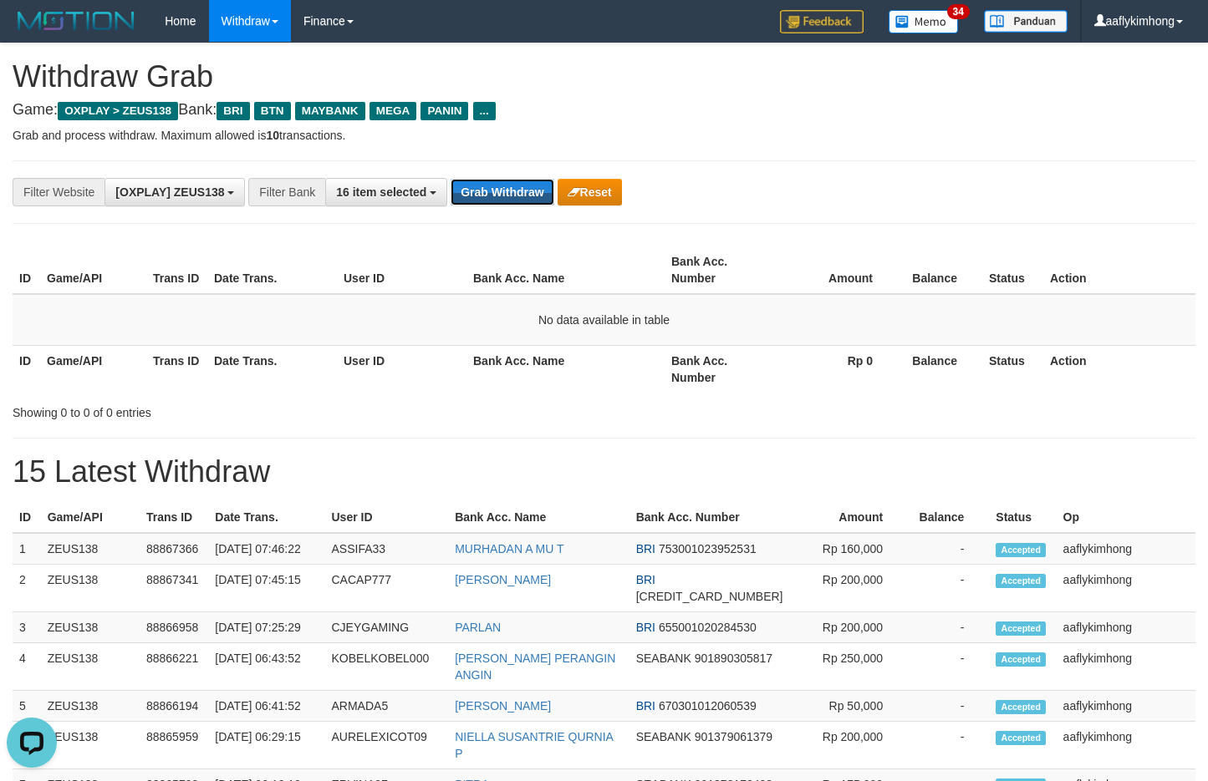
drag, startPoint x: 455, startPoint y: 191, endPoint x: 461, endPoint y: 166, distance: 24.9
click at [456, 183] on button "Grab Withdraw" at bounding box center [501, 192] width 103 height 27
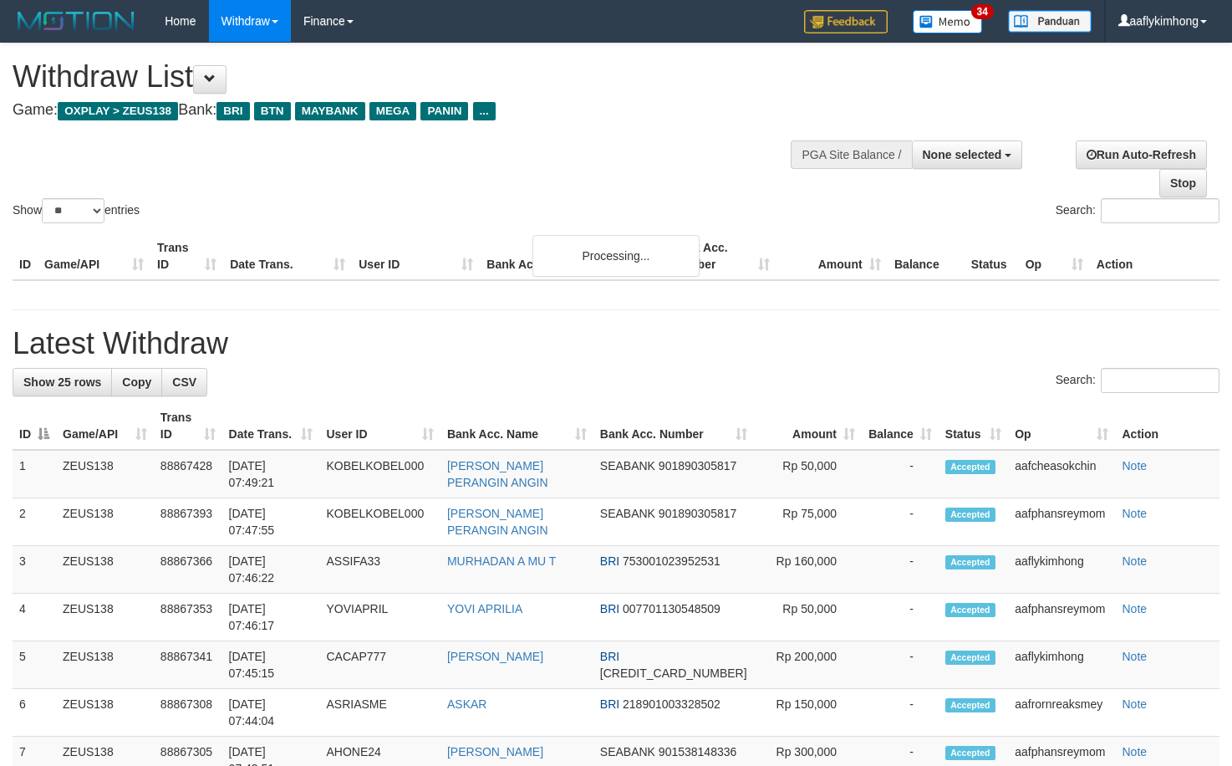
select select
select select "**"
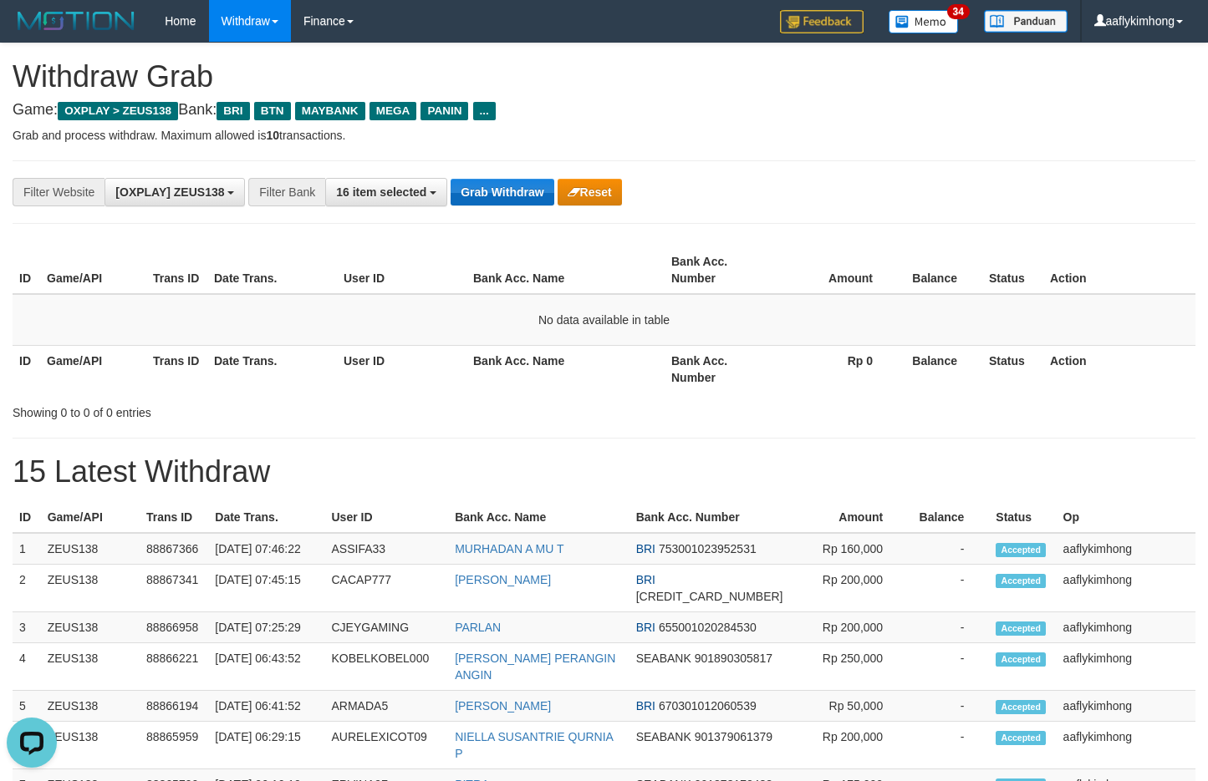
drag, startPoint x: 485, startPoint y: 171, endPoint x: 486, endPoint y: 193, distance: 21.8
click at [485, 175] on div "**********" at bounding box center [604, 192] width 1183 height 64
drag, startPoint x: 487, startPoint y: 197, endPoint x: 502, endPoint y: 170, distance: 31.4
click at [490, 196] on button "Grab Withdraw" at bounding box center [501, 192] width 103 height 27
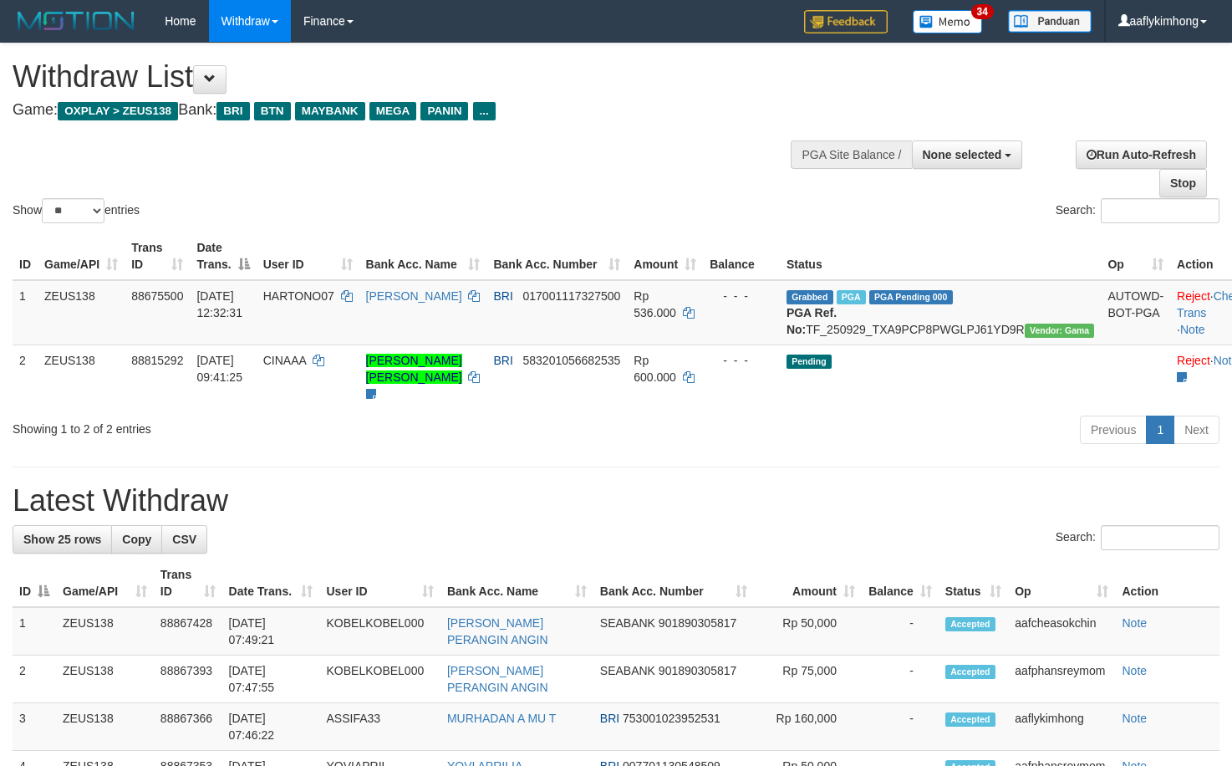
select select
select select "**"
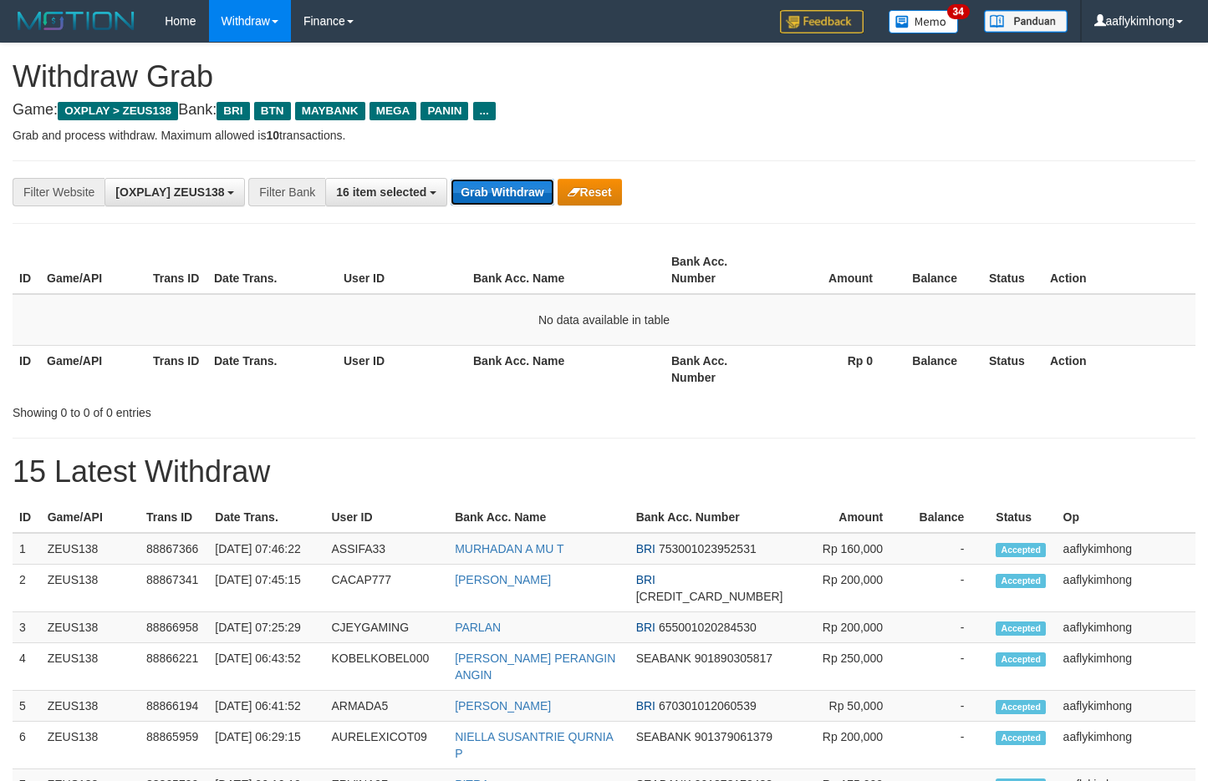
click at [511, 202] on button "Grab Withdraw" at bounding box center [501, 192] width 103 height 27
drag, startPoint x: 492, startPoint y: 147, endPoint x: 484, endPoint y: 157, distance: 13.1
click at [486, 150] on div "**********" at bounding box center [604, 754] width 1208 height 1422
click at [494, 184] on button "Grab Withdraw" at bounding box center [501, 192] width 103 height 27
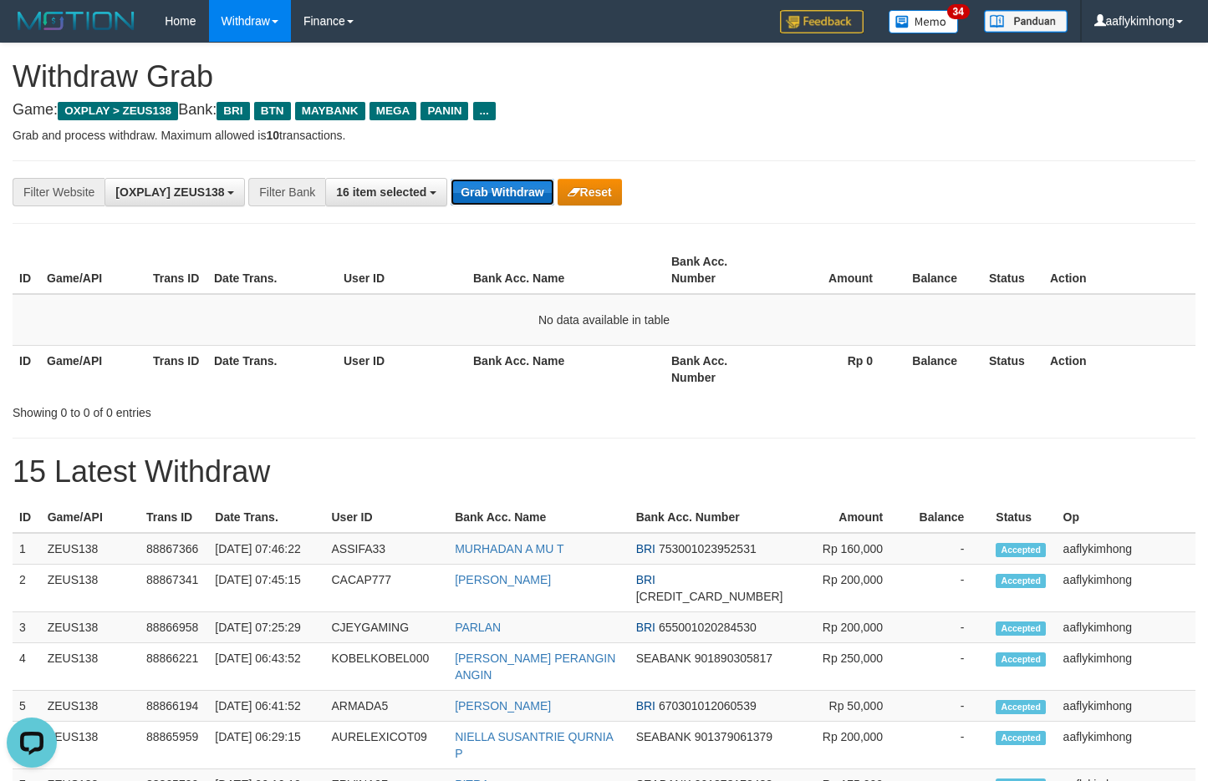
click at [491, 191] on button "Grab Withdraw" at bounding box center [501, 192] width 103 height 27
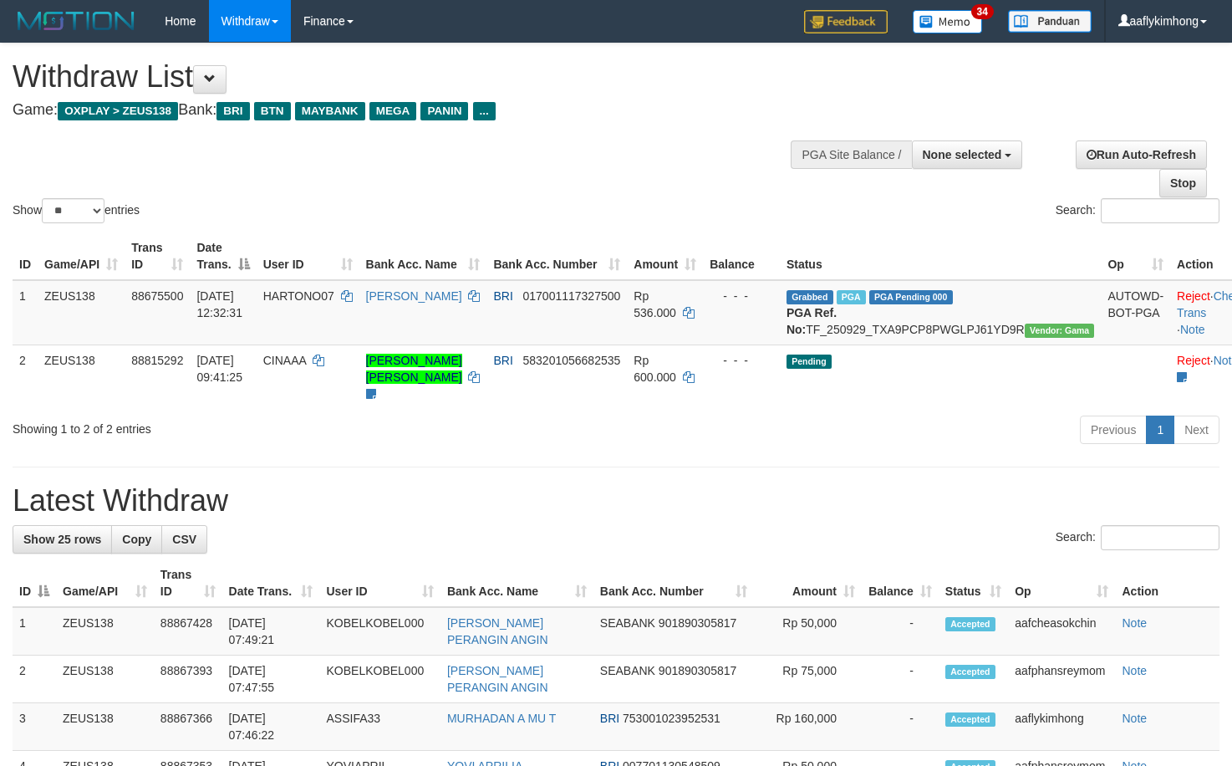
select select
select select "**"
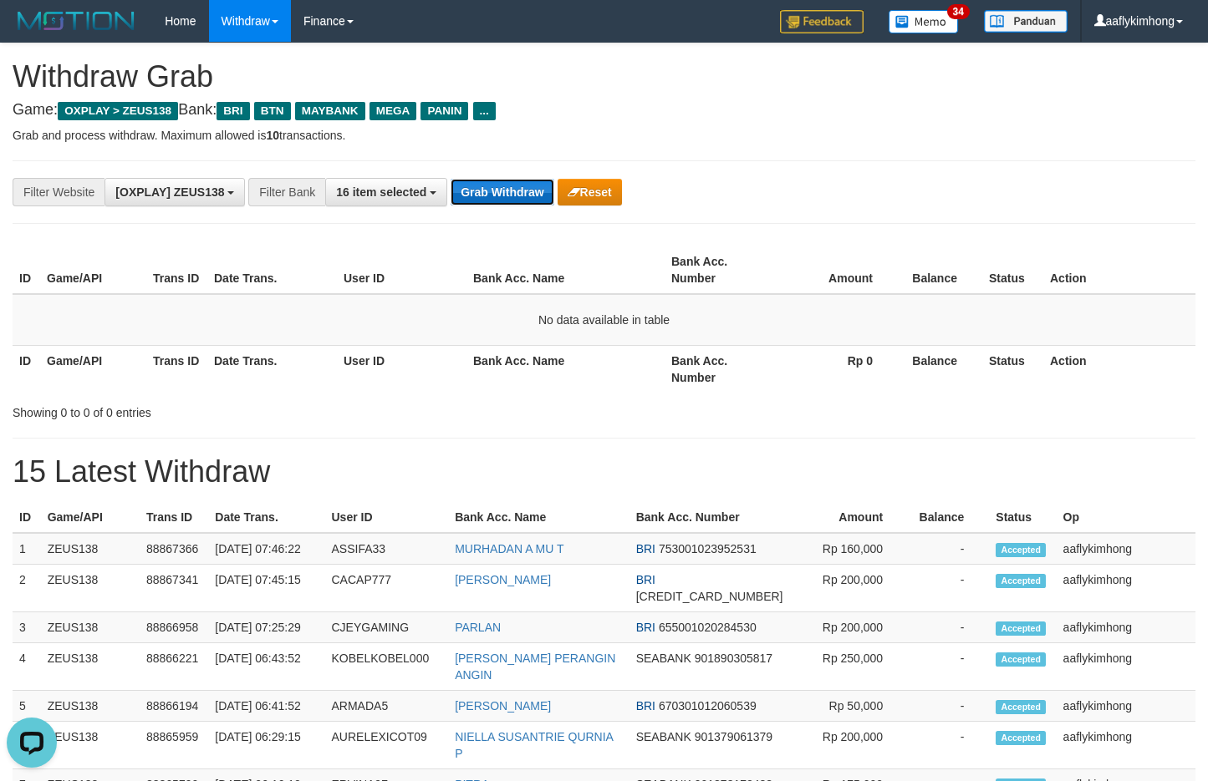
click at [538, 200] on button "Grab Withdraw" at bounding box center [501, 192] width 103 height 27
click at [538, 201] on button "Grab Withdraw" at bounding box center [501, 192] width 103 height 27
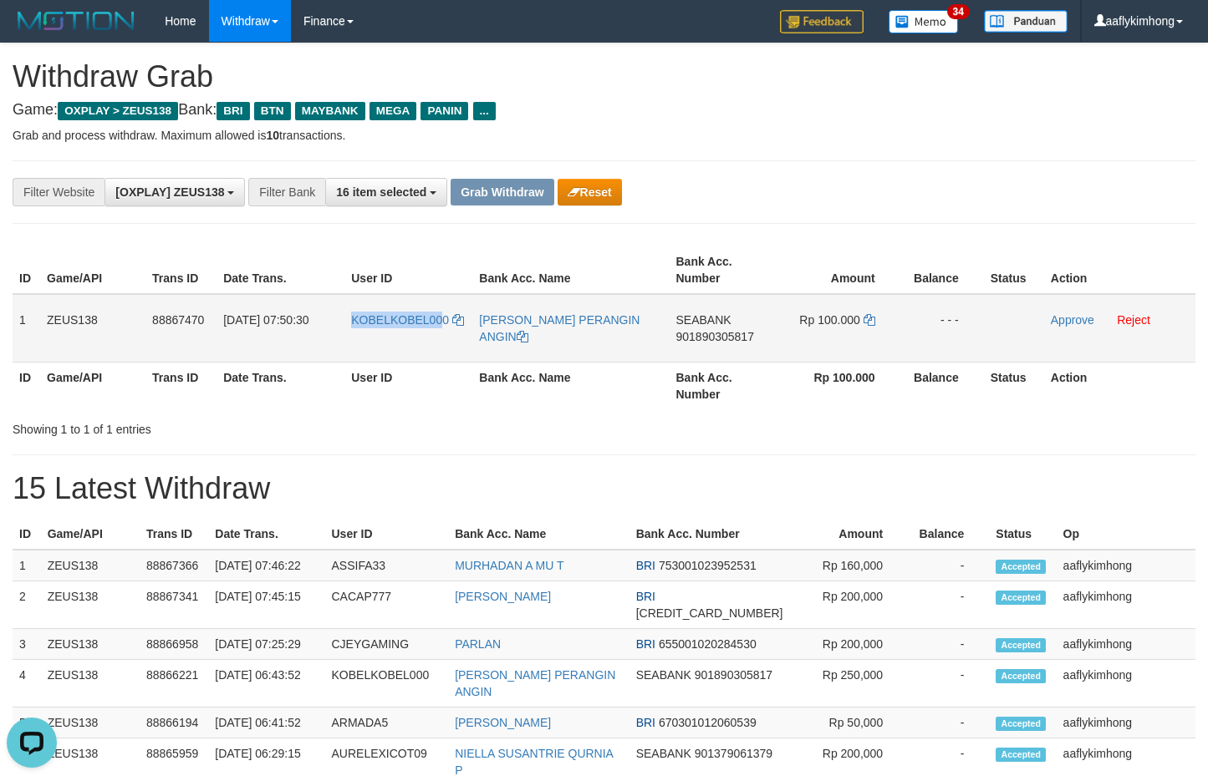
copy span "KOBELKOBEL00"
drag, startPoint x: 344, startPoint y: 337, endPoint x: 459, endPoint y: 333, distance: 114.6
click at [450, 336] on td "KOBELKOBEL000" at bounding box center [408, 328] width 128 height 69
copy tr "1 ZEUS138 88867470 [DATE] 07:50:30 KOBELKOBEL000 FRANS SUKARJA PERANGIN ANGIN S…"
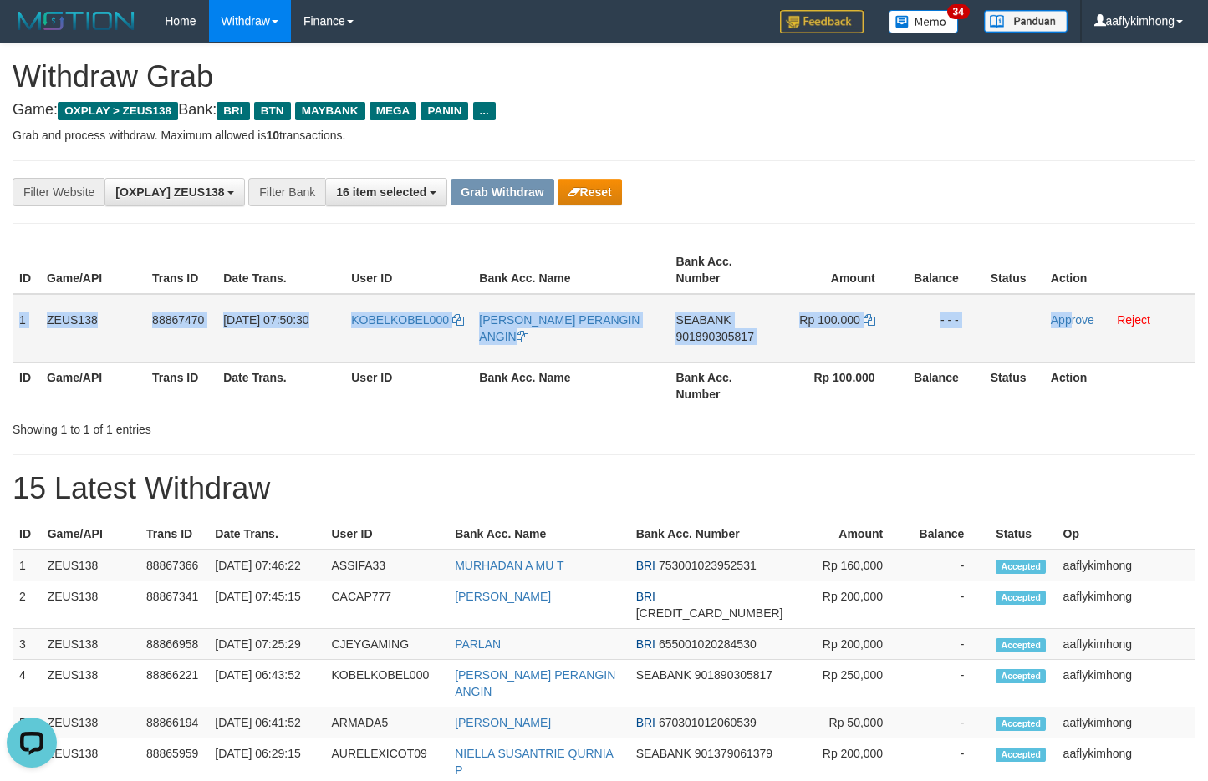
copy tr "1 ZEUS138 88867470 [DATE] 07:50:30 KOBELKOBEL000 FRANS SUKARJA PERANGIN ANGIN S…"
drag, startPoint x: 18, startPoint y: 317, endPoint x: 1068, endPoint y: 350, distance: 1050.3
click at [1068, 350] on tr "1 ZEUS138 88867470 [DATE] 07:50:30 KOBELKOBEL000 FRANS SUKARJA PERANGIN ANGIN S…" at bounding box center [604, 328] width 1183 height 69
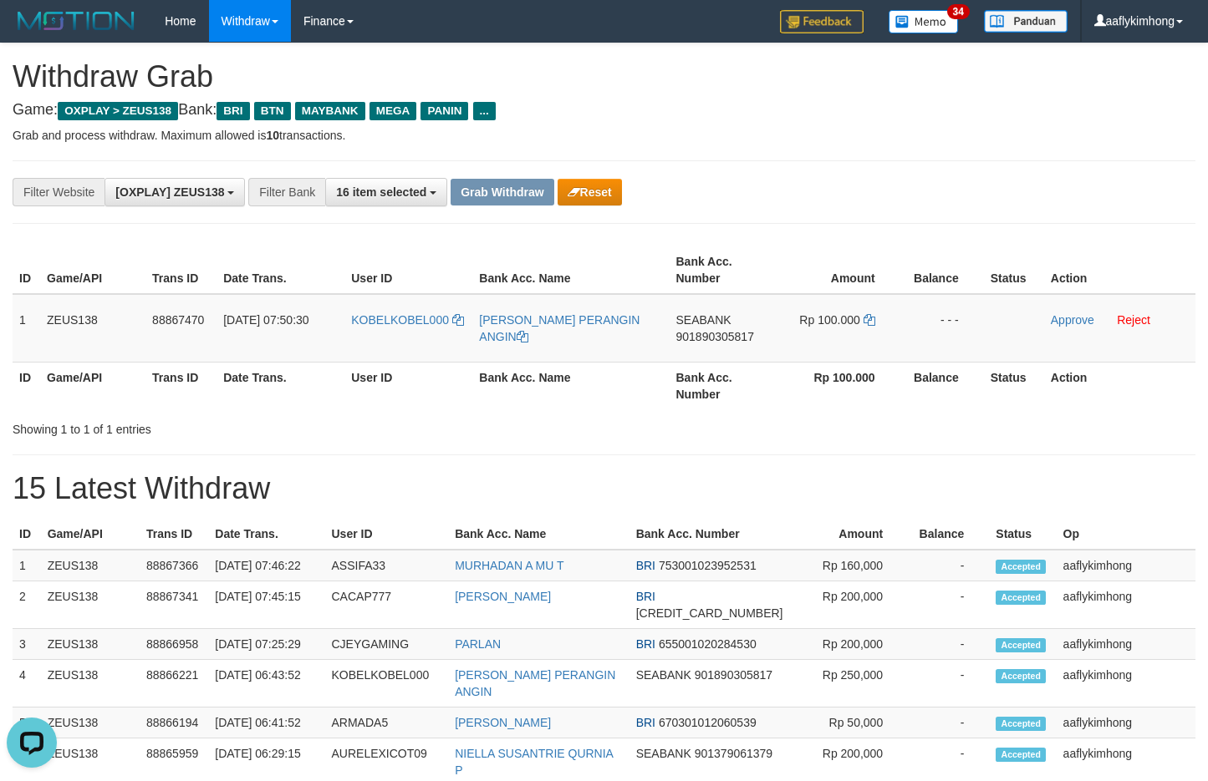
drag, startPoint x: 717, startPoint y: 515, endPoint x: 715, endPoint y: 498, distance: 16.8
drag, startPoint x: 669, startPoint y: 303, endPoint x: 773, endPoint y: 306, distance: 104.5
click at [773, 306] on tr "1 ZEUS138 88867470 [DATE] 07:50:30 KOBELKOBEL000 FRANS SUKARJA PERANGIN ANGIN S…" at bounding box center [604, 328] width 1183 height 69
click at [707, 346] on td "SEABANK 901890305817" at bounding box center [721, 328] width 105 height 69
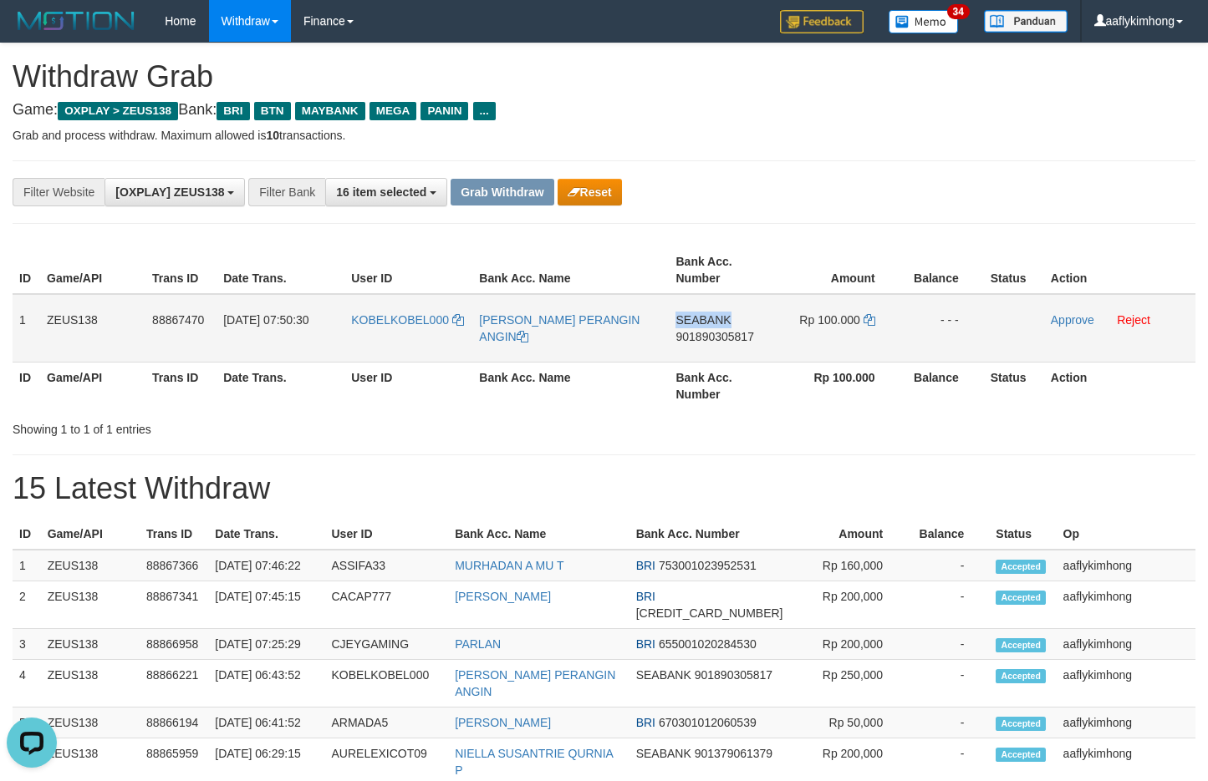
copy span "SEABANK"
drag, startPoint x: 673, startPoint y: 313, endPoint x: 757, endPoint y: 308, distance: 84.6
click at [757, 308] on td "SEABANK 901890305817" at bounding box center [721, 328] width 105 height 69
click at [700, 328] on td "SEABANK 901890305817" at bounding box center [721, 328] width 105 height 69
click at [698, 335] on span "901890305817" at bounding box center [714, 336] width 78 height 13
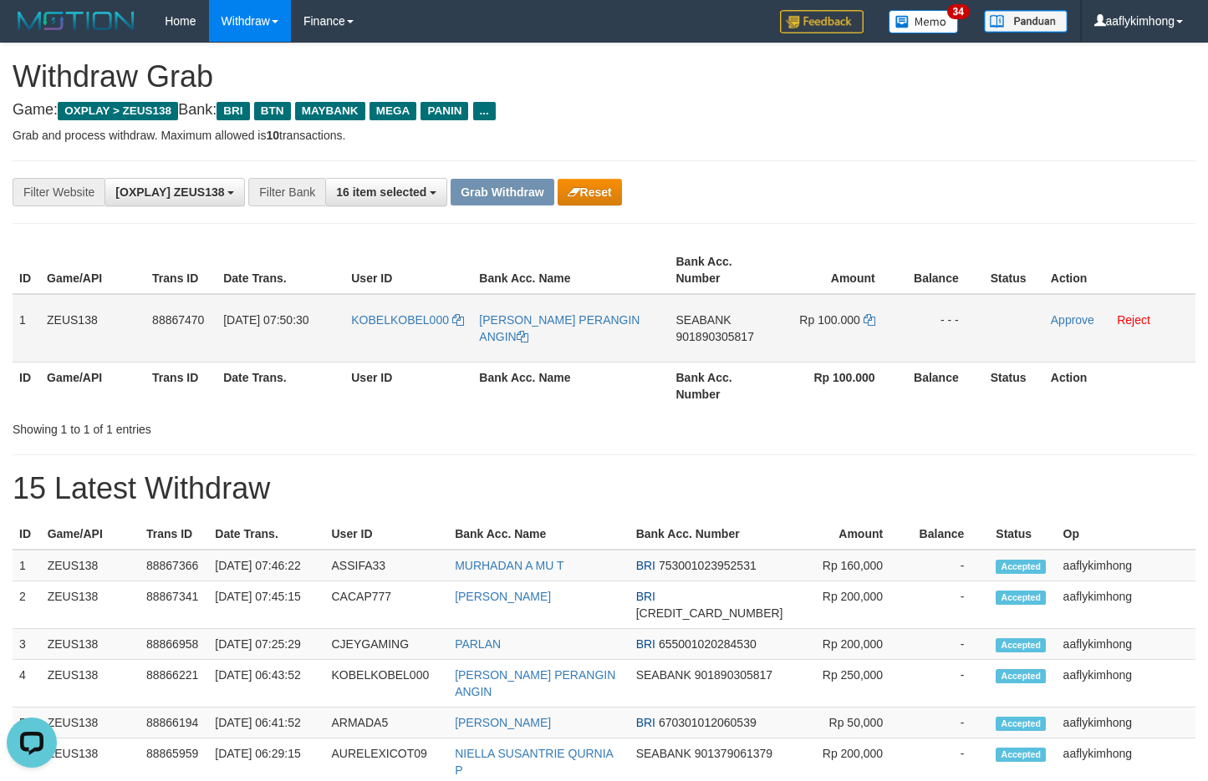
click at [698, 335] on span "901890305817" at bounding box center [714, 336] width 78 height 13
click at [870, 315] on icon at bounding box center [869, 320] width 12 height 12
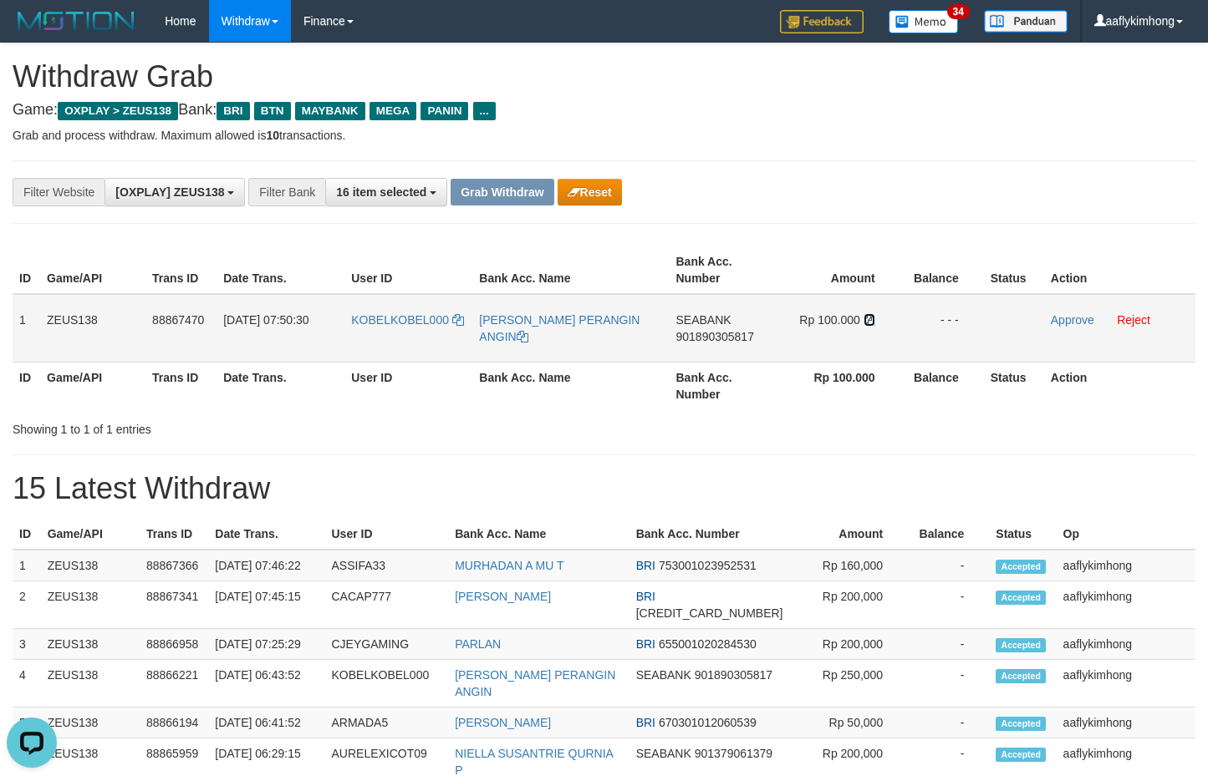
click at [868, 318] on icon at bounding box center [869, 320] width 12 height 12
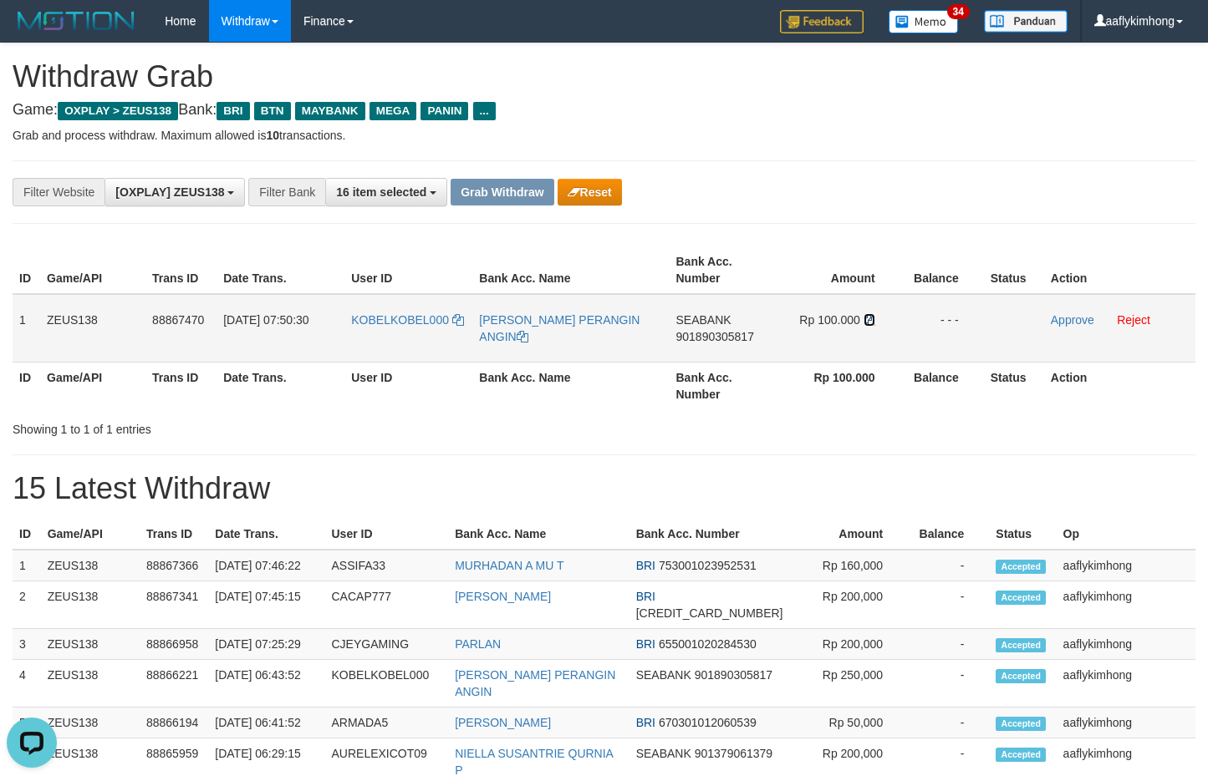
click at [868, 318] on icon at bounding box center [869, 320] width 12 height 12
click at [1060, 318] on link "Approve" at bounding box center [1072, 319] width 43 height 13
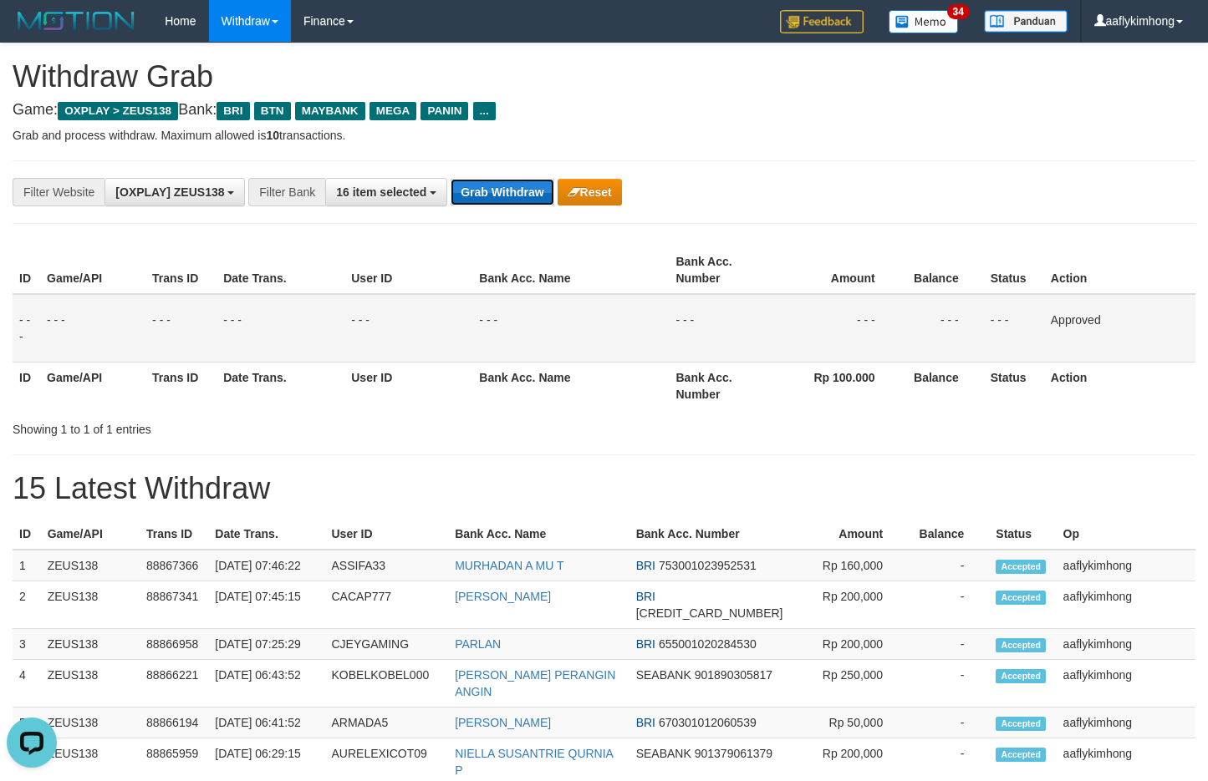
click at [553, 205] on button "Grab Withdraw" at bounding box center [501, 192] width 103 height 27
click at [546, 192] on button "Grab Withdraw" at bounding box center [501, 192] width 103 height 27
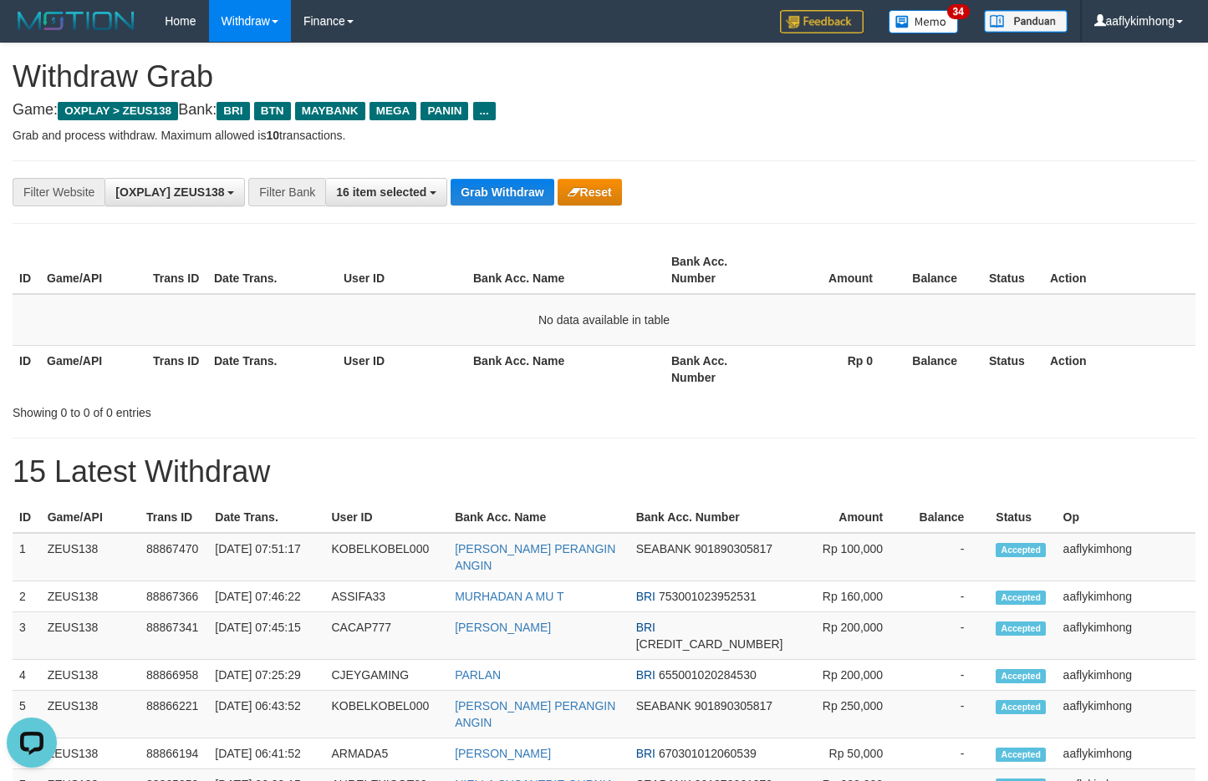
click at [515, 172] on div "**********" at bounding box center [604, 192] width 1183 height 64
click at [515, 202] on button "Grab Withdraw" at bounding box center [501, 192] width 103 height 27
click at [516, 193] on button "Grab Withdraw" at bounding box center [501, 192] width 103 height 27
click at [492, 194] on button "Grab Withdraw" at bounding box center [501, 192] width 103 height 27
click at [496, 196] on button "Grab Withdraw" at bounding box center [501, 192] width 103 height 27
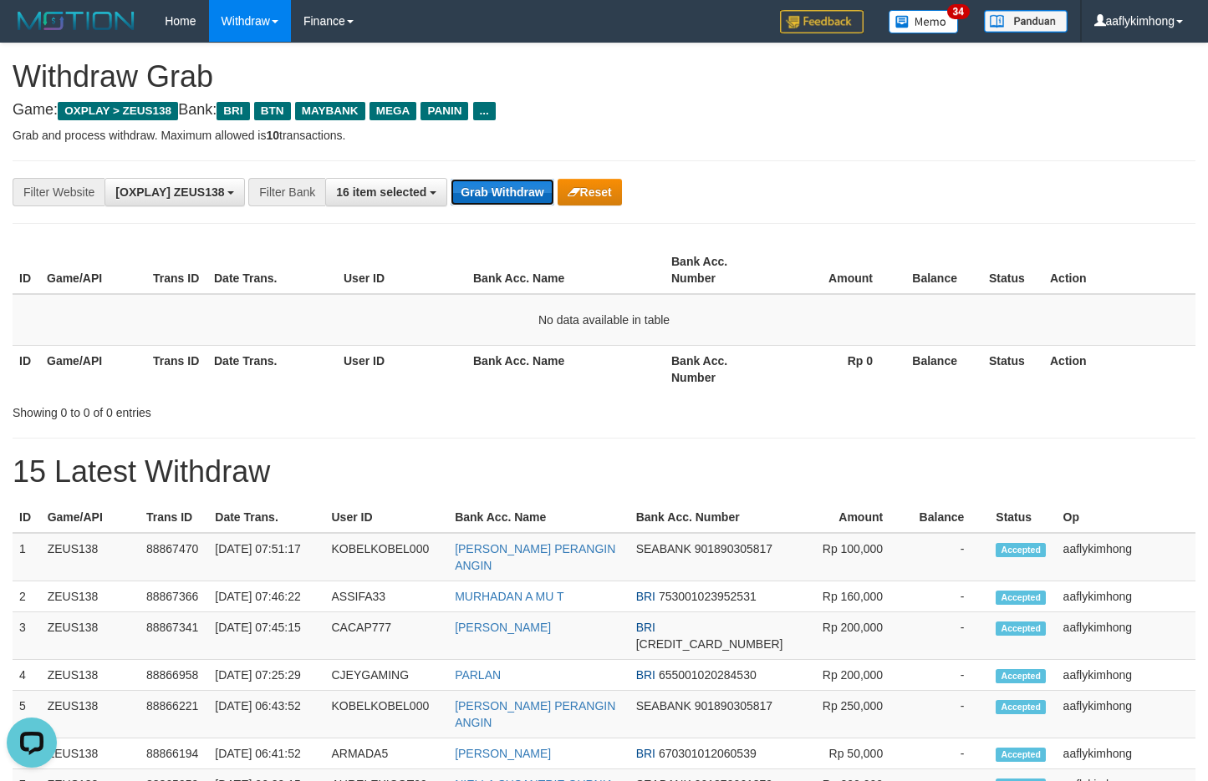
click at [496, 188] on button "Grab Withdraw" at bounding box center [501, 192] width 103 height 27
click at [490, 191] on button "Grab Withdraw" at bounding box center [501, 192] width 103 height 27
click at [485, 189] on button "Grab Withdraw" at bounding box center [501, 192] width 103 height 27
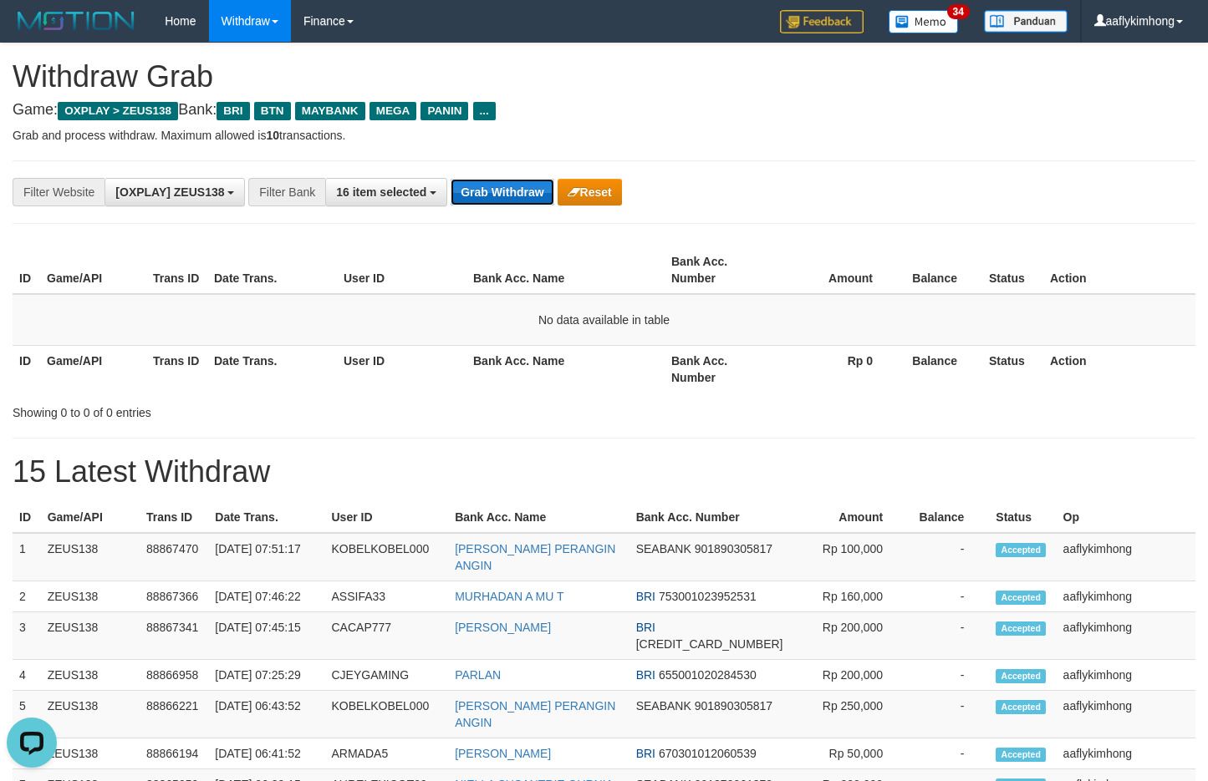
click at [484, 189] on button "Grab Withdraw" at bounding box center [501, 192] width 103 height 27
click at [482, 188] on button "Grab Withdraw" at bounding box center [501, 192] width 103 height 27
click at [478, 181] on button "Grab Withdraw" at bounding box center [501, 192] width 103 height 27
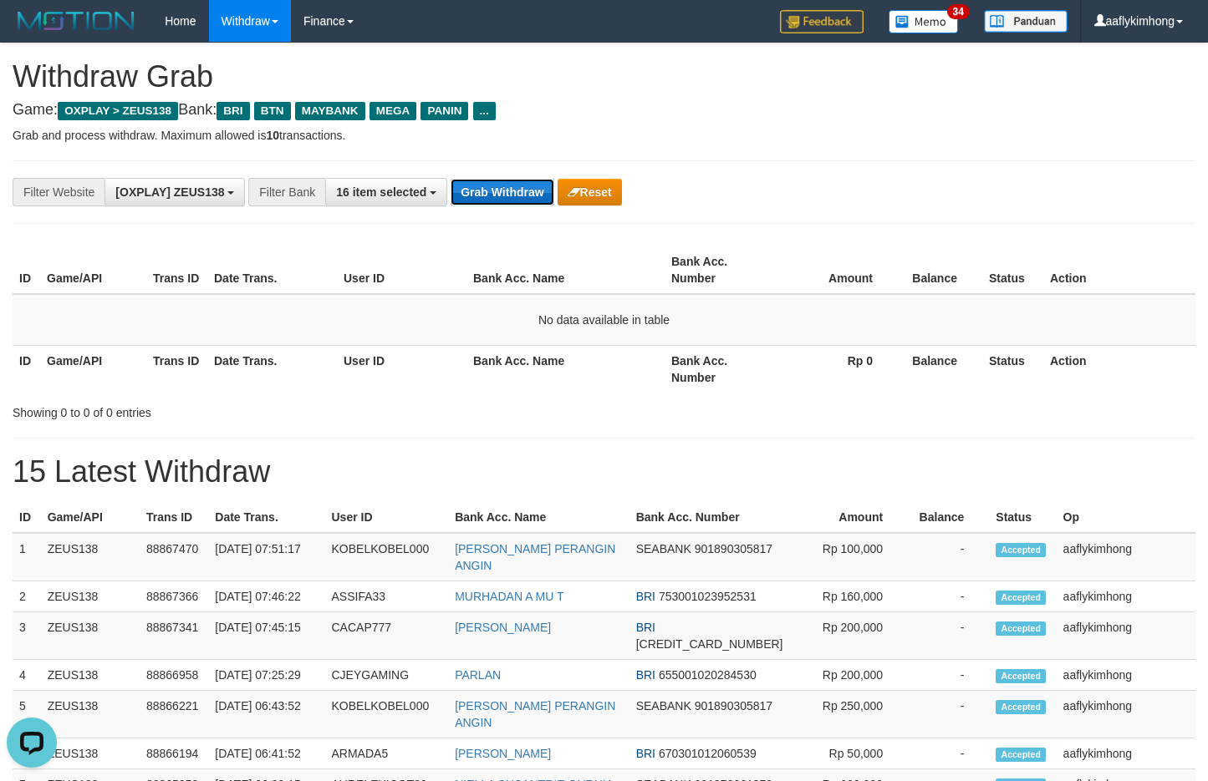
click at [478, 181] on button "Grab Withdraw" at bounding box center [501, 192] width 103 height 27
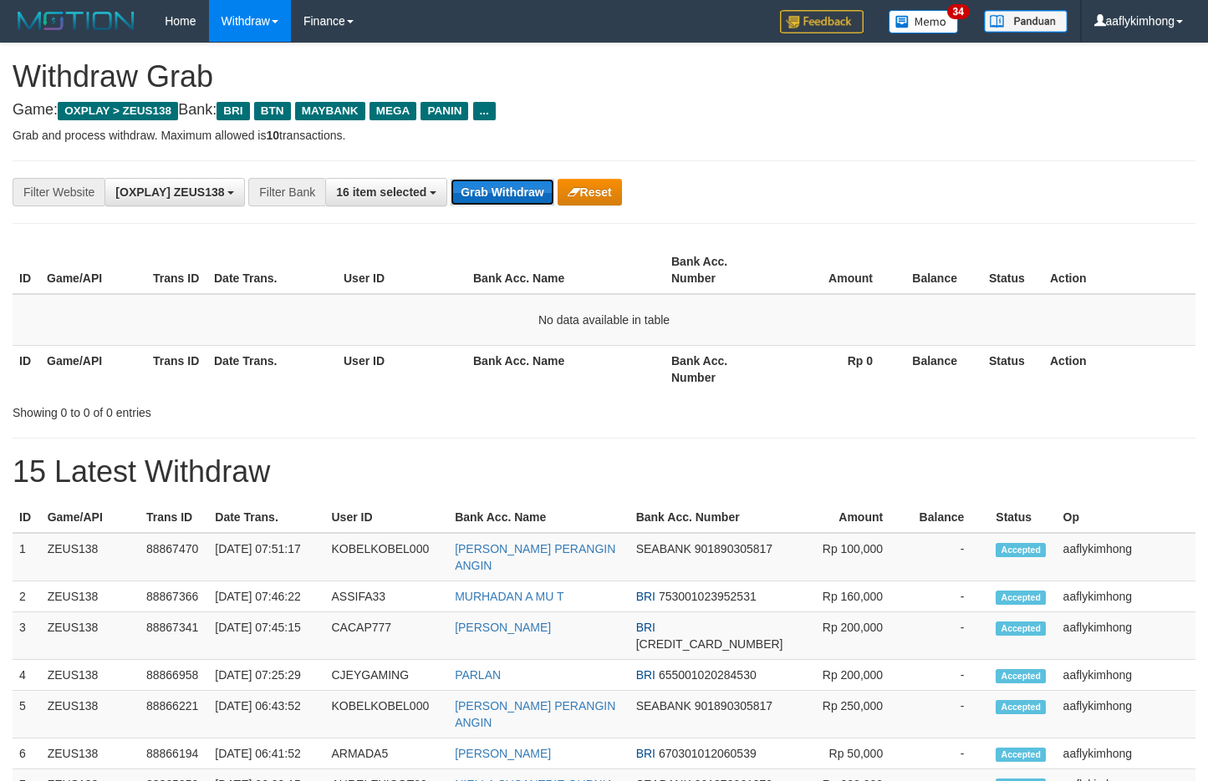
click at [510, 192] on button "Grab Withdraw" at bounding box center [501, 192] width 103 height 27
drag, startPoint x: 510, startPoint y: 192, endPoint x: 703, endPoint y: 191, distance: 193.1
click at [514, 189] on button "Grab Withdraw" at bounding box center [501, 192] width 103 height 27
click at [509, 191] on button "Grab Withdraw" at bounding box center [501, 192] width 103 height 27
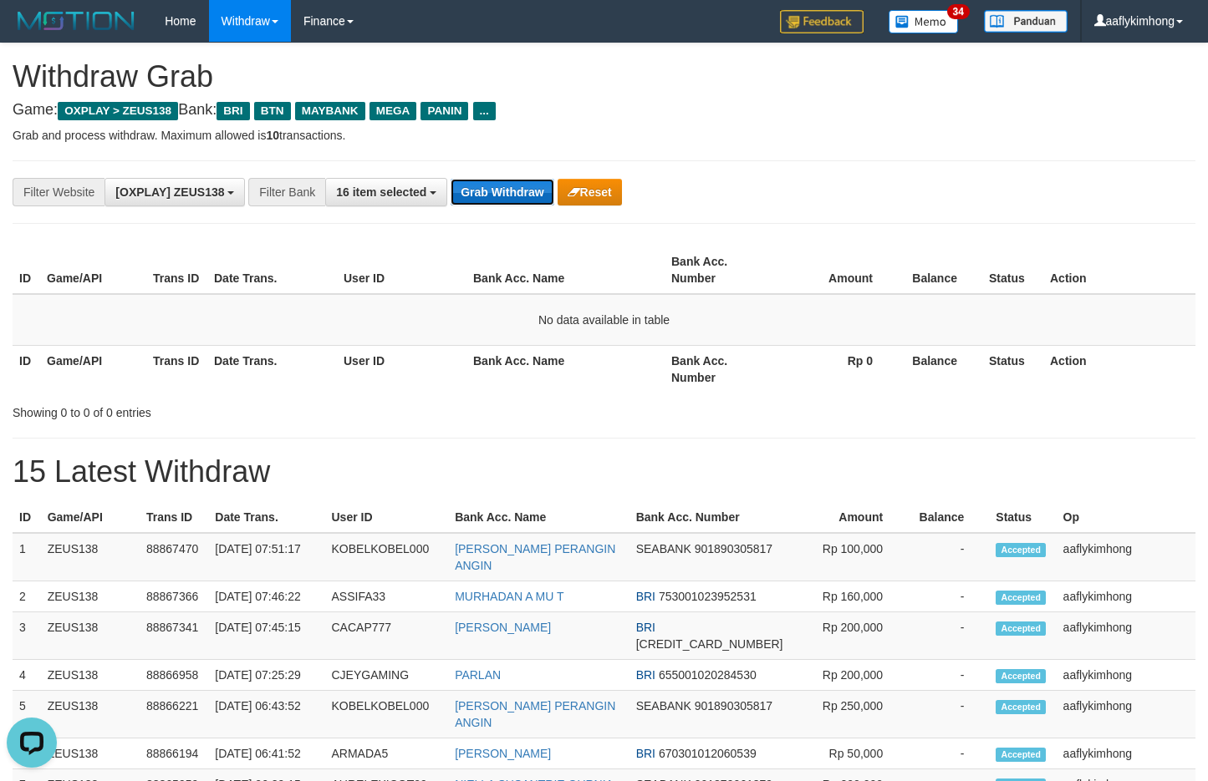
click at [506, 188] on button "Grab Withdraw" at bounding box center [501, 192] width 103 height 27
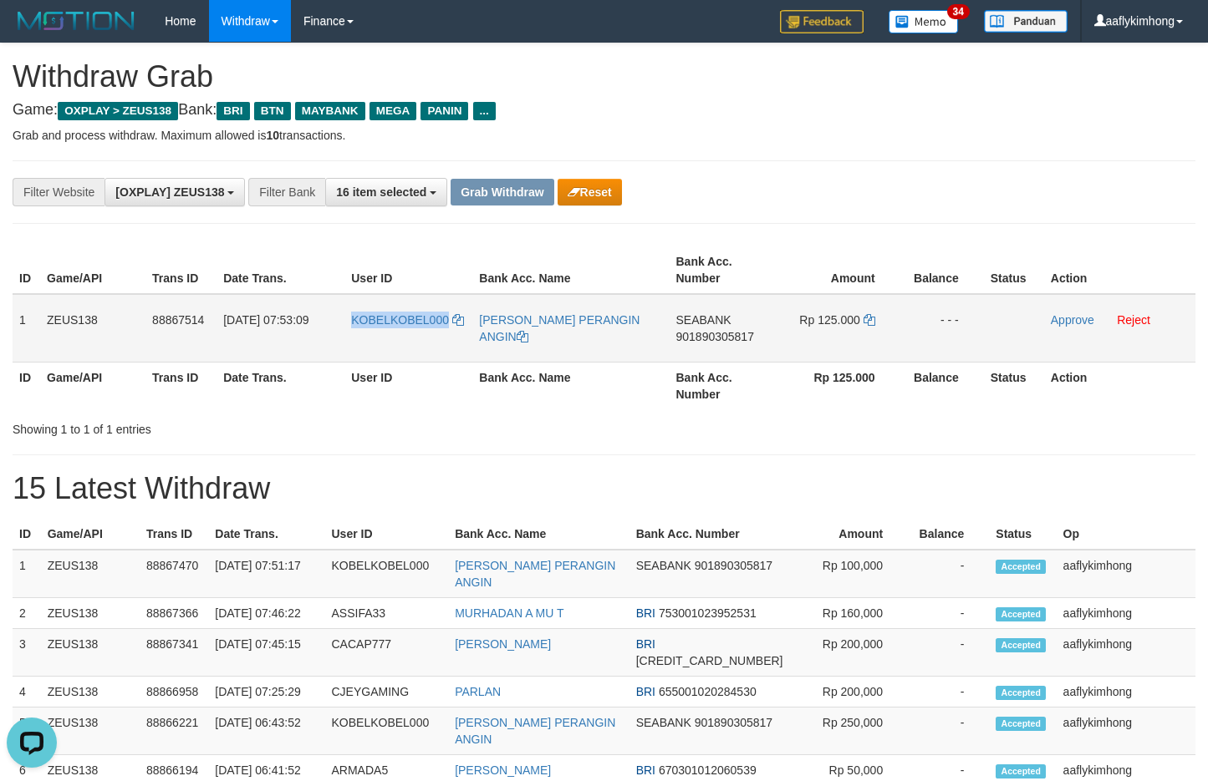
drag, startPoint x: 336, startPoint y: 335, endPoint x: 1217, endPoint y: 299, distance: 881.6
click at [450, 337] on tr "1 ZEUS138 88867514 [DATE] 07:53:09 KOBELKOBEL000 FRANS SUKARJA PERANGIN ANGIN S…" at bounding box center [604, 328] width 1183 height 69
copy tr "KOBELKOBEL000"
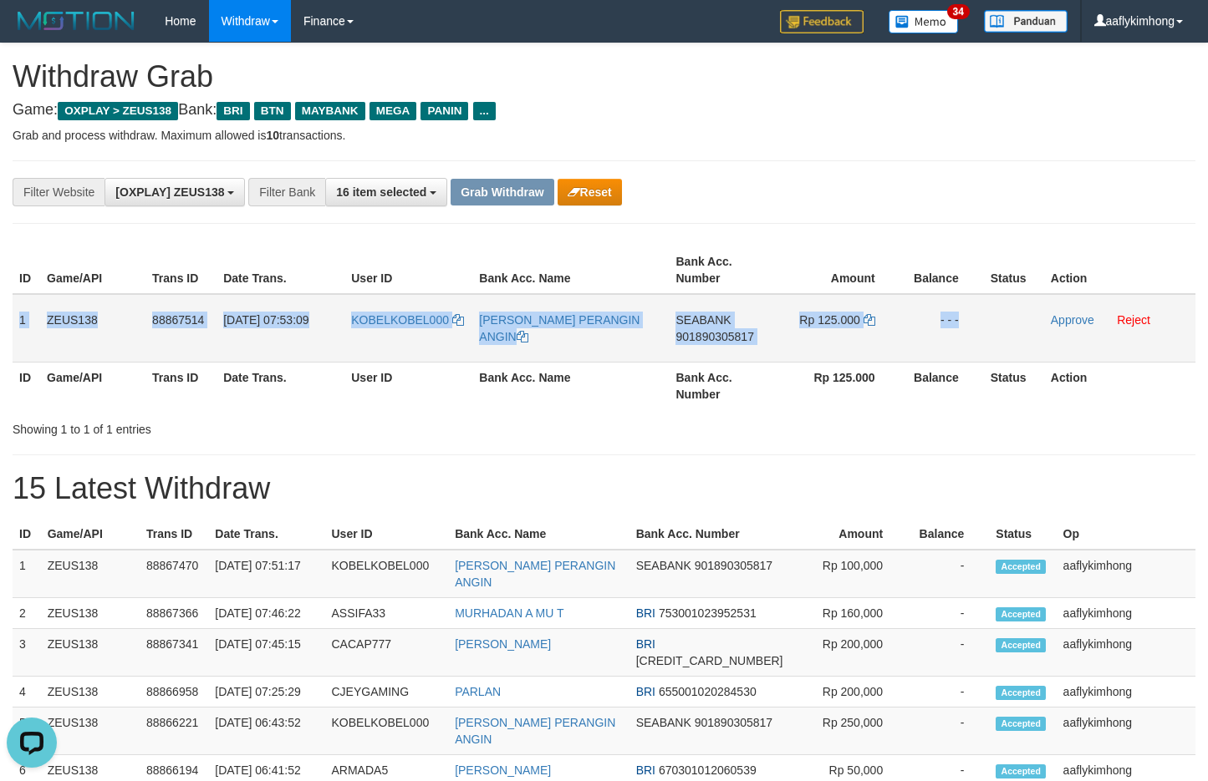
copy tr "1 ZEUS138 88867514 [DATE] 07:53:09 KOBELKOBEL000 FRANS SUKARJA PERANGIN ANGIN S…"
drag, startPoint x: 18, startPoint y: 304, endPoint x: 1046, endPoint y: 333, distance: 1028.4
click at [1046, 333] on tr "1 ZEUS138 88867514 [DATE] 07:53:09 KOBELKOBEL000 FRANS SUKARJA PERANGIN ANGIN S…" at bounding box center [604, 328] width 1183 height 69
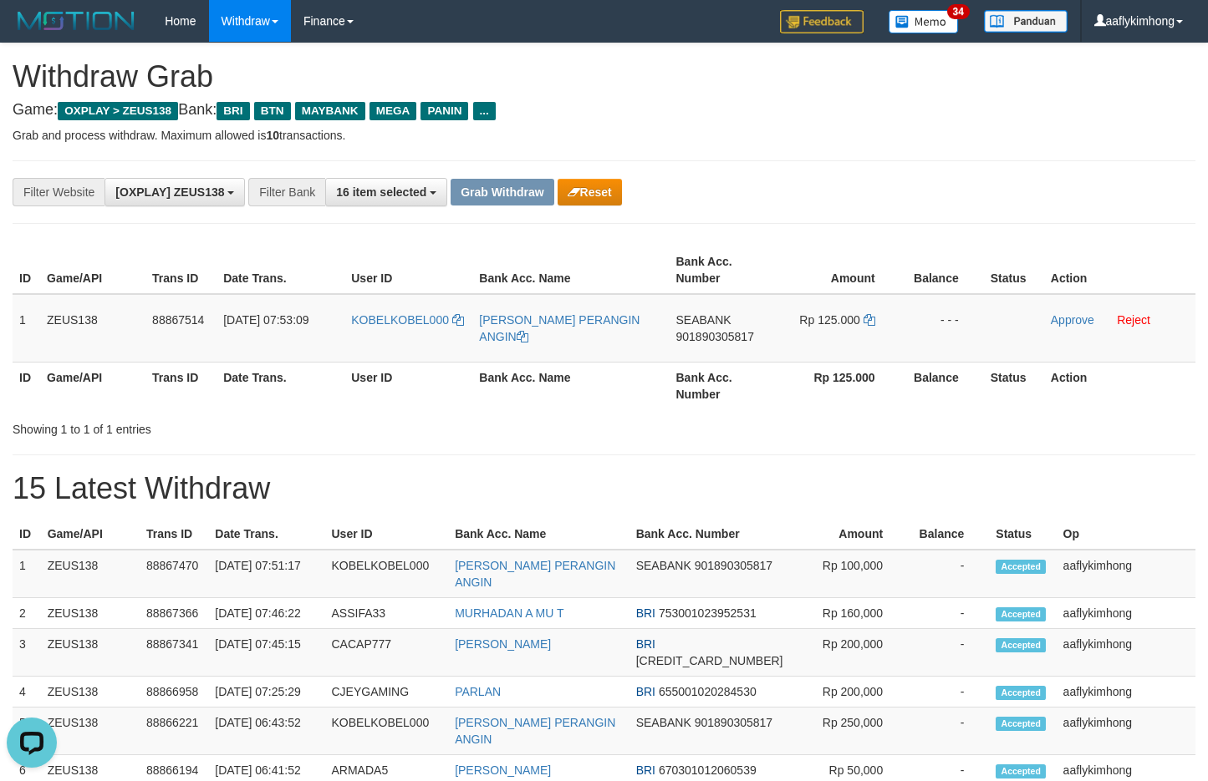
drag, startPoint x: 535, startPoint y: 394, endPoint x: 566, endPoint y: 369, distance: 40.3
click at [535, 394] on th "Bank Acc. Name" at bounding box center [570, 386] width 196 height 48
copy span "SEABAN"
drag, startPoint x: 674, startPoint y: 318, endPoint x: 726, endPoint y: 311, distance: 53.1
click at [726, 311] on td "SEABANK 901890305817" at bounding box center [721, 328] width 105 height 69
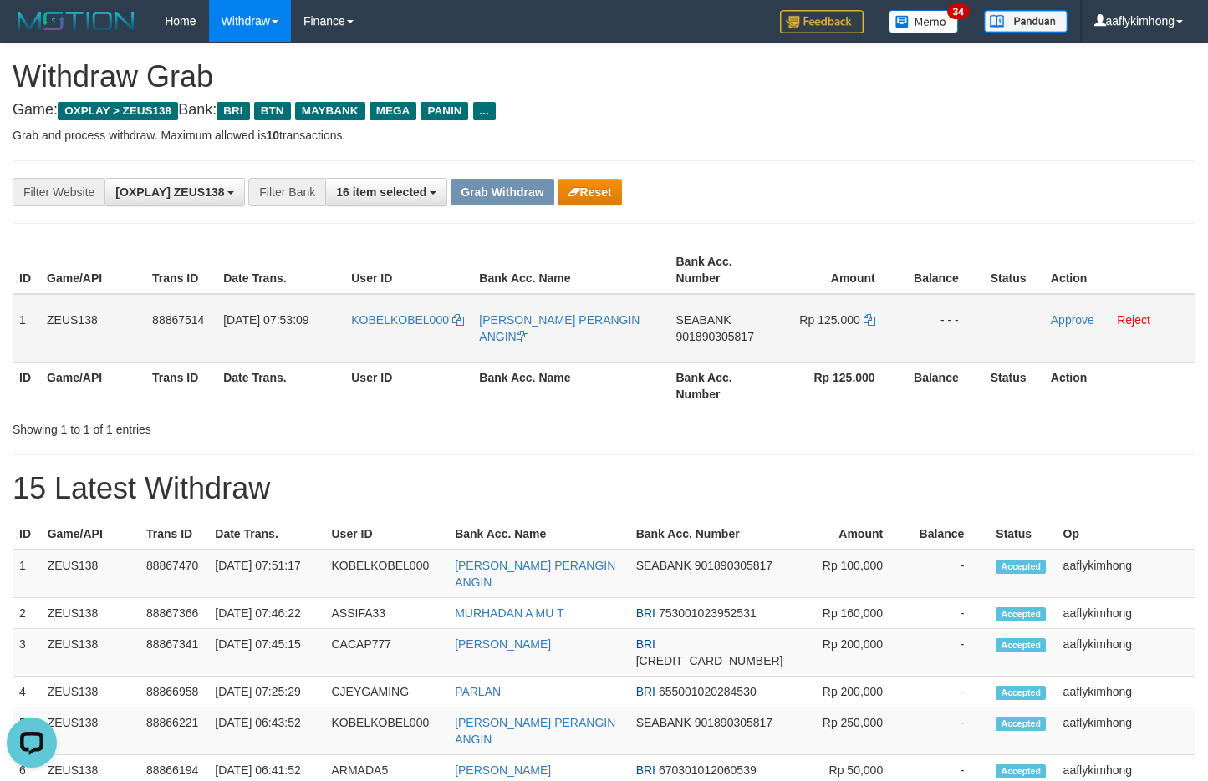
click at [711, 336] on span "901890305817" at bounding box center [714, 336] width 78 height 13
click at [867, 320] on icon at bounding box center [869, 320] width 12 height 12
click at [867, 315] on icon at bounding box center [869, 320] width 12 height 12
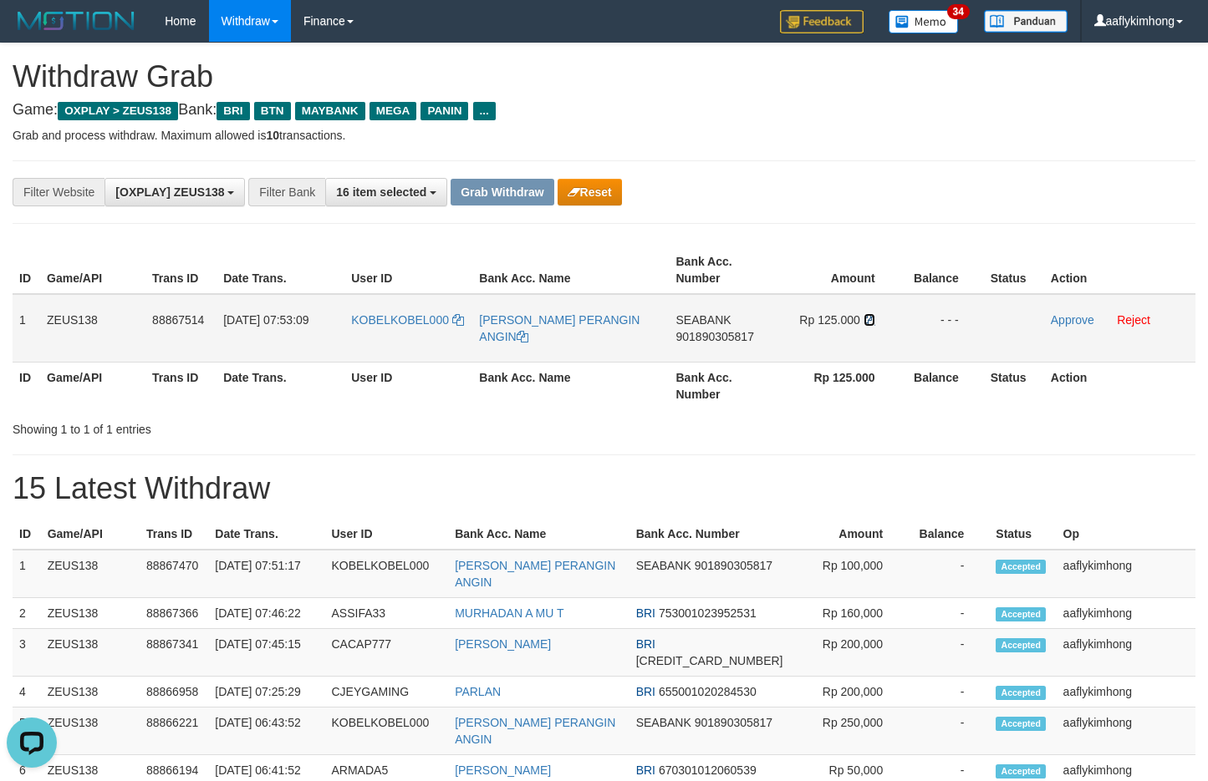
click at [867, 315] on icon at bounding box center [869, 320] width 12 height 12
drag, startPoint x: 1066, startPoint y: 322, endPoint x: 665, endPoint y: 181, distance: 424.2
click at [1066, 322] on link "Approve" at bounding box center [1072, 319] width 43 height 13
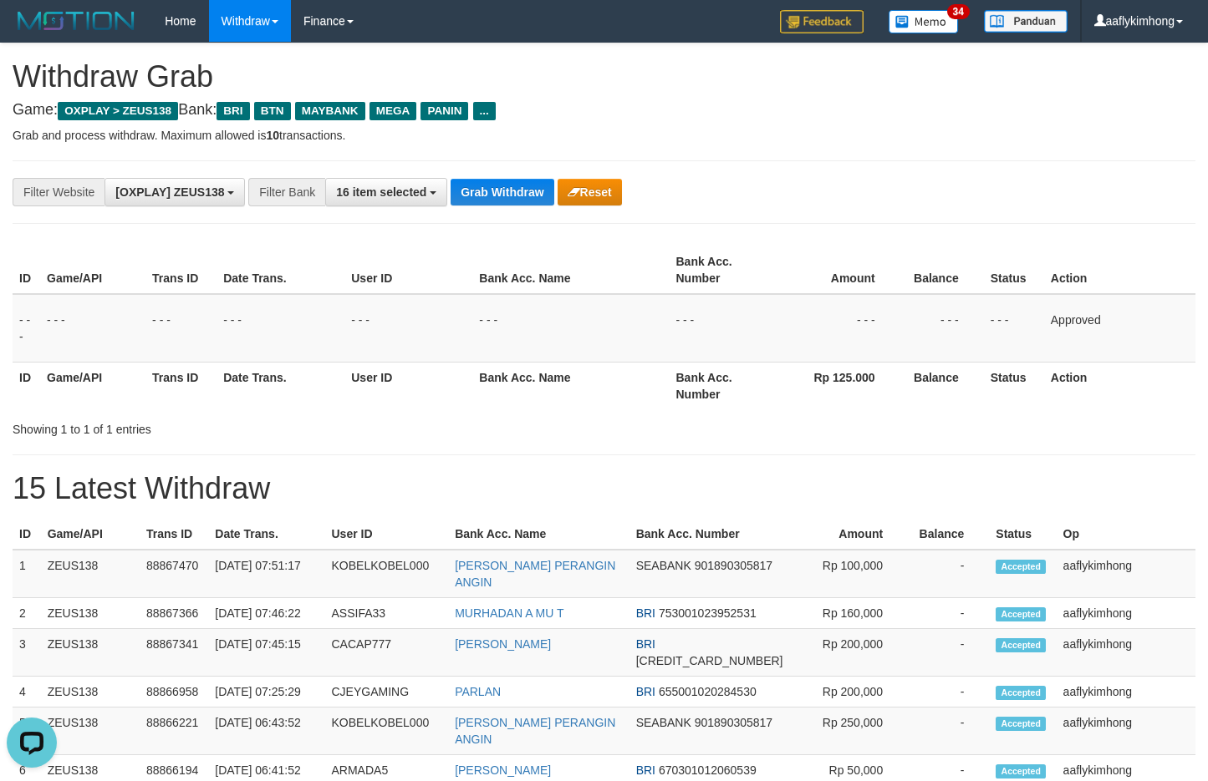
click at [491, 176] on div "**********" at bounding box center [604, 192] width 1183 height 64
click at [480, 185] on button "Grab Withdraw" at bounding box center [501, 192] width 103 height 27
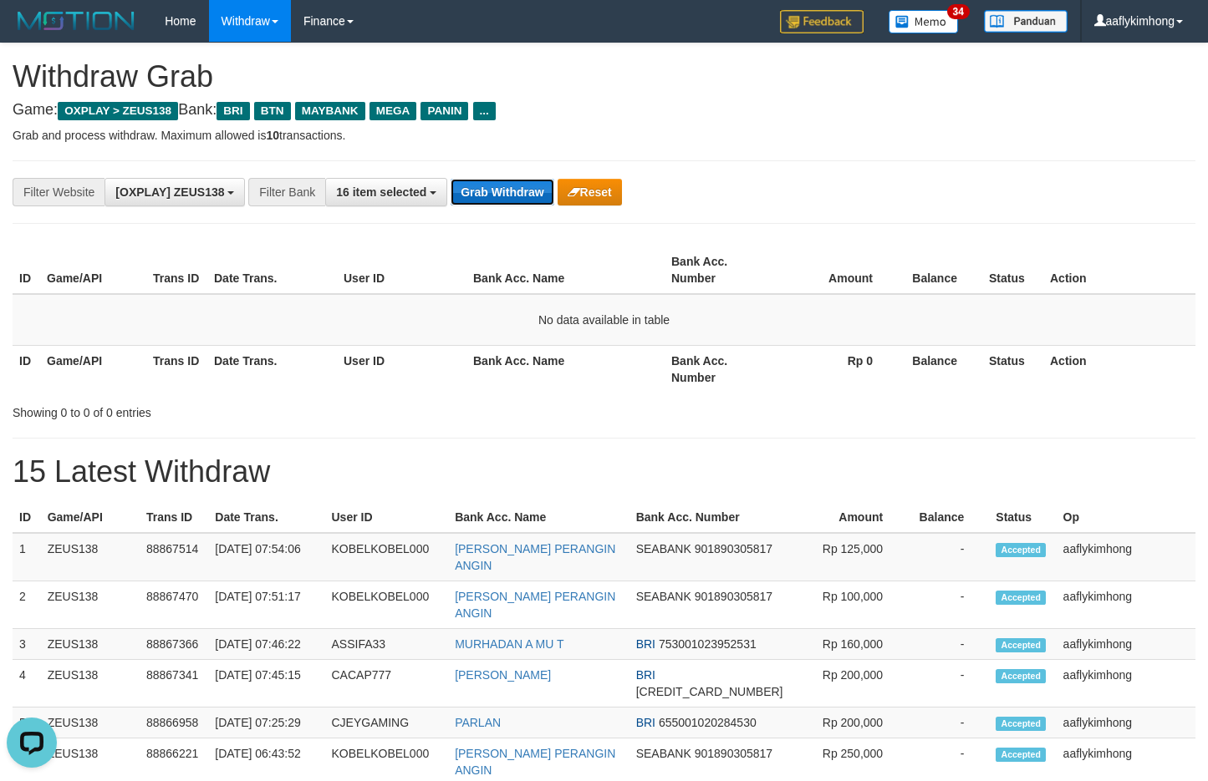
click at [512, 200] on button "Grab Withdraw" at bounding box center [501, 192] width 103 height 27
drag, startPoint x: 484, startPoint y: 165, endPoint x: 541, endPoint y: 212, distance: 74.2
click at [487, 167] on div "**********" at bounding box center [604, 192] width 1183 height 64
drag, startPoint x: 541, startPoint y: 212, endPoint x: 479, endPoint y: 191, distance: 65.6
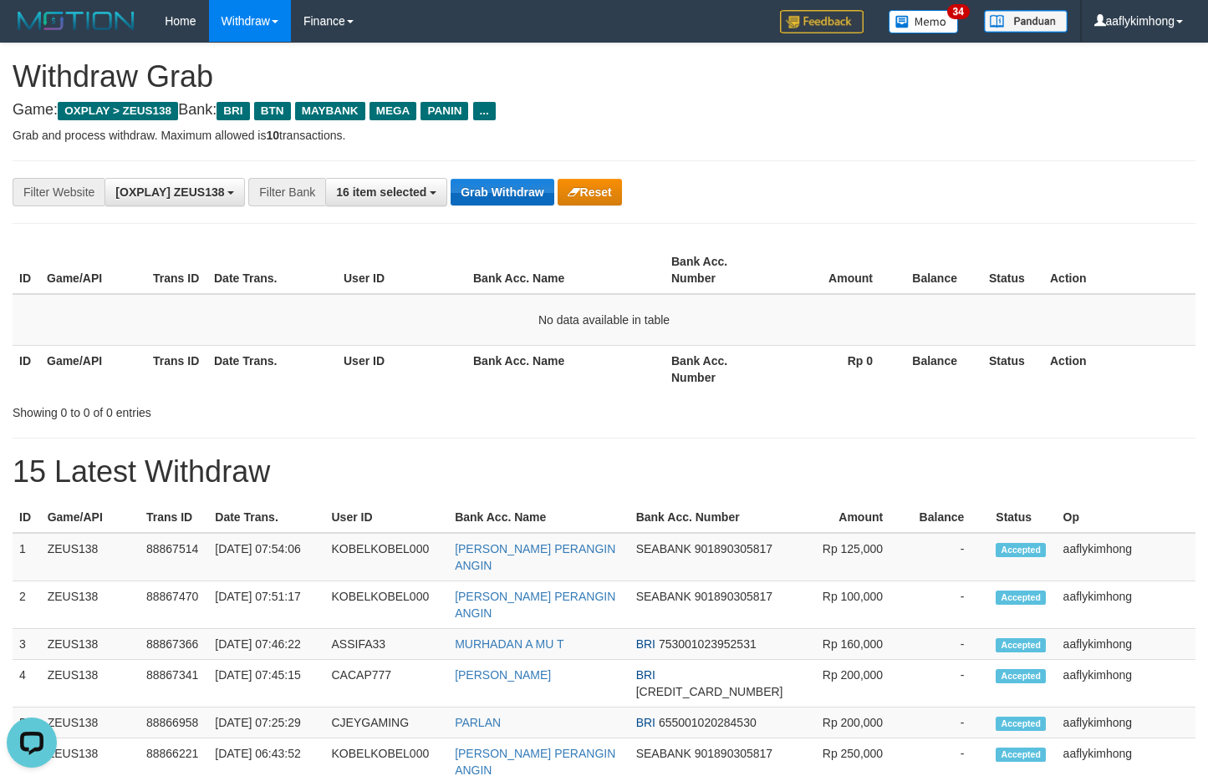
click at [540, 212] on div "**********" at bounding box center [604, 192] width 1183 height 64
click at [474, 185] on button "Grab Withdraw" at bounding box center [501, 192] width 103 height 27
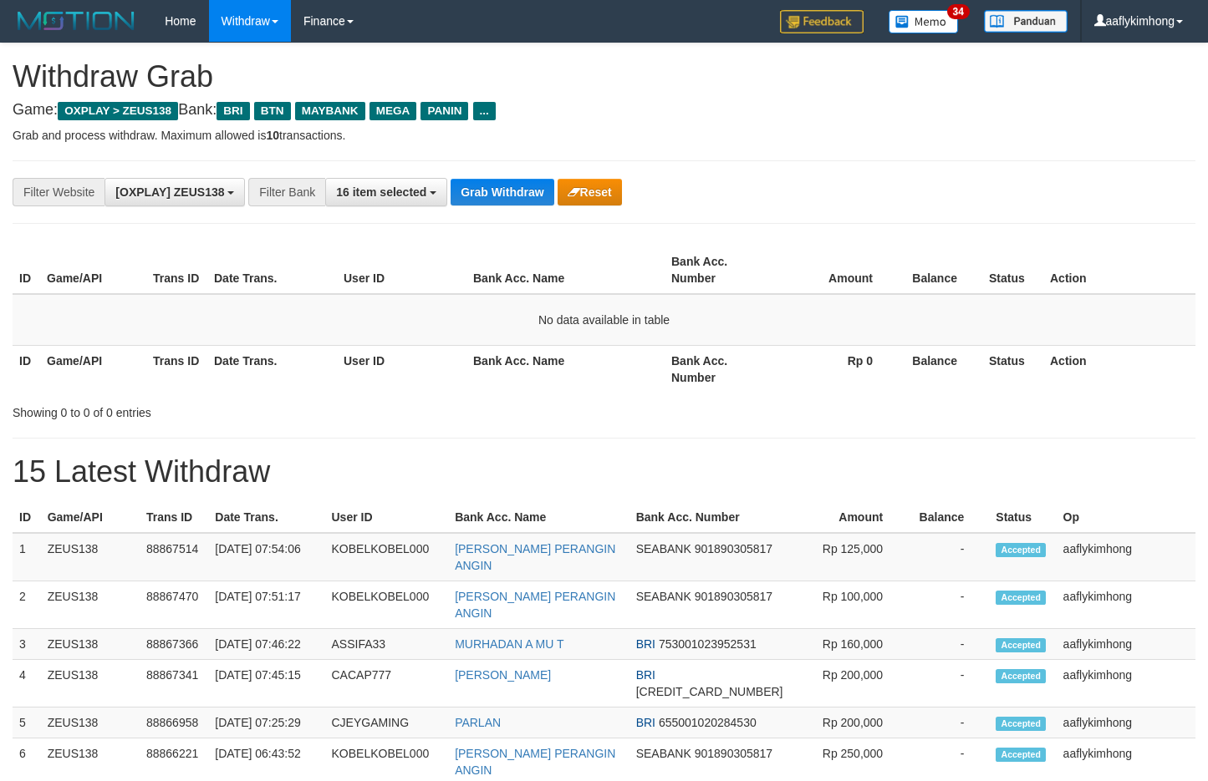
click at [474, 185] on button "Grab Withdraw" at bounding box center [501, 192] width 103 height 27
click at [508, 195] on div "**********" at bounding box center [604, 192] width 1183 height 64
click at [508, 194] on button "Grab Withdraw" at bounding box center [501, 192] width 103 height 27
click at [501, 201] on button "Grab Withdraw" at bounding box center [501, 192] width 103 height 27
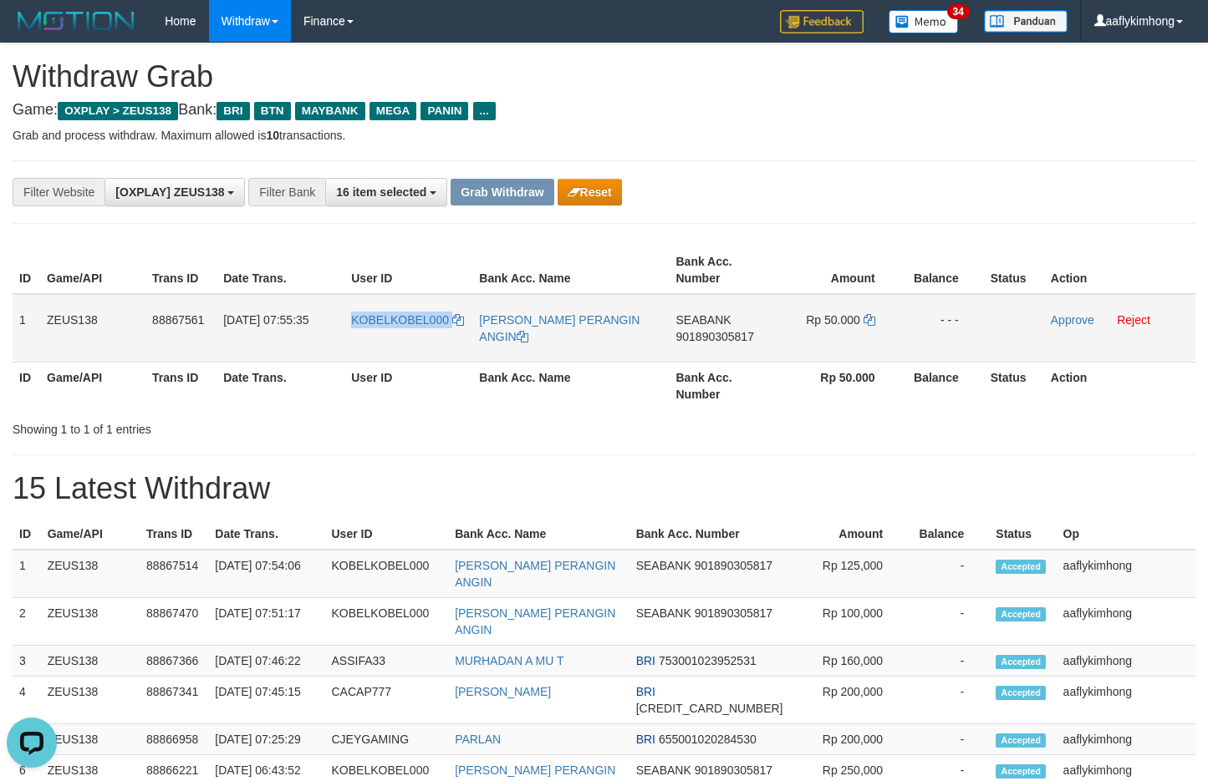
drag, startPoint x: 328, startPoint y: 327, endPoint x: 470, endPoint y: 340, distance: 142.7
click at [470, 340] on tr "1 ZEUS138 88867561 01/10/2025 07:55:35 KOBELKOBEL000 FRANS SUKARJA PERANGIN ANG…" at bounding box center [604, 328] width 1183 height 69
copy tr "KOBELKOBEL000"
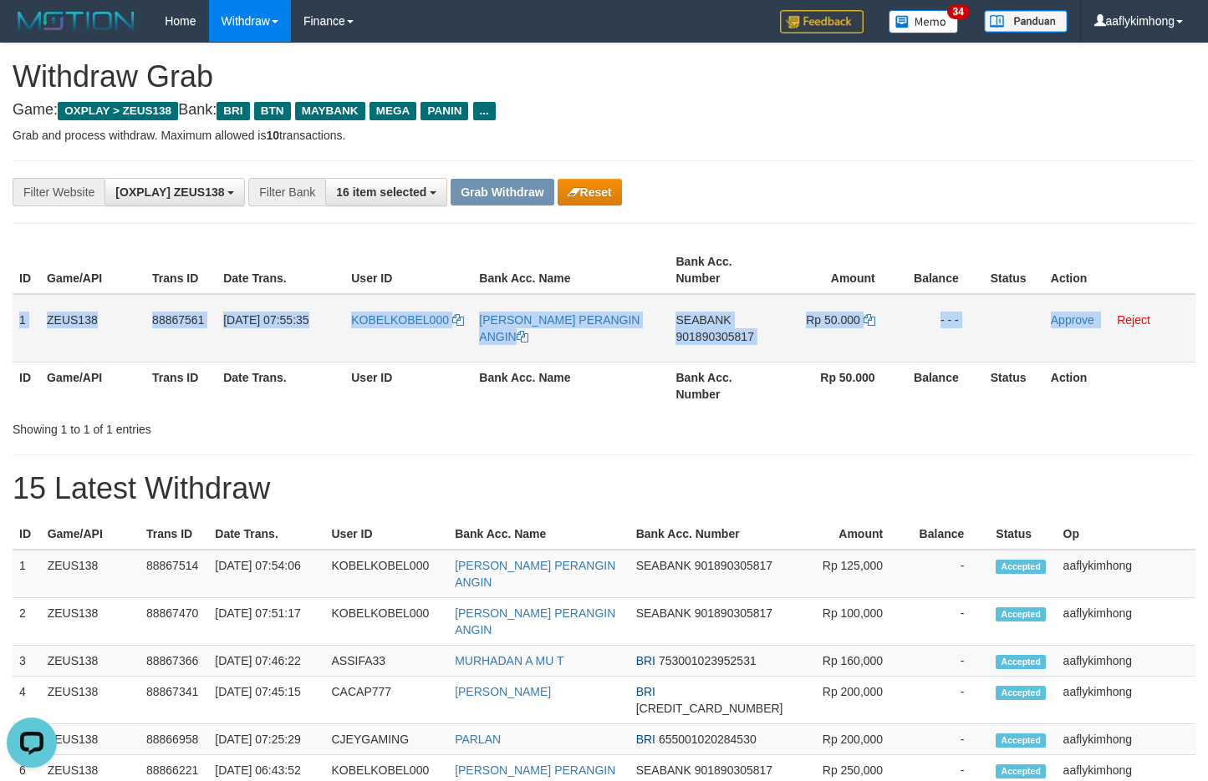
copy tr "1 ZEUS138 88867561 01/10/2025 07:55:35 KOBELKOBEL000 FRANS SUKARJA PERANGIN ANG…"
drag, startPoint x: 20, startPoint y: 313, endPoint x: 1102, endPoint y: 331, distance: 1081.6
click at [1102, 331] on tr "1 ZEUS138 88867561 01/10/2025 07:55:35 KOBELKOBEL000 FRANS SUKARJA PERANGIN ANG…" at bounding box center [604, 328] width 1183 height 69
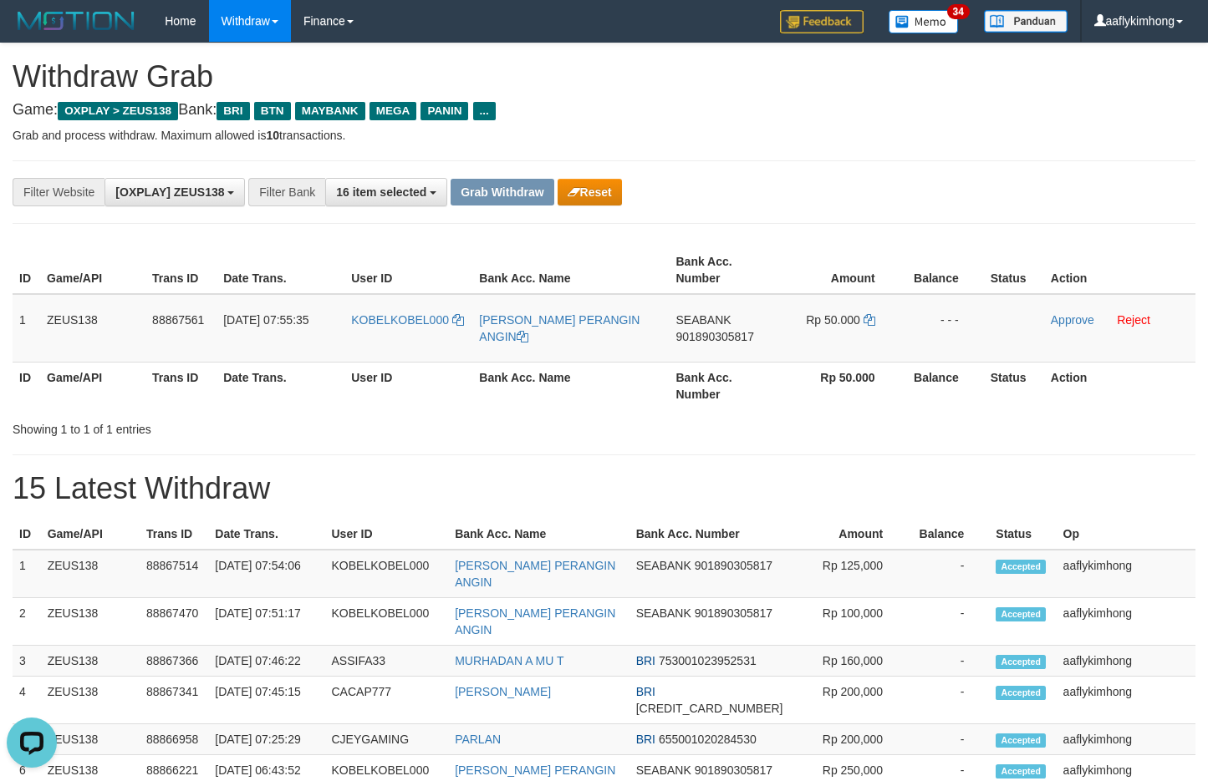
click at [728, 486] on h1 "15 Latest Withdraw" at bounding box center [604, 488] width 1183 height 33
drag, startPoint x: 671, startPoint y: 307, endPoint x: 740, endPoint y: 302, distance: 68.7
click at [740, 302] on td "SEABANK 901890305817" at bounding box center [721, 328] width 105 height 69
copy span "SEABANK"
click at [720, 337] on span "901890305817" at bounding box center [714, 336] width 78 height 13
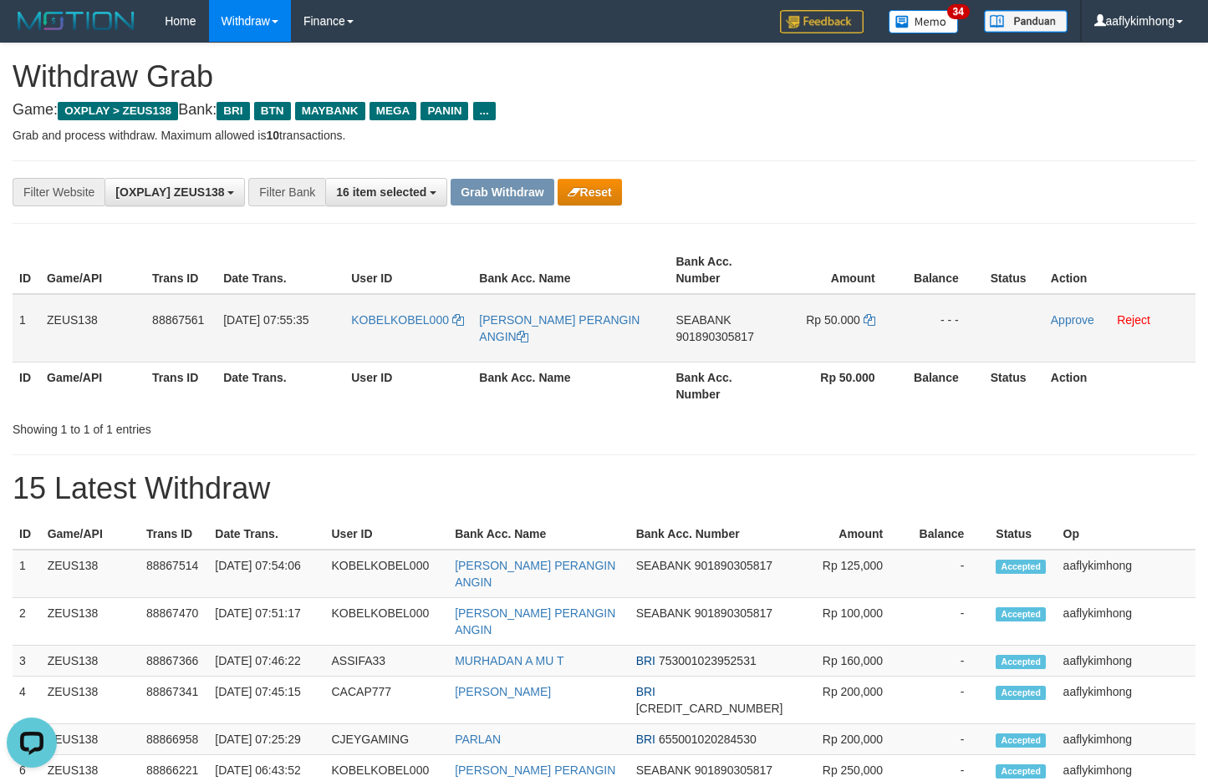
click at [720, 337] on span "901890305817" at bounding box center [714, 336] width 78 height 13
click at [862, 314] on td "Rp 50.000" at bounding box center [837, 328] width 125 height 69
click at [874, 317] on icon at bounding box center [869, 320] width 12 height 12
click at [873, 317] on icon at bounding box center [869, 320] width 12 height 12
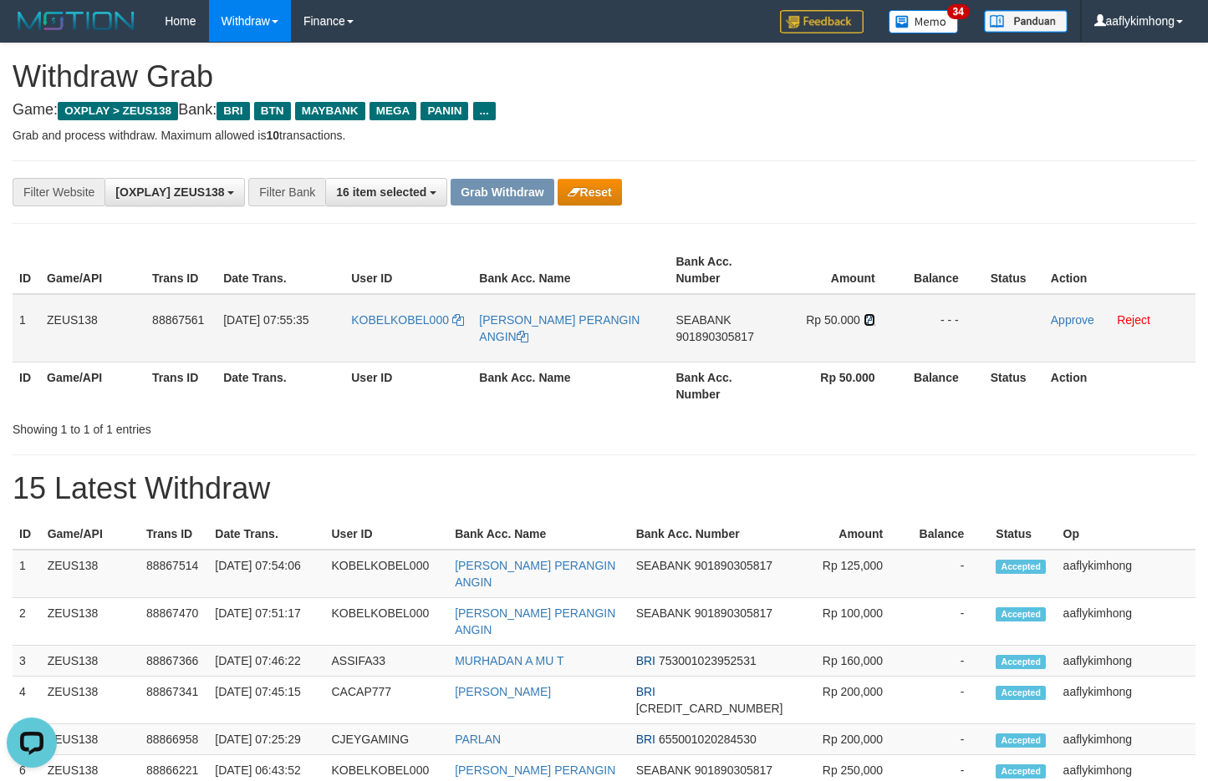
click at [872, 317] on icon at bounding box center [869, 320] width 12 height 12
drag, startPoint x: 1062, startPoint y: 315, endPoint x: 695, endPoint y: 176, distance: 393.3
click at [1062, 315] on link "Approve" at bounding box center [1072, 319] width 43 height 13
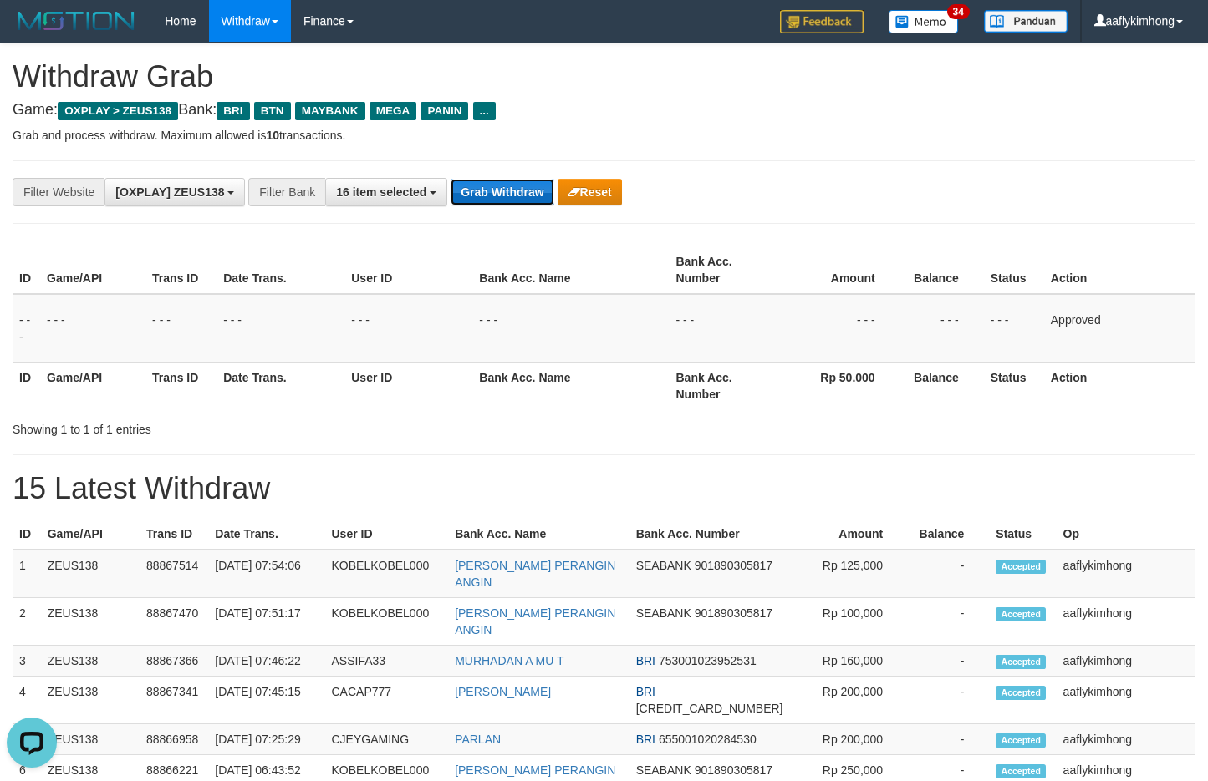
click at [479, 182] on button "Grab Withdraw" at bounding box center [501, 192] width 103 height 27
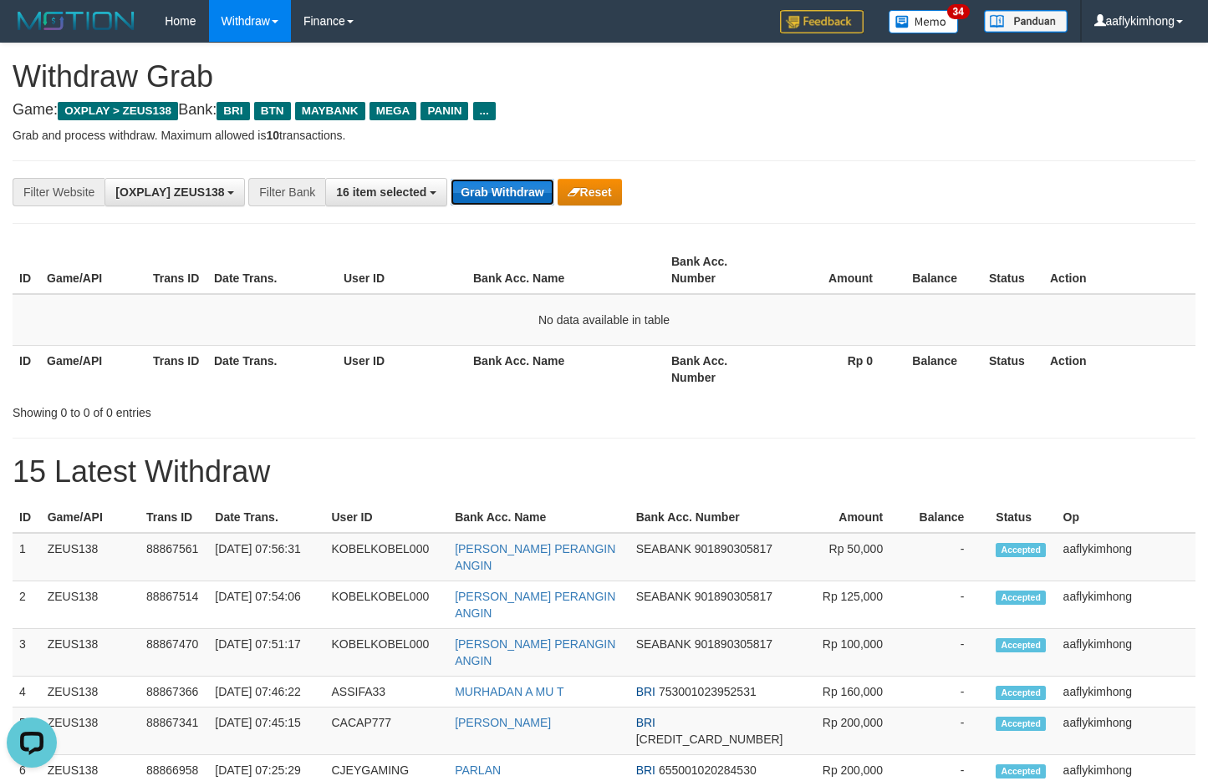
click at [494, 187] on button "Grab Withdraw" at bounding box center [501, 192] width 103 height 27
click at [516, 188] on button "Grab Withdraw" at bounding box center [501, 192] width 103 height 27
click at [517, 185] on button "Grab Withdraw" at bounding box center [501, 192] width 103 height 27
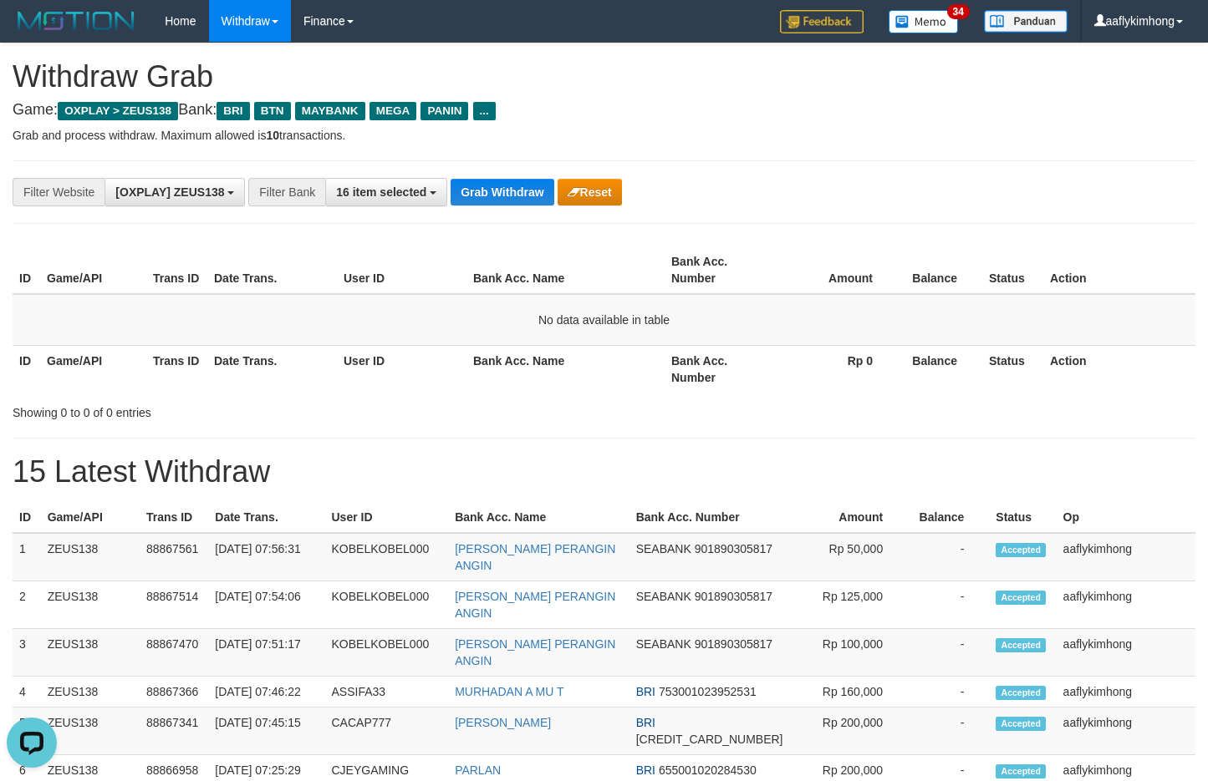
click at [516, 176] on div "**********" at bounding box center [604, 192] width 1183 height 64
click at [512, 176] on div "**********" at bounding box center [604, 192] width 1183 height 64
click at [544, 192] on button "Grab Withdraw" at bounding box center [501, 192] width 103 height 27
click at [550, 195] on div "Grab Withdraw Reset" at bounding box center [535, 192] width 170 height 27
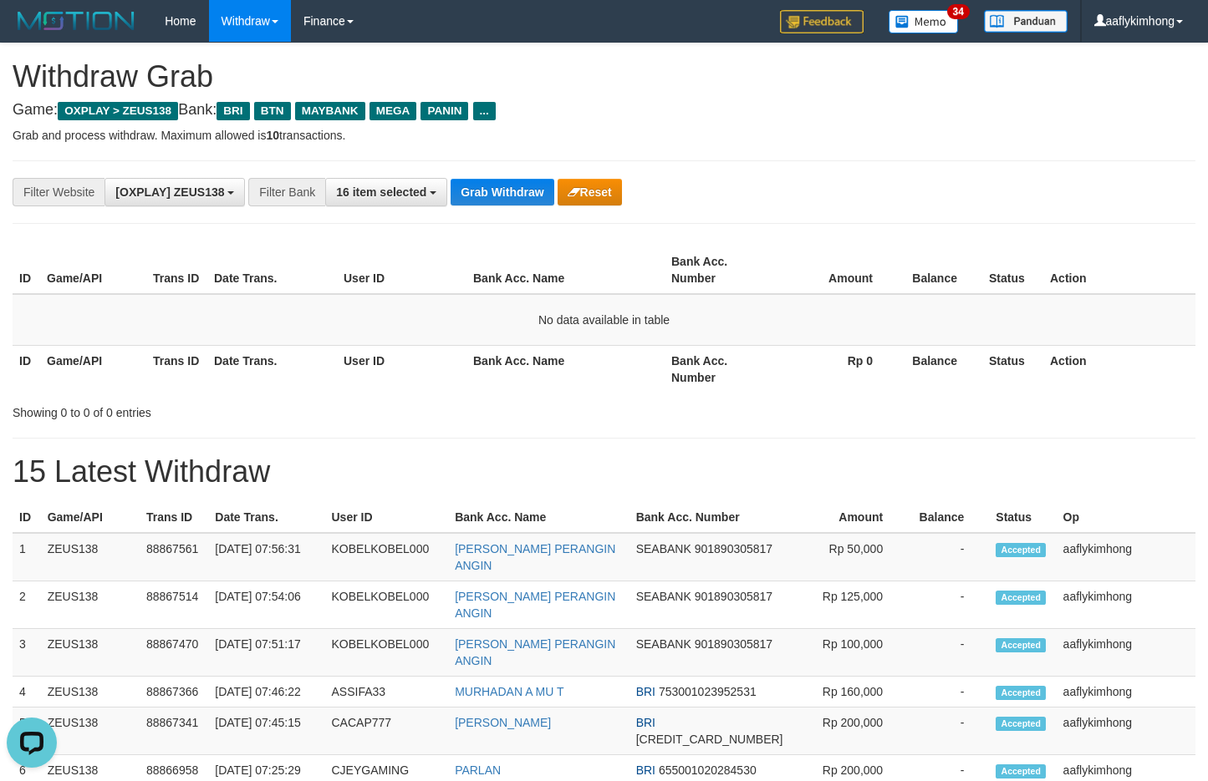
click at [491, 175] on div "**********" at bounding box center [604, 192] width 1183 height 64
click at [491, 160] on hr at bounding box center [604, 160] width 1183 height 1
click at [501, 148] on div "**********" at bounding box center [604, 771] width 1208 height 1456
drag, startPoint x: 502, startPoint y: 167, endPoint x: 532, endPoint y: 226, distance: 65.4
click at [506, 181] on div "**********" at bounding box center [604, 192] width 1183 height 64
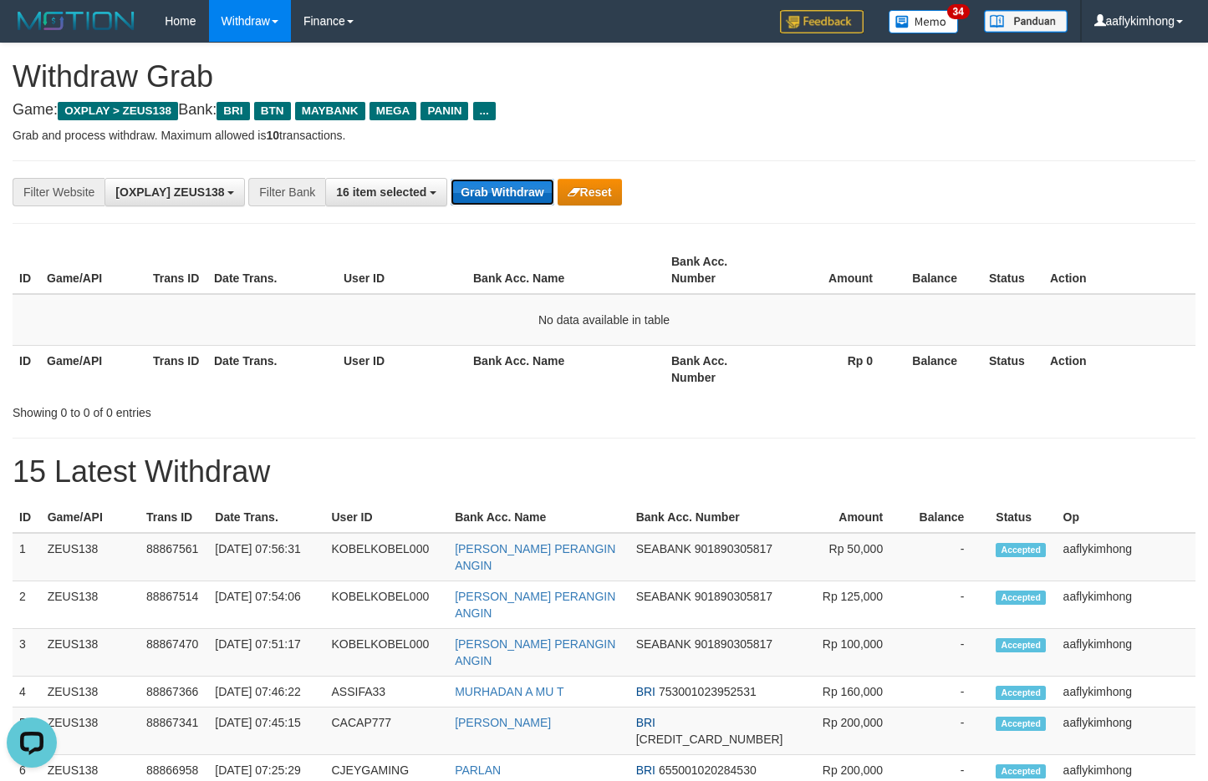
click at [515, 198] on button "Grab Withdraw" at bounding box center [501, 192] width 103 height 27
click at [500, 182] on button "Grab Withdraw" at bounding box center [501, 192] width 103 height 27
click at [485, 178] on div "**********" at bounding box center [503, 192] width 1006 height 28
click at [483, 179] on button "Grab Withdraw" at bounding box center [501, 192] width 103 height 27
click at [494, 185] on button "Grab Withdraw" at bounding box center [501, 192] width 103 height 27
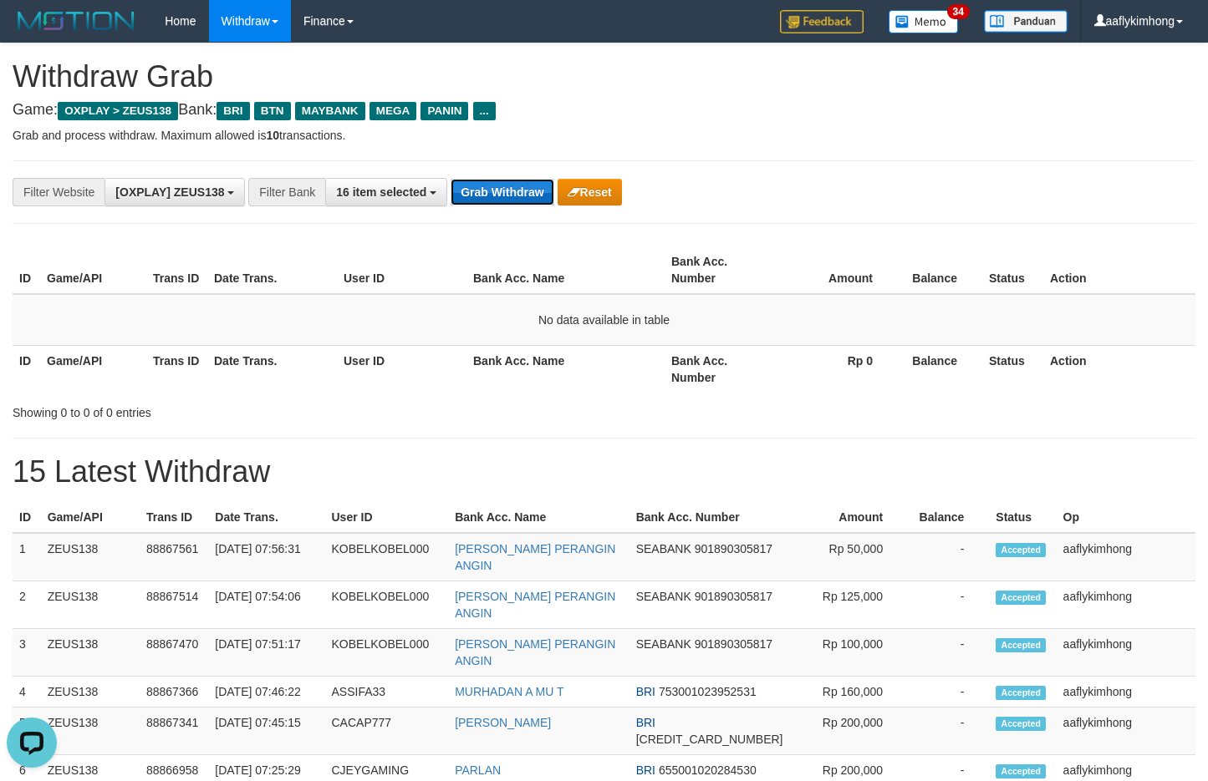
drag, startPoint x: 494, startPoint y: 185, endPoint x: 1177, endPoint y: 142, distance: 684.2
click at [496, 185] on button "Grab Withdraw" at bounding box center [501, 192] width 103 height 27
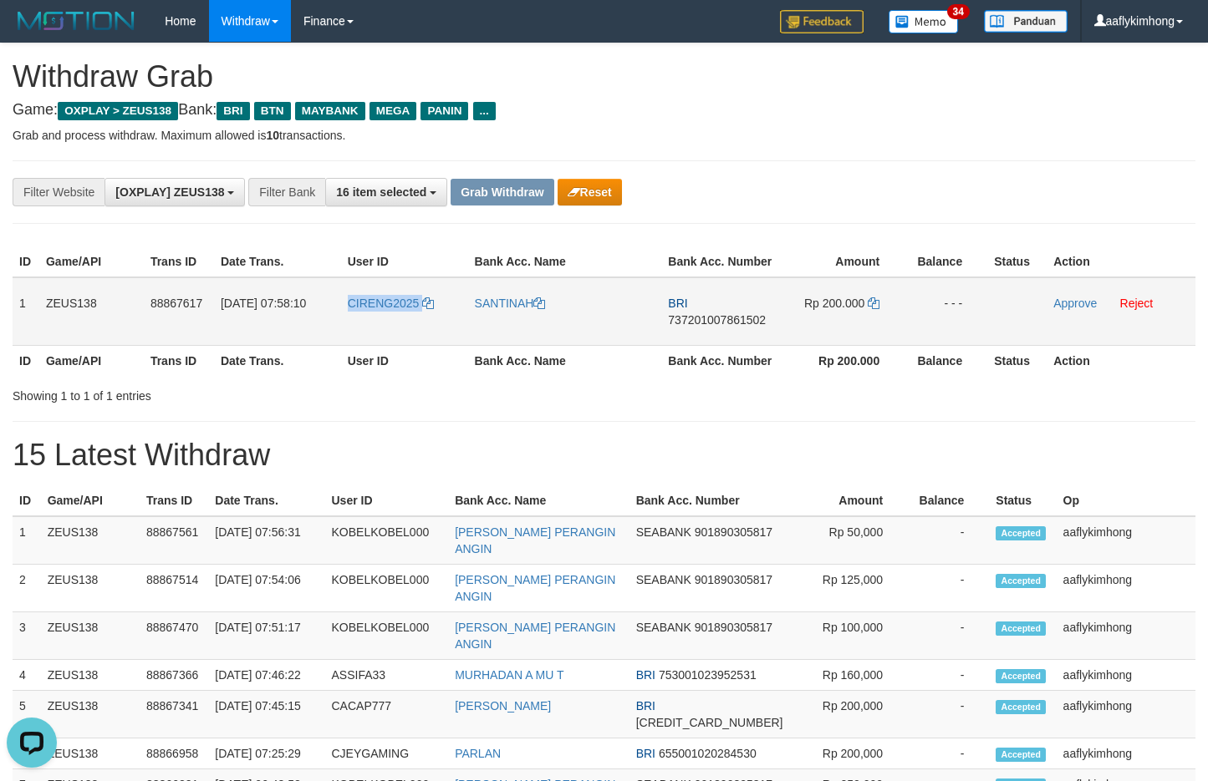
drag, startPoint x: 328, startPoint y: 313, endPoint x: 438, endPoint y: 319, distance: 109.7
click at [438, 319] on tr "1 ZEUS138 88867617 01/10/2025 07:58:10 CIRENG2025 SANTINAH BRI 737201007861502 …" at bounding box center [604, 311] width 1183 height 69
copy tr "CIRENG2025"
click at [22, 300] on td "1" at bounding box center [26, 311] width 27 height 69
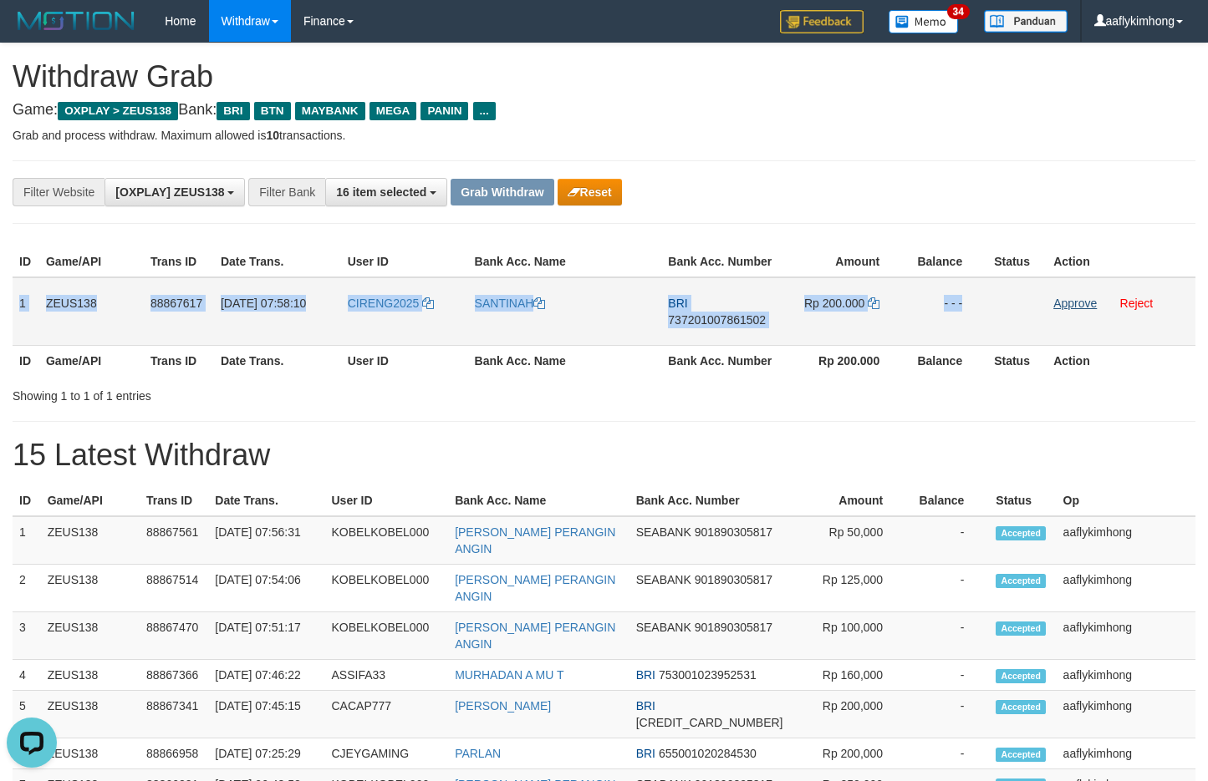
copy tr "1 ZEUS138 88867617 01/10/2025 07:58:10 CIRENG2025 SANTINAH BRI 737201007861502 …"
drag, startPoint x: 22, startPoint y: 300, endPoint x: 1217, endPoint y: 324, distance: 1195.4
click at [1076, 309] on tr "1 ZEUS138 88867617 01/10/2025 07:58:10 CIRENG2025 SANTINAH BRI 737201007861502 …" at bounding box center [604, 311] width 1183 height 69
copy table "1 ZEUS138 88867617 01/10/2025 07:58:10 CIRENG2025 SANTINAH BRI 737201007861502 …"
click at [725, 319] on span "737201007861502" at bounding box center [717, 319] width 98 height 13
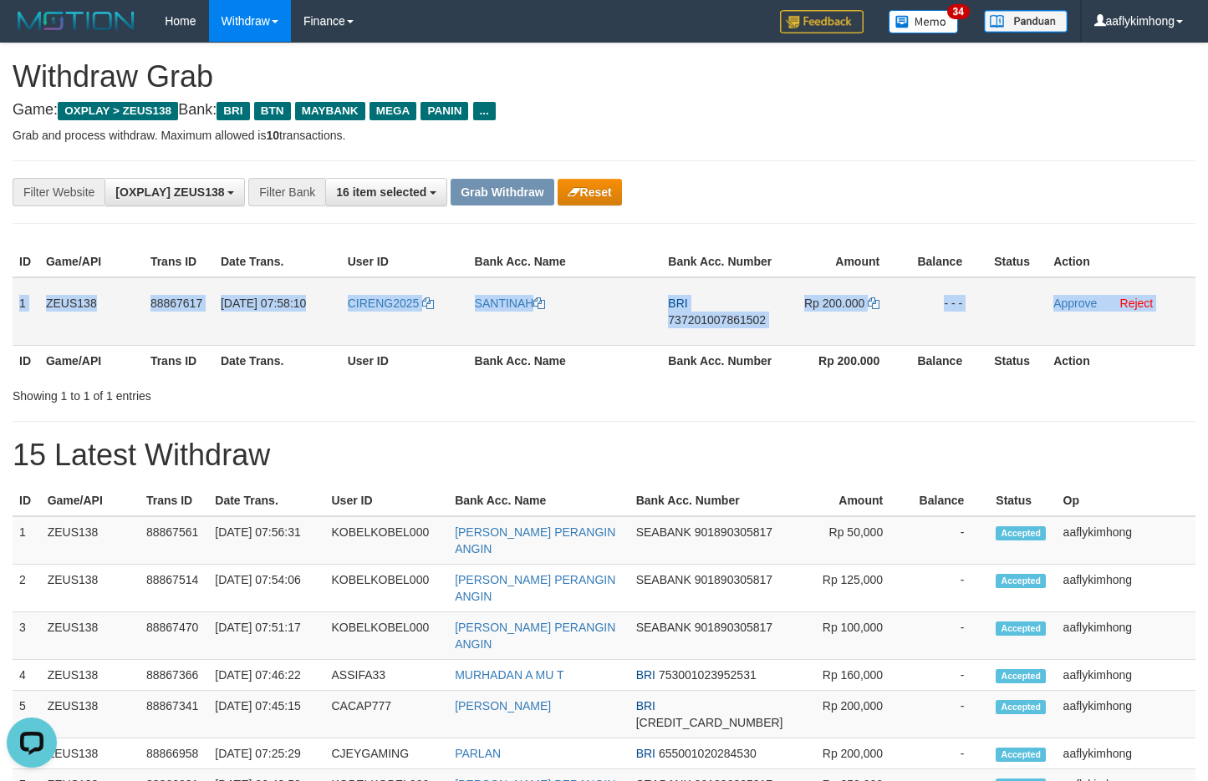
copy table "1 ZEUS138 88867617 01/10/2025 07:58:10 CIRENG2025 SANTINAH BRI 737201007861502 …"
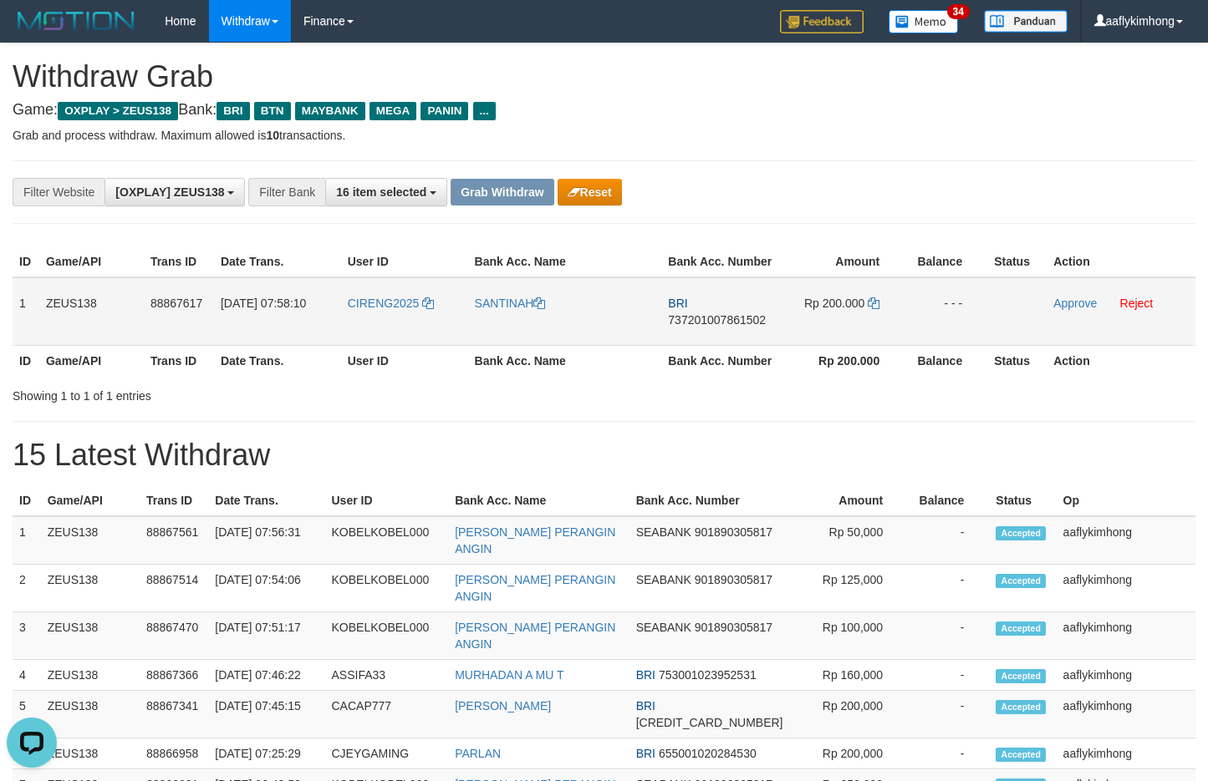
click at [725, 319] on span "737201007861502" at bounding box center [717, 319] width 98 height 13
click at [872, 298] on icon at bounding box center [874, 304] width 12 height 12
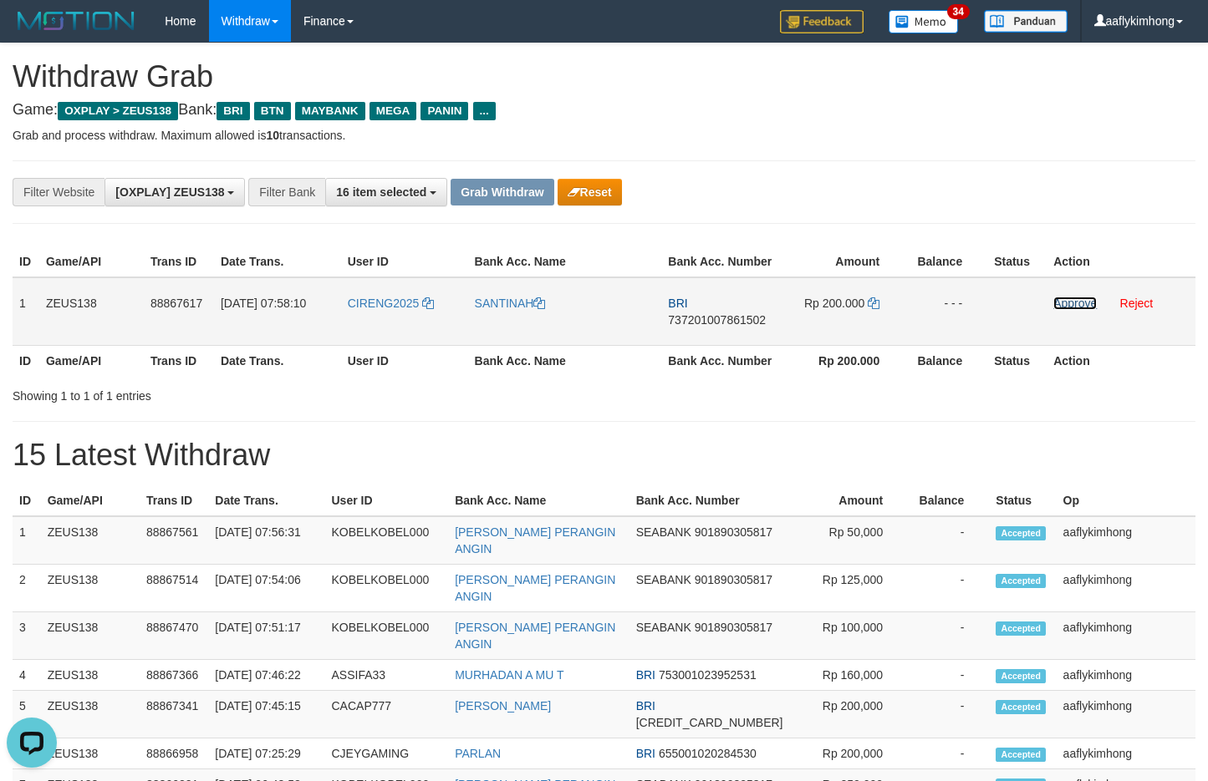
click at [1062, 303] on link "Approve" at bounding box center [1074, 303] width 43 height 13
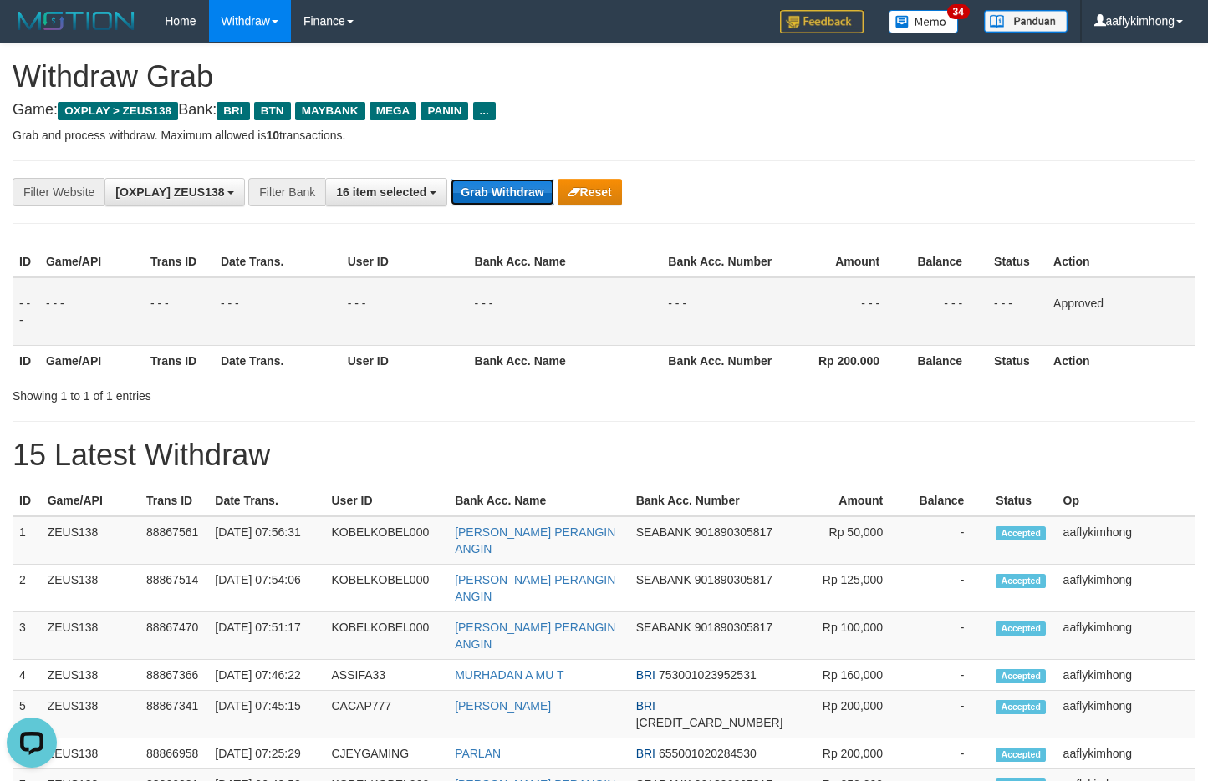
click at [510, 196] on button "Grab Withdraw" at bounding box center [501, 192] width 103 height 27
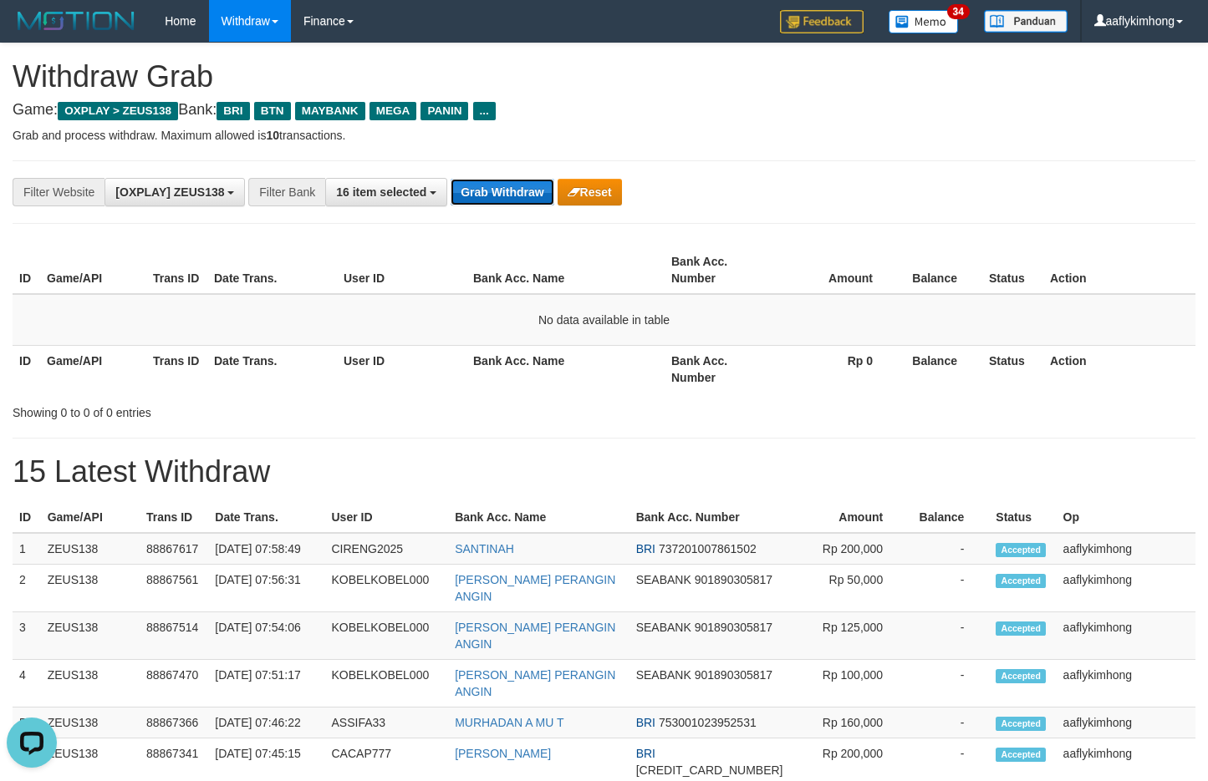
click at [508, 186] on button "Grab Withdraw" at bounding box center [501, 192] width 103 height 27
click at [507, 186] on button "Grab Withdraw" at bounding box center [501, 192] width 103 height 27
click at [479, 195] on button "Grab Withdraw" at bounding box center [501, 192] width 103 height 27
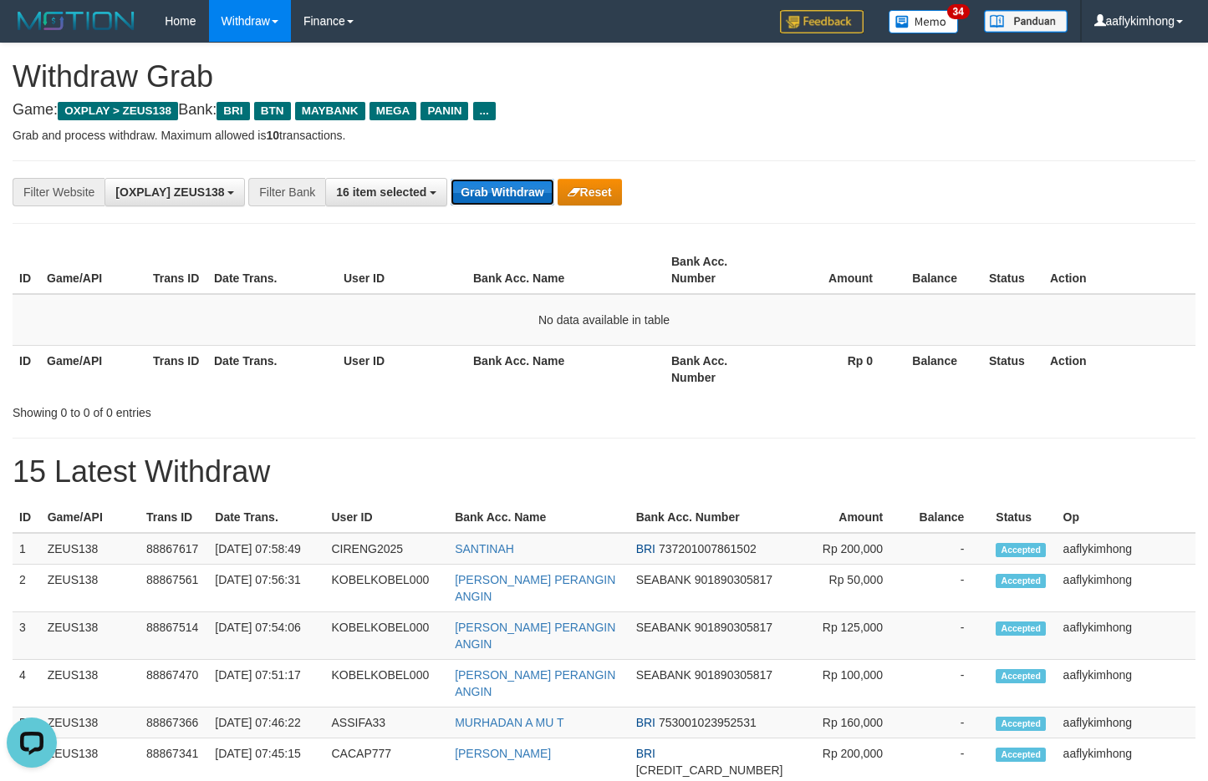
click at [479, 195] on button "Grab Withdraw" at bounding box center [501, 192] width 103 height 27
click at [511, 169] on div "**********" at bounding box center [604, 192] width 1183 height 64
click at [506, 173] on div "**********" at bounding box center [604, 192] width 1183 height 64
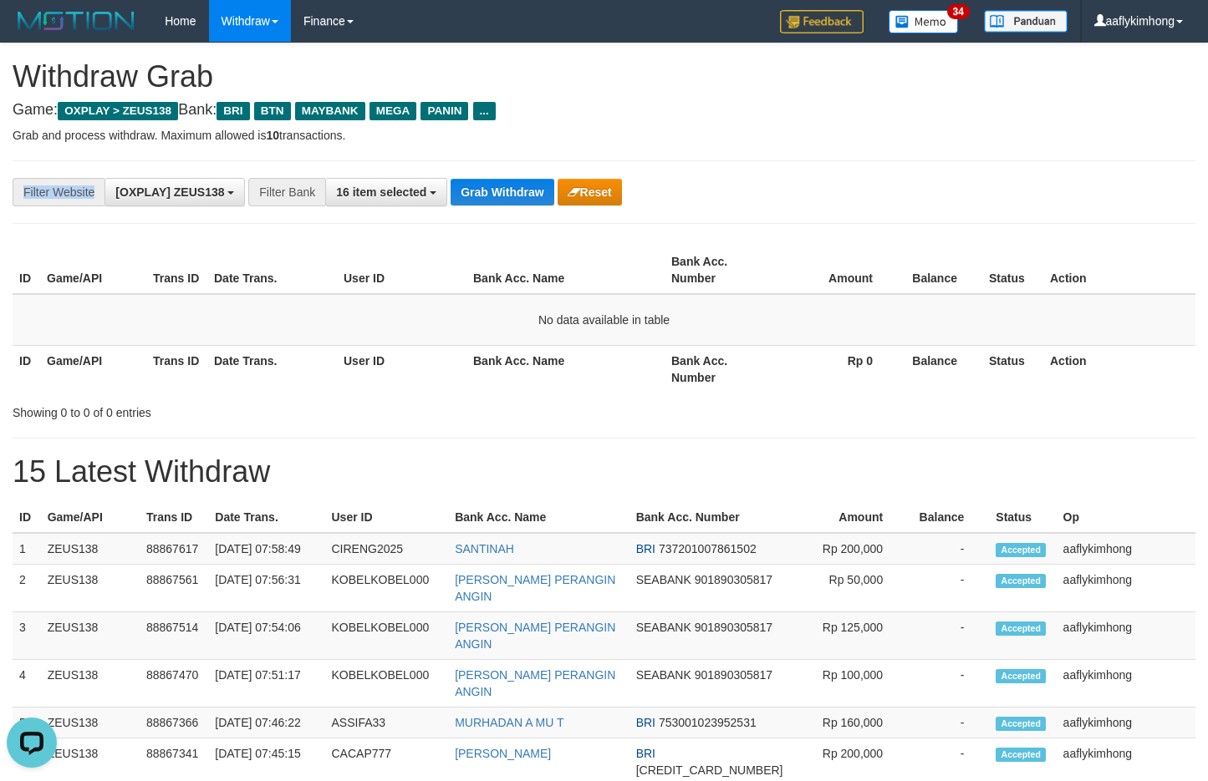
click at [506, 173] on div "**********" at bounding box center [604, 192] width 1183 height 64
drag, startPoint x: 461, startPoint y: 323, endPoint x: 478, endPoint y: 235, distance: 90.2
click at [465, 321] on td "No data available in table" at bounding box center [604, 320] width 1183 height 52
click at [473, 174] on div "**********" at bounding box center [604, 192] width 1183 height 64
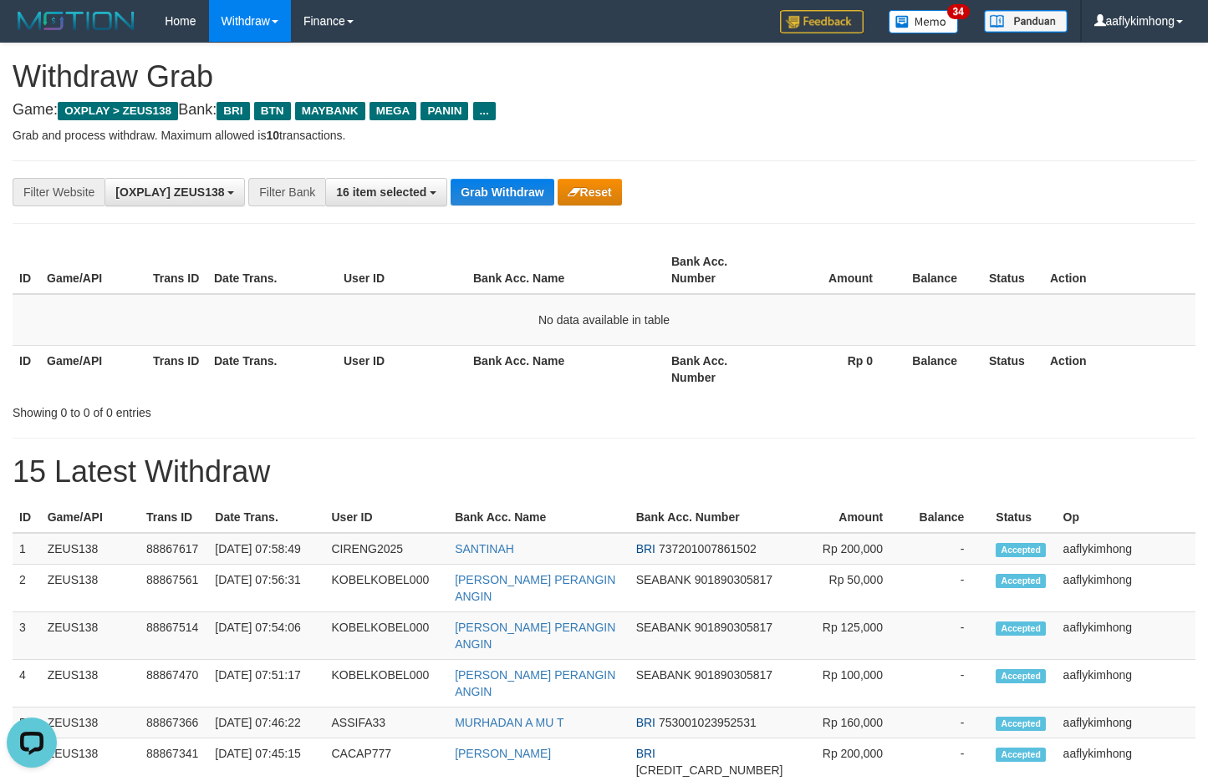
click at [474, 170] on div "**********" at bounding box center [604, 192] width 1183 height 64
click at [476, 165] on div "**********" at bounding box center [604, 192] width 1183 height 64
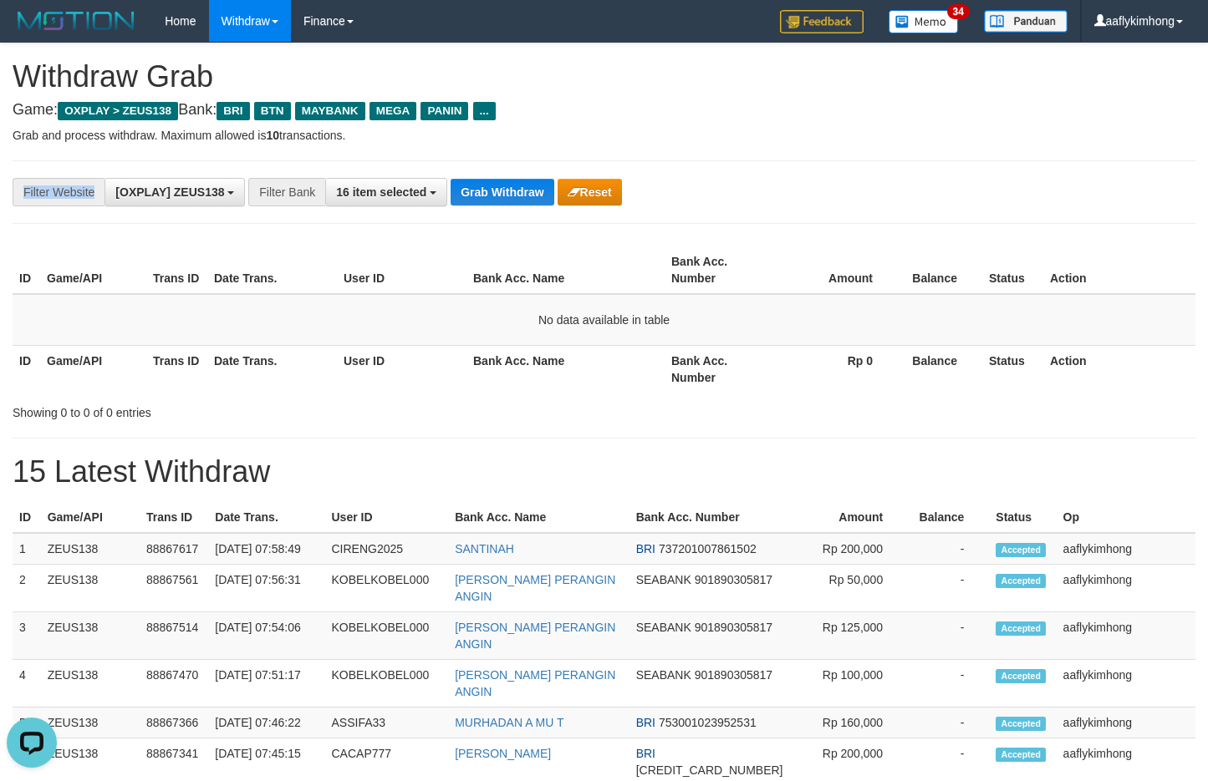
click at [476, 165] on div "**********" at bounding box center [604, 192] width 1183 height 64
click at [485, 221] on div "**********" at bounding box center [604, 192] width 1183 height 64
click at [510, 133] on p "Grab and process withdraw. Maximum allowed is 10 transactions." at bounding box center [604, 135] width 1183 height 17
click at [495, 171] on div "**********" at bounding box center [604, 192] width 1183 height 64
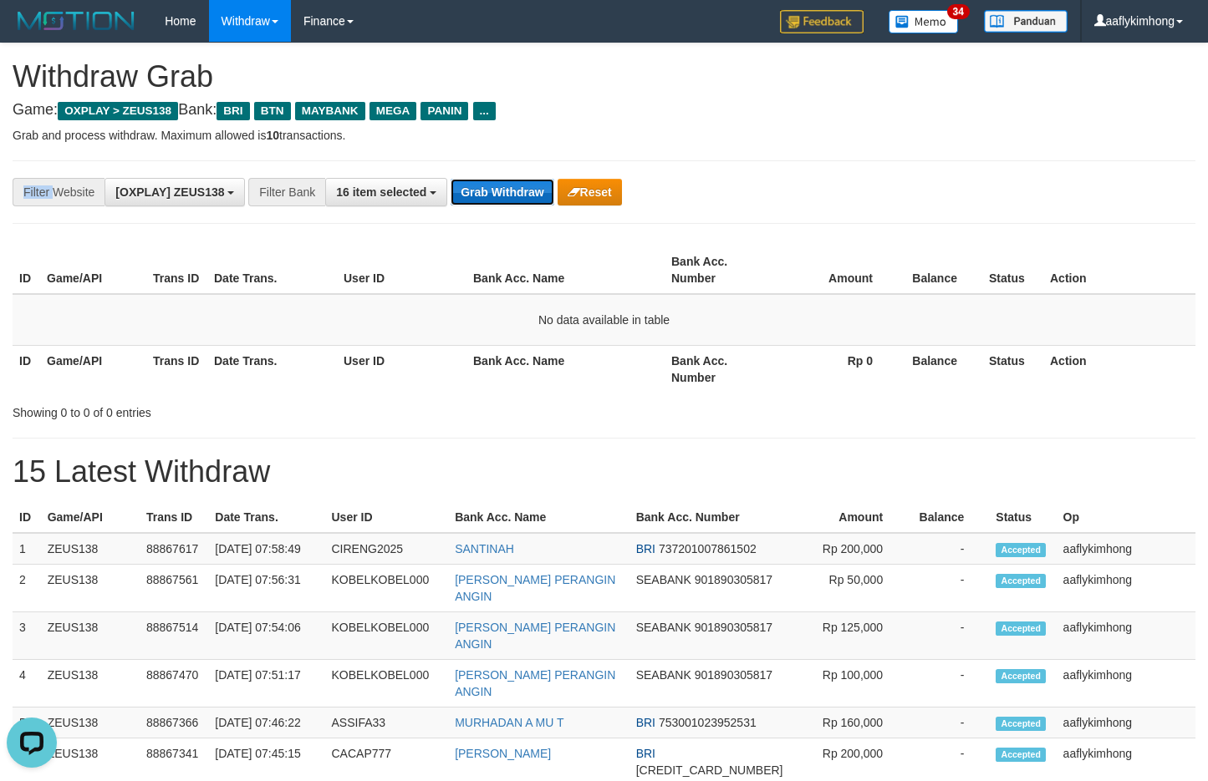
click at [519, 191] on button "Grab Withdraw" at bounding box center [501, 192] width 103 height 27
click at [488, 174] on div "**********" at bounding box center [604, 192] width 1183 height 64
click at [481, 188] on button "Grab Withdraw" at bounding box center [501, 192] width 103 height 27
click at [517, 201] on button "Grab Withdraw" at bounding box center [501, 192] width 103 height 27
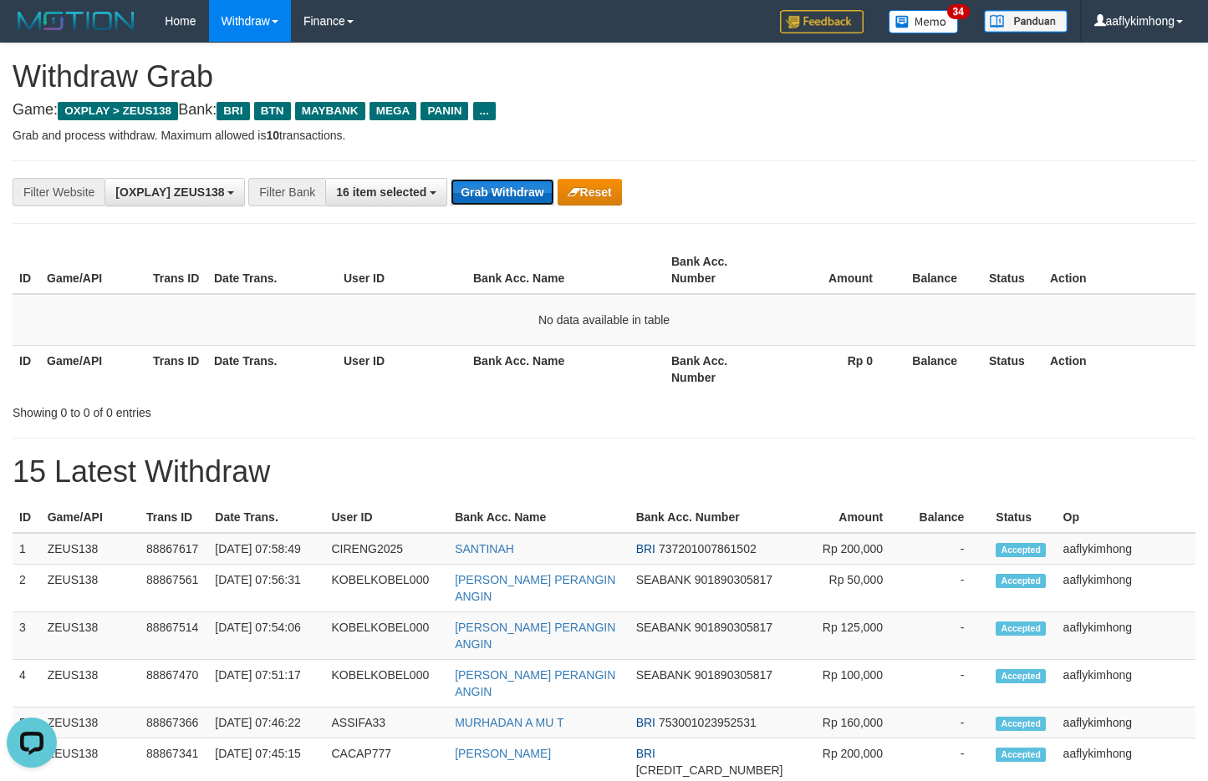
click at [517, 201] on button "Grab Withdraw" at bounding box center [501, 192] width 103 height 27
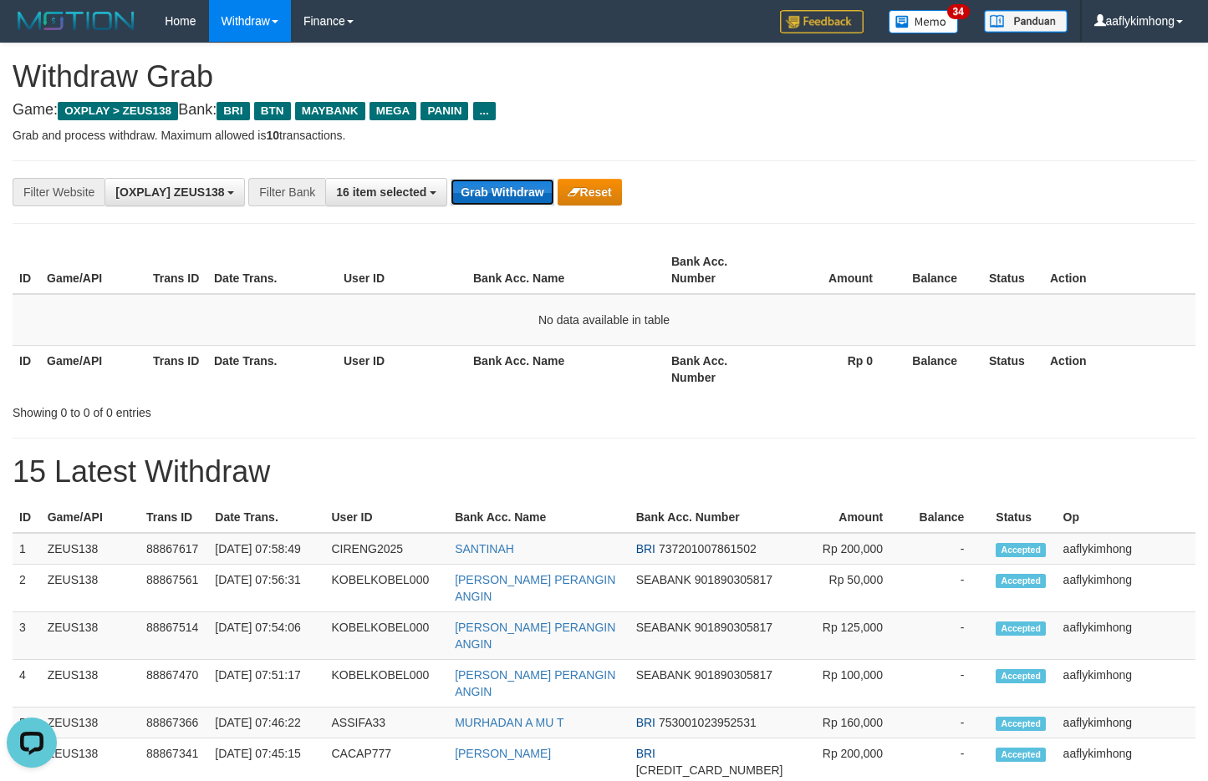
click at [517, 201] on button "Grab Withdraw" at bounding box center [501, 192] width 103 height 27
drag, startPoint x: 517, startPoint y: 201, endPoint x: 508, endPoint y: 221, distance: 22.1
click at [509, 221] on div "**********" at bounding box center [604, 192] width 1183 height 64
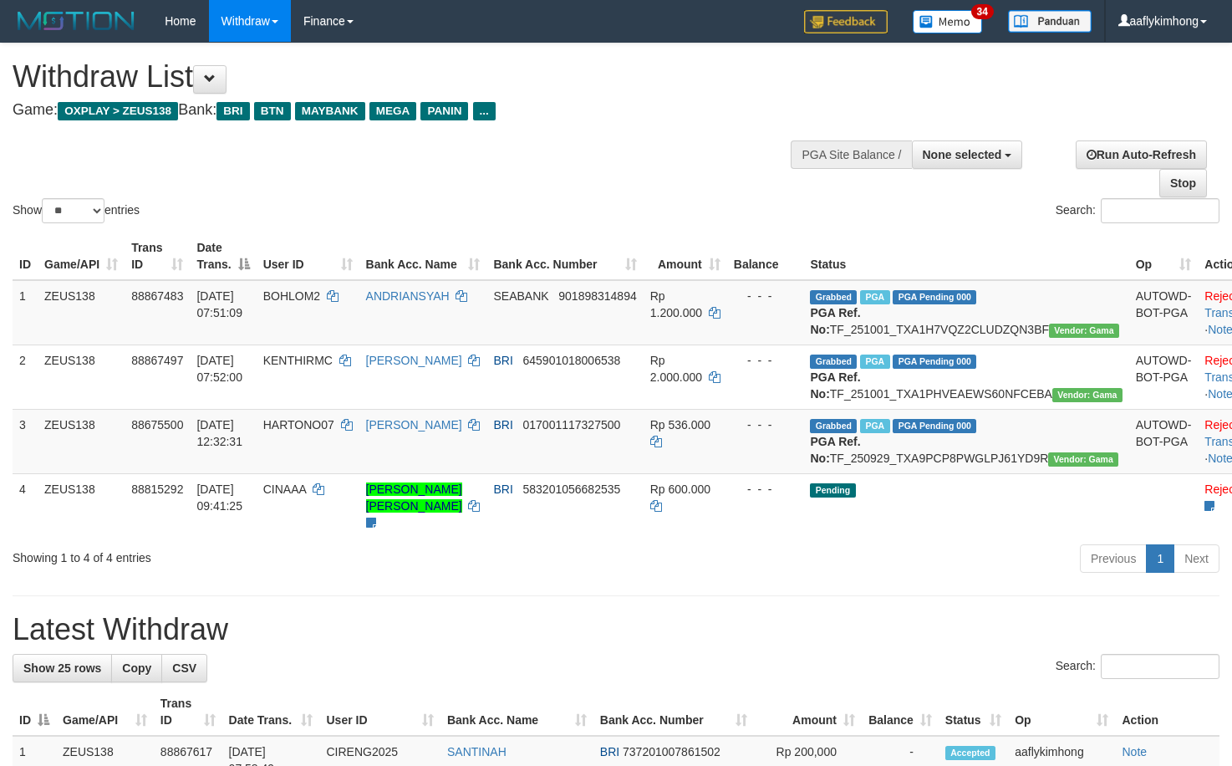
select select
select select "**"
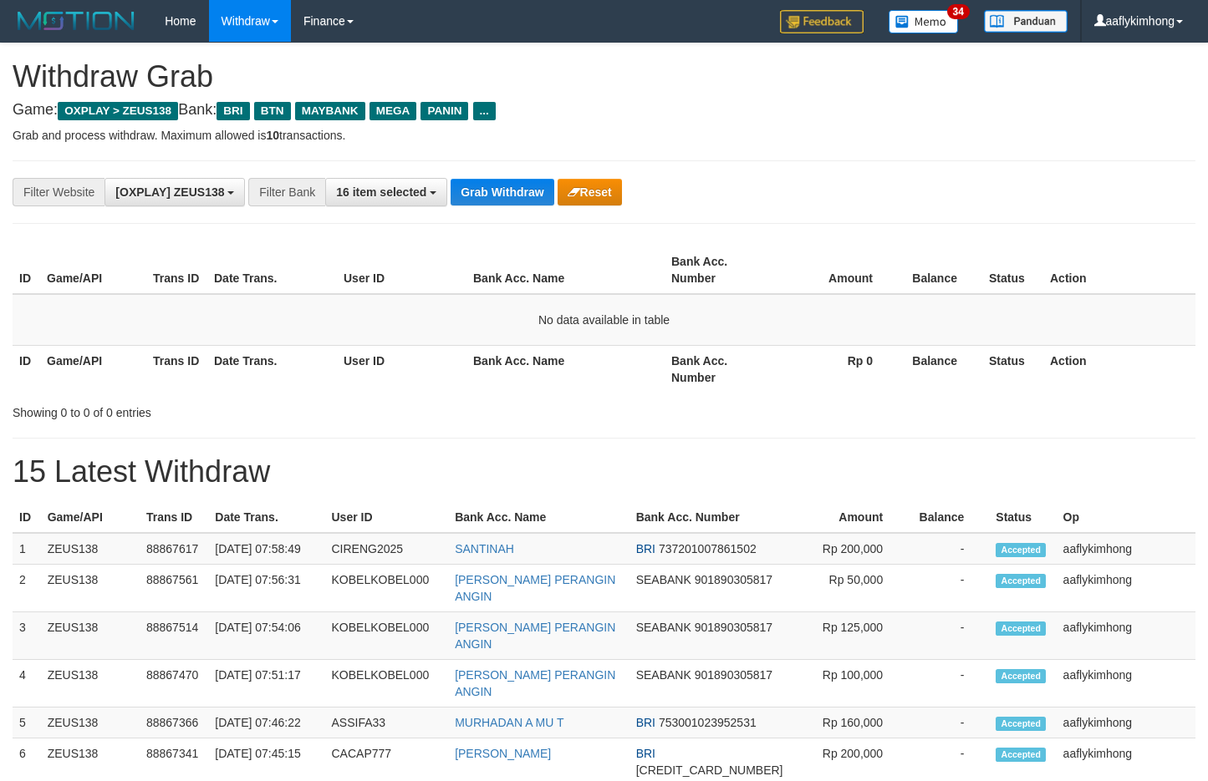
click at [501, 211] on div "**********" at bounding box center [604, 192] width 1183 height 64
click at [502, 189] on button "Grab Withdraw" at bounding box center [501, 192] width 103 height 27
click at [502, 188] on button "Grab Withdraw" at bounding box center [501, 192] width 103 height 27
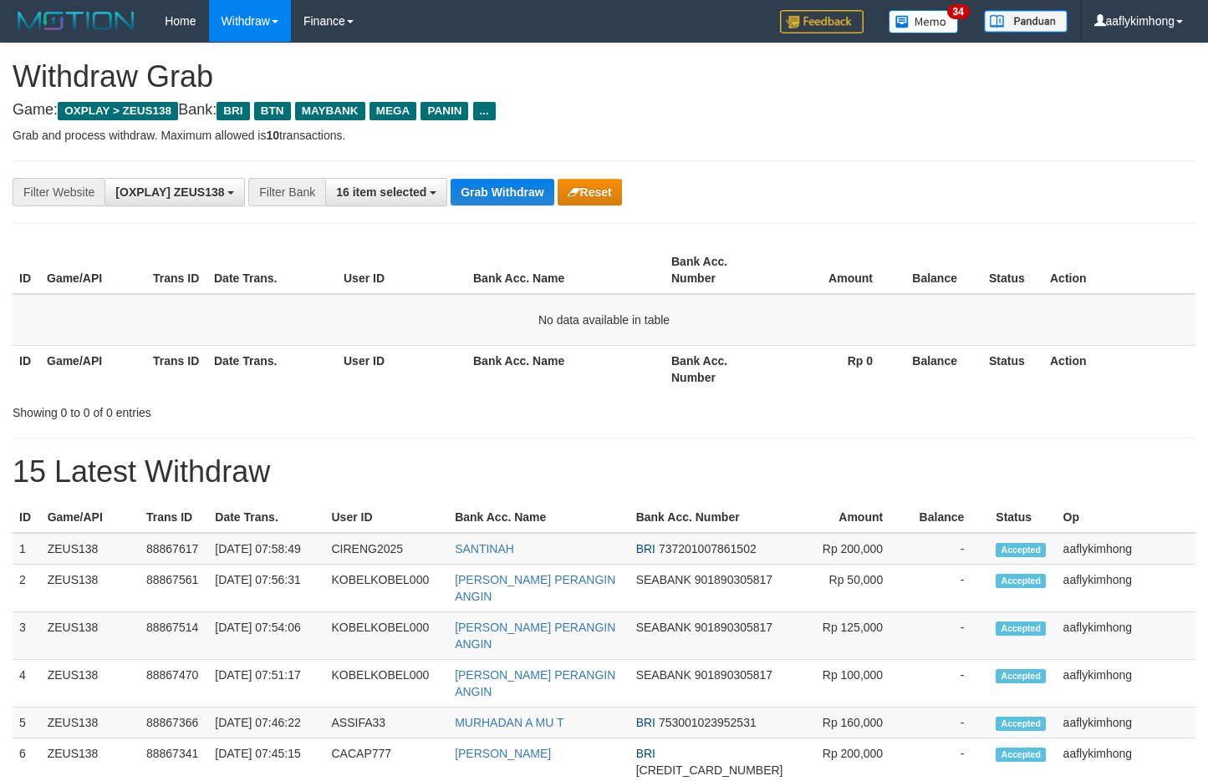
click at [502, 188] on button "Grab Withdraw" at bounding box center [501, 192] width 103 height 27
click at [517, 186] on button "Grab Withdraw" at bounding box center [501, 192] width 103 height 27
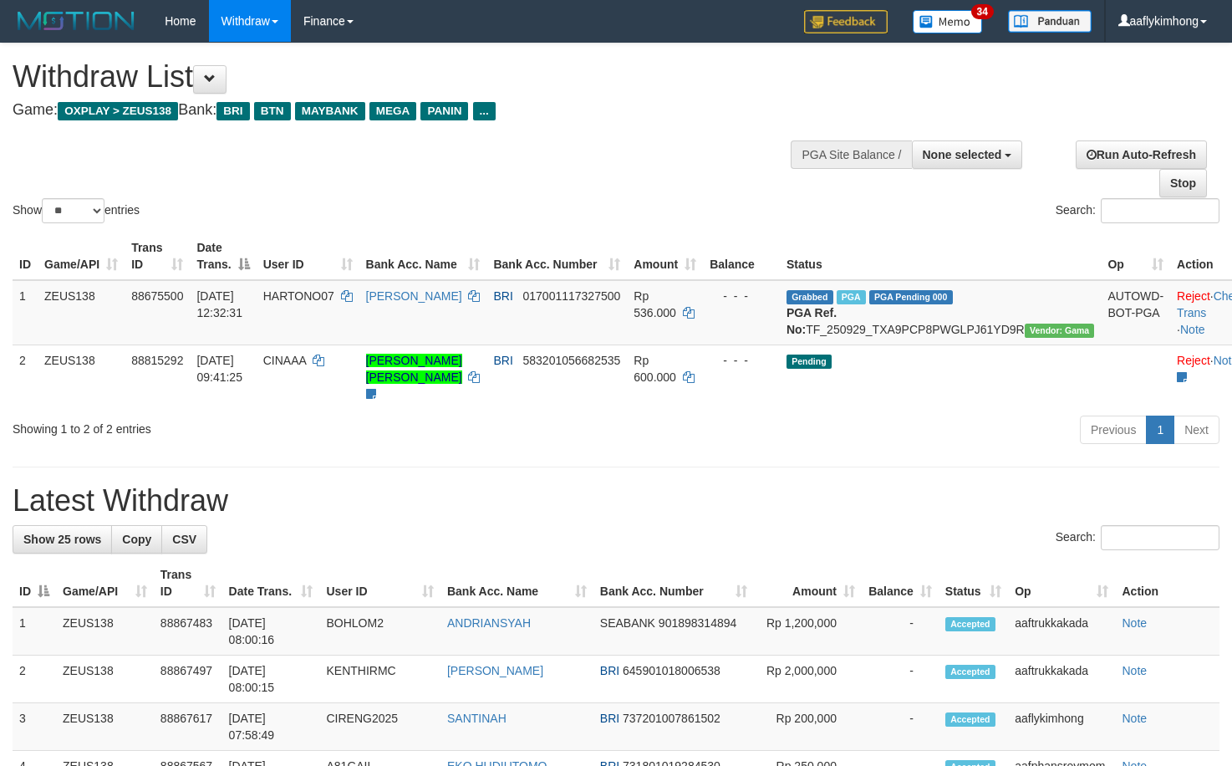
select select
select select "**"
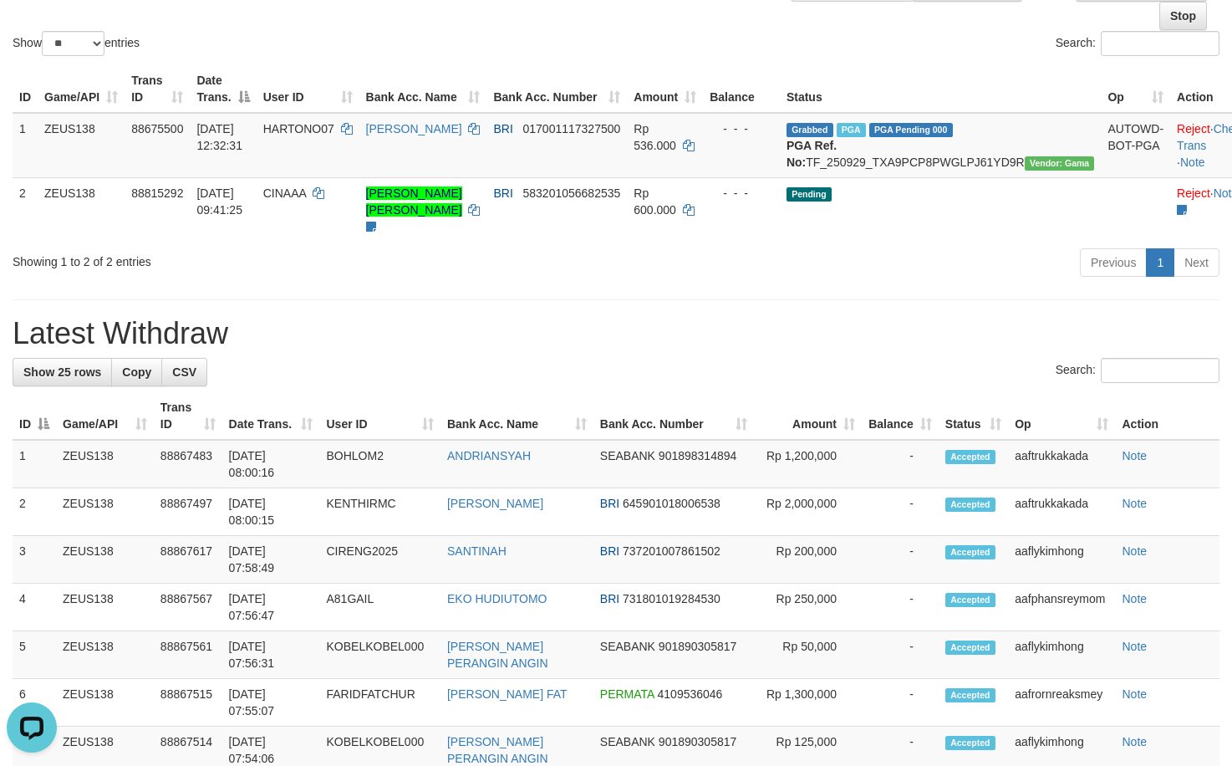
drag, startPoint x: 333, startPoint y: 289, endPoint x: 322, endPoint y: 287, distance: 11.2
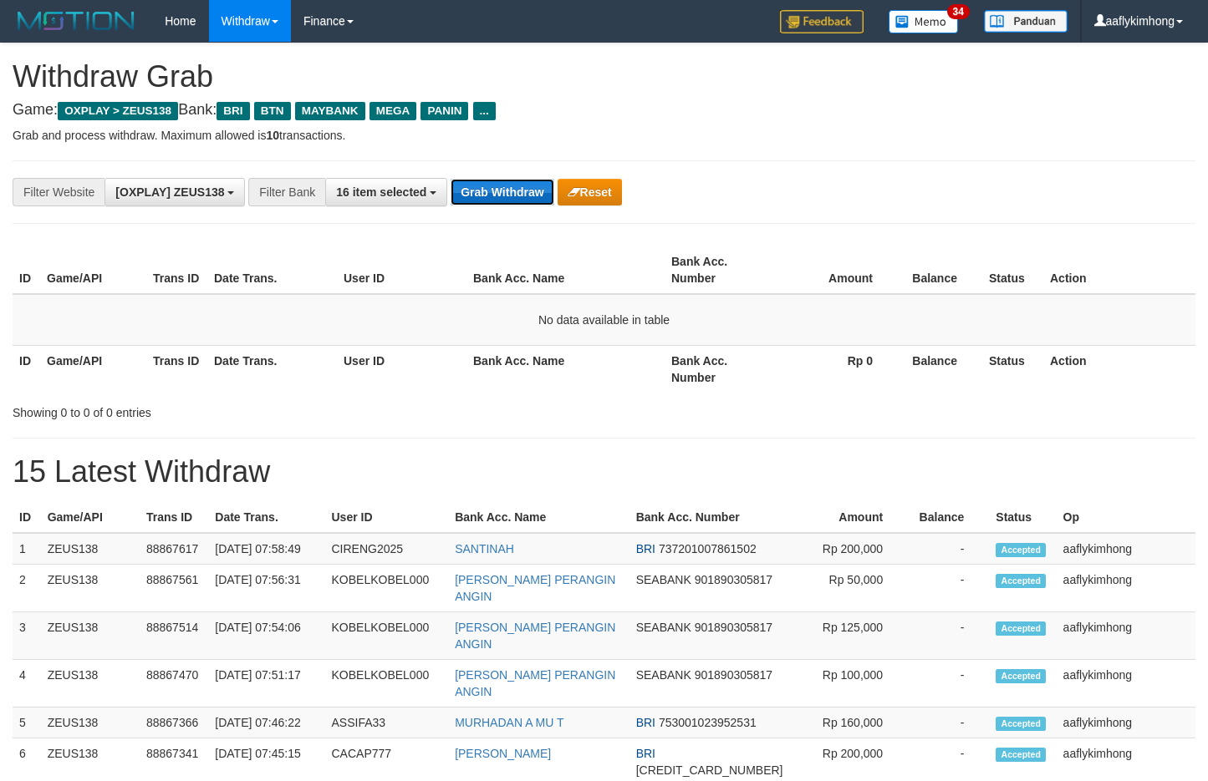
drag, startPoint x: 0, startPoint y: 0, endPoint x: 517, endPoint y: 186, distance: 548.8
click at [517, 186] on button "Grab Withdraw" at bounding box center [501, 192] width 103 height 27
click at [518, 183] on button "Grab Withdraw" at bounding box center [501, 192] width 103 height 27
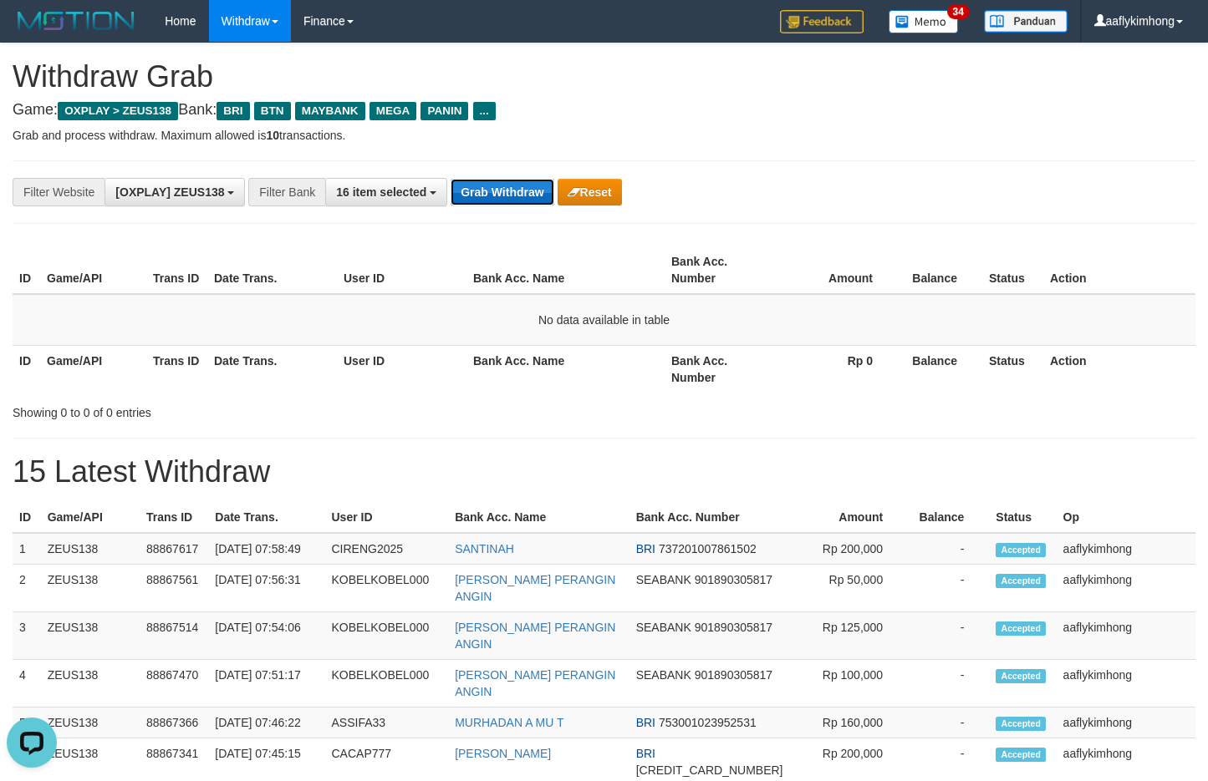
click at [529, 198] on button "Grab Withdraw" at bounding box center [501, 192] width 103 height 27
click at [524, 189] on button "Grab Withdraw" at bounding box center [501, 192] width 103 height 27
click at [522, 189] on button "Grab Withdraw" at bounding box center [501, 192] width 103 height 27
click at [522, 188] on button "Grab Withdraw" at bounding box center [501, 192] width 103 height 27
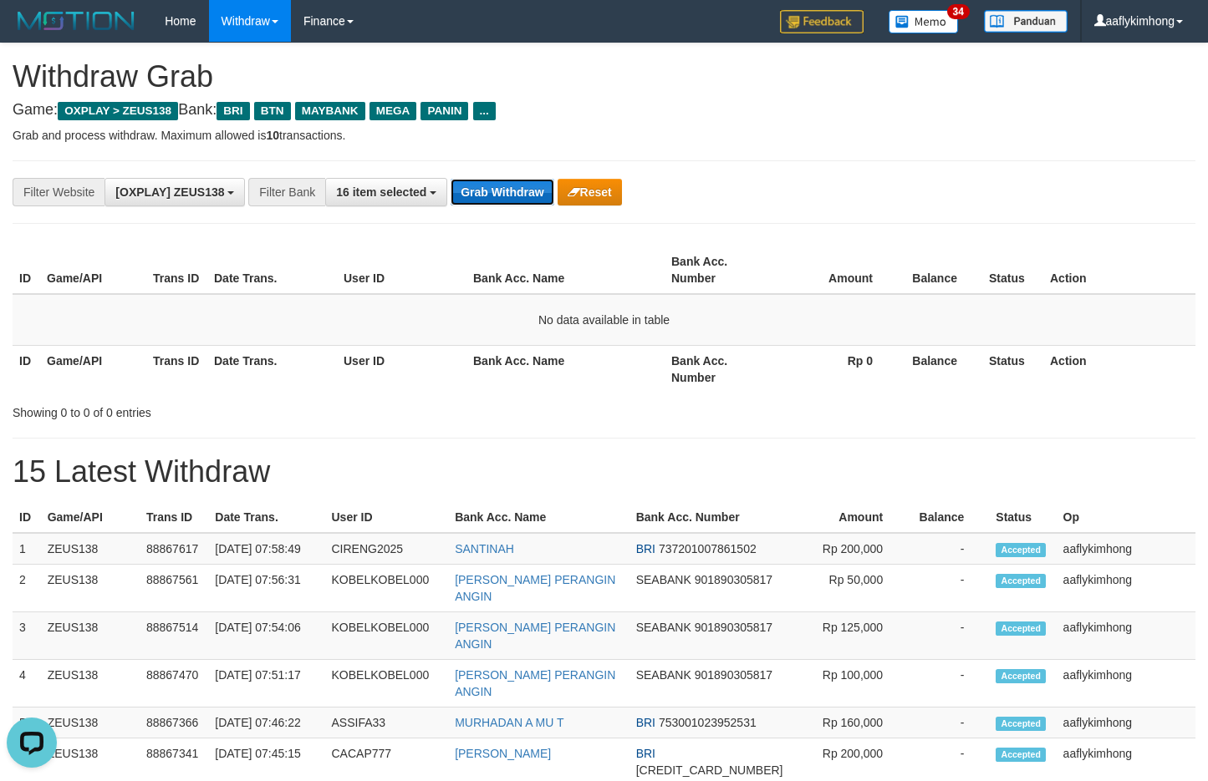
click at [521, 188] on button "Grab Withdraw" at bounding box center [501, 192] width 103 height 27
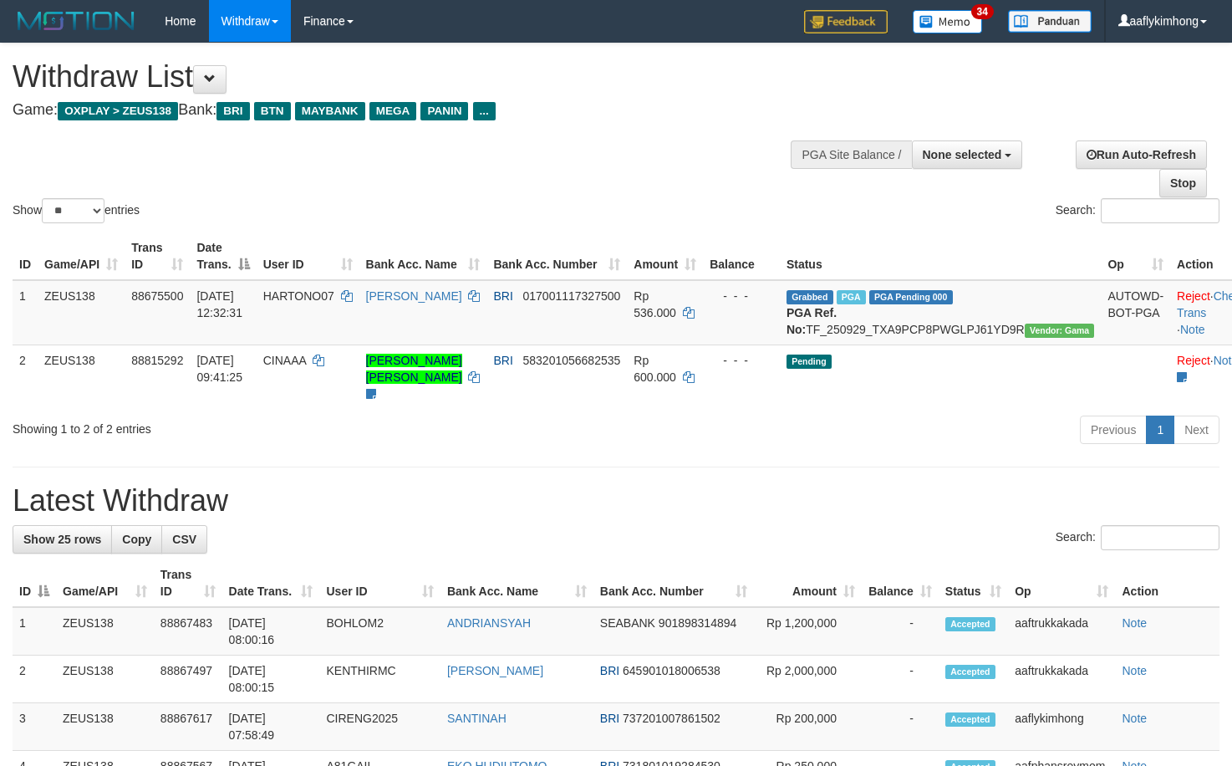
select select
select select "**"
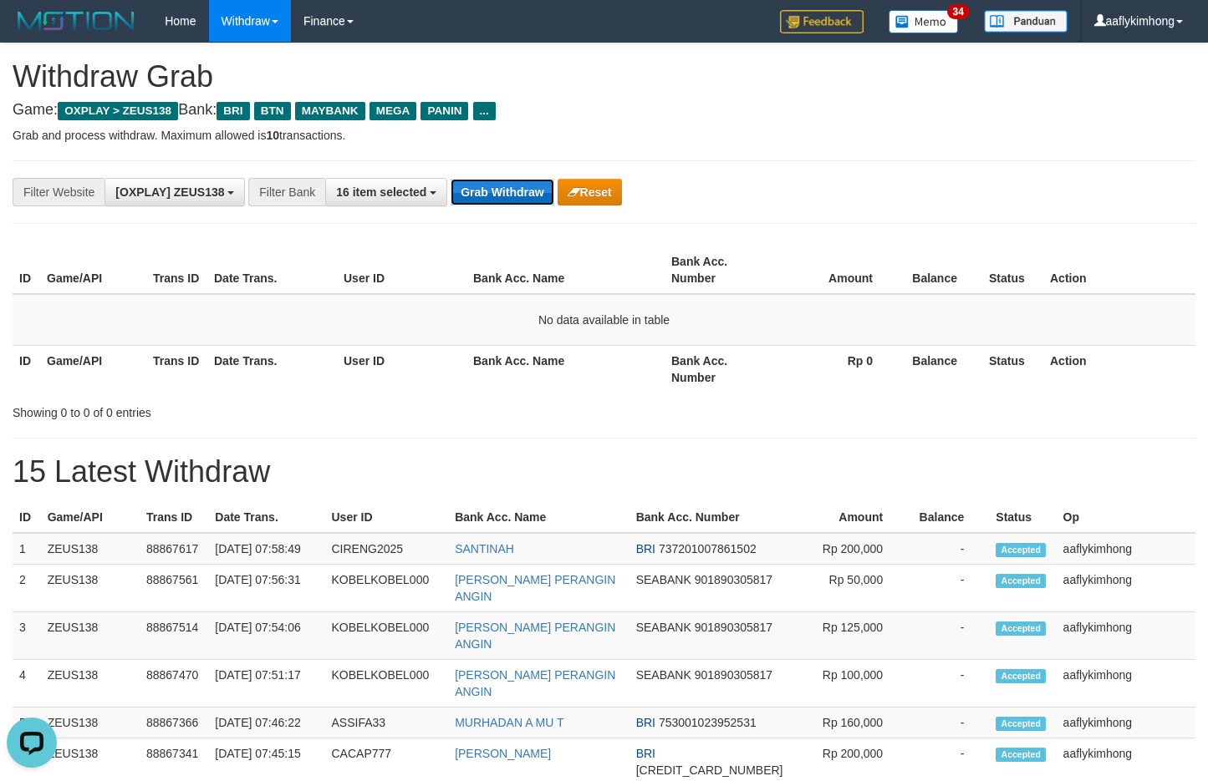
click at [496, 197] on button "Grab Withdraw" at bounding box center [501, 192] width 103 height 27
click at [496, 196] on button "Grab Withdraw" at bounding box center [501, 192] width 103 height 27
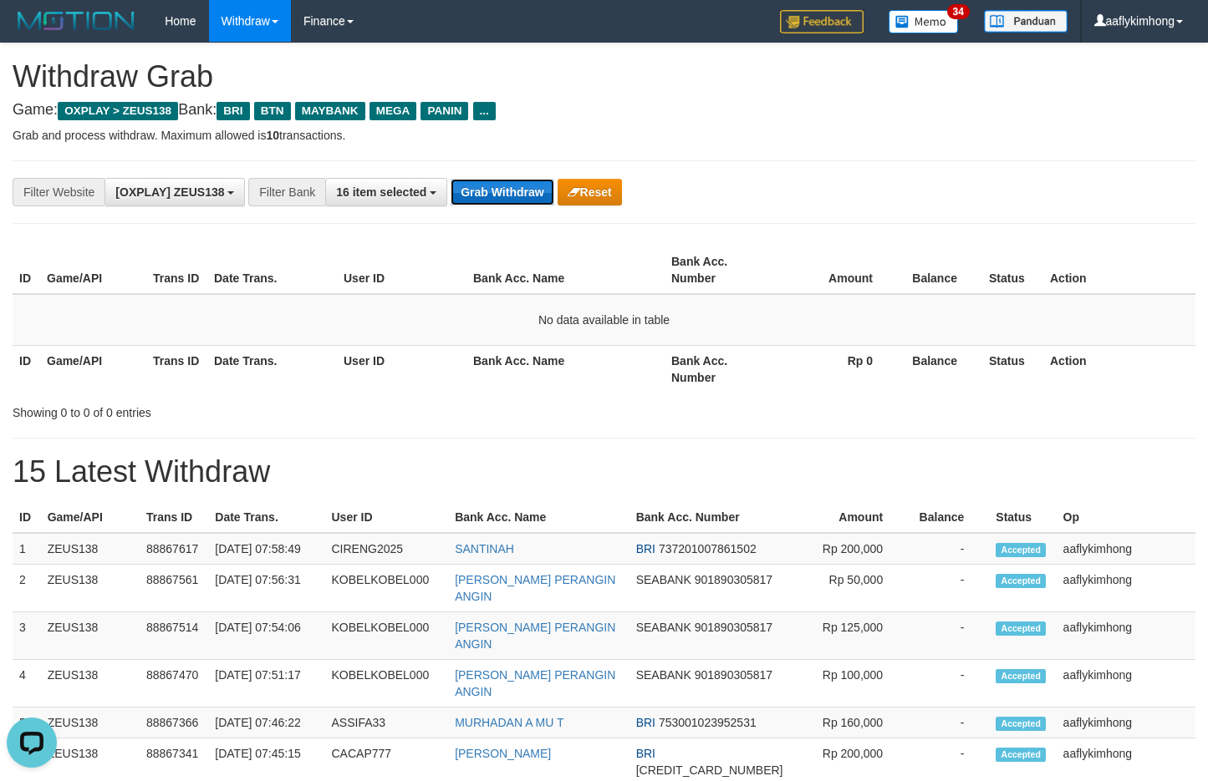
drag, startPoint x: 496, startPoint y: 196, endPoint x: 496, endPoint y: 185, distance: 11.7
click at [496, 185] on button "Grab Withdraw" at bounding box center [501, 192] width 103 height 27
click at [481, 196] on button "Grab Withdraw" at bounding box center [501, 192] width 103 height 27
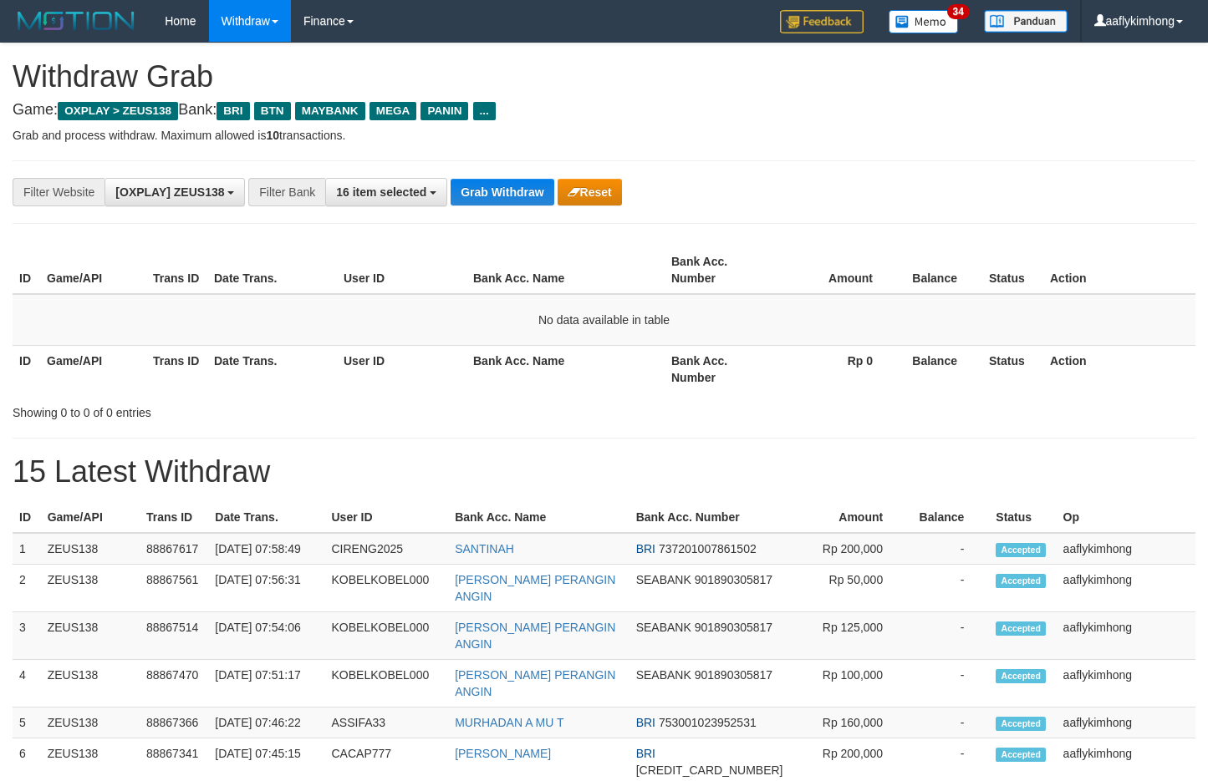
click at [481, 196] on button "Grab Withdraw" at bounding box center [501, 192] width 103 height 27
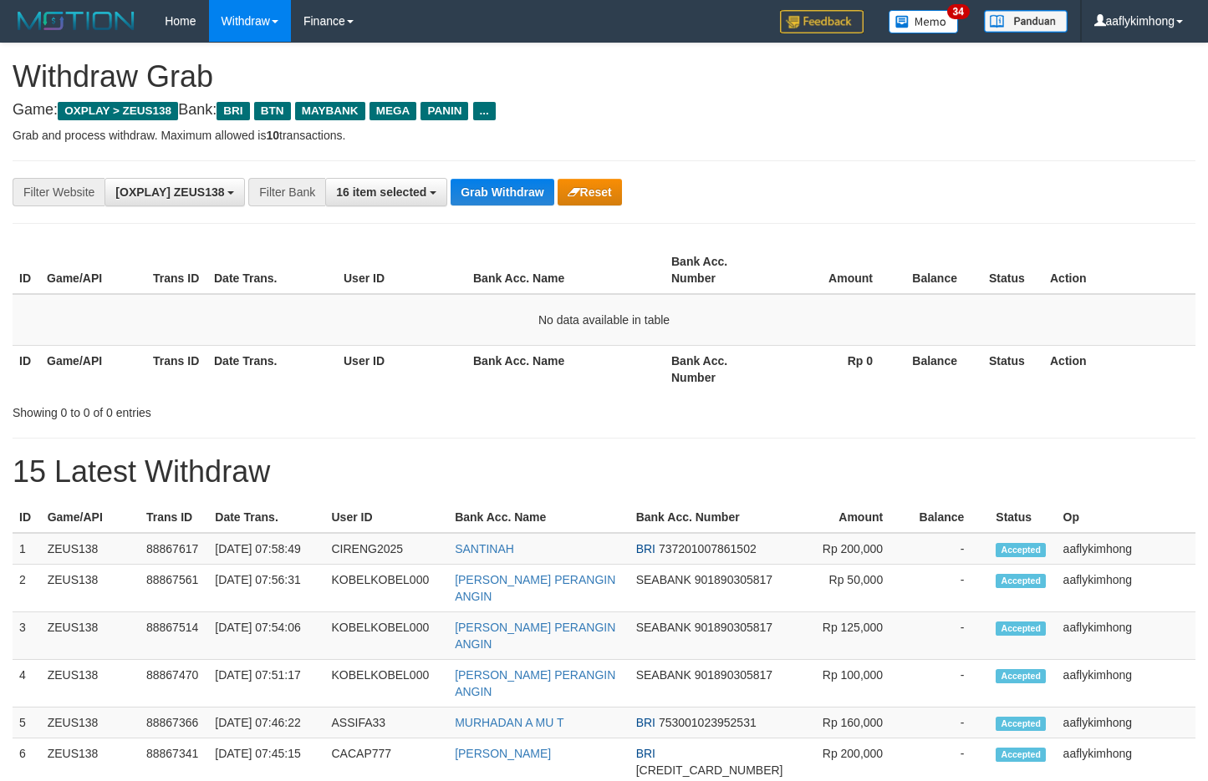
click at [481, 196] on button "Grab Withdraw" at bounding box center [501, 192] width 103 height 27
click at [507, 169] on div "**********" at bounding box center [604, 192] width 1183 height 64
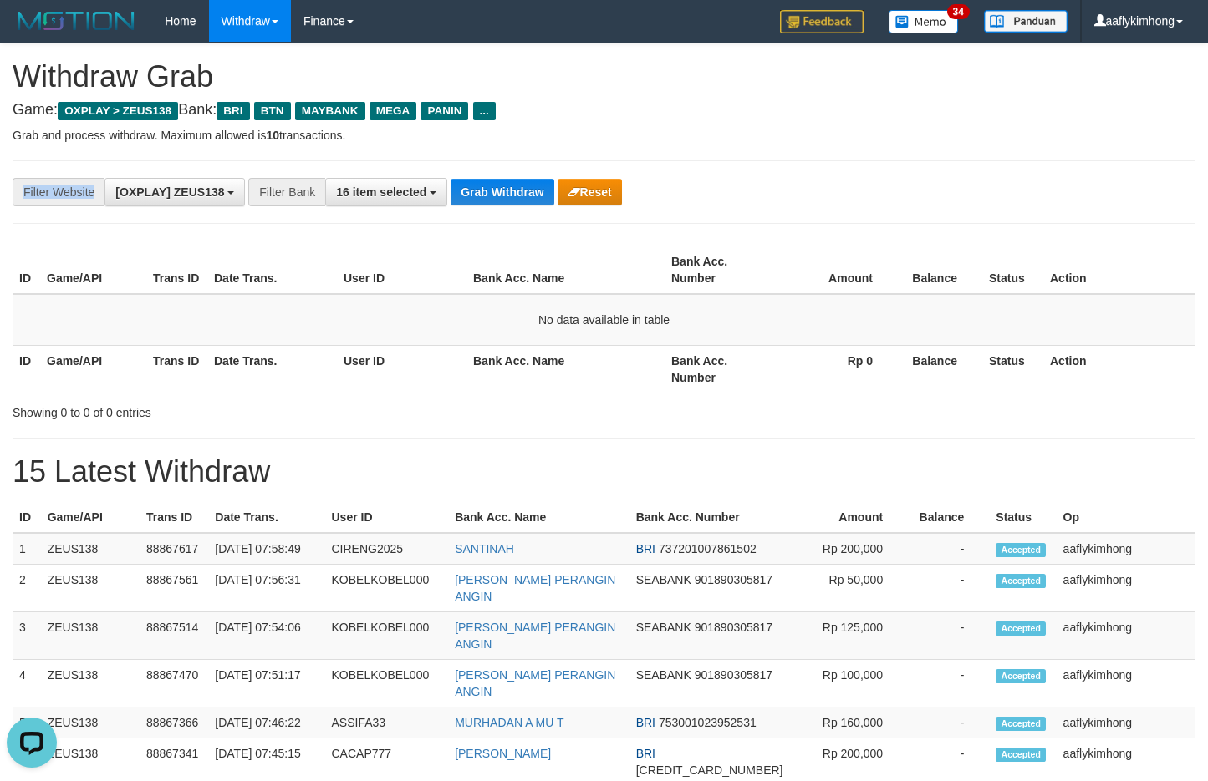
click at [507, 169] on div "**********" at bounding box center [604, 192] width 1183 height 64
click at [509, 211] on div "**********" at bounding box center [604, 192] width 1183 height 64
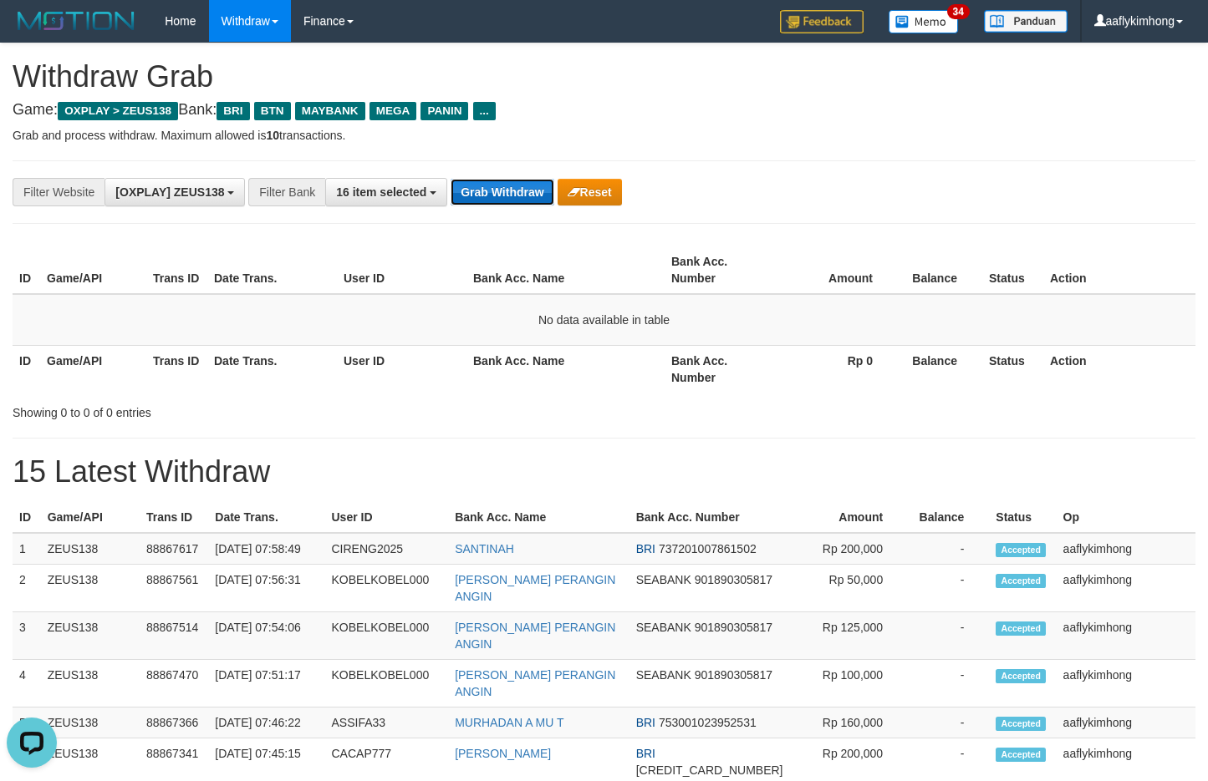
click at [510, 192] on button "Grab Withdraw" at bounding box center [501, 192] width 103 height 27
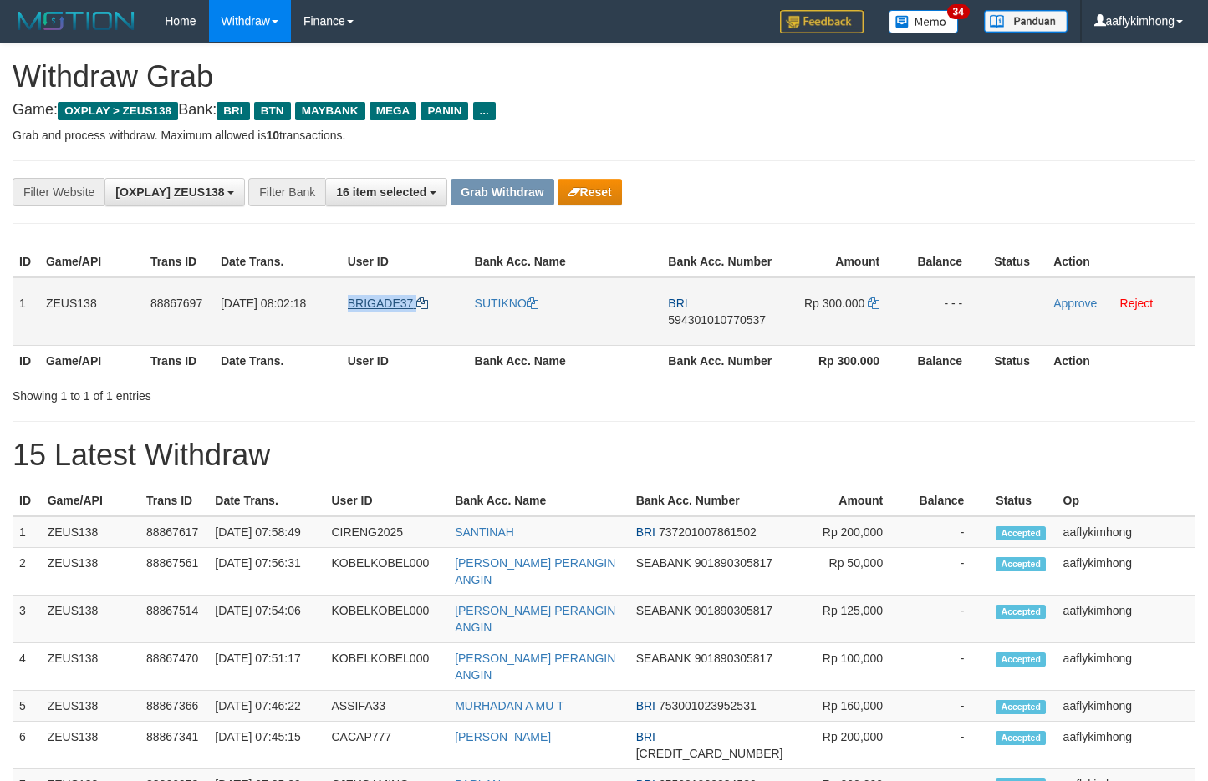
copy tr "BRIGADE37"
drag, startPoint x: 334, startPoint y: 331, endPoint x: 424, endPoint y: 307, distance: 92.7
click at [424, 307] on tr "1 ZEUS138 88867697 01/10/2025 08:02:18 BRIGADE37 SUTIKNO BRI 594301010770537 Rp…" at bounding box center [604, 311] width 1183 height 69
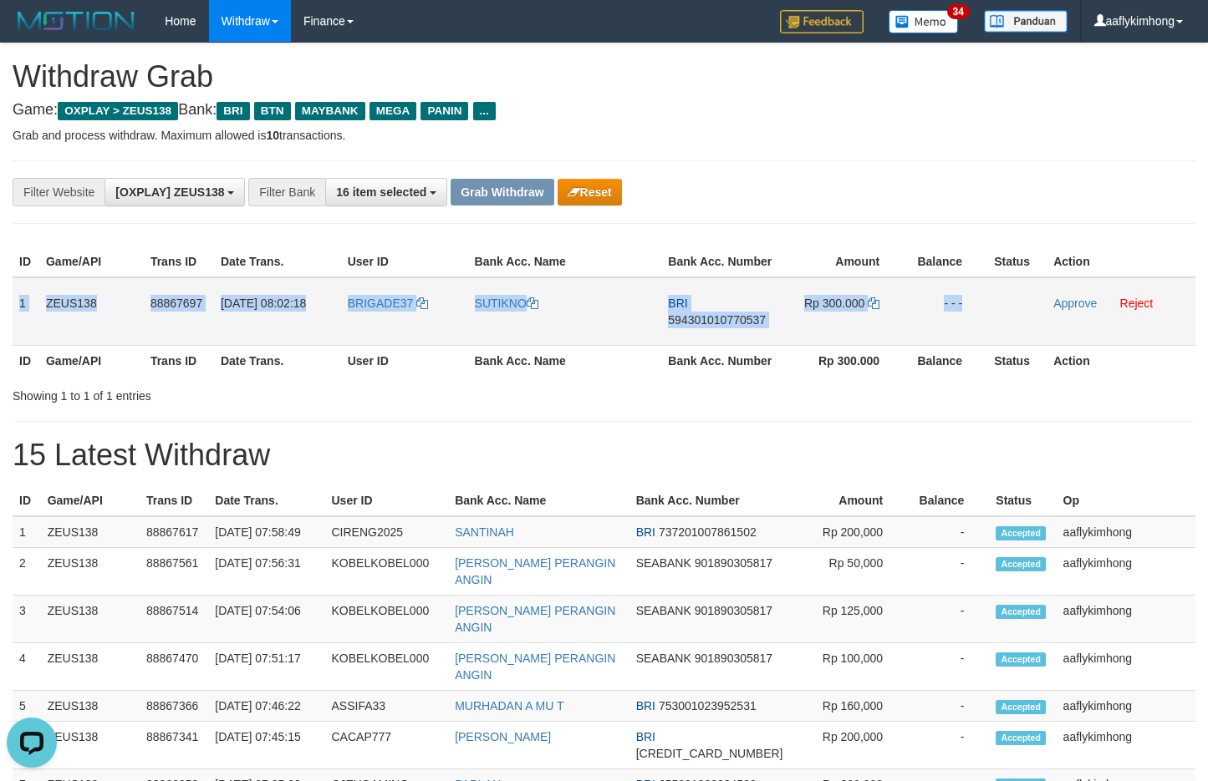
copy tr "1 ZEUS138 88867697 01/10/2025 08:02:18 BRIGADE37 SUTIKNO BRI 594301010770537 Rp…"
drag, startPoint x: 14, startPoint y: 300, endPoint x: 1024, endPoint y: 322, distance: 1009.8
click at [1024, 322] on tr "1 ZEUS138 88867697 01/10/2025 08:02:18 BRIGADE37 SUTIKNO BRI 594301010770537 Rp…" at bounding box center [604, 311] width 1183 height 69
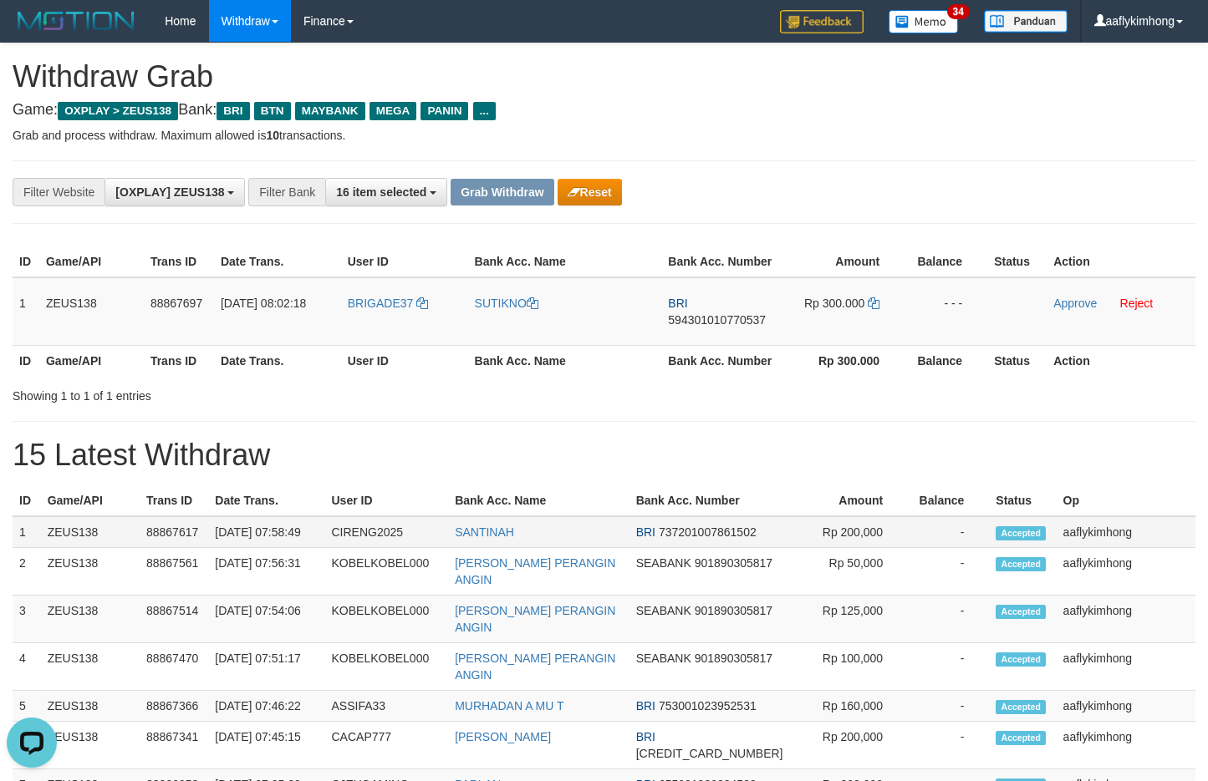
click at [308, 526] on td "[DATE] 07:58:49" at bounding box center [266, 533] width 116 height 32
click at [301, 350] on th "Date Trans." at bounding box center [277, 360] width 127 height 31
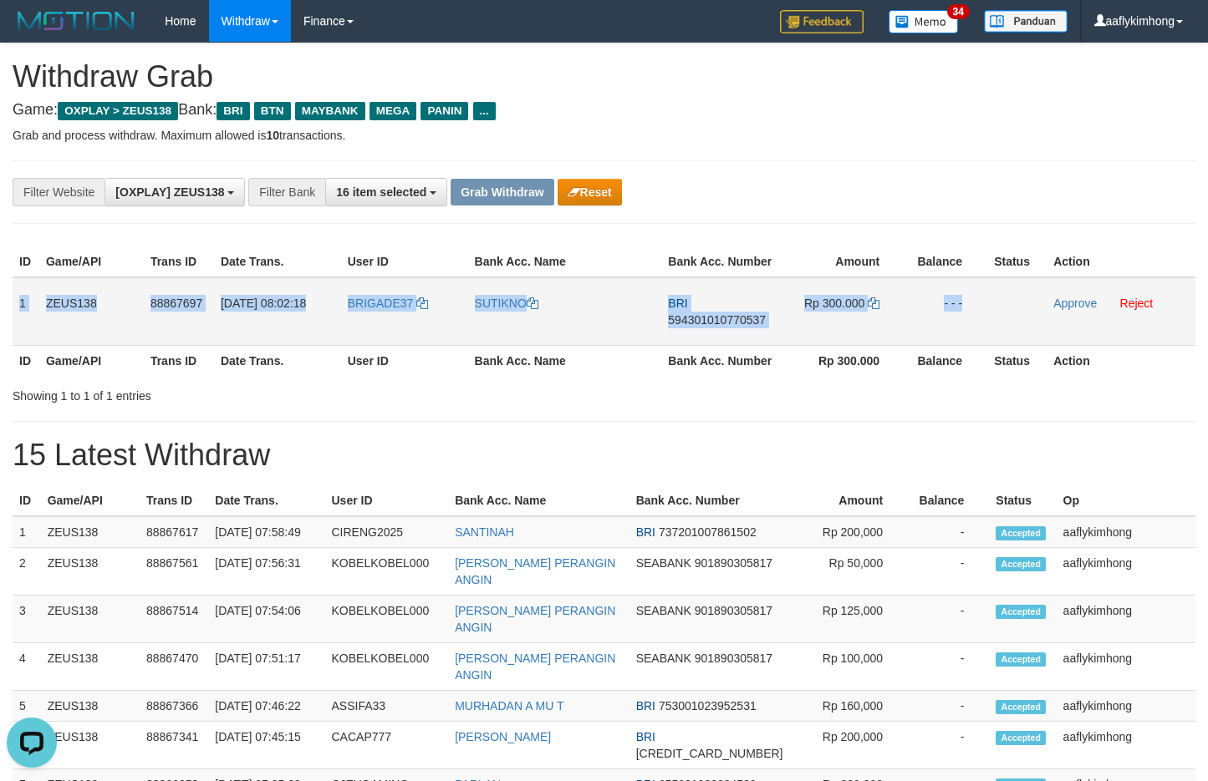
copy tr "1 ZEUS138 88867697 01/10/2025 08:02:18 BRIGADE37 SUTIKNO BRI 594301010770537 Rp…"
drag, startPoint x: 19, startPoint y: 301, endPoint x: 1052, endPoint y: 330, distance: 1033.4
click at [1052, 330] on tr "1 ZEUS138 88867697 01/10/2025 08:02:18 BRIGADE37 SUTIKNO BRI 594301010770537 Rp…" at bounding box center [604, 311] width 1183 height 69
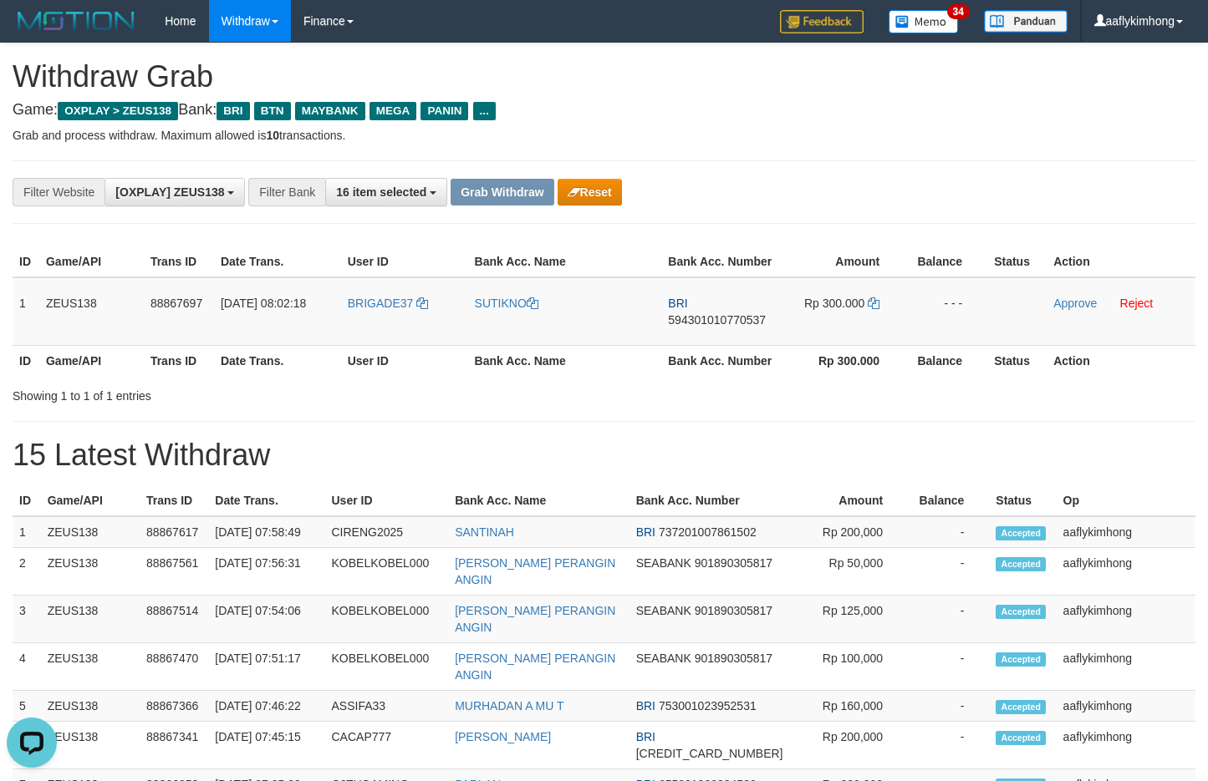
click at [390, 406] on div "**********" at bounding box center [604, 754] width 1208 height 1422
drag, startPoint x: 383, startPoint y: 322, endPoint x: 443, endPoint y: 323, distance: 60.2
click at [443, 323] on td "BRIGADE37" at bounding box center [404, 311] width 127 height 69
copy link "BRIGADE37"
click at [695, 314] on span "594301010770537" at bounding box center [717, 319] width 98 height 13
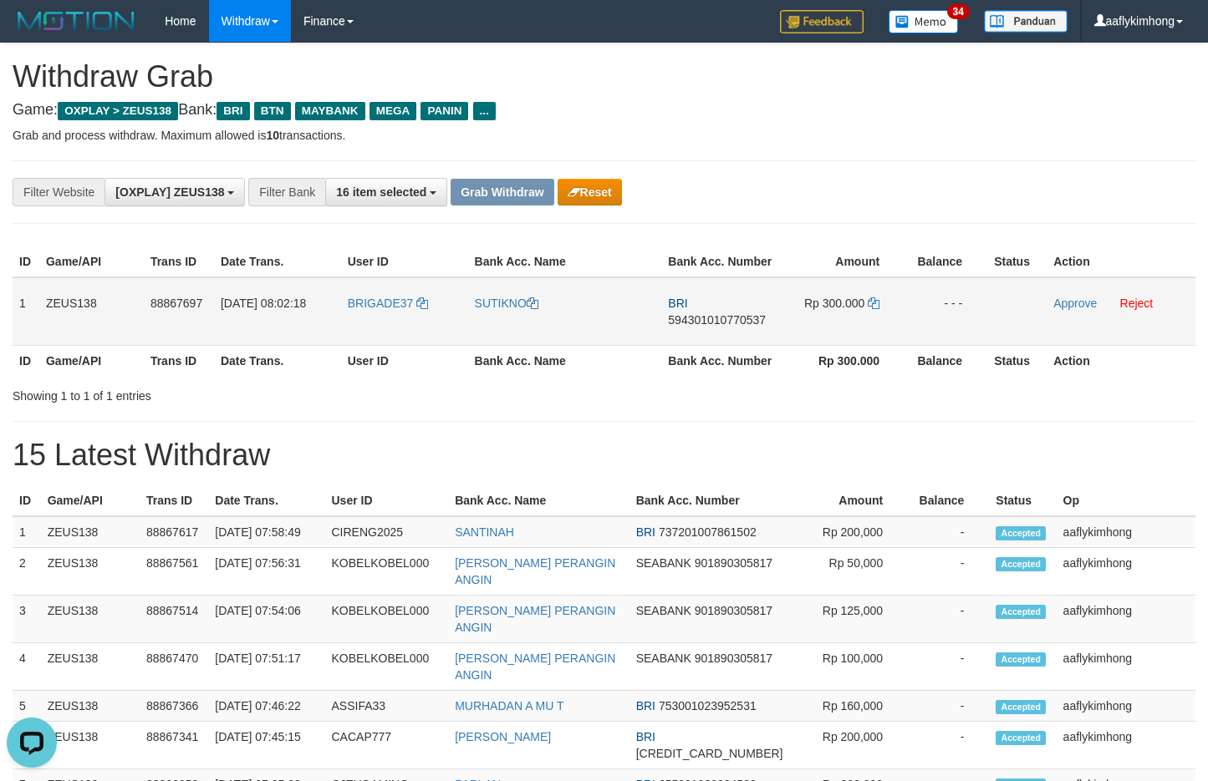
click at [695, 314] on span "594301010770537" at bounding box center [717, 319] width 98 height 13
drag, startPoint x: 867, startPoint y: 295, endPoint x: 877, endPoint y: 305, distance: 14.2
click at [865, 299] on td "Rp 300.000" at bounding box center [843, 311] width 124 height 69
click at [878, 305] on icon at bounding box center [874, 304] width 12 height 12
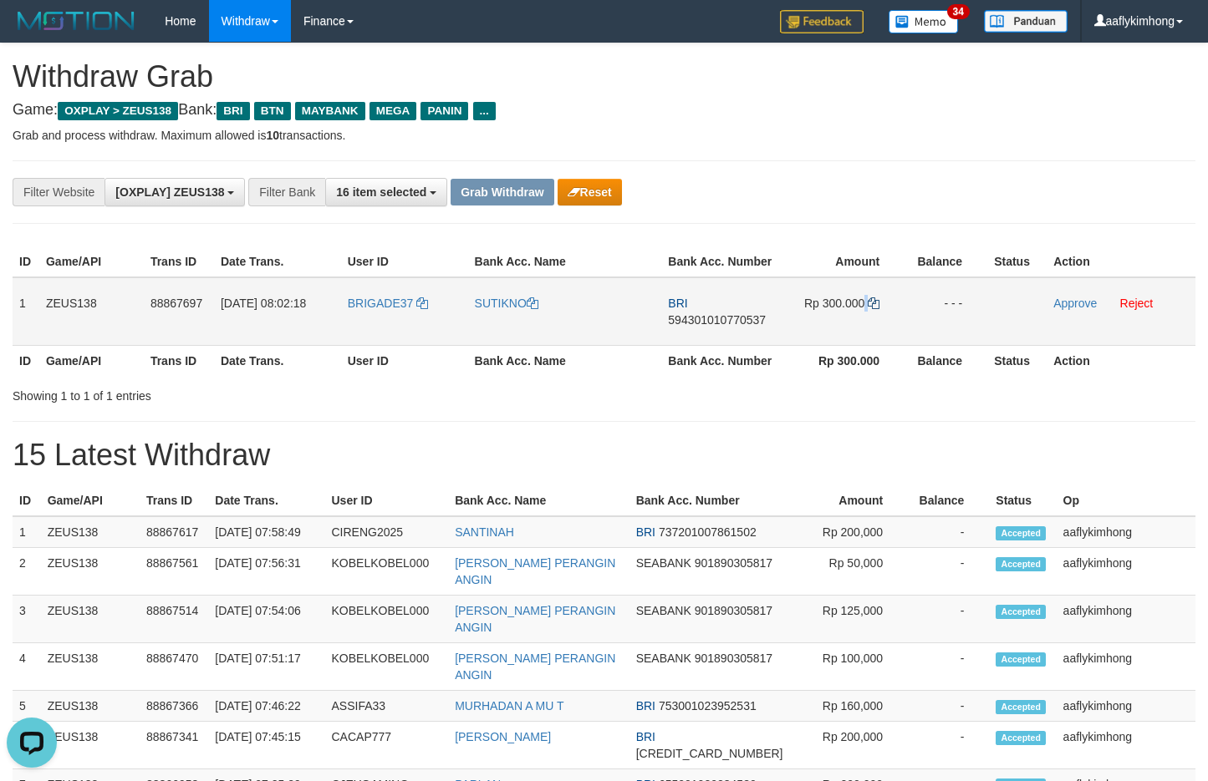
copy td
click at [868, 295] on td "Rp 300.000" at bounding box center [843, 311] width 124 height 69
click at [871, 300] on icon at bounding box center [874, 304] width 12 height 12
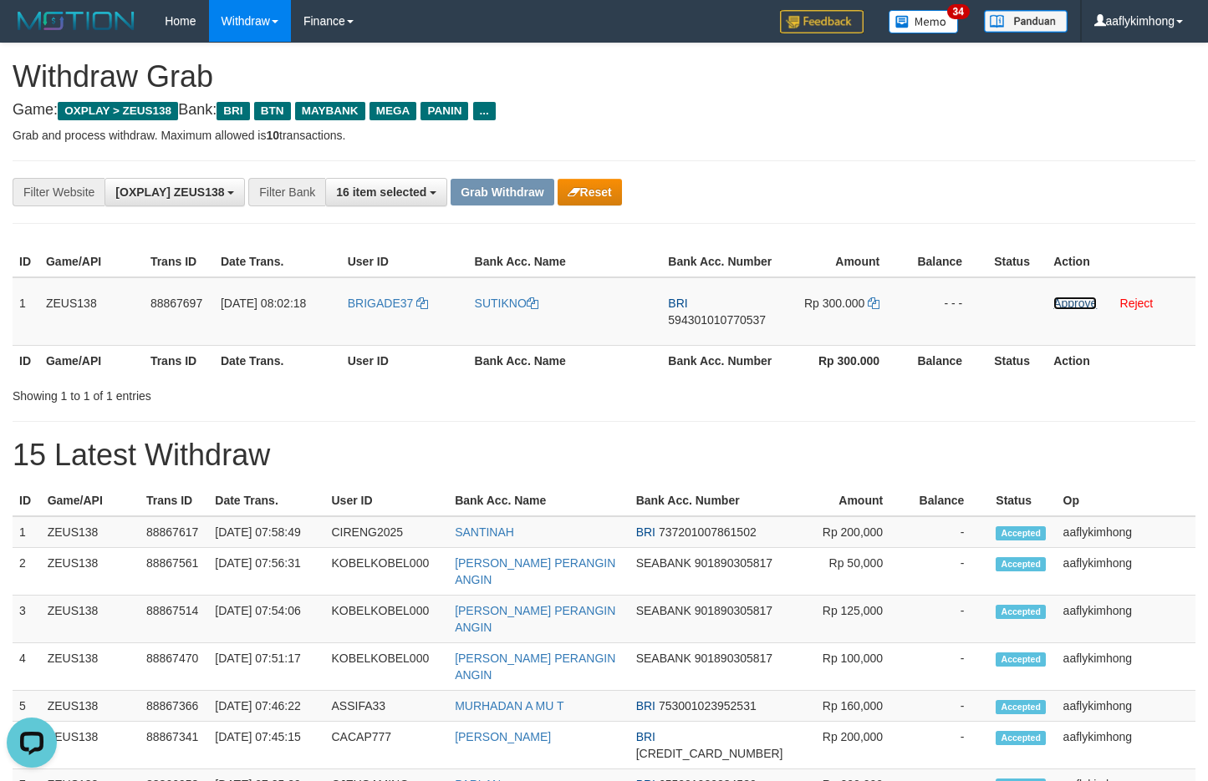
drag, startPoint x: 1067, startPoint y: 298, endPoint x: 669, endPoint y: 165, distance: 420.5
click at [1067, 298] on link "Approve" at bounding box center [1074, 303] width 43 height 13
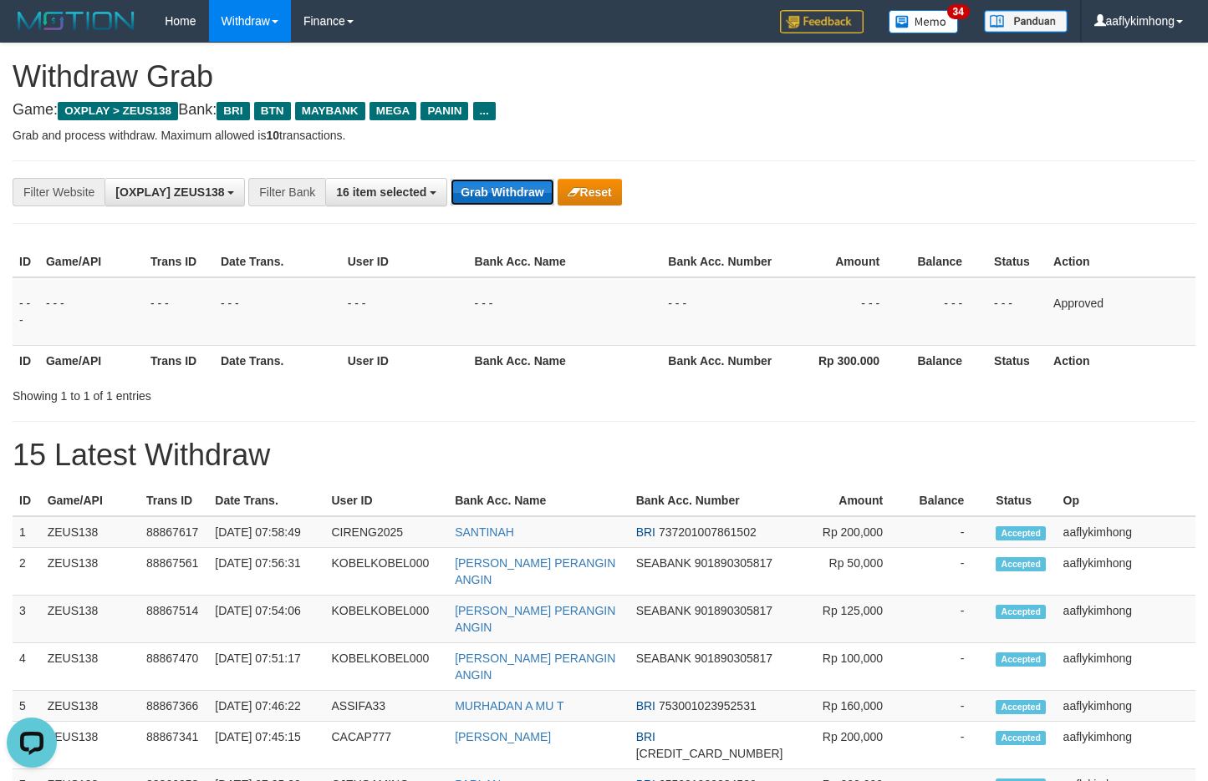
click at [504, 185] on button "Grab Withdraw" at bounding box center [501, 192] width 103 height 27
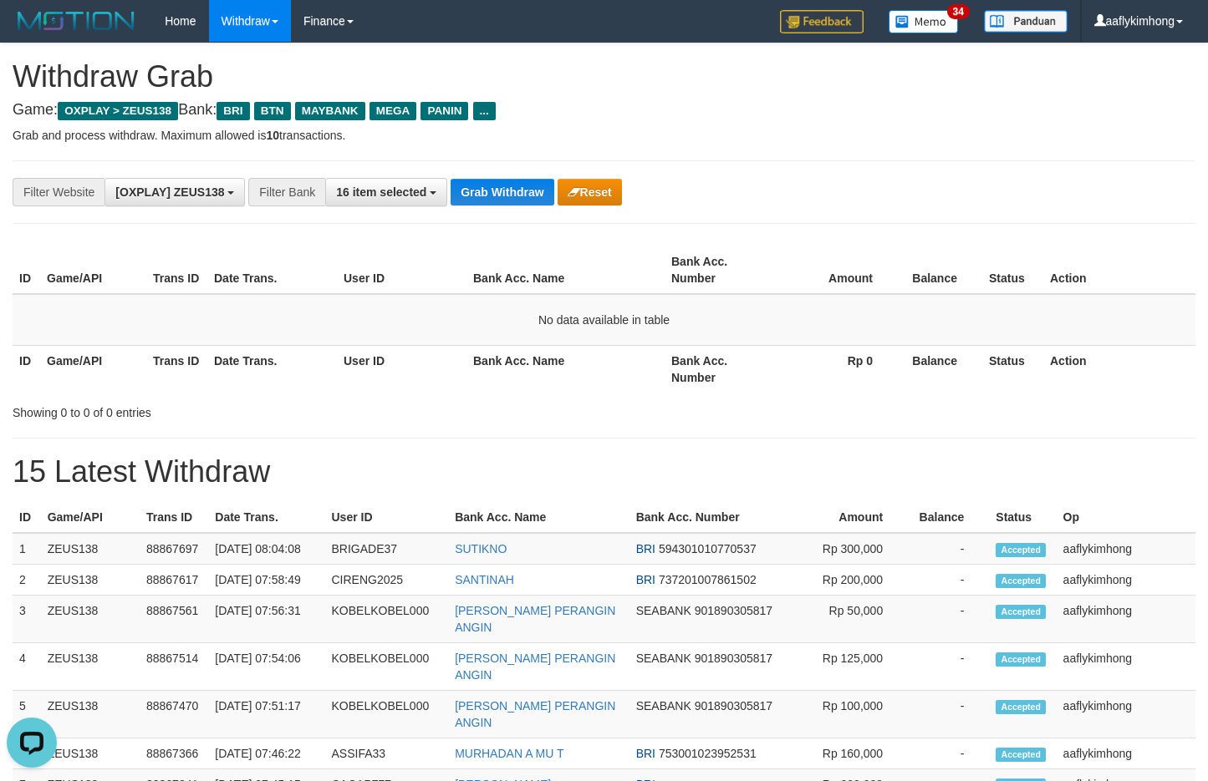
click at [235, 133] on div "**********" at bounding box center [604, 762] width 1208 height 1439
click at [511, 211] on div "**********" at bounding box center [604, 192] width 1183 height 64
click at [509, 201] on button "Grab Withdraw" at bounding box center [501, 192] width 103 height 27
click at [505, 182] on button "Grab Withdraw" at bounding box center [501, 192] width 103 height 27
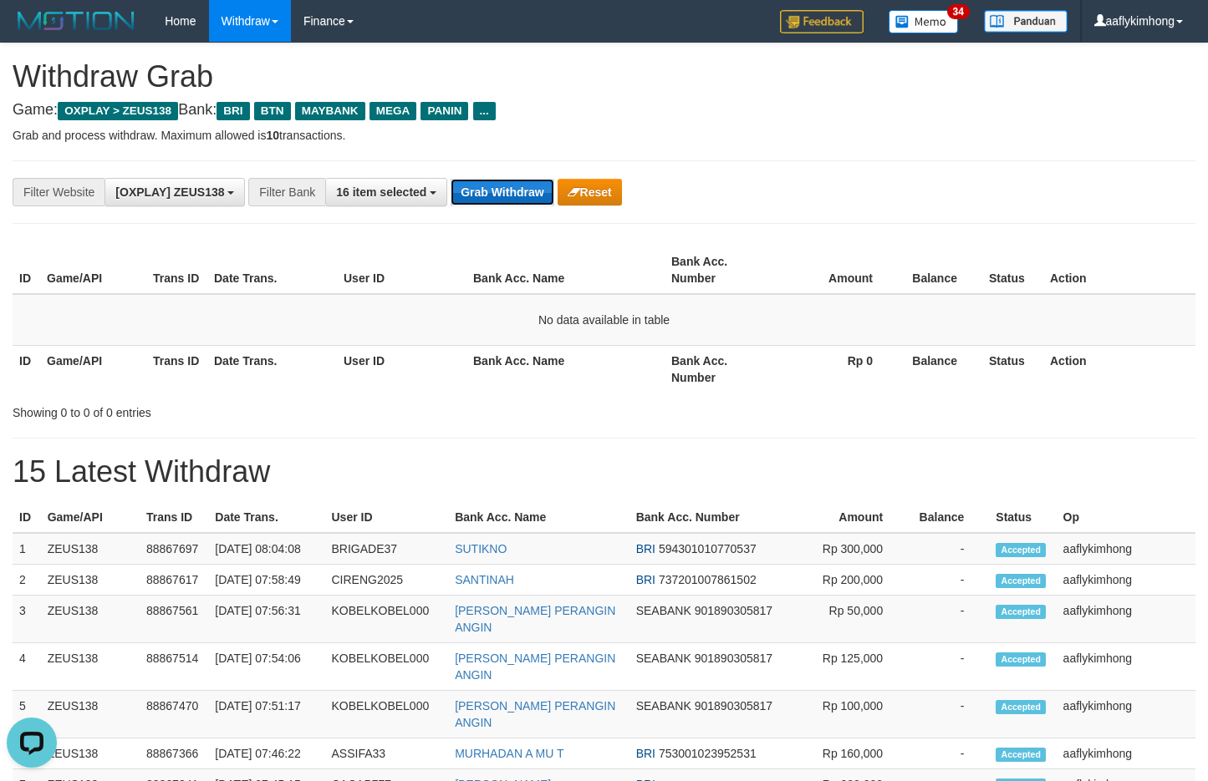
click at [505, 182] on button "Grab Withdraw" at bounding box center [501, 192] width 103 height 27
click at [522, 181] on button "Grab Withdraw" at bounding box center [501, 192] width 103 height 27
click at [517, 169] on div "**********" at bounding box center [604, 192] width 1183 height 64
click at [492, 191] on button "Grab Withdraw" at bounding box center [501, 192] width 103 height 27
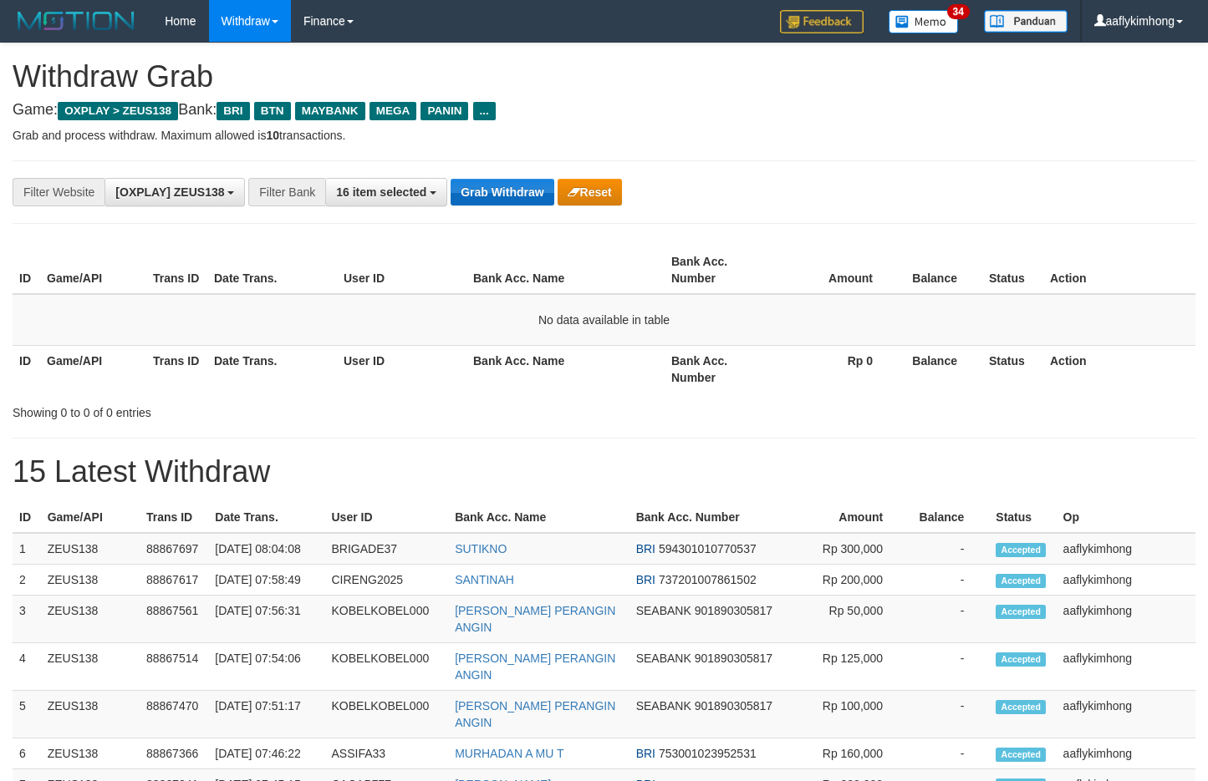
drag, startPoint x: 0, startPoint y: 0, endPoint x: 492, endPoint y: 191, distance: 527.9
click at [492, 191] on button "Grab Withdraw" at bounding box center [501, 192] width 103 height 27
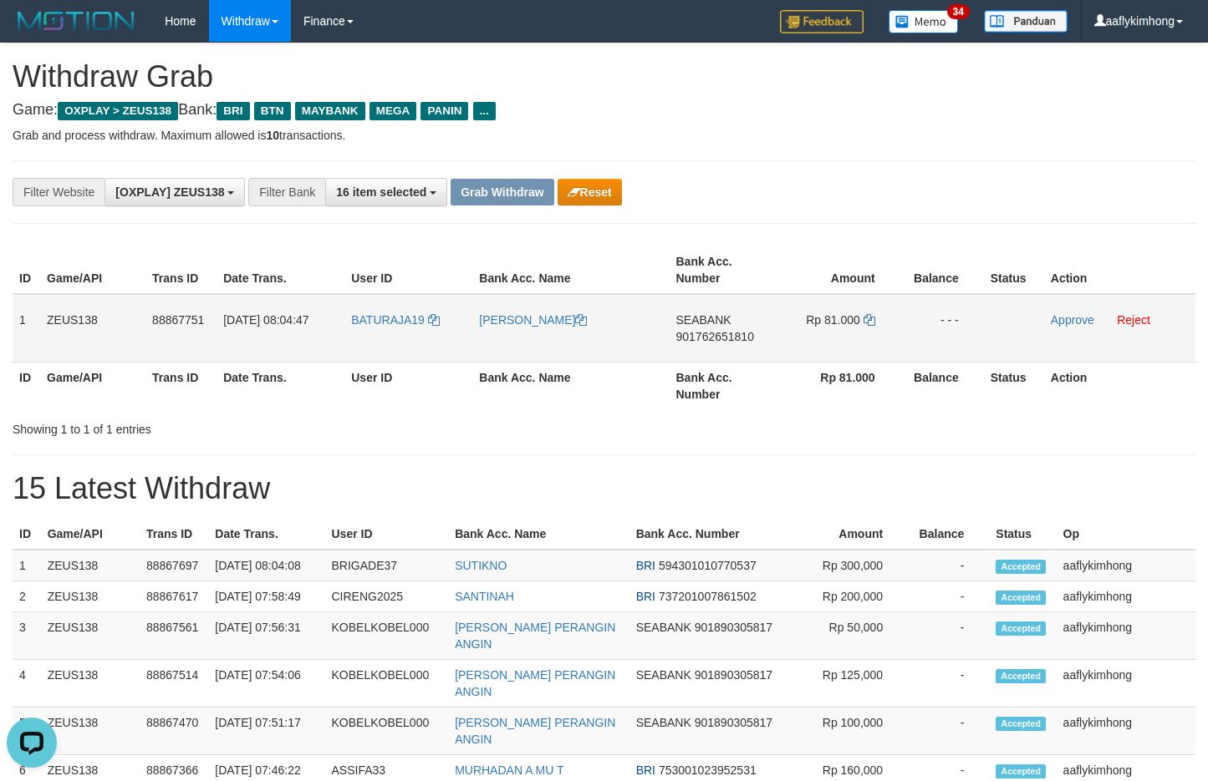
copy tr "7 BATURAJA19"
drag, startPoint x: 322, startPoint y: 359, endPoint x: 425, endPoint y: 340, distance: 104.4
click at [425, 340] on tr "1 ZEUS138 88867751 [DATE] 08:04:47 [GEOGRAPHIC_DATA] [PERSON_NAME] SEABANK 9017…" at bounding box center [604, 328] width 1183 height 69
click at [375, 367] on th "User ID" at bounding box center [408, 386] width 128 height 48
copy tr "[DEMOGRAPHIC_DATA]"
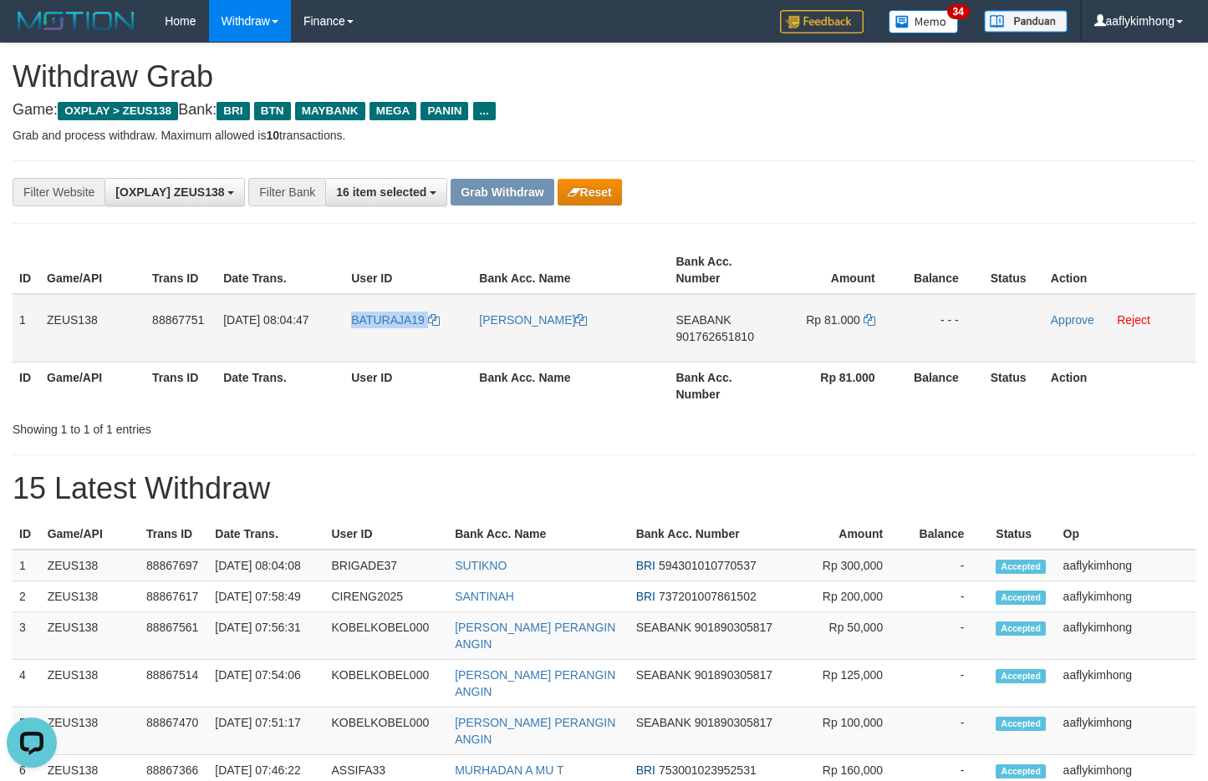
drag, startPoint x: 332, startPoint y: 344, endPoint x: 439, endPoint y: 336, distance: 107.3
click at [439, 336] on tr "1 ZEUS138 88867751 [DATE] 08:04:47 [GEOGRAPHIC_DATA] [PERSON_NAME] SEABANK 9017…" at bounding box center [604, 328] width 1183 height 69
copy tr "BATURAJA19"
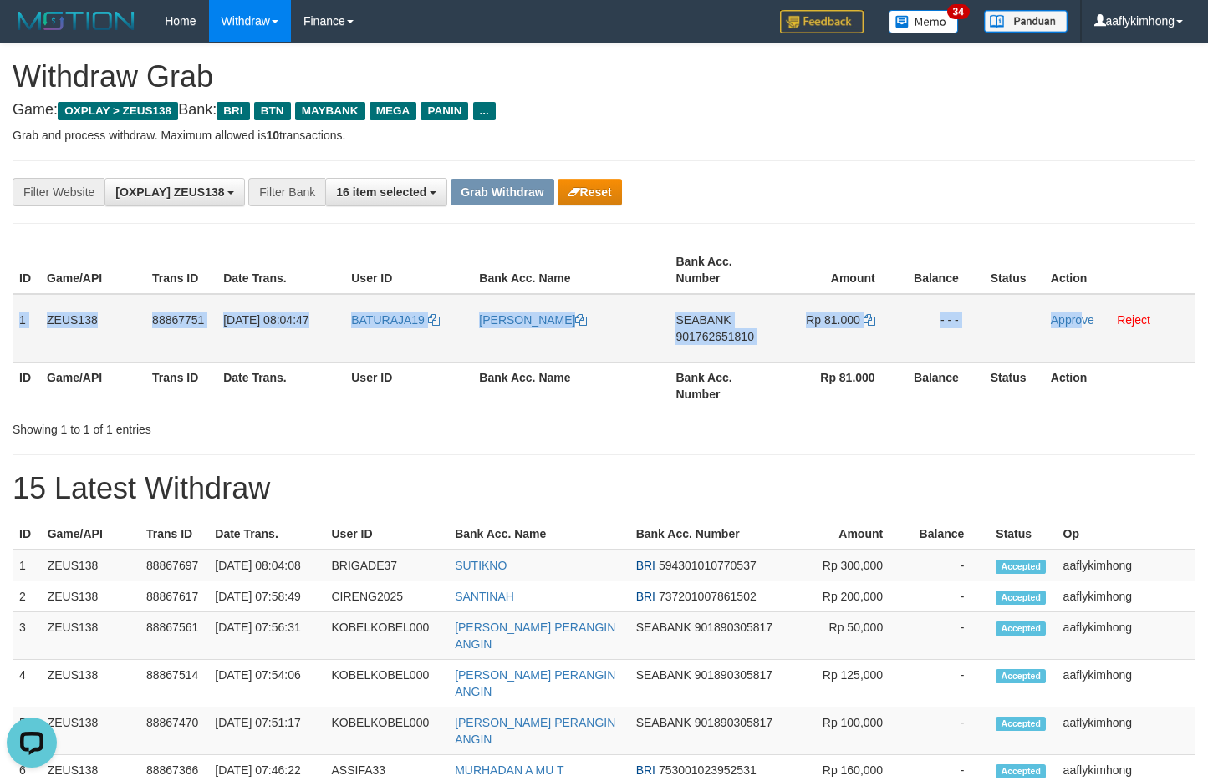
copy tr "1 ZEUS138 88867751 [DATE] 08:04:47 BATURAJA19 [PERSON_NAME] SEABANK 90176265181…"
drag, startPoint x: 17, startPoint y: 314, endPoint x: 1081, endPoint y: 312, distance: 1064.8
click at [1081, 312] on tr "1 ZEUS138 88867751 [DATE] 08:04:47 [GEOGRAPHIC_DATA] [PERSON_NAME] SEABANK 9017…" at bounding box center [604, 328] width 1183 height 69
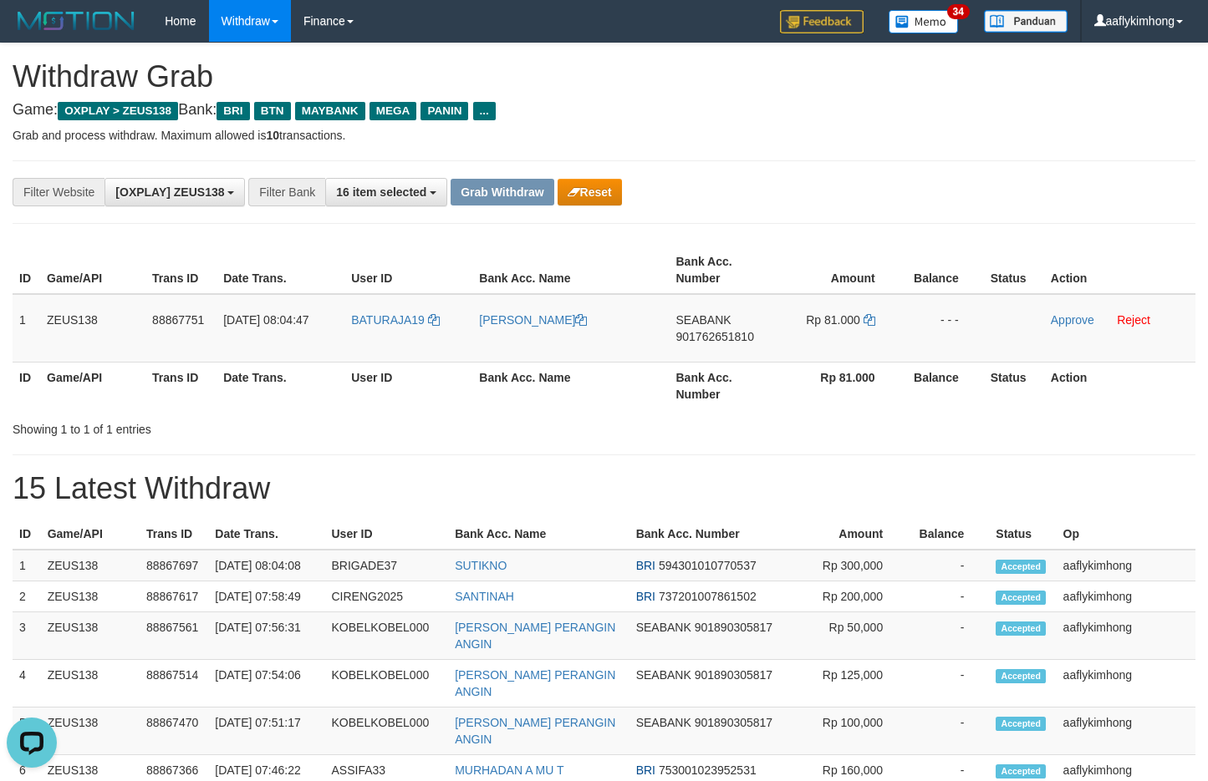
click at [751, 411] on div "ID Game/API Trans ID Date Trans. User ID Bank Acc. Name Bank Acc. Number Amount…" at bounding box center [604, 328] width 1208 height 173
drag, startPoint x: 677, startPoint y: 313, endPoint x: 745, endPoint y: 313, distance: 67.7
click at [745, 313] on td "SEABANK 901762651810" at bounding box center [721, 328] width 105 height 69
copy span "SEABANK"
click at [736, 338] on span "901762651810" at bounding box center [714, 336] width 78 height 13
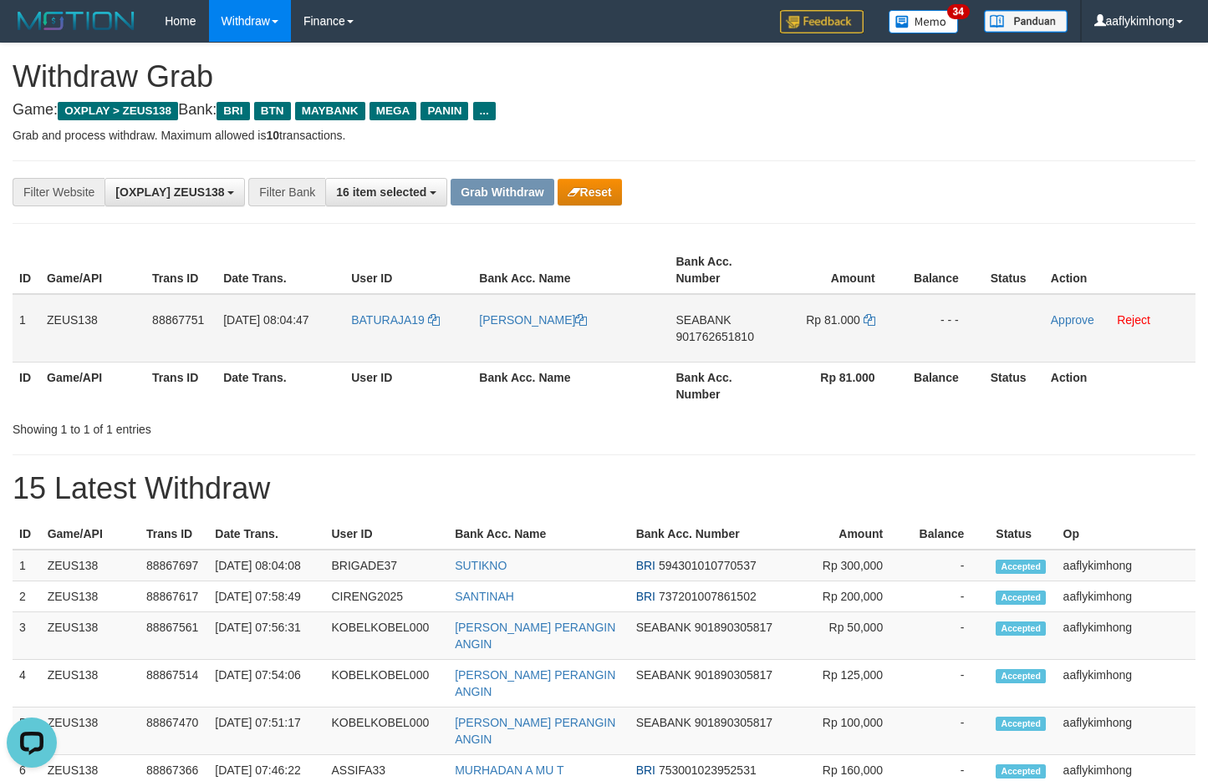
click at [736, 338] on span "901762651810" at bounding box center [714, 336] width 78 height 13
click at [875, 312] on td "Rp 81.000" at bounding box center [837, 328] width 125 height 69
click at [864, 319] on icon at bounding box center [869, 320] width 12 height 12
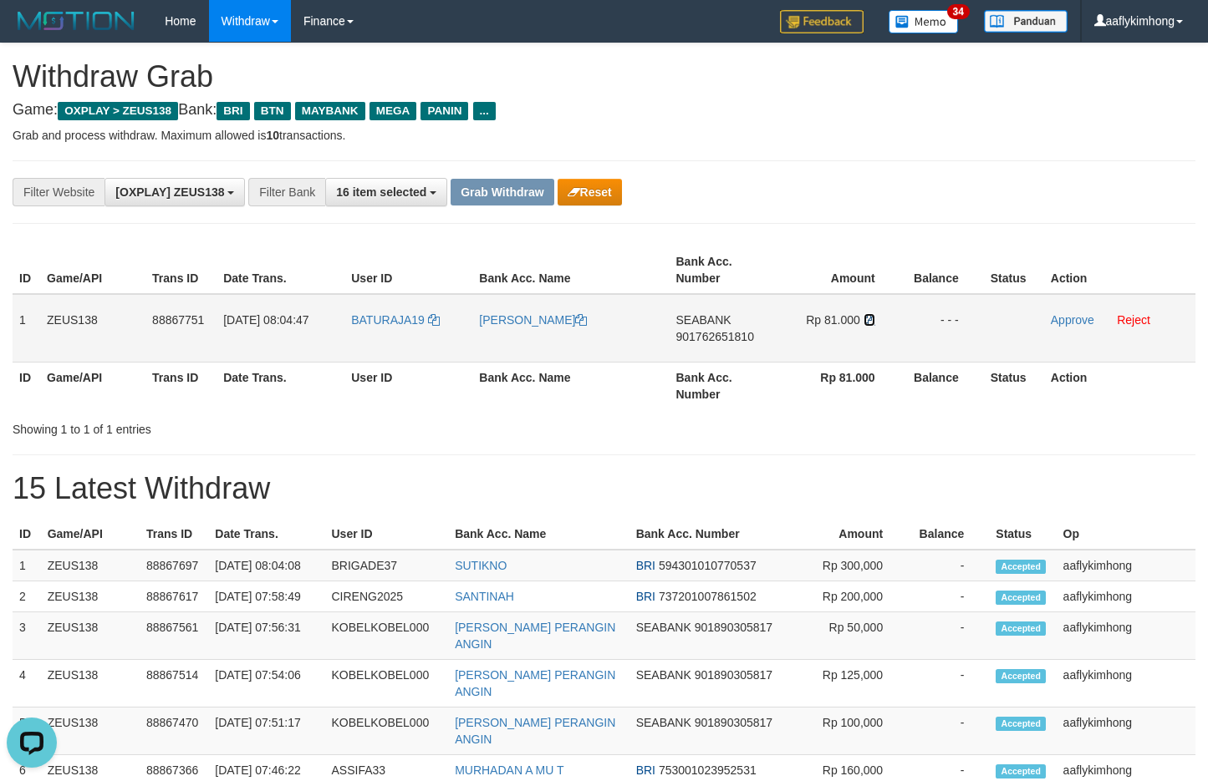
click at [866, 316] on icon at bounding box center [869, 320] width 12 height 12
drag, startPoint x: 1059, startPoint y: 322, endPoint x: 661, endPoint y: 171, distance: 425.3
click at [1059, 322] on link "Approve" at bounding box center [1072, 319] width 43 height 13
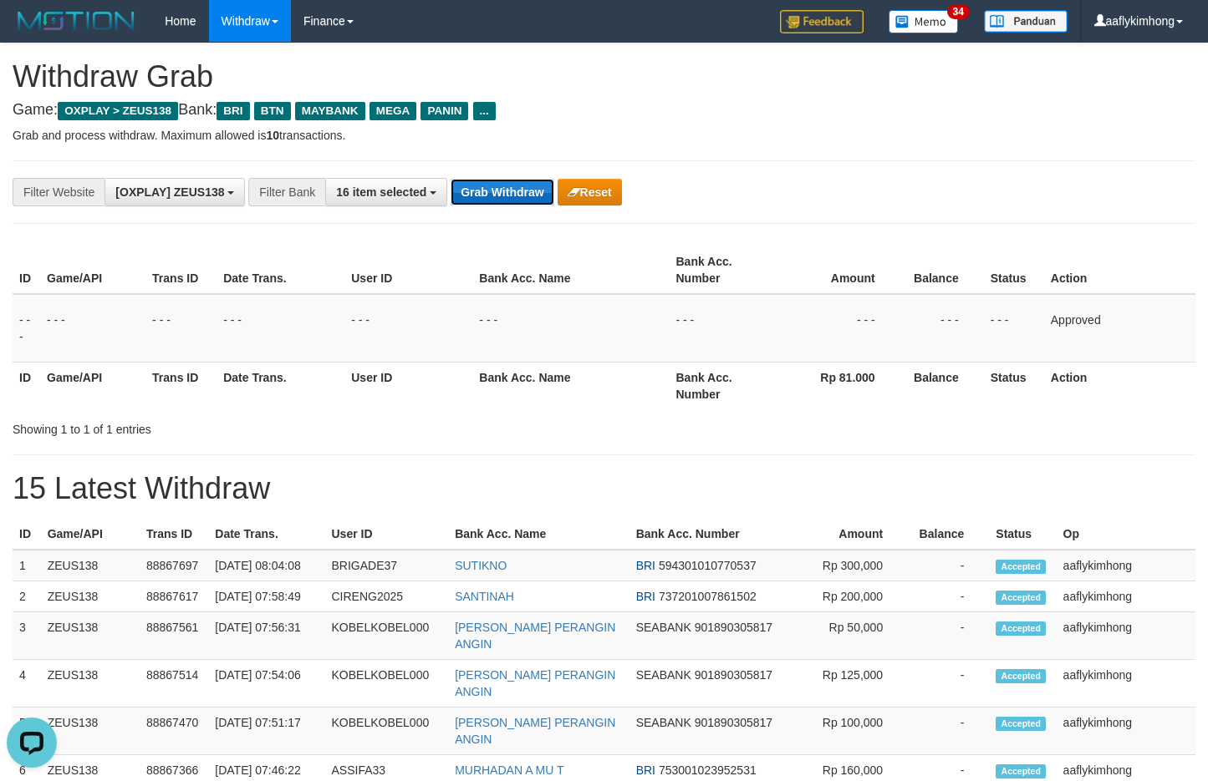
click at [522, 186] on button "Grab Withdraw" at bounding box center [501, 192] width 103 height 27
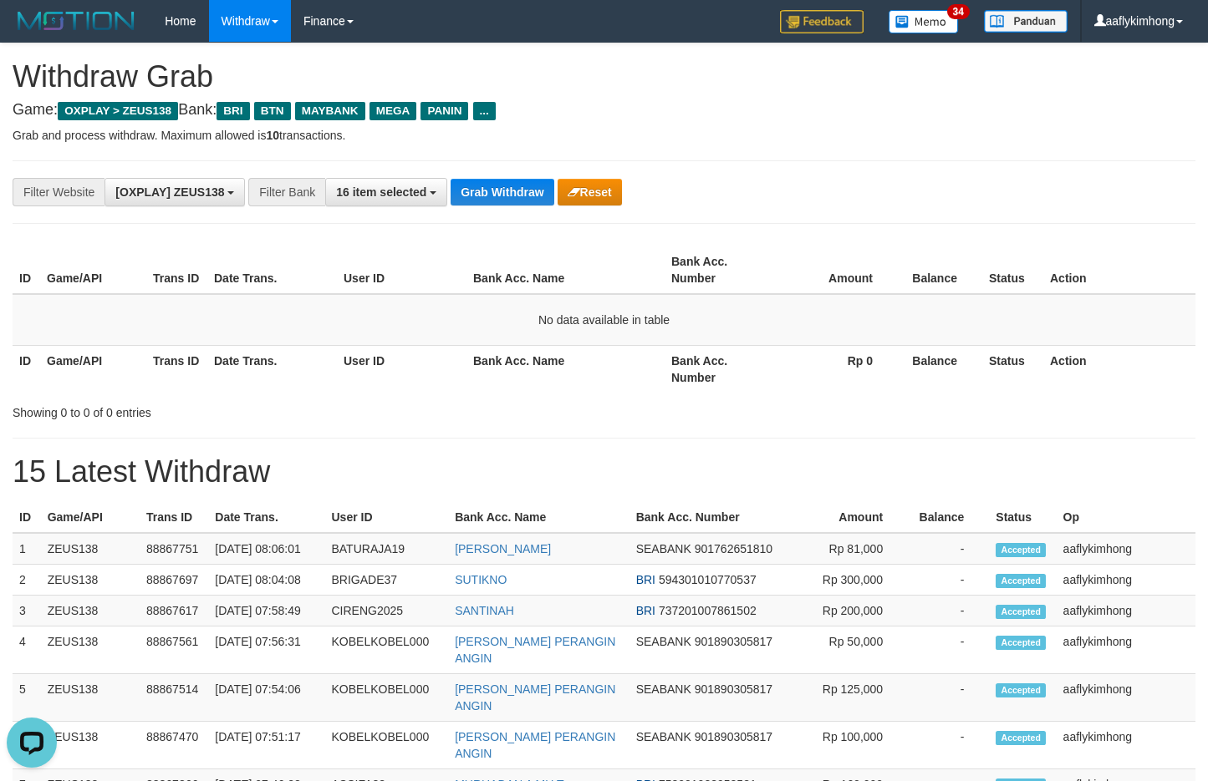
click at [492, 207] on div "**********" at bounding box center [604, 192] width 1183 height 64
click at [492, 198] on button "Grab Withdraw" at bounding box center [501, 192] width 103 height 27
click at [492, 184] on button "Grab Withdraw" at bounding box center [501, 192] width 103 height 27
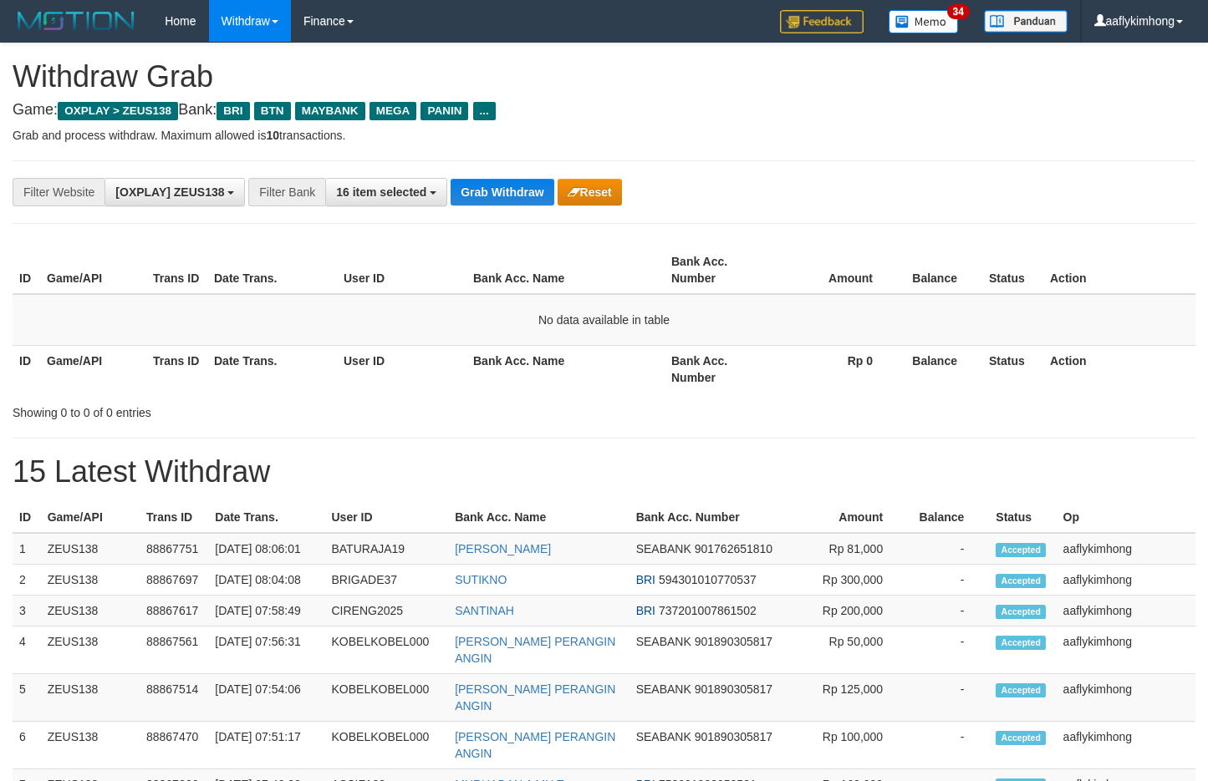
click at [492, 184] on button "Grab Withdraw" at bounding box center [501, 192] width 103 height 27
drag, startPoint x: 508, startPoint y: 173, endPoint x: 504, endPoint y: 188, distance: 15.6
click at [507, 174] on div "**********" at bounding box center [604, 192] width 1183 height 64
click at [498, 212] on div "**********" at bounding box center [604, 192] width 1183 height 64
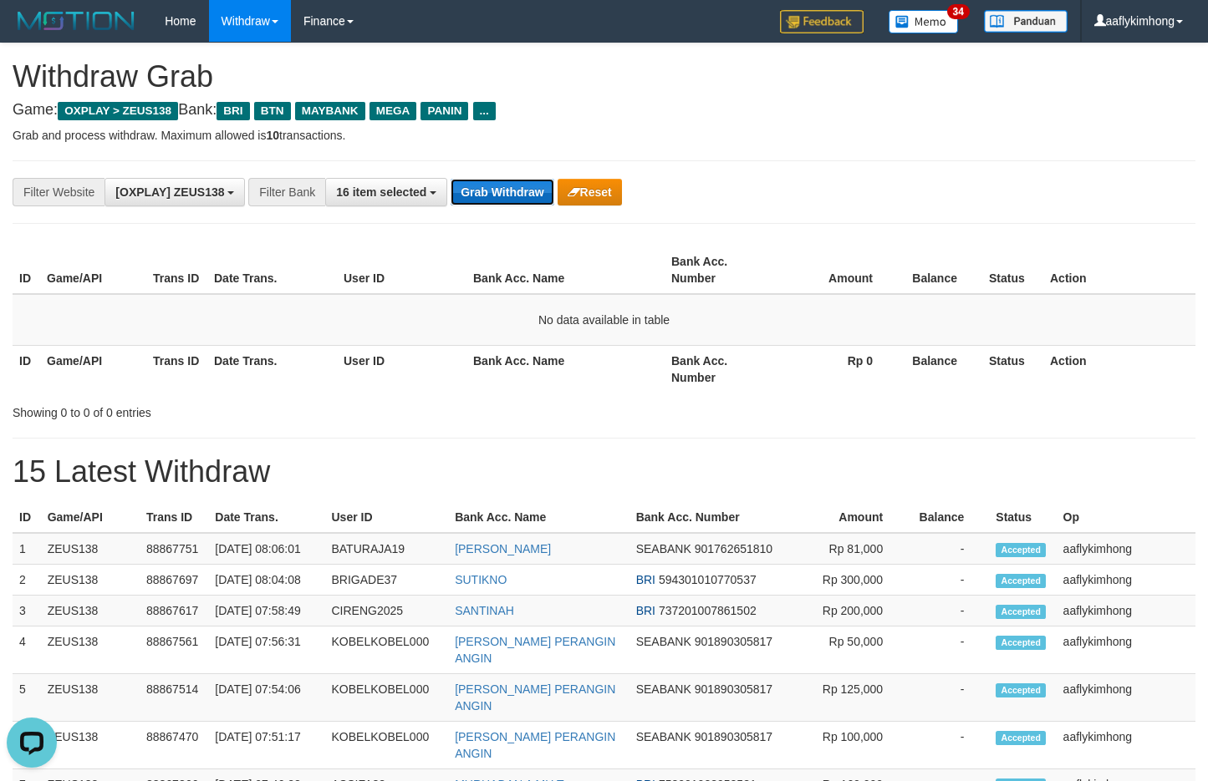
drag, startPoint x: 498, startPoint y: 201, endPoint x: 504, endPoint y: 193, distance: 10.2
click at [504, 193] on button "Grab Withdraw" at bounding box center [501, 192] width 103 height 27
drag, startPoint x: 504, startPoint y: 193, endPoint x: 502, endPoint y: 175, distance: 18.5
click at [503, 175] on div "**********" at bounding box center [604, 192] width 1183 height 64
click at [499, 159] on div "**********" at bounding box center [604, 762] width 1208 height 1439
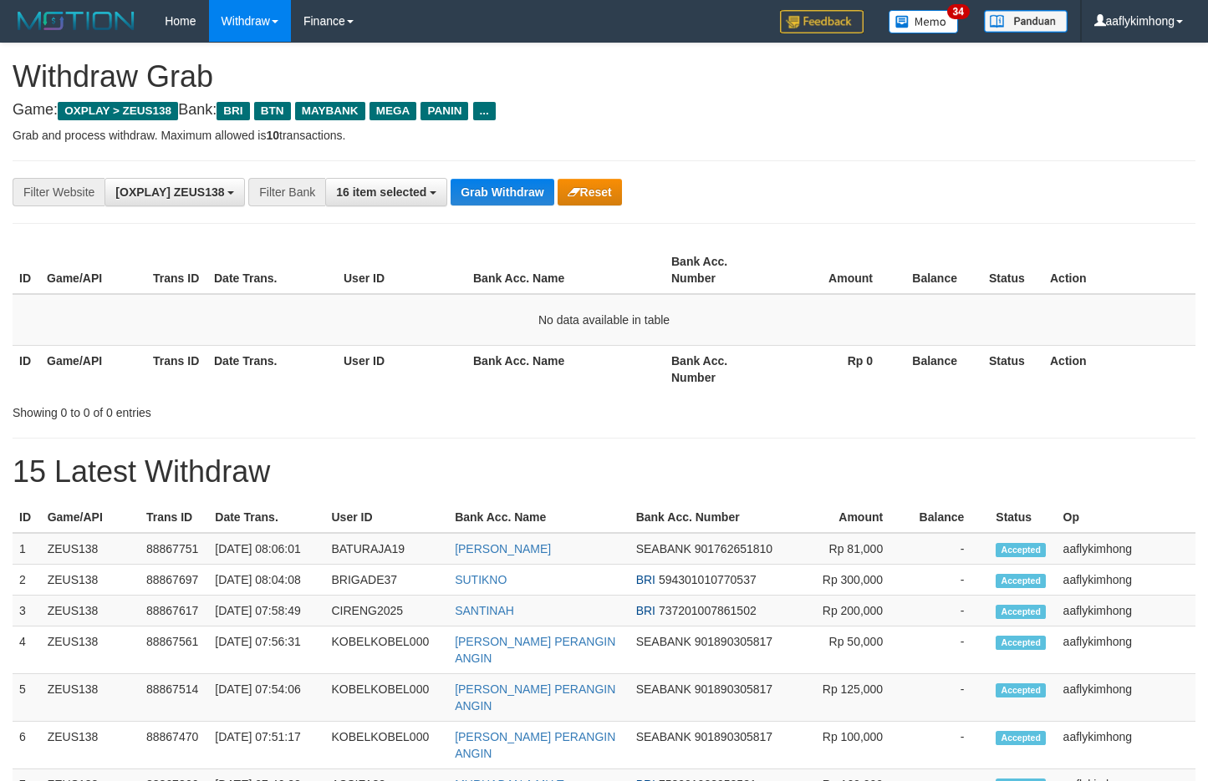
click at [484, 175] on div "**********" at bounding box center [604, 192] width 1183 height 64
click at [486, 206] on div "**********" at bounding box center [604, 192] width 1183 height 64
click at [501, 208] on div "**********" at bounding box center [604, 192] width 1183 height 64
click at [501, 207] on div "**********" at bounding box center [604, 192] width 1183 height 64
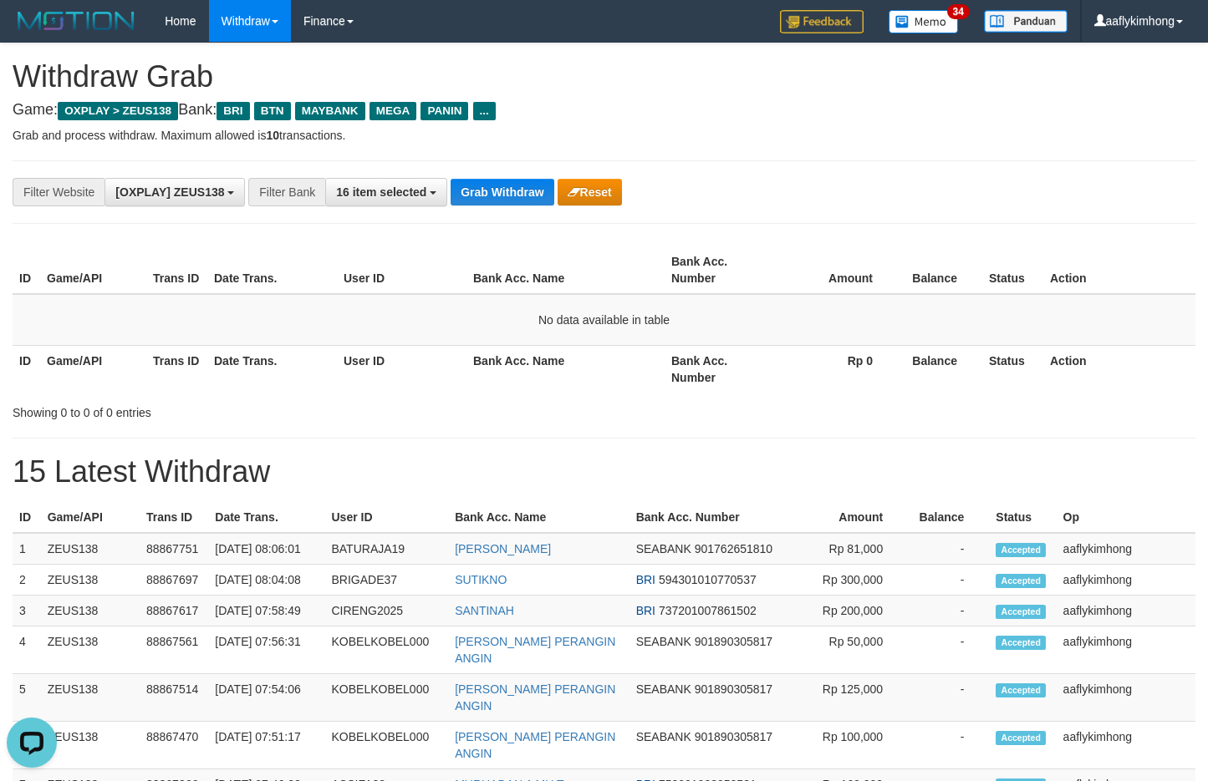
click at [466, 158] on div "**********" at bounding box center [604, 762] width 1208 height 1439
click at [524, 186] on button "Grab Withdraw" at bounding box center [501, 192] width 103 height 27
click at [511, 196] on button "Grab Withdraw" at bounding box center [501, 192] width 103 height 27
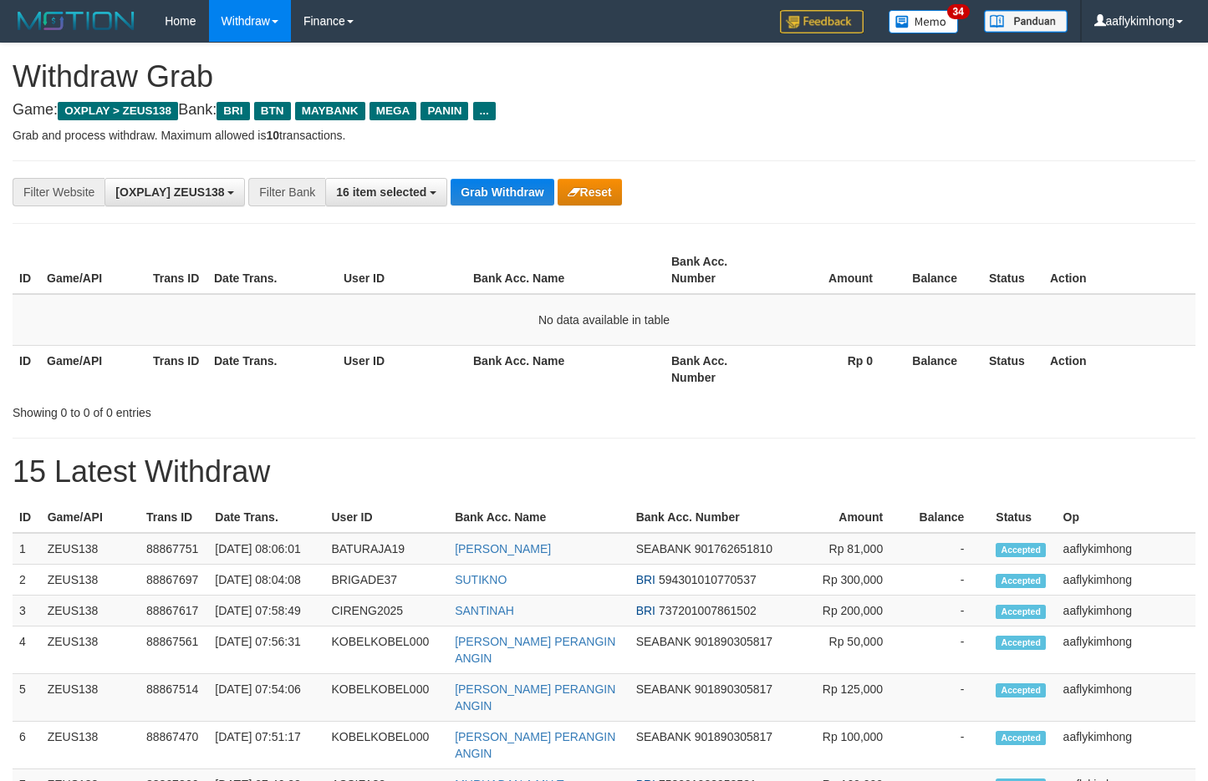
click at [511, 196] on button "Grab Withdraw" at bounding box center [501, 192] width 103 height 27
drag, startPoint x: 0, startPoint y: 0, endPoint x: 511, endPoint y: 196, distance: 546.8
click at [511, 196] on button "Grab Withdraw" at bounding box center [501, 192] width 103 height 27
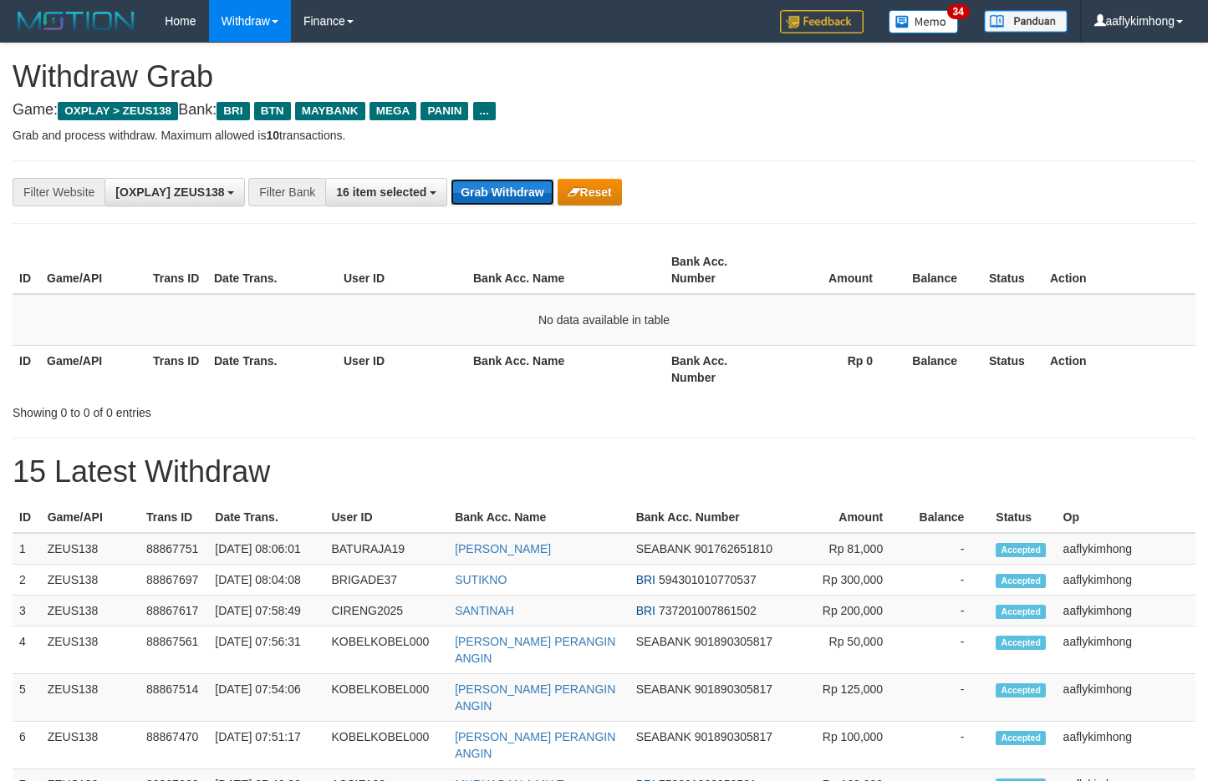
click at [471, 181] on button "Grab Withdraw" at bounding box center [501, 192] width 103 height 27
click at [471, 180] on button "Grab Withdraw" at bounding box center [501, 192] width 103 height 27
click at [499, 193] on button "Grab Withdraw" at bounding box center [501, 192] width 103 height 27
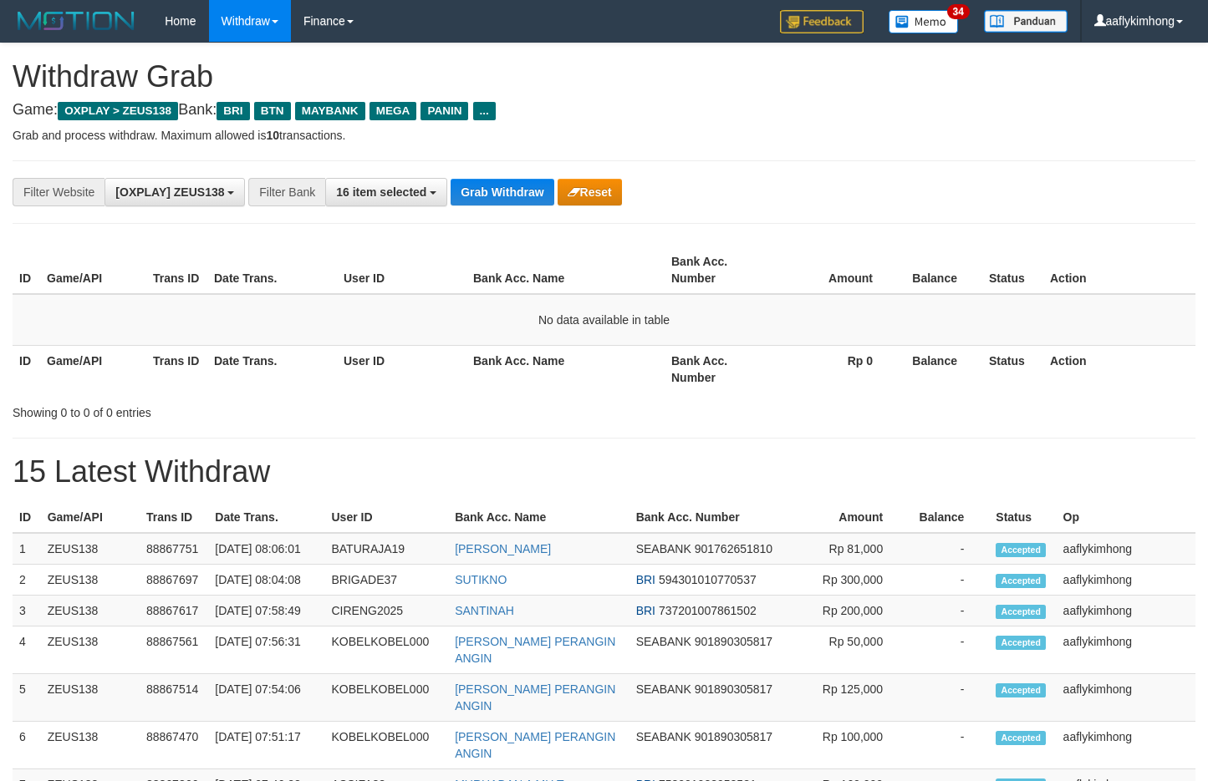
click at [504, 172] on div "**********" at bounding box center [604, 192] width 1183 height 64
click at [502, 153] on div "**********" at bounding box center [604, 762] width 1208 height 1439
click at [501, 199] on button "Grab Withdraw" at bounding box center [501, 192] width 103 height 27
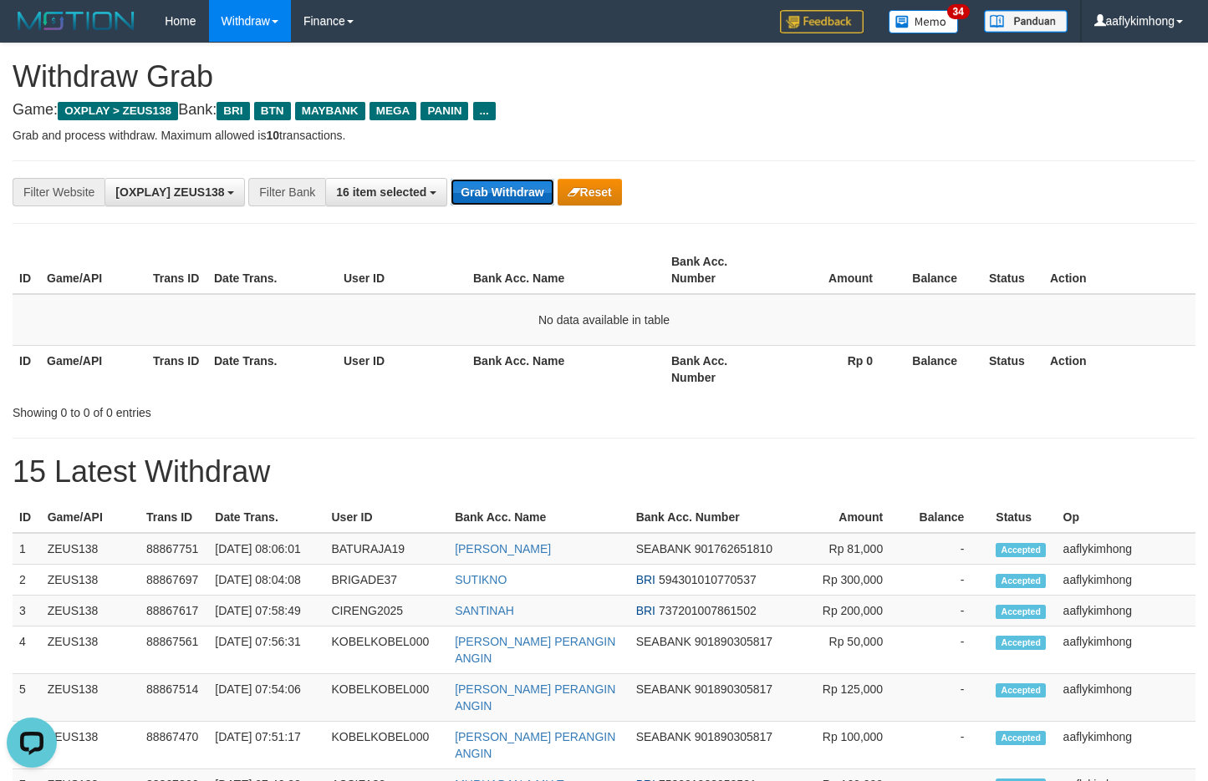
click at [501, 199] on button "Grab Withdraw" at bounding box center [501, 192] width 103 height 27
click at [483, 218] on div "**********" at bounding box center [604, 192] width 1183 height 64
click at [482, 217] on div "**********" at bounding box center [604, 192] width 1183 height 64
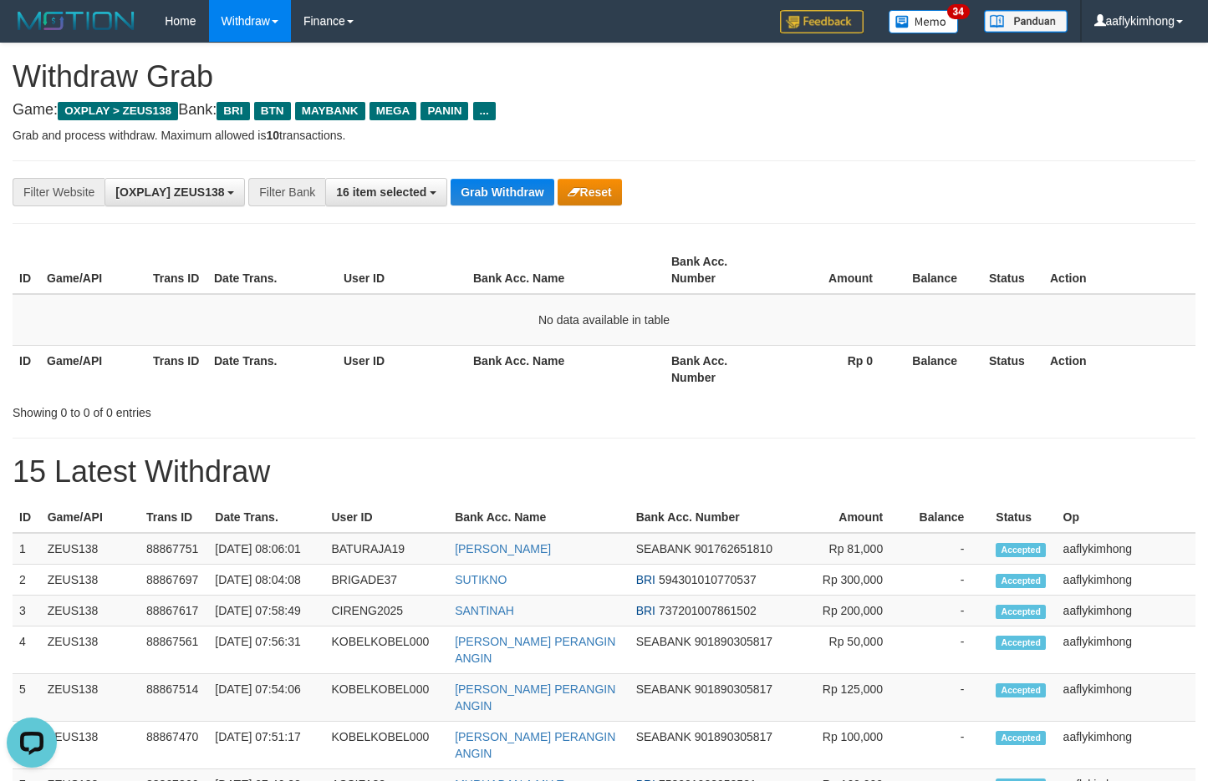
click at [482, 217] on div "**********" at bounding box center [604, 192] width 1183 height 64
click at [481, 218] on div "**********" at bounding box center [604, 192] width 1183 height 64
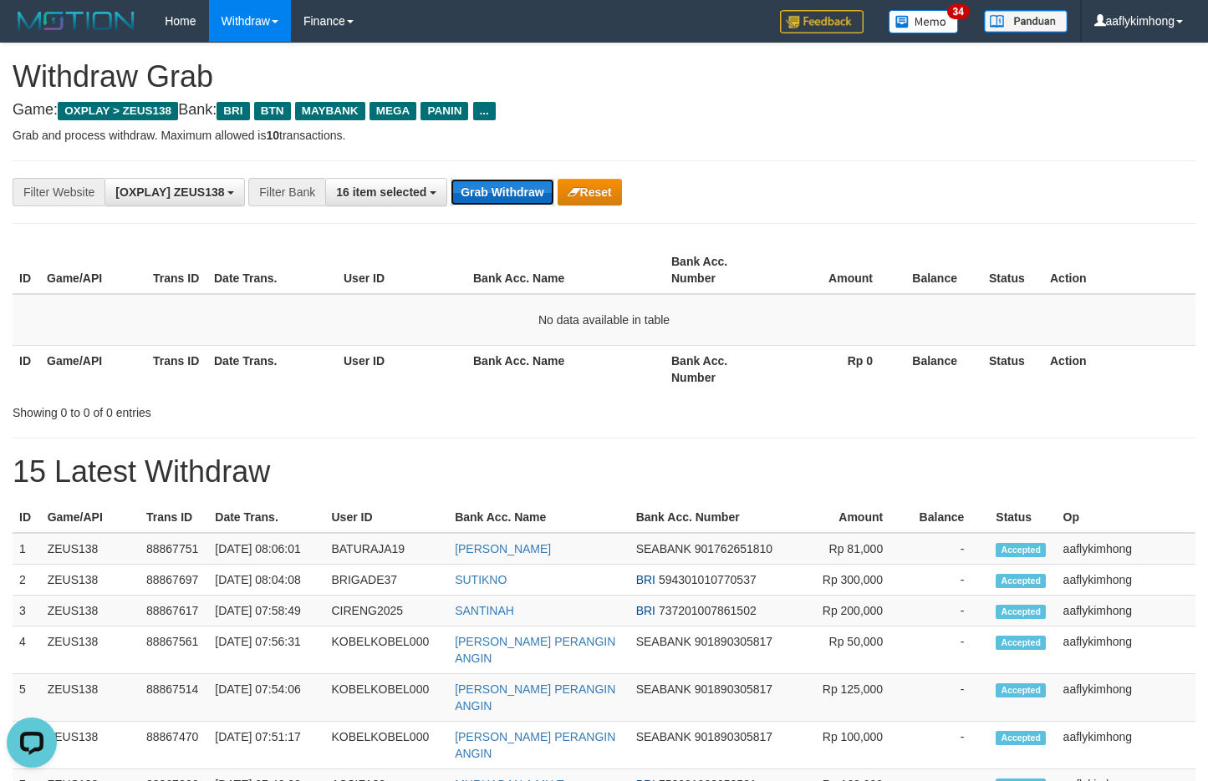
click at [535, 200] on button "Grab Withdraw" at bounding box center [501, 192] width 103 height 27
click at [534, 191] on button "Grab Withdraw" at bounding box center [501, 192] width 103 height 27
click at [476, 170] on div "**********" at bounding box center [604, 192] width 1183 height 64
click at [494, 182] on button "Grab Withdraw" at bounding box center [501, 192] width 103 height 27
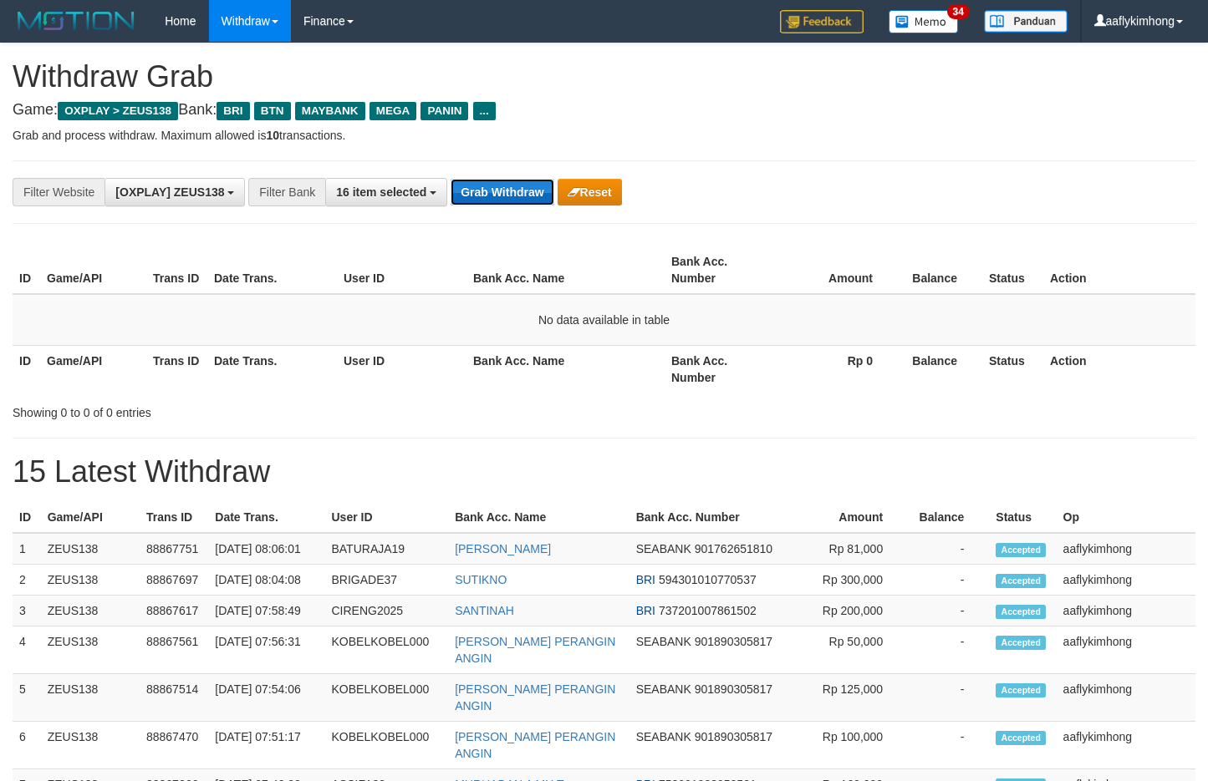
click at [494, 182] on button "Grab Withdraw" at bounding box center [501, 192] width 103 height 27
click at [506, 199] on button "Grab Withdraw" at bounding box center [501, 192] width 103 height 27
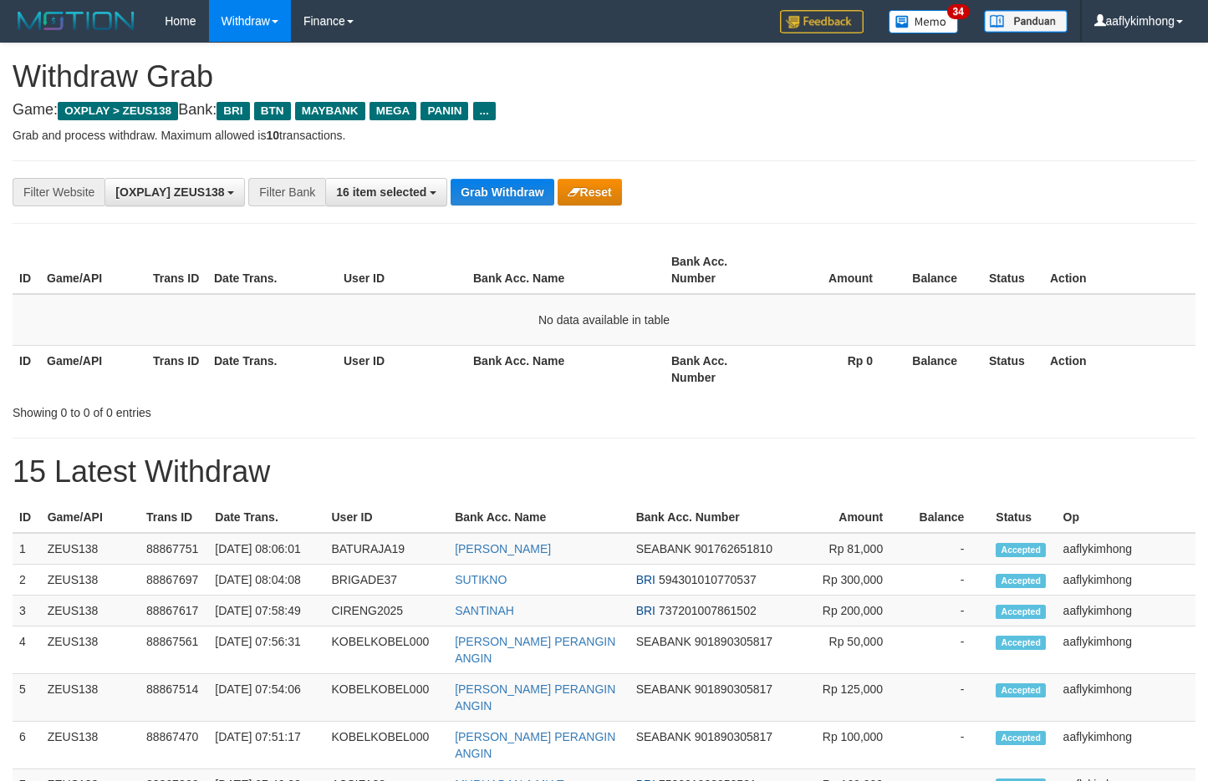
click at [506, 199] on button "Grab Withdraw" at bounding box center [501, 192] width 103 height 27
drag, startPoint x: 0, startPoint y: 0, endPoint x: 504, endPoint y: 199, distance: 541.8
click at [505, 199] on button "Grab Withdraw" at bounding box center [501, 192] width 103 height 27
click at [504, 199] on button "Grab Withdraw" at bounding box center [501, 192] width 103 height 27
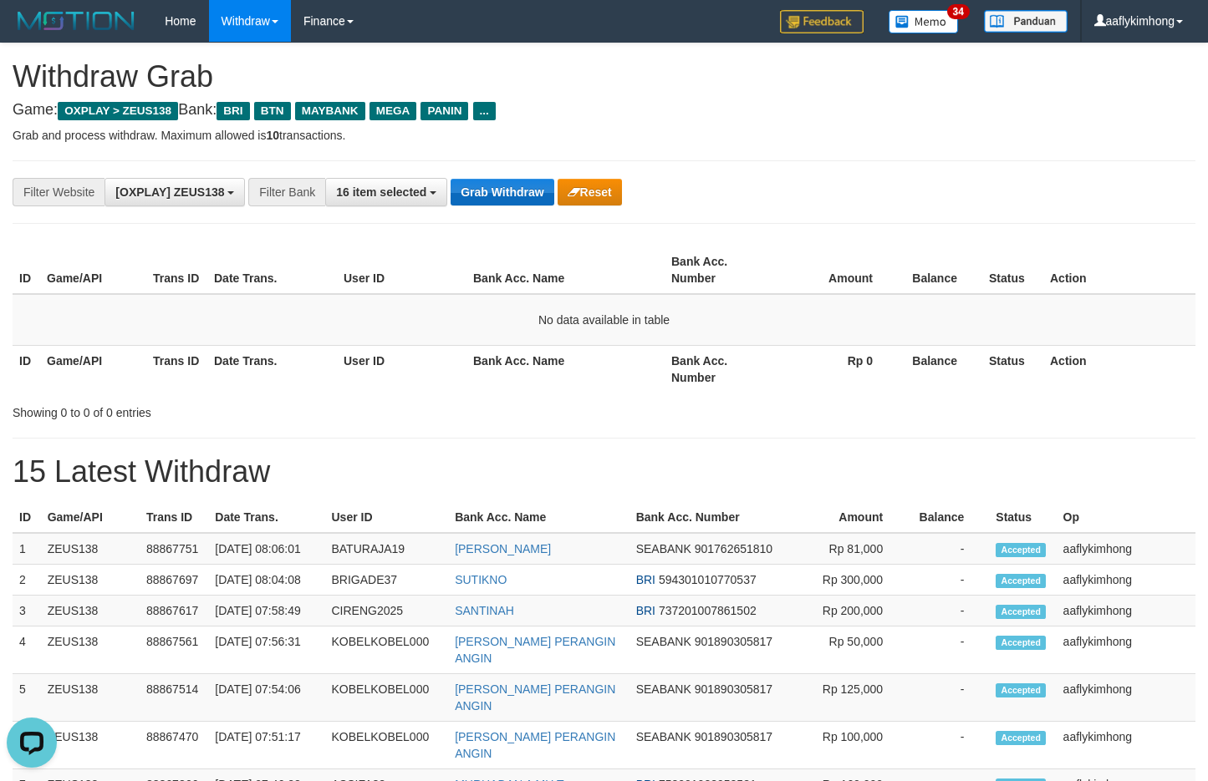
click at [504, 199] on button "Grab Withdraw" at bounding box center [501, 192] width 103 height 27
click at [543, 194] on button "Grab Withdraw" at bounding box center [501, 192] width 103 height 27
click at [526, 188] on button "Grab Withdraw" at bounding box center [501, 192] width 103 height 27
drag, startPoint x: 532, startPoint y: 181, endPoint x: 688, endPoint y: 206, distance: 157.5
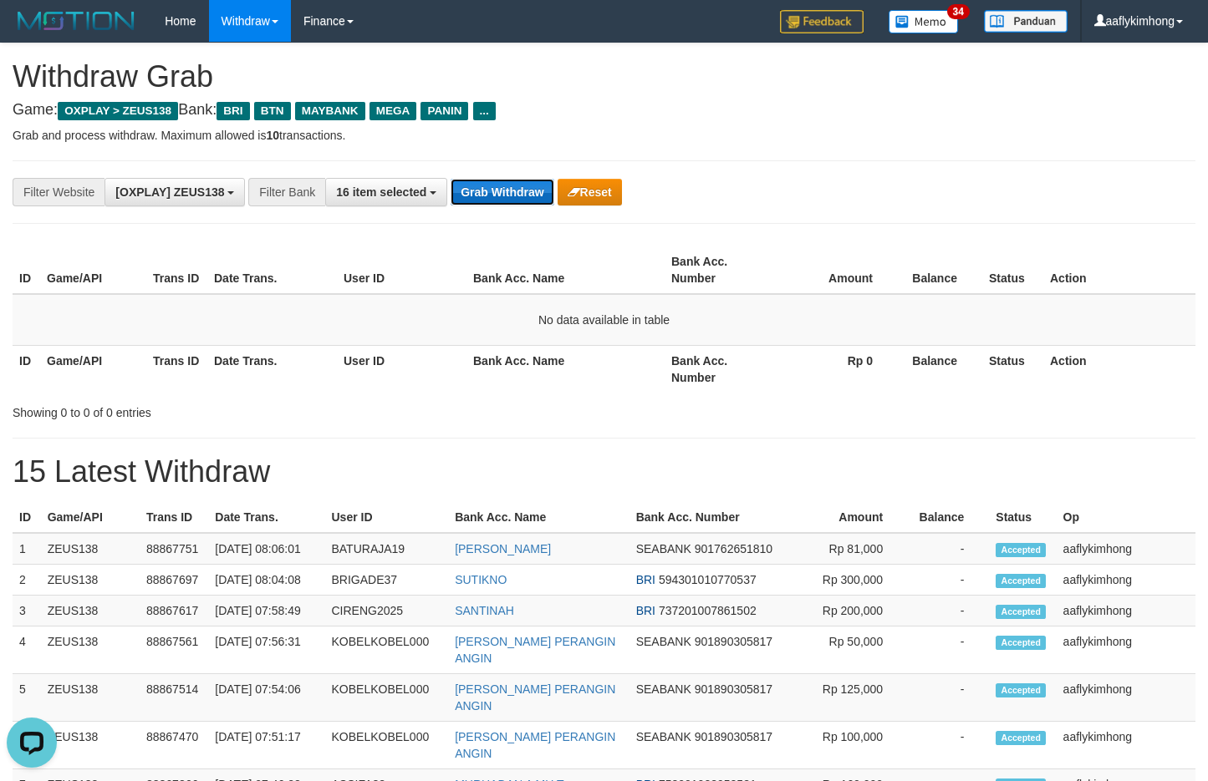
click at [533, 181] on button "Grab Withdraw" at bounding box center [501, 192] width 103 height 27
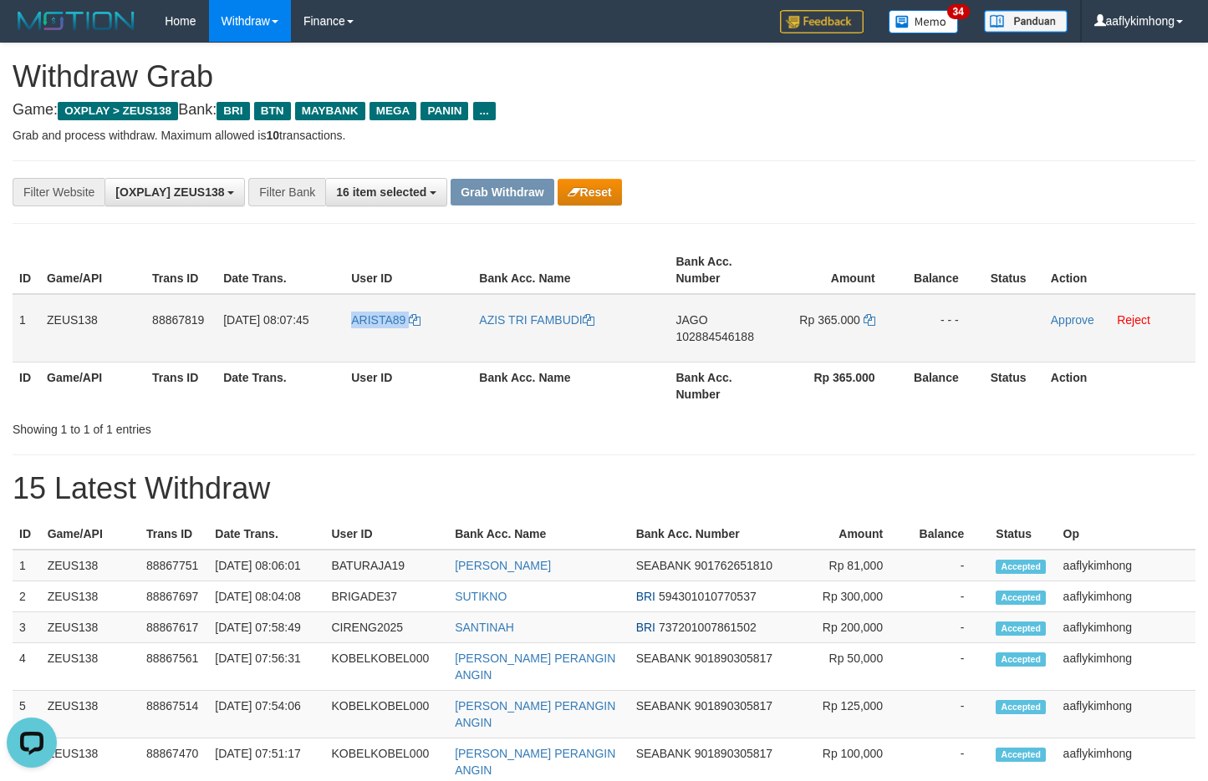
copy link "ARISTA89"
drag, startPoint x: 0, startPoint y: 0, endPoint x: 414, endPoint y: 344, distance: 538.3
click at [414, 344] on td "ARISTA89" at bounding box center [408, 328] width 128 height 69
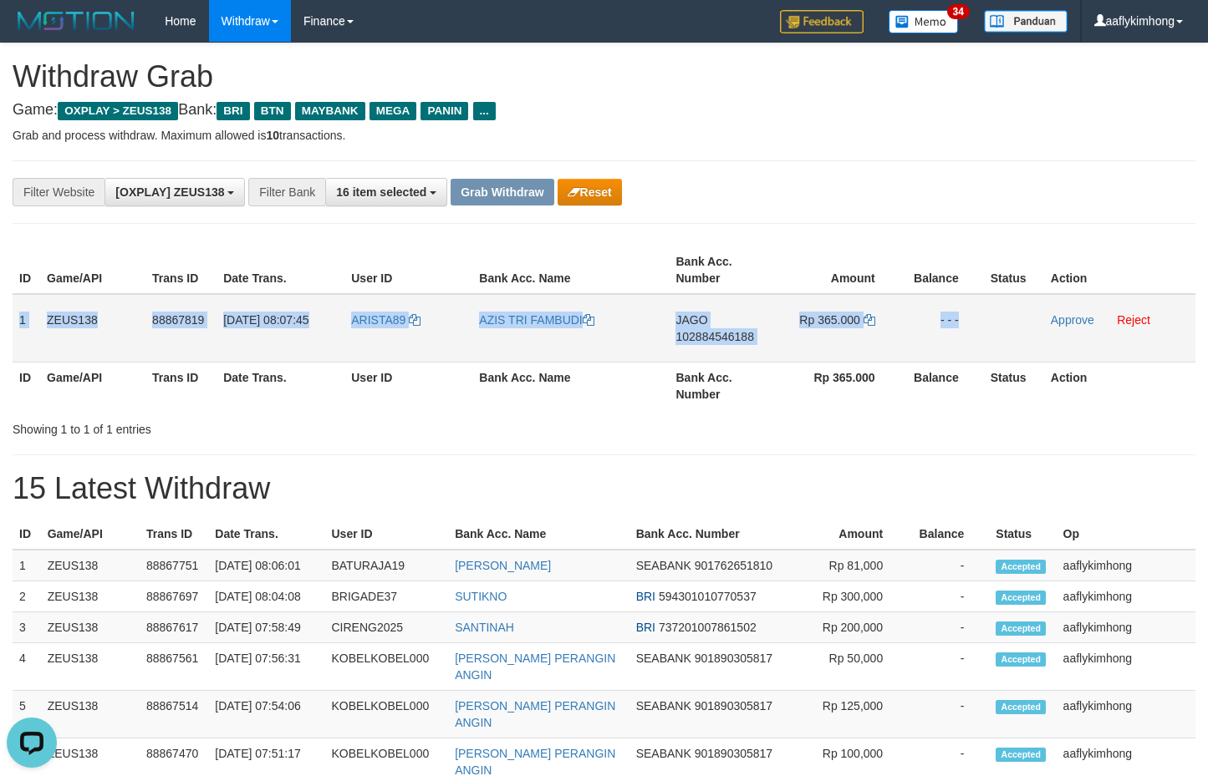
copy tr "1 ZEUS138 88867819 [DATE] 08:07:45 ARISTA89 AZIS TRI FAMBUDI JAGO 102884546188 …"
drag, startPoint x: 20, startPoint y: 318, endPoint x: 1020, endPoint y: 333, distance: 1000.5
click at [1020, 333] on tr "1 ZEUS138 88867819 [DATE] 08:07:45 ARISTA89 AZIS TRI FAMBUDI JAGO 102884546188 …" at bounding box center [604, 328] width 1183 height 69
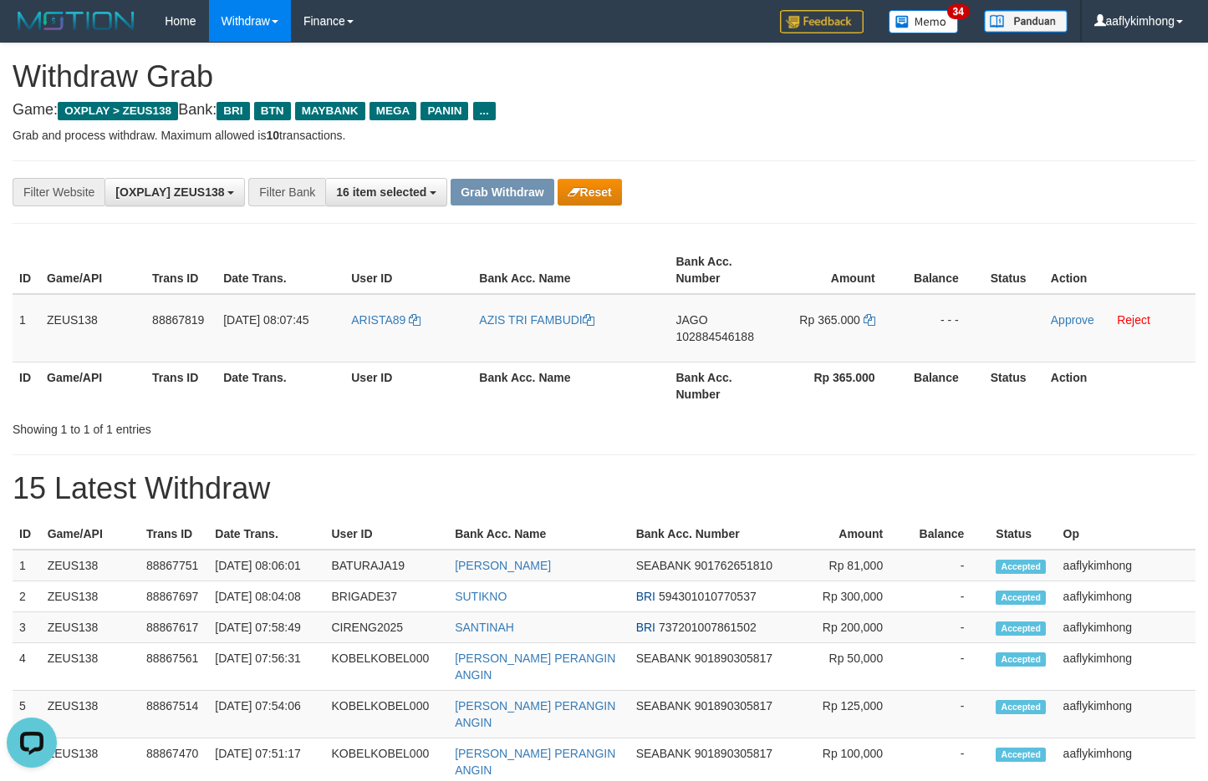
click at [713, 462] on div "**********" at bounding box center [604, 771] width 1208 height 1456
drag, startPoint x: 671, startPoint y: 310, endPoint x: 709, endPoint y: 310, distance: 37.6
click at [709, 310] on td "JAGO 102884546188" at bounding box center [721, 328] width 105 height 69
copy span "JAGO"
click at [720, 331] on span "102884546188" at bounding box center [714, 336] width 78 height 13
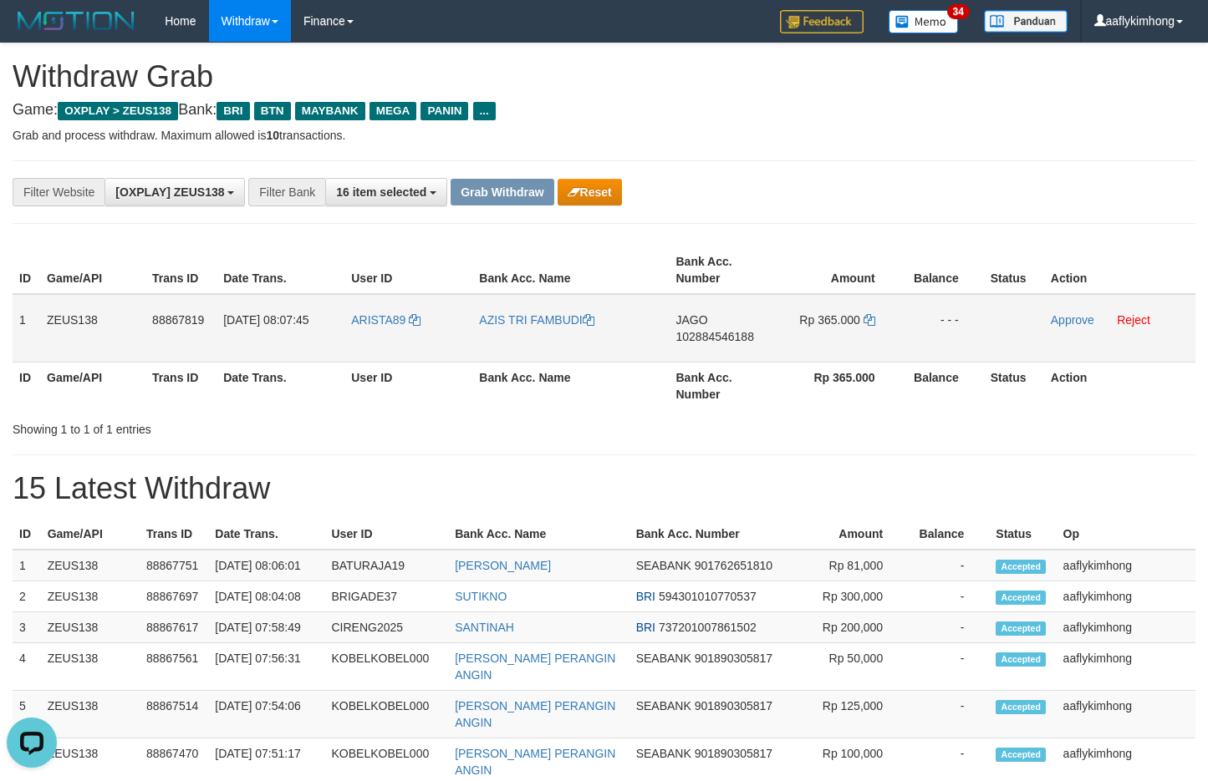
click at [720, 331] on span "102884546188" at bounding box center [714, 336] width 78 height 13
click at [874, 321] on icon at bounding box center [869, 320] width 12 height 12
click at [866, 318] on icon at bounding box center [869, 320] width 12 height 12
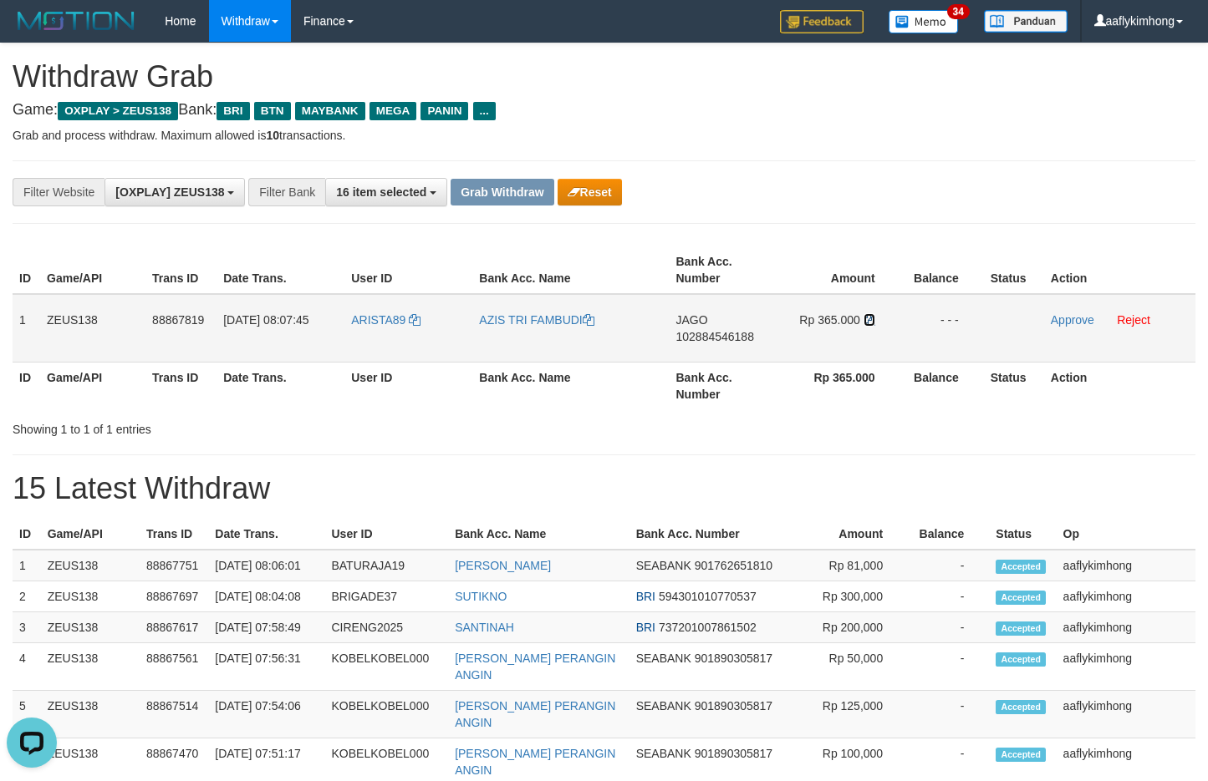
click at [866, 318] on icon at bounding box center [869, 320] width 12 height 12
click at [866, 317] on icon at bounding box center [869, 320] width 12 height 12
click at [1068, 322] on link "Approve" at bounding box center [1072, 319] width 43 height 13
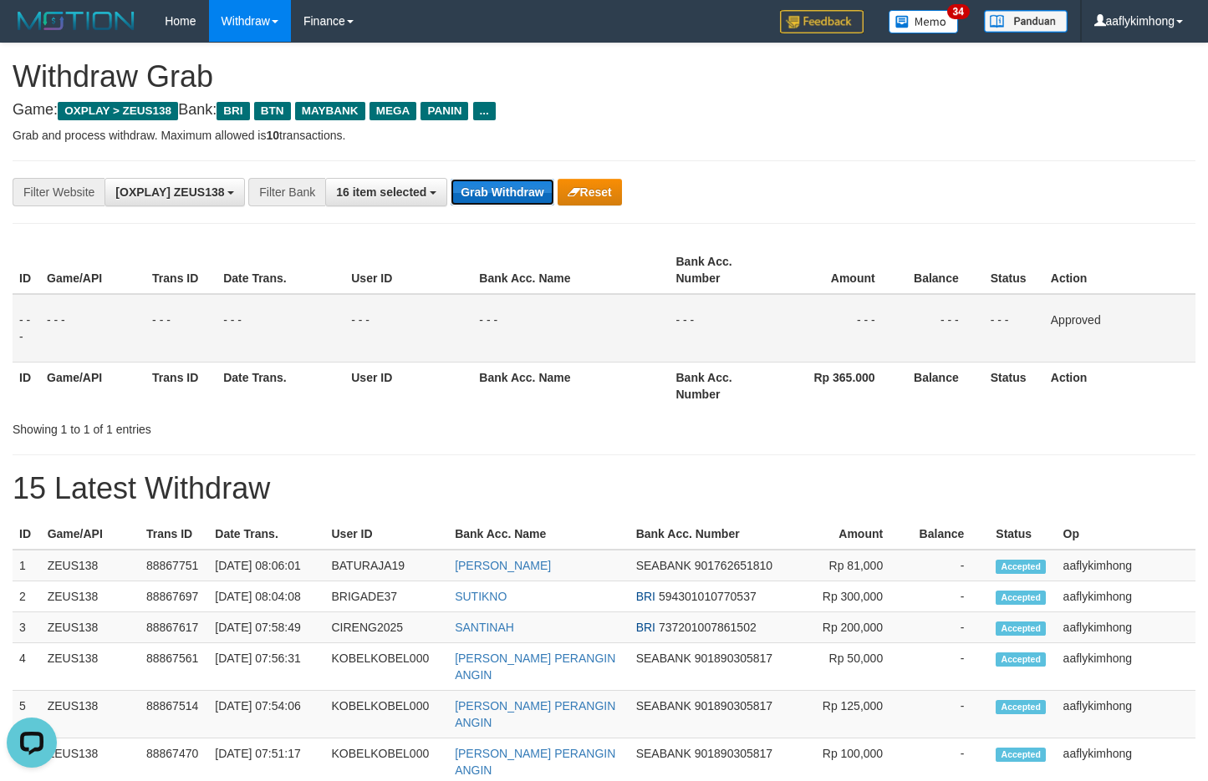
click at [529, 191] on button "Grab Withdraw" at bounding box center [501, 192] width 103 height 27
click at [528, 191] on button "Grab Withdraw" at bounding box center [501, 192] width 103 height 27
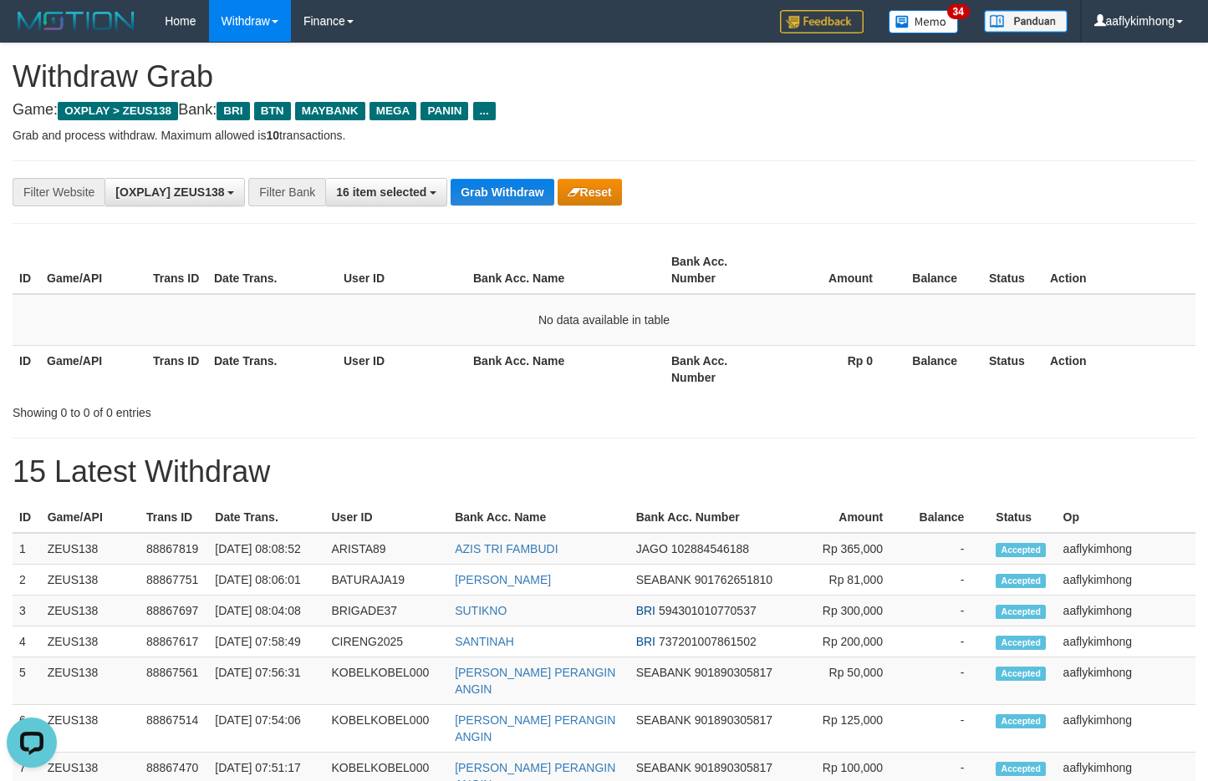
click at [492, 175] on div "**********" at bounding box center [604, 192] width 1183 height 64
click at [529, 218] on div "**********" at bounding box center [604, 192] width 1183 height 64
click at [517, 208] on div "**********" at bounding box center [604, 192] width 1183 height 64
click at [490, 193] on button "Grab Withdraw" at bounding box center [501, 192] width 103 height 27
drag, startPoint x: 490, startPoint y: 193, endPoint x: 822, endPoint y: 251, distance: 337.6
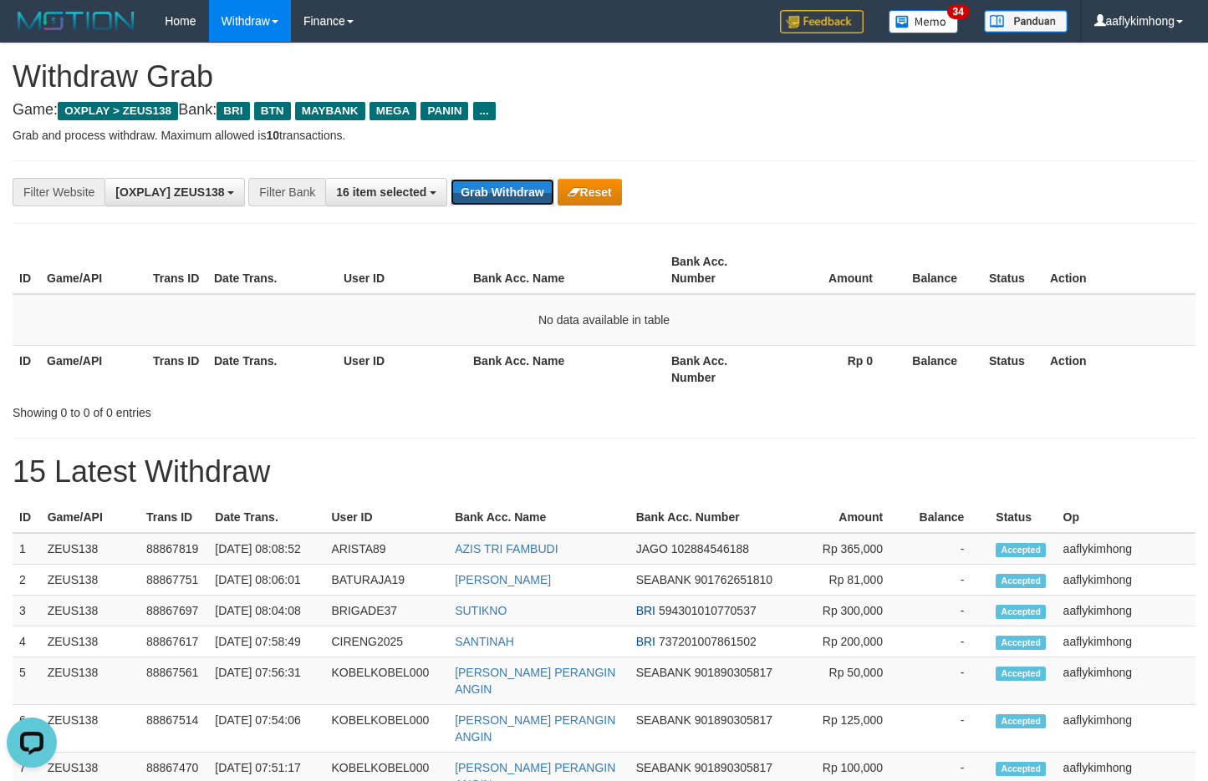
click at [492, 193] on button "Grab Withdraw" at bounding box center [501, 192] width 103 height 27
click at [493, 197] on button "Grab Withdraw" at bounding box center [501, 192] width 103 height 27
click at [492, 175] on div "**********" at bounding box center [604, 192] width 1183 height 64
click at [492, 174] on div "**********" at bounding box center [604, 192] width 1183 height 64
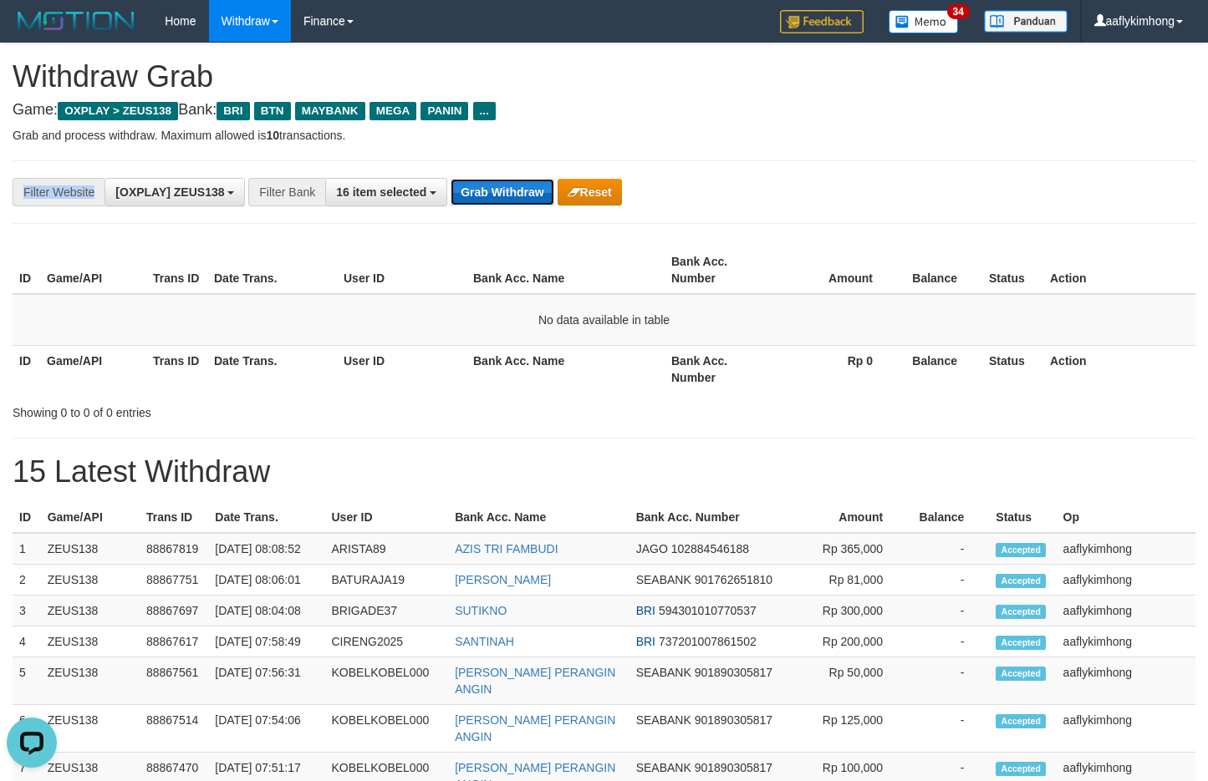
click at [506, 187] on button "Grab Withdraw" at bounding box center [501, 192] width 103 height 27
click at [506, 184] on button "Grab Withdraw" at bounding box center [501, 192] width 103 height 27
click at [505, 181] on button "Grab Withdraw" at bounding box center [501, 192] width 103 height 27
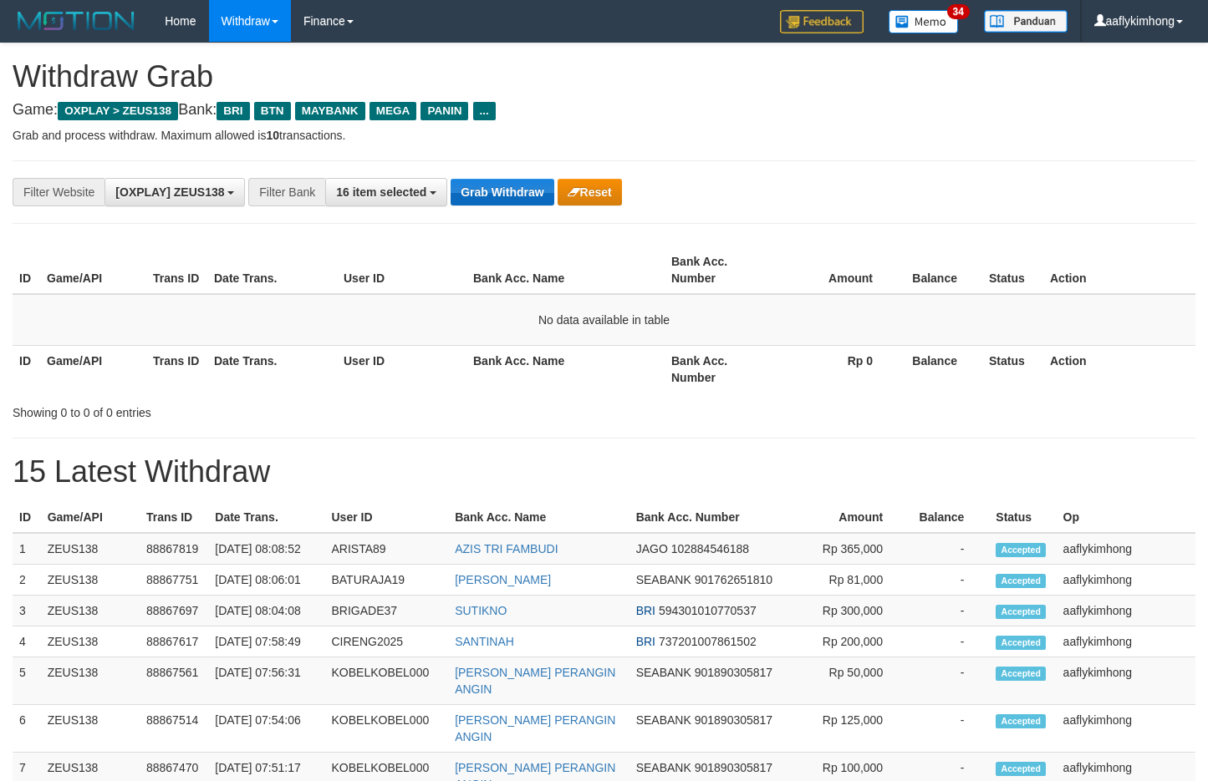
click at [505, 179] on button "Grab Withdraw" at bounding box center [501, 192] width 103 height 27
click at [527, 179] on button "Grab Withdraw" at bounding box center [501, 192] width 103 height 27
click at [527, 178] on div "**********" at bounding box center [503, 192] width 1006 height 28
click at [510, 206] on div "**********" at bounding box center [503, 192] width 1006 height 28
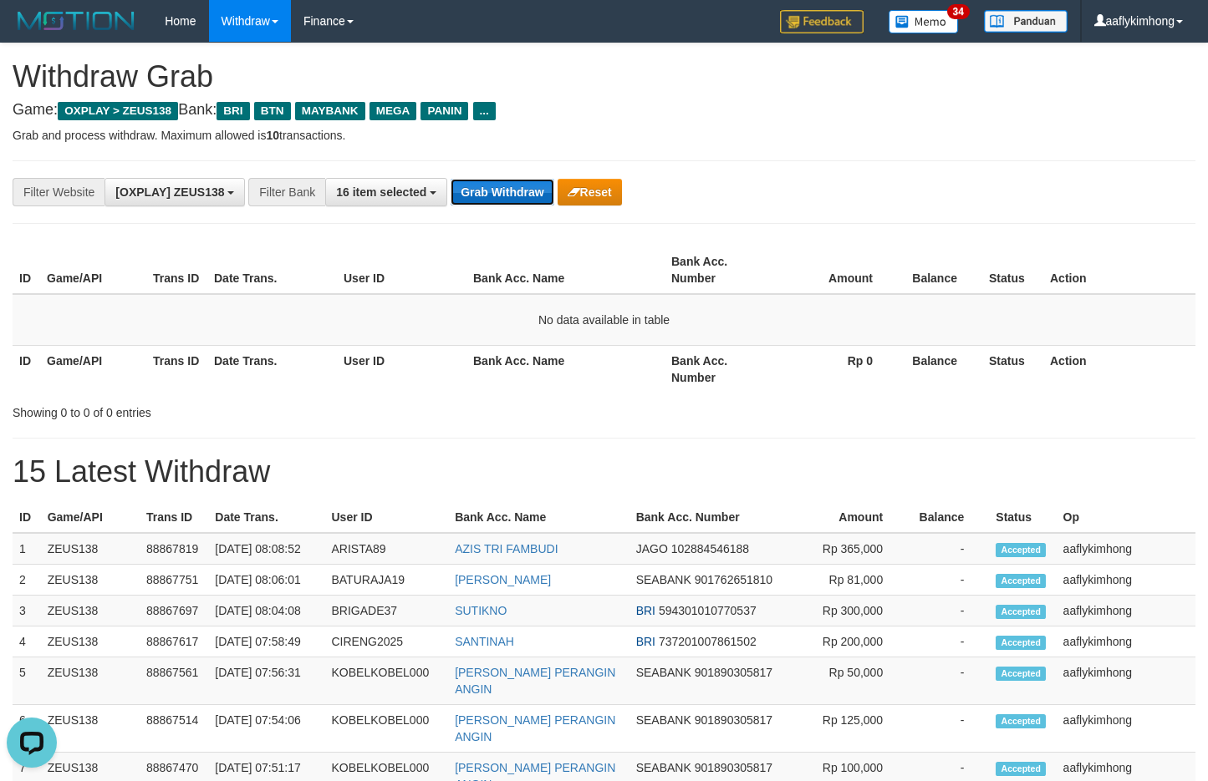
drag, startPoint x: 510, startPoint y: 200, endPoint x: 1215, endPoint y: 253, distance: 707.4
click at [514, 199] on button "Grab Withdraw" at bounding box center [501, 192] width 103 height 27
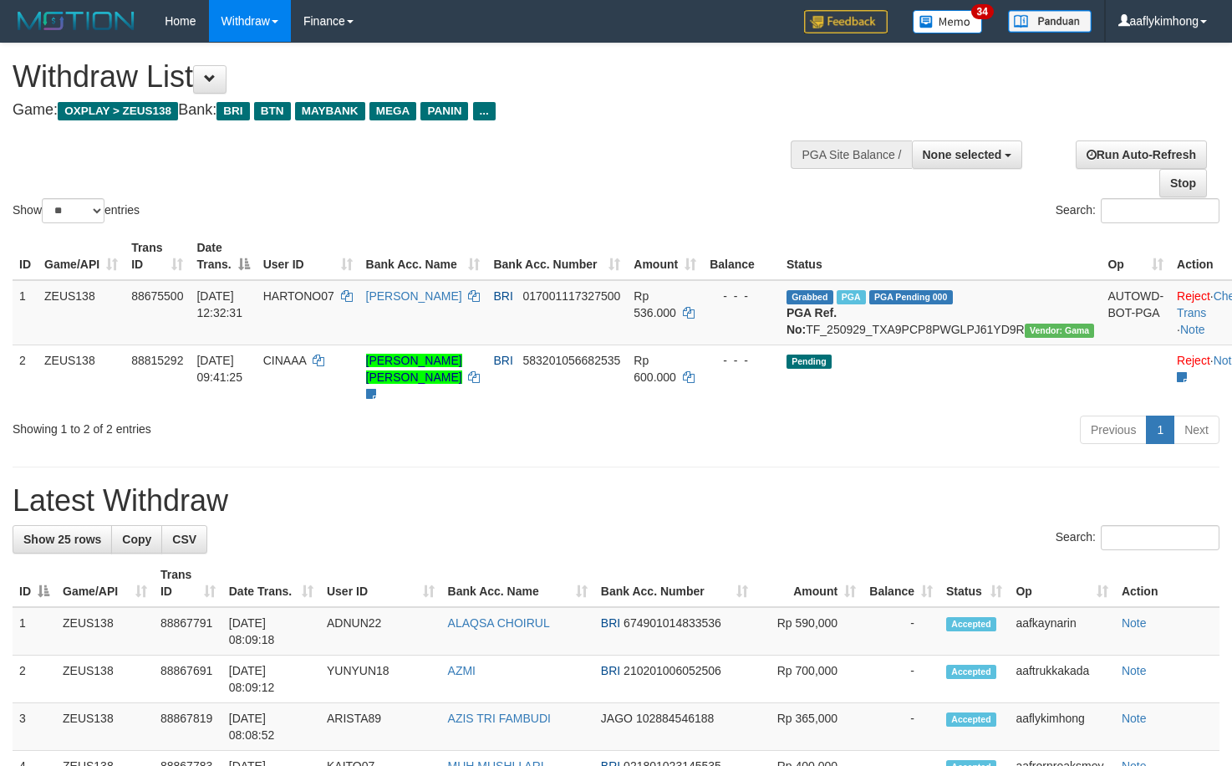
select select
select select "**"
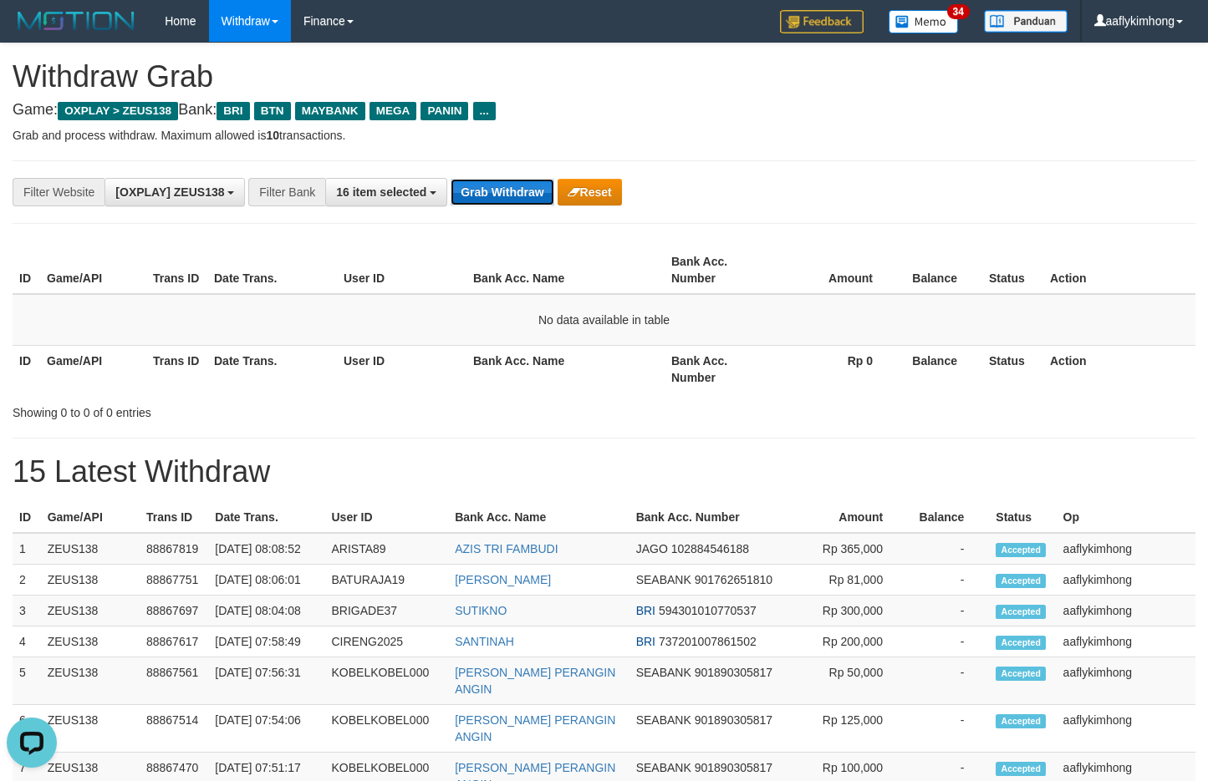
click at [506, 196] on button "Grab Withdraw" at bounding box center [501, 192] width 103 height 27
click at [506, 195] on button "Grab Withdraw" at bounding box center [501, 192] width 103 height 27
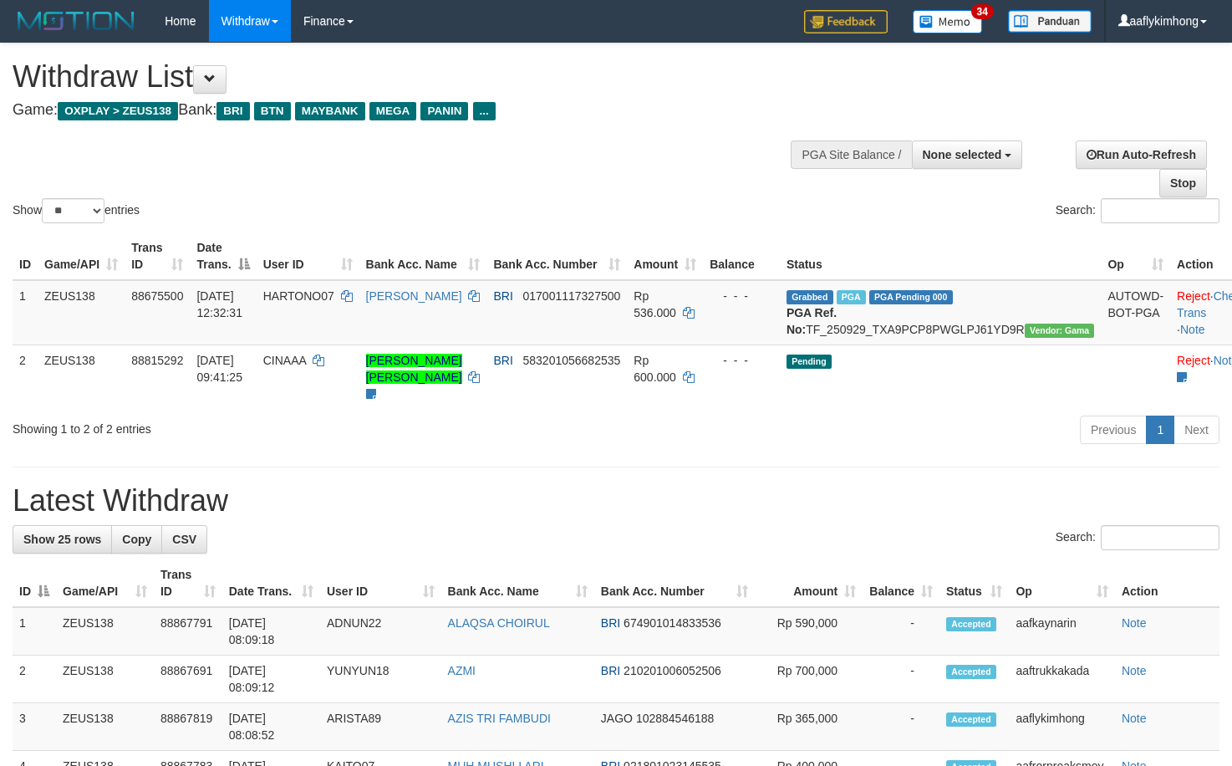
select select
select select "**"
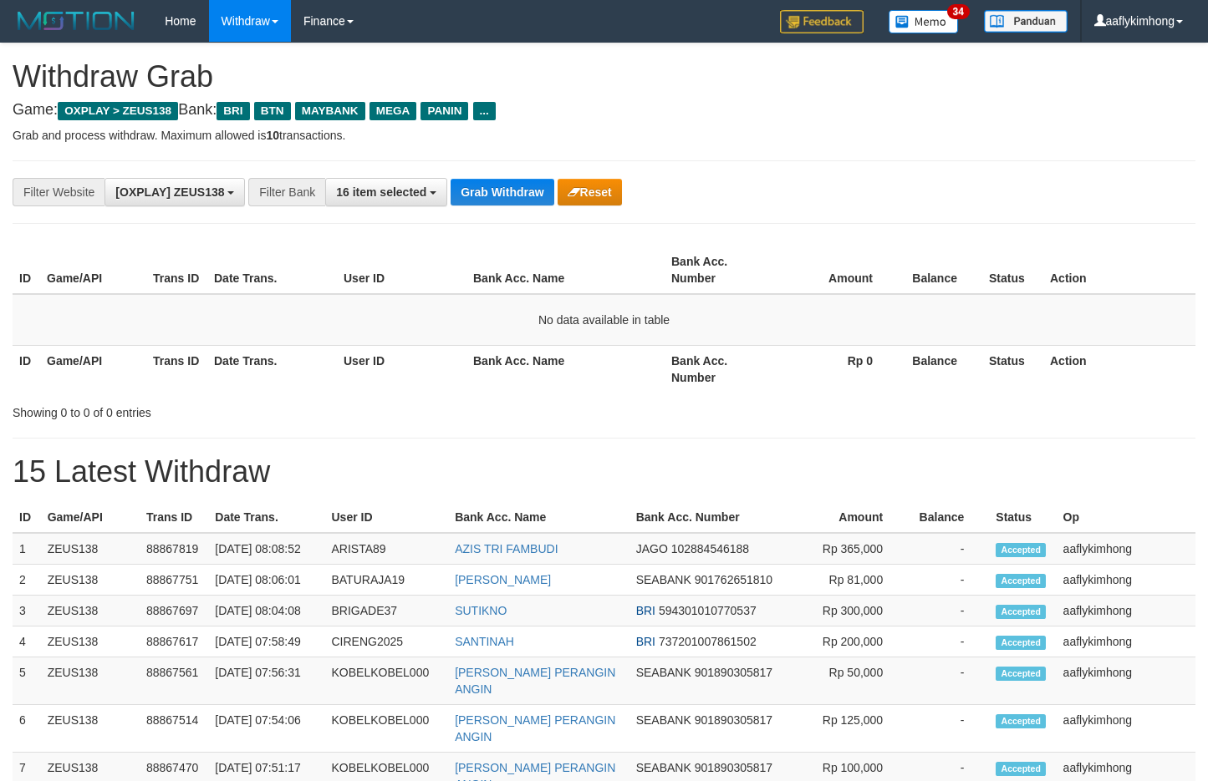
click at [507, 193] on button "Grab Withdraw" at bounding box center [501, 192] width 103 height 27
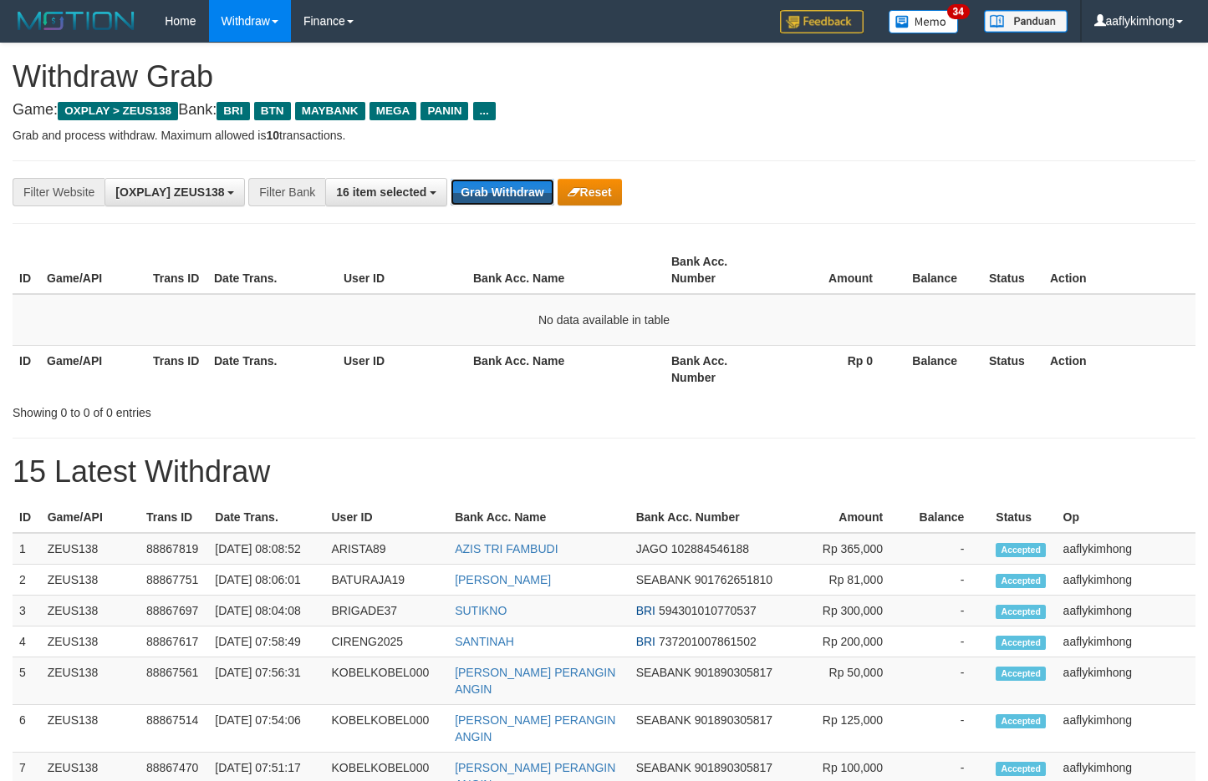
click at [507, 193] on button "Grab Withdraw" at bounding box center [501, 192] width 103 height 27
click at [511, 179] on button "Grab Withdraw" at bounding box center [501, 192] width 103 height 27
